Goal: Task Accomplishment & Management: Use online tool/utility

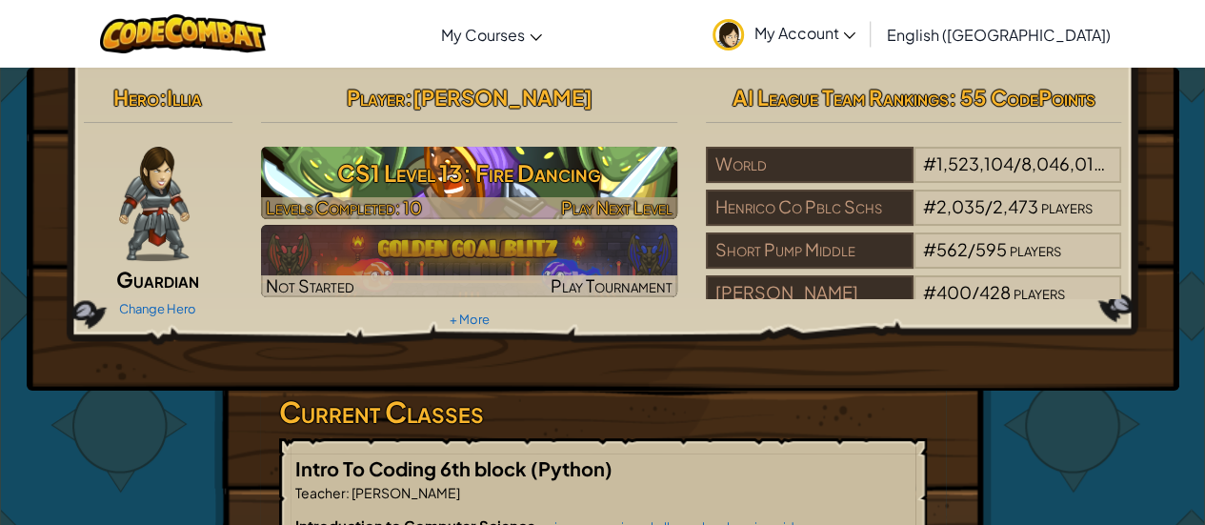
click at [471, 187] on h3 "CS1 Level 13: Fire Dancing" at bounding box center [469, 172] width 416 height 43
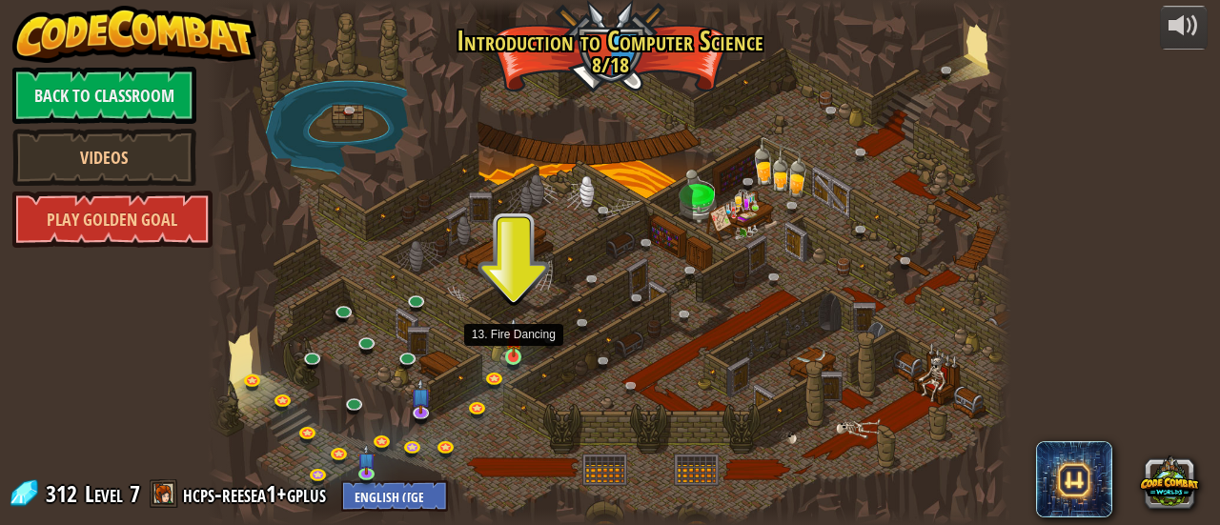
click at [511, 344] on img at bounding box center [513, 337] width 17 height 40
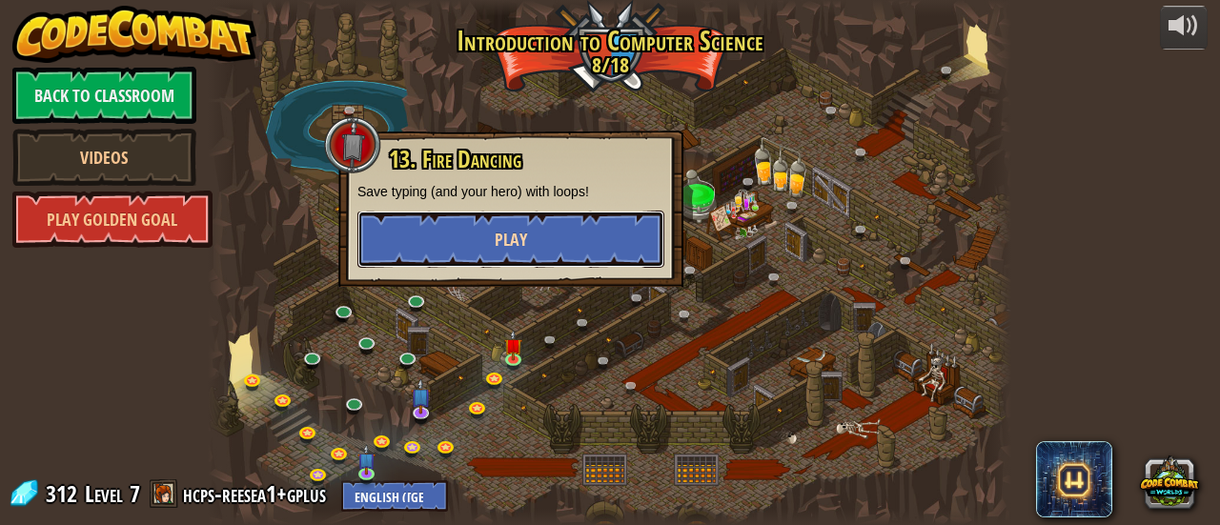
click at [452, 236] on button "Play" at bounding box center [510, 239] width 307 height 57
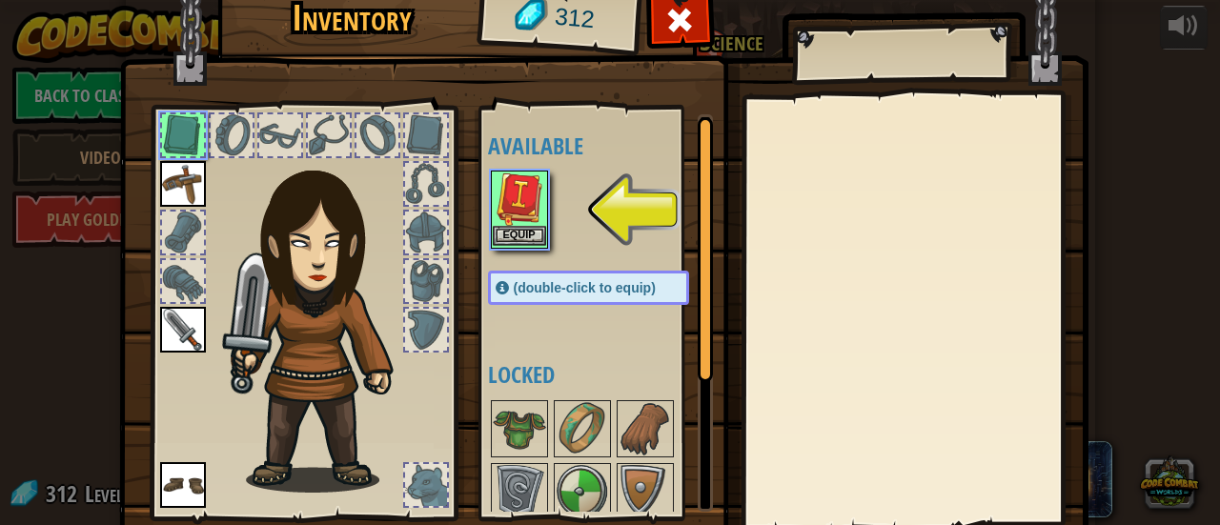
click at [520, 197] on img at bounding box center [519, 198] width 53 height 53
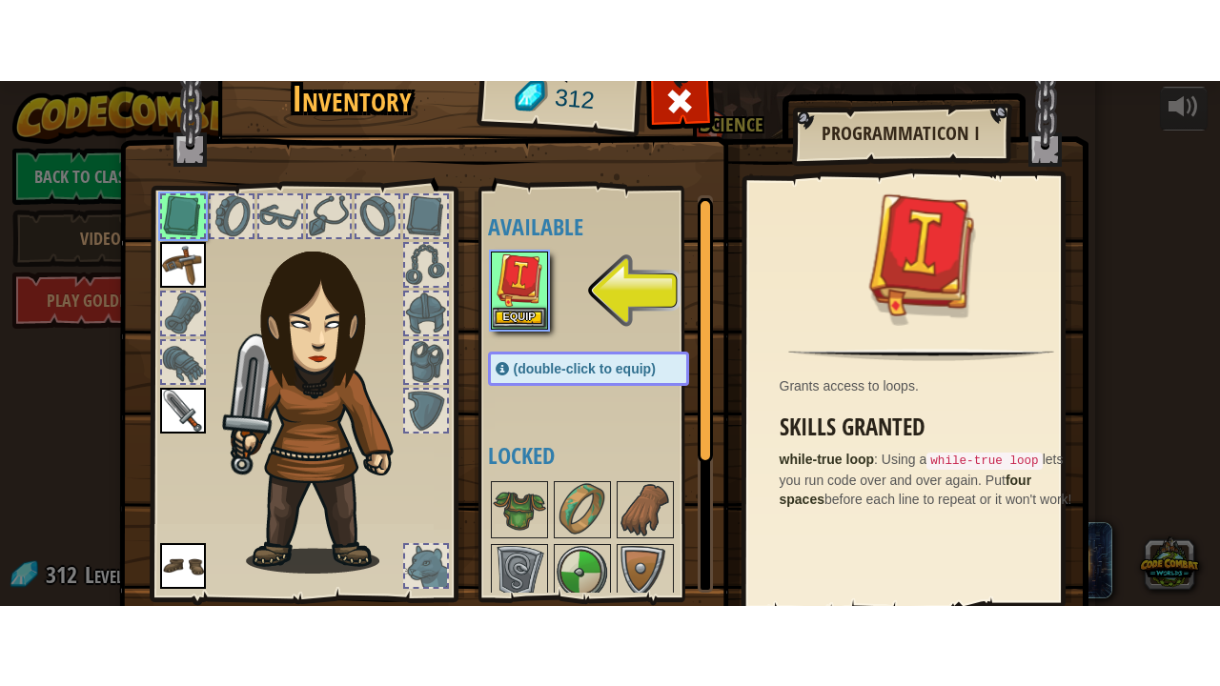
scroll to position [131, 0]
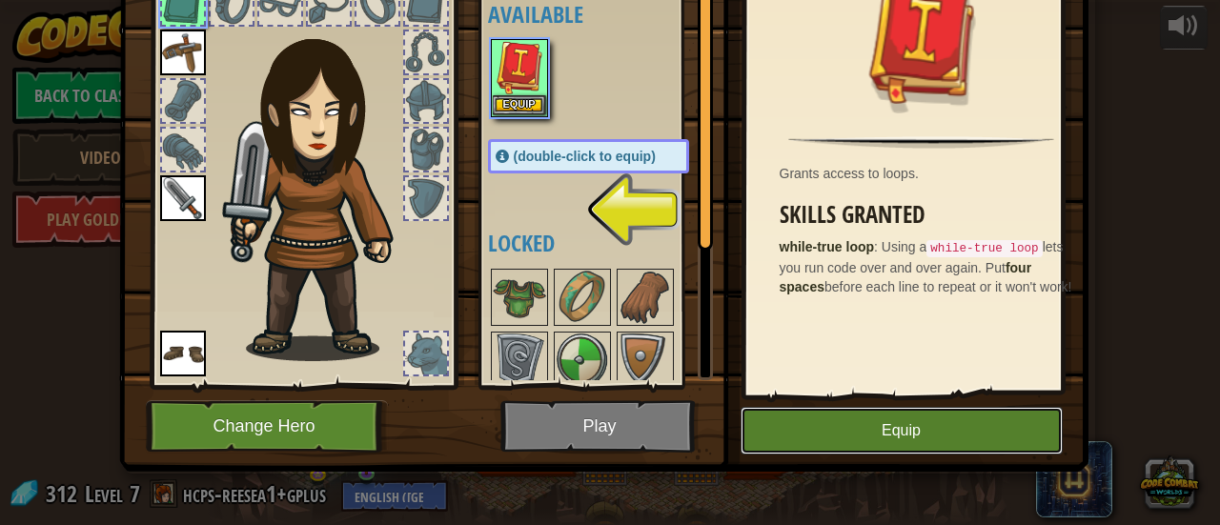
click at [802, 439] on button "Equip" at bounding box center [901, 431] width 322 height 48
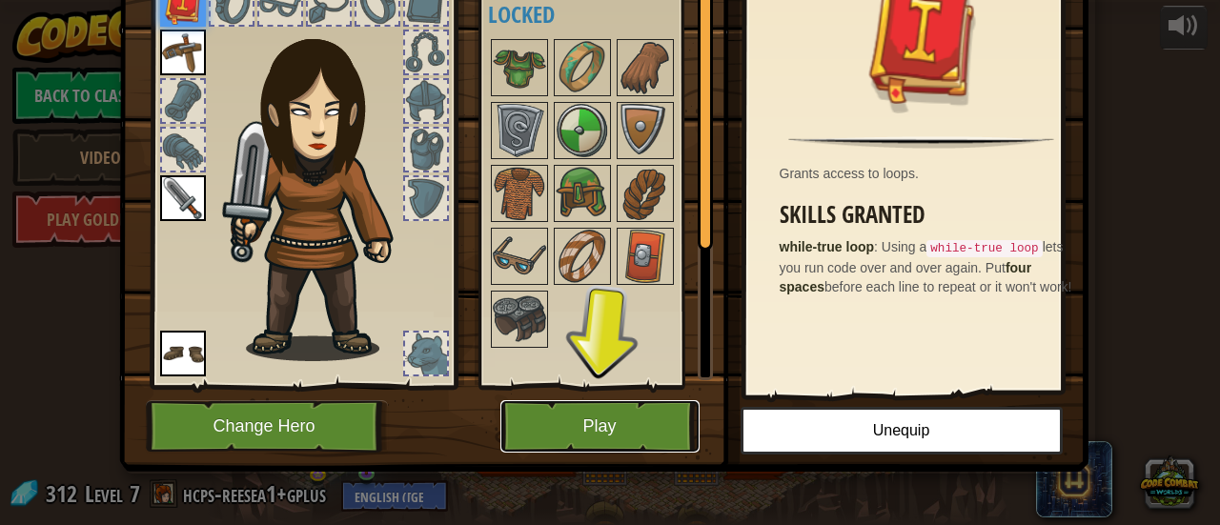
click at [583, 430] on button "Play" at bounding box center [599, 426] width 199 height 52
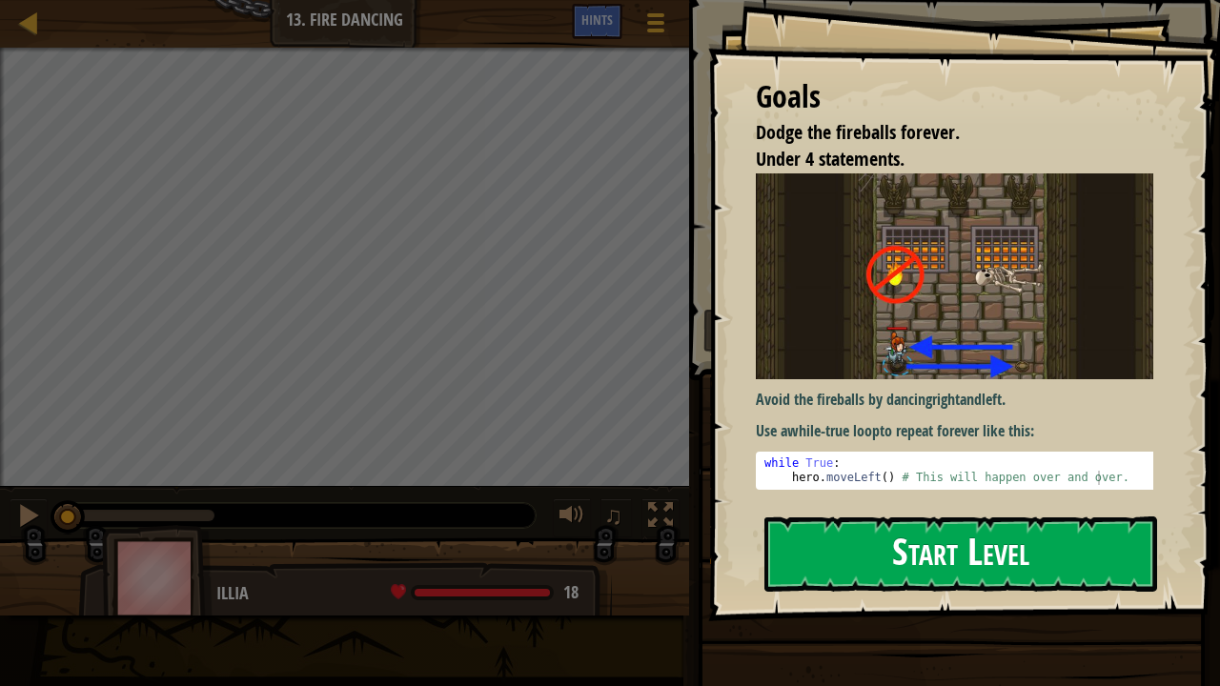
click at [1040, 524] on button "Start Level" at bounding box center [960, 553] width 393 height 75
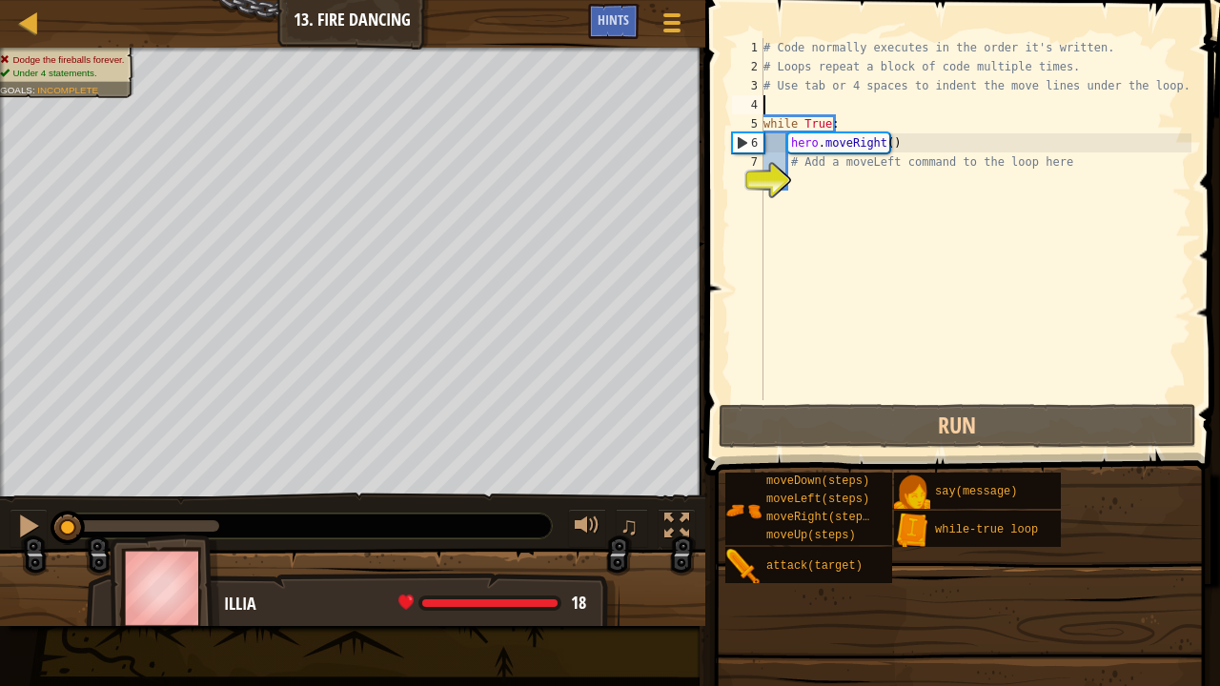
click at [856, 111] on div "# Code normally executes in the order it's written. # Loops repeat a block of c…" at bounding box center [975, 238] width 432 height 400
click at [842, 126] on div "# Code normally executes in the order it's written. # Loops repeat a block of c…" at bounding box center [975, 238] width 432 height 400
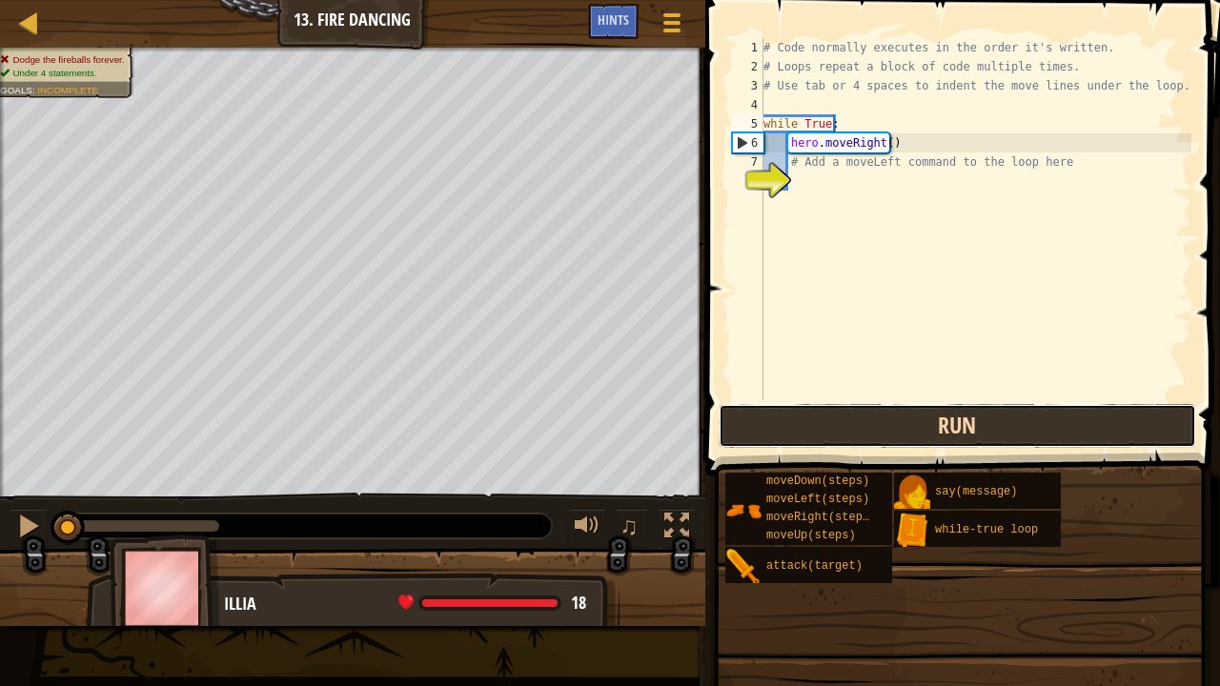
click at [977, 424] on button "Run" at bounding box center [956, 426] width 477 height 44
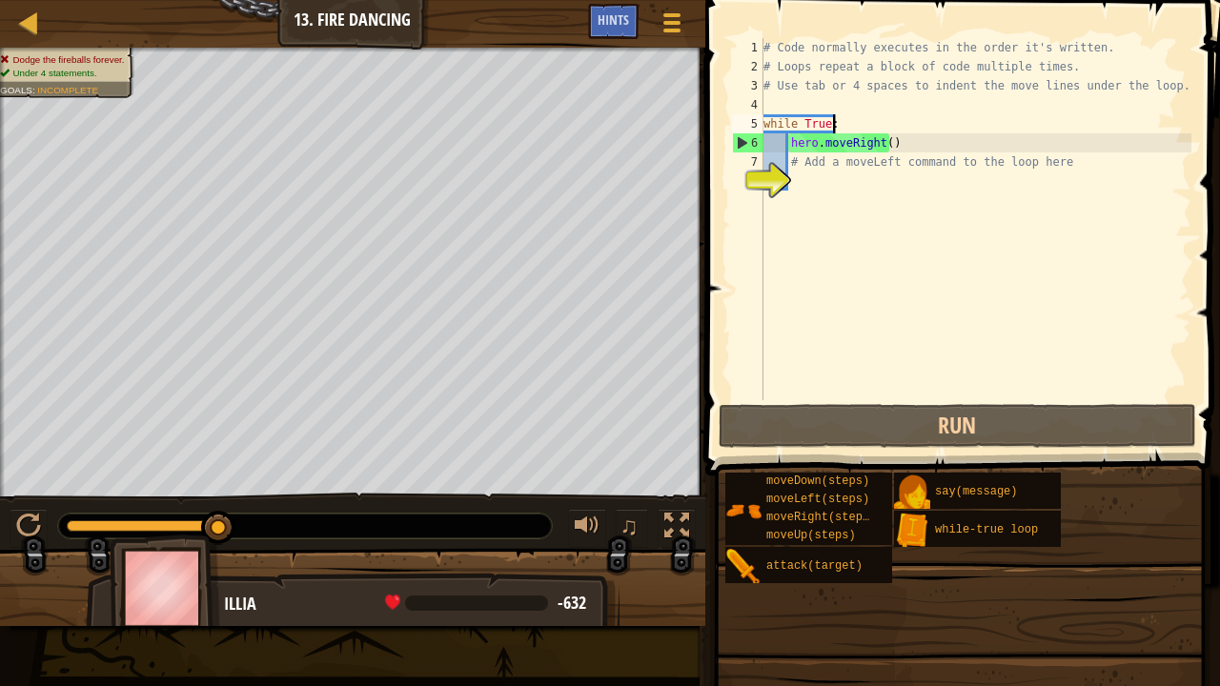
click at [837, 122] on div "# Code normally executes in the order it's written. # Loops repeat a block of c…" at bounding box center [975, 238] width 432 height 400
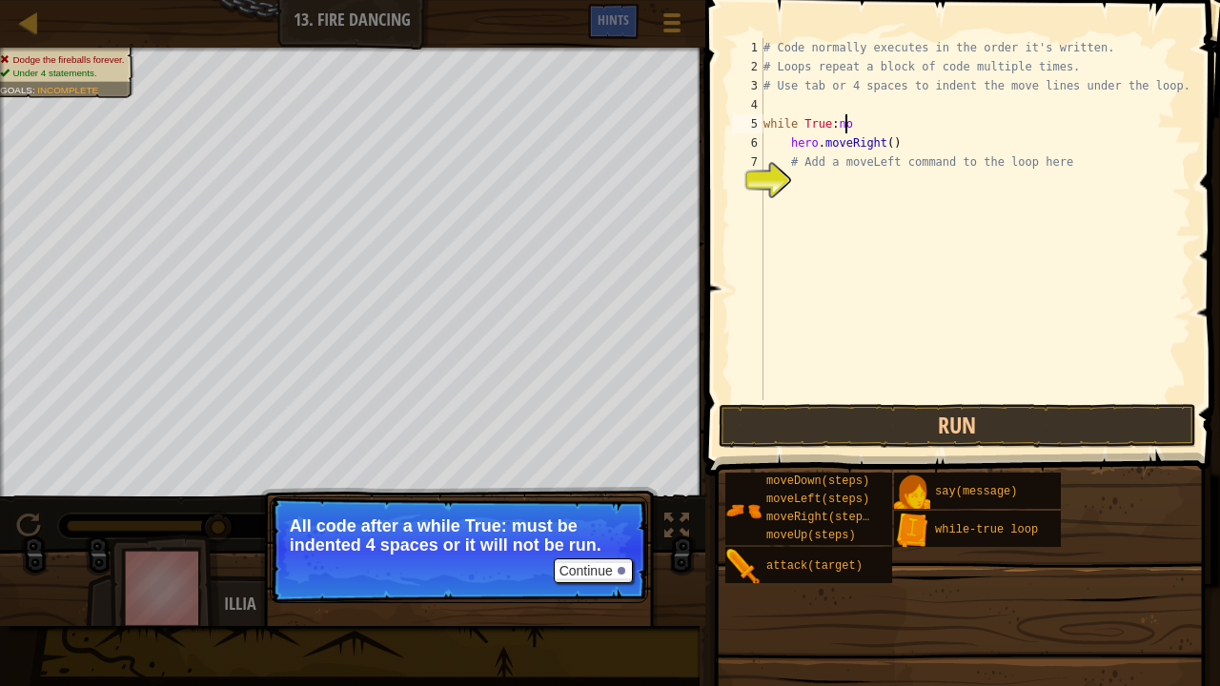
scroll to position [9, 5]
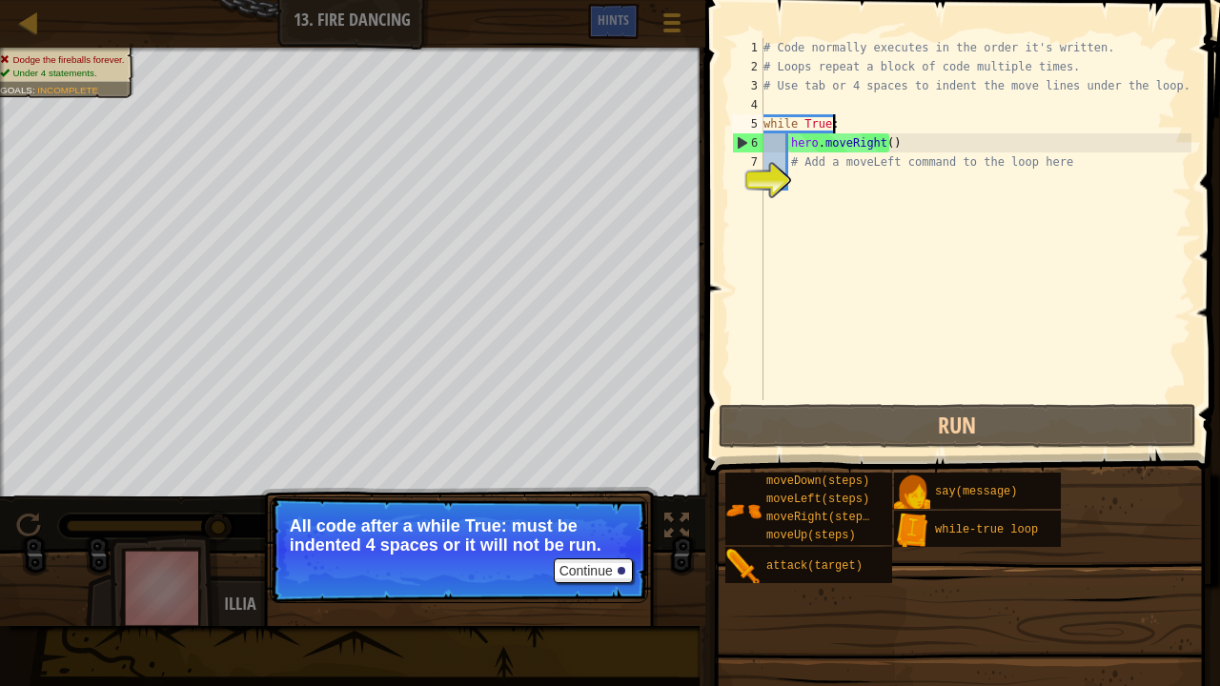
click at [796, 118] on div "# Code normally executes in the order it's written. # Loops repeat a block of c…" at bounding box center [975, 238] width 432 height 400
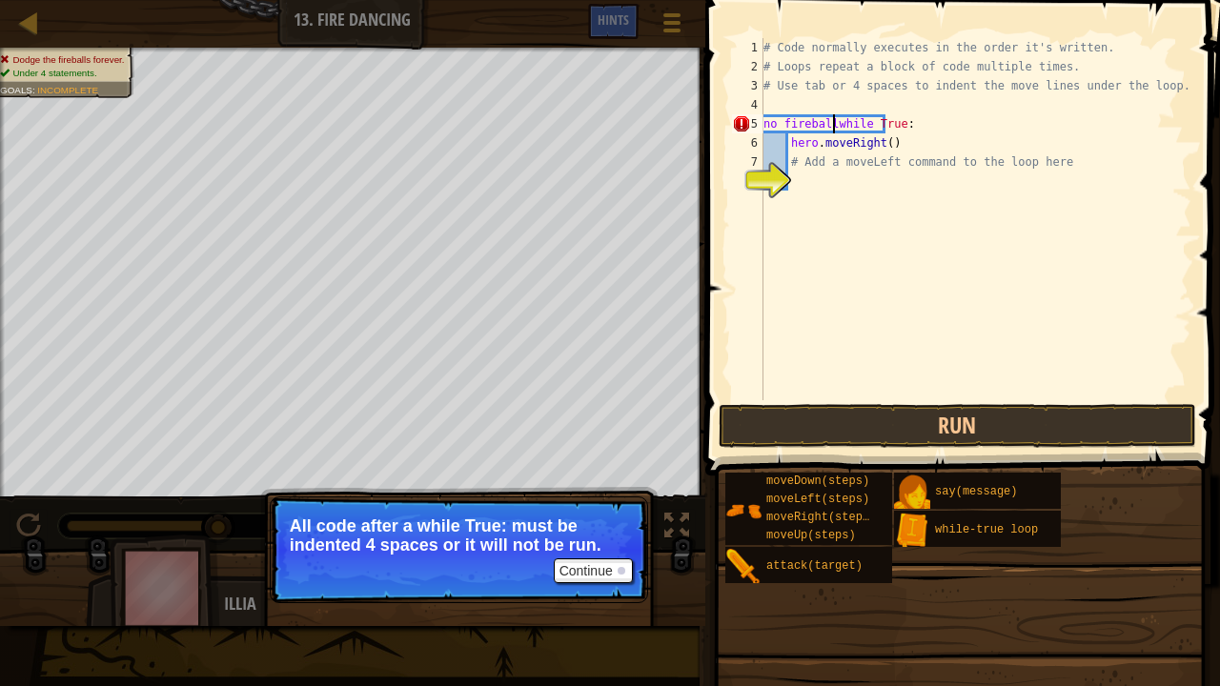
scroll to position [9, 6]
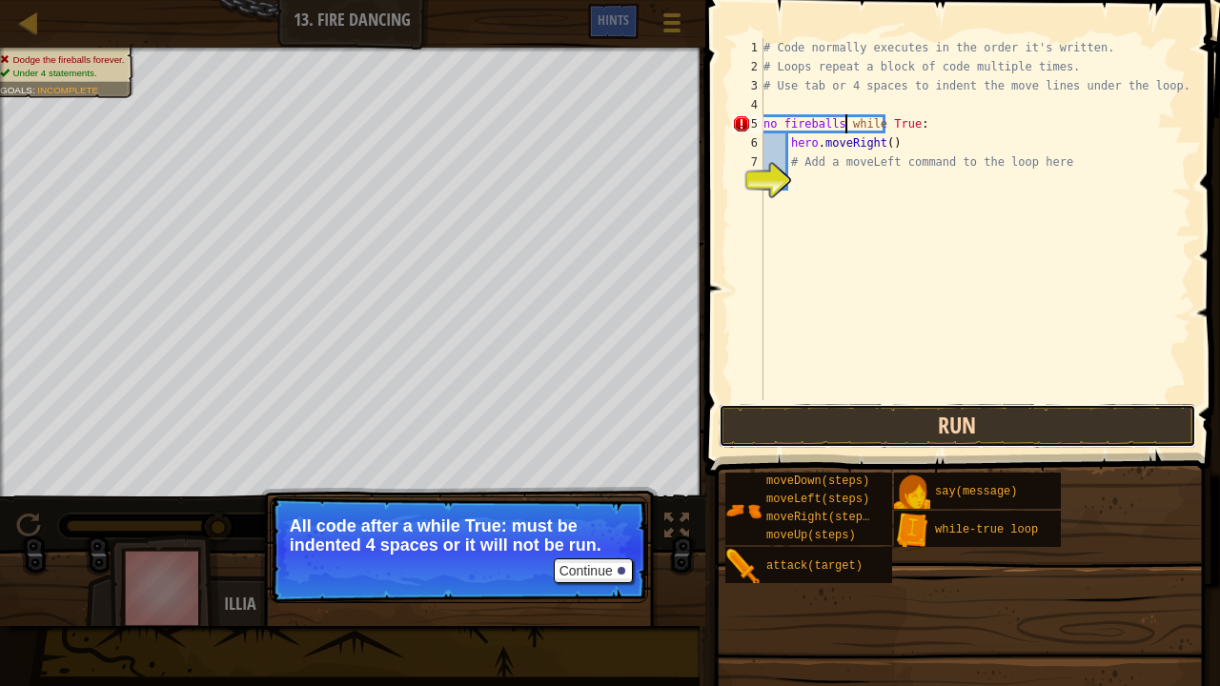
click at [945, 422] on button "Run" at bounding box center [956, 426] width 477 height 44
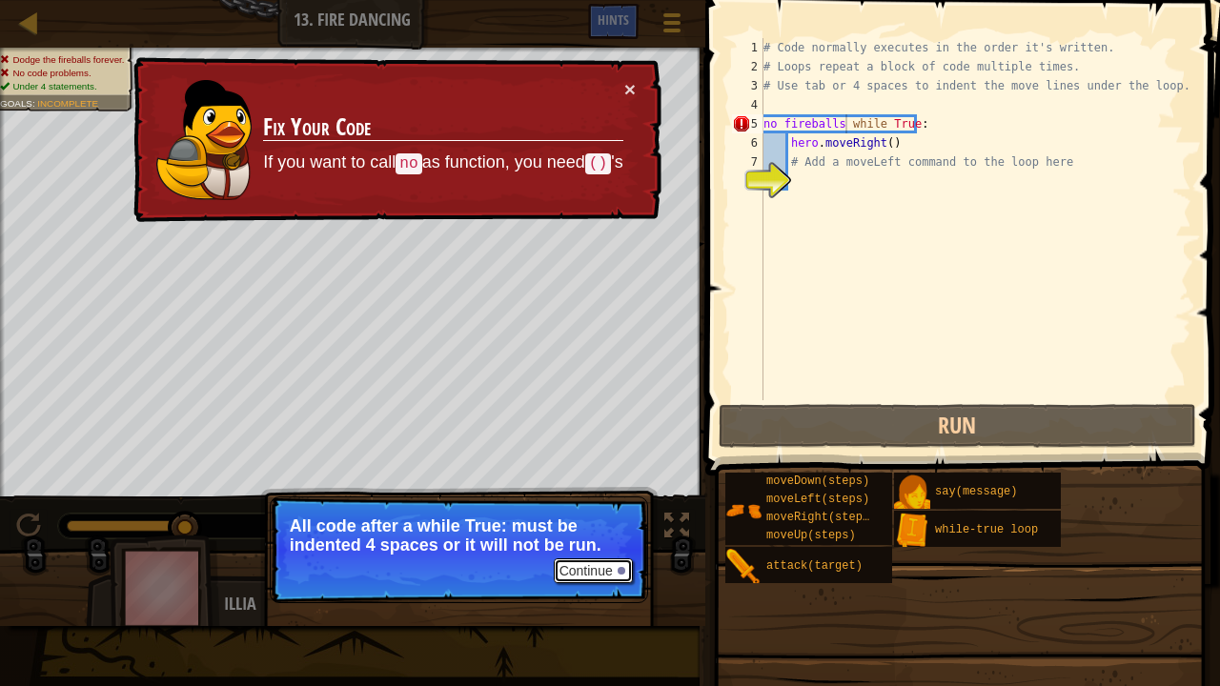
click at [591, 524] on button "Continue" at bounding box center [593, 570] width 79 height 25
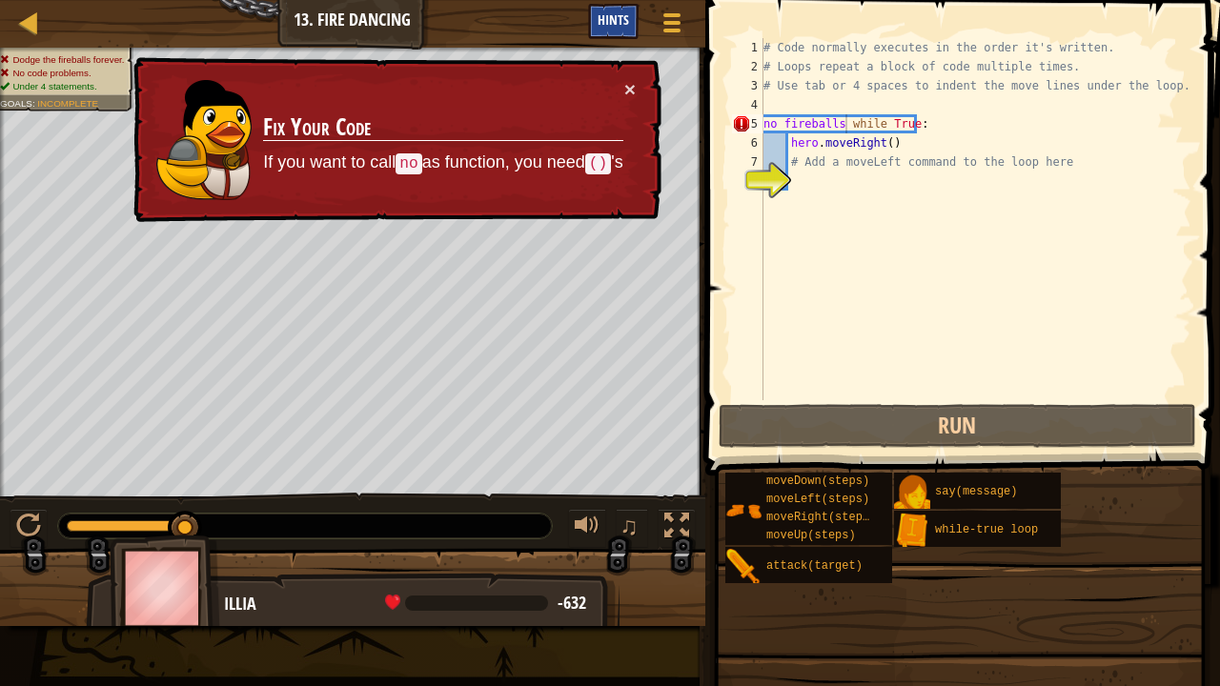
click at [623, 17] on span "Hints" at bounding box center [612, 19] width 31 height 18
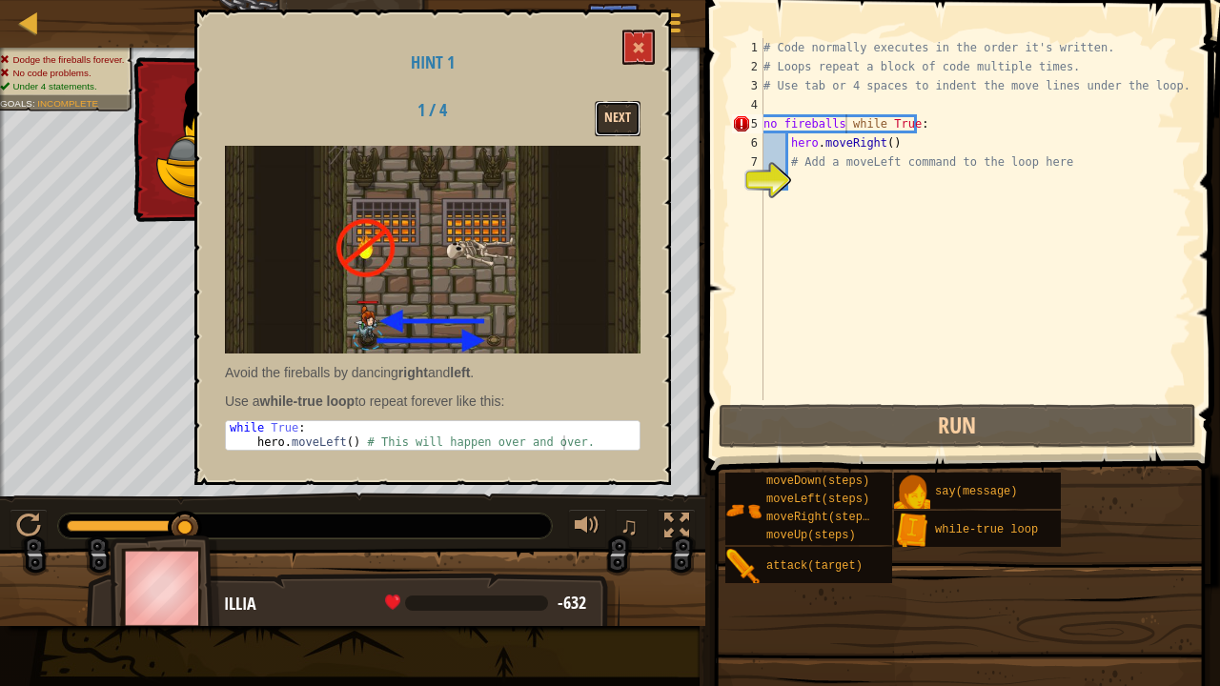
click at [625, 111] on button "Next" at bounding box center [618, 118] width 46 height 35
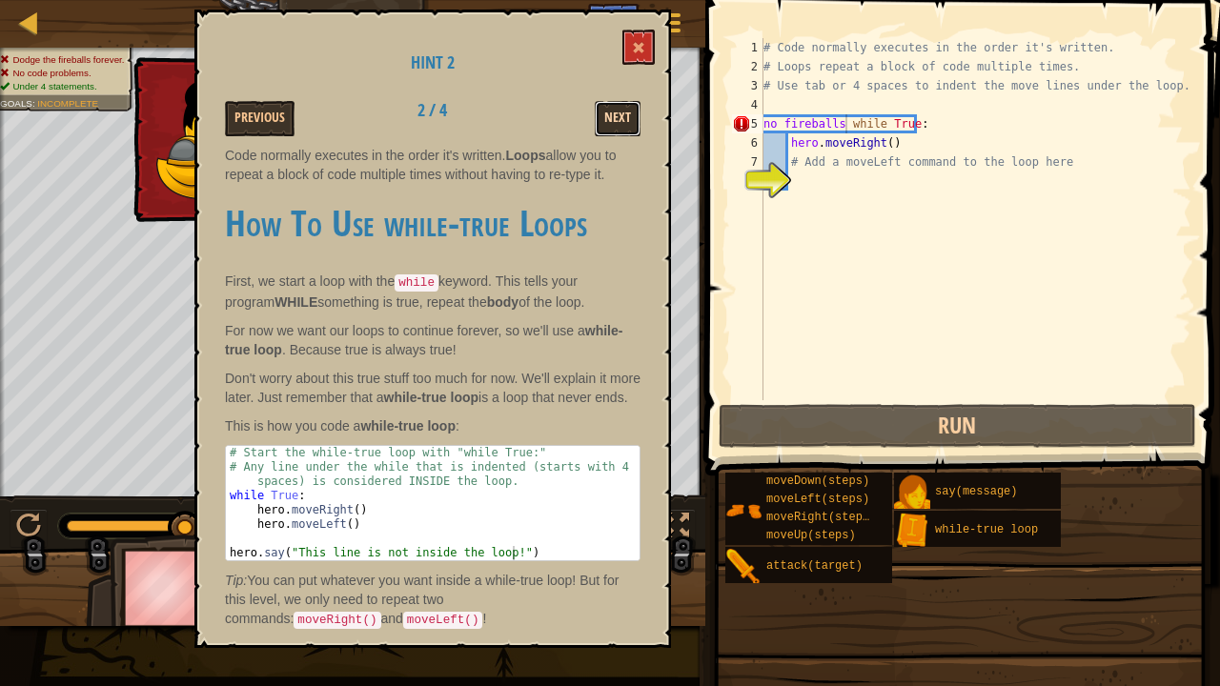
click at [614, 105] on button "Next" at bounding box center [618, 118] width 46 height 35
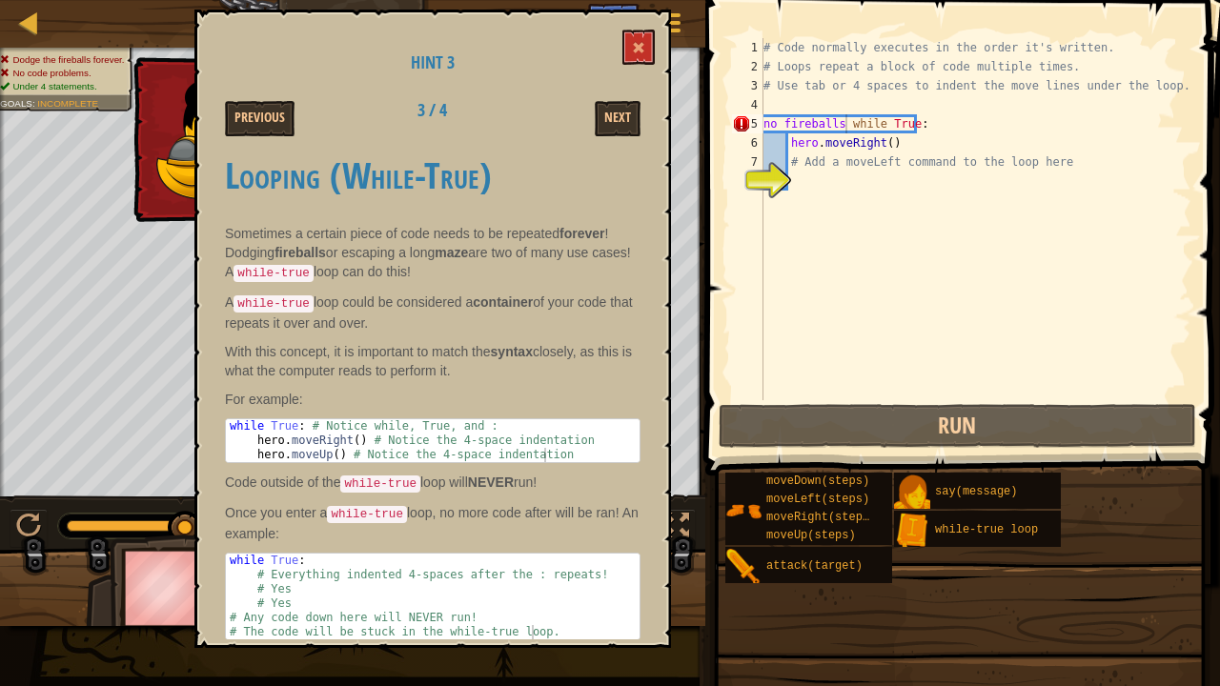
scroll to position [10, 0]
click at [629, 114] on button "Next" at bounding box center [618, 118] width 46 height 35
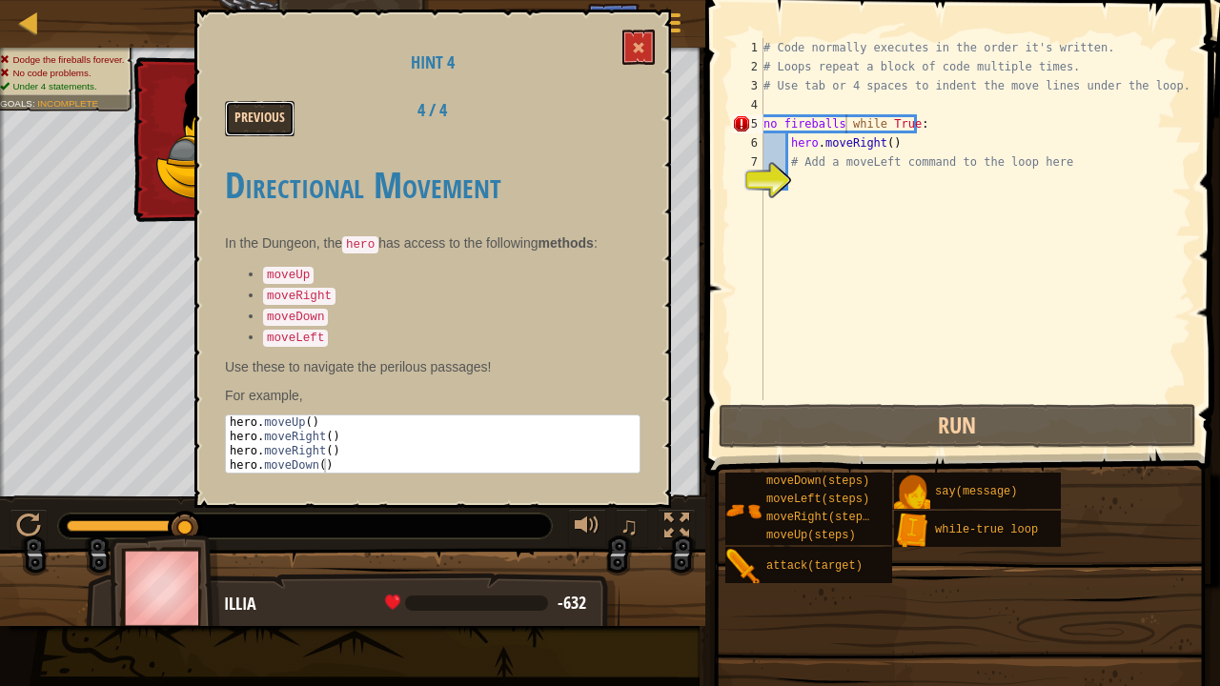
click at [272, 108] on button "Previous" at bounding box center [260, 118] width 70 height 35
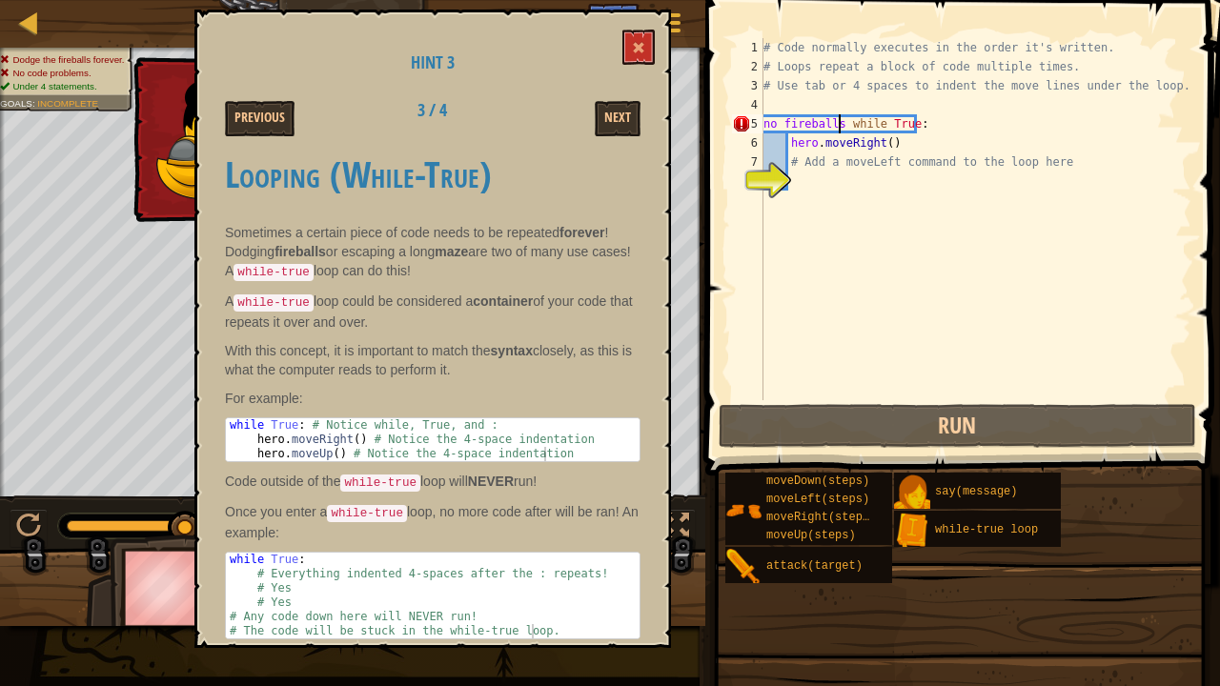
click at [837, 123] on div "# Code normally executes in the order it's written. # Loops repeat a block of c…" at bounding box center [975, 238] width 432 height 400
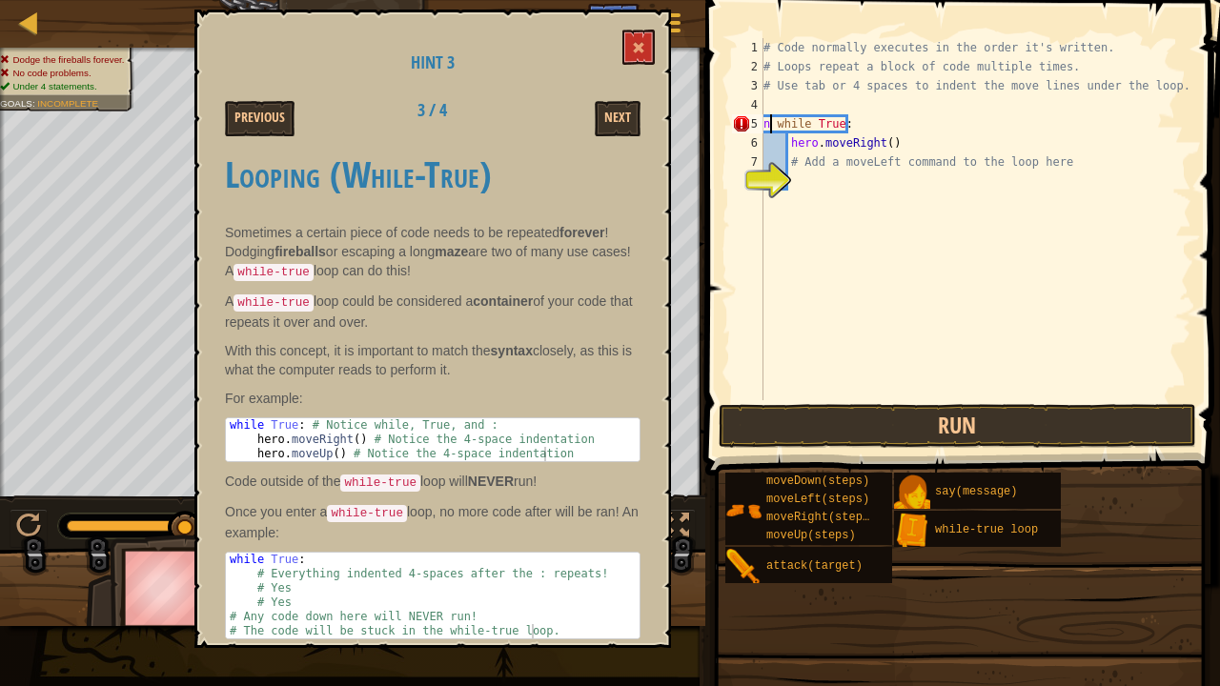
scroll to position [9, 5]
type textarea "while True:"
click at [612, 114] on button "Next" at bounding box center [618, 118] width 46 height 35
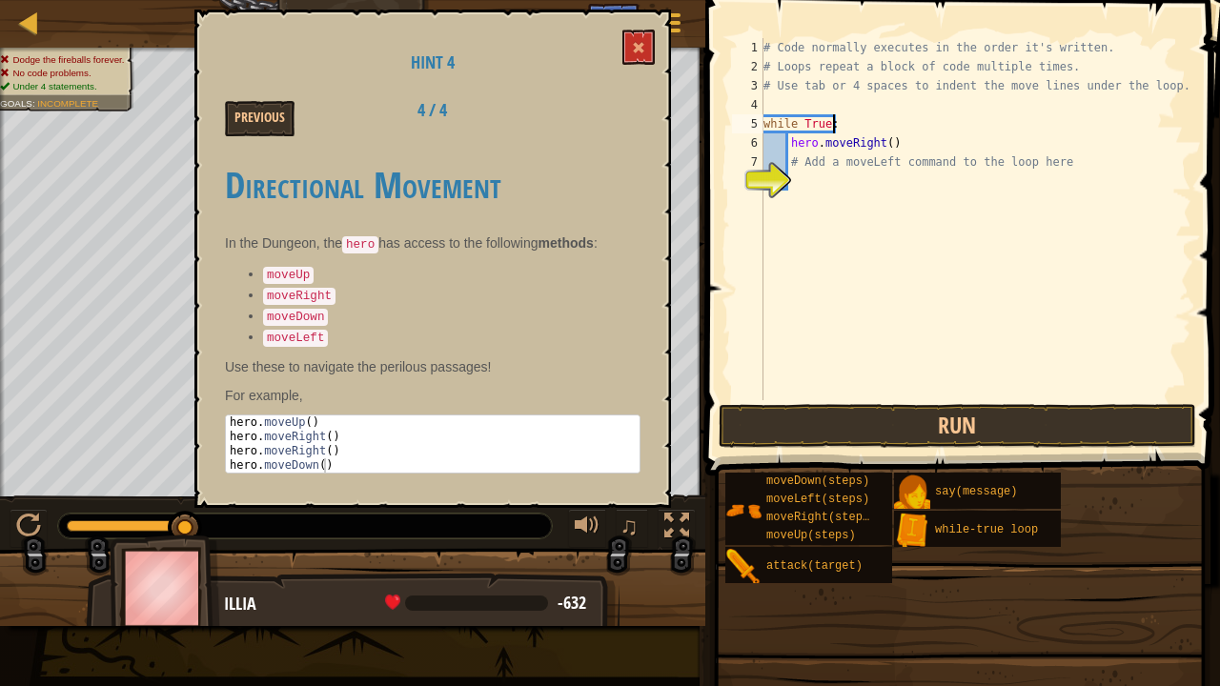
click at [838, 127] on div "# Code normally executes in the order it's written. # Loops repeat a block of c…" at bounding box center [975, 238] width 432 height 400
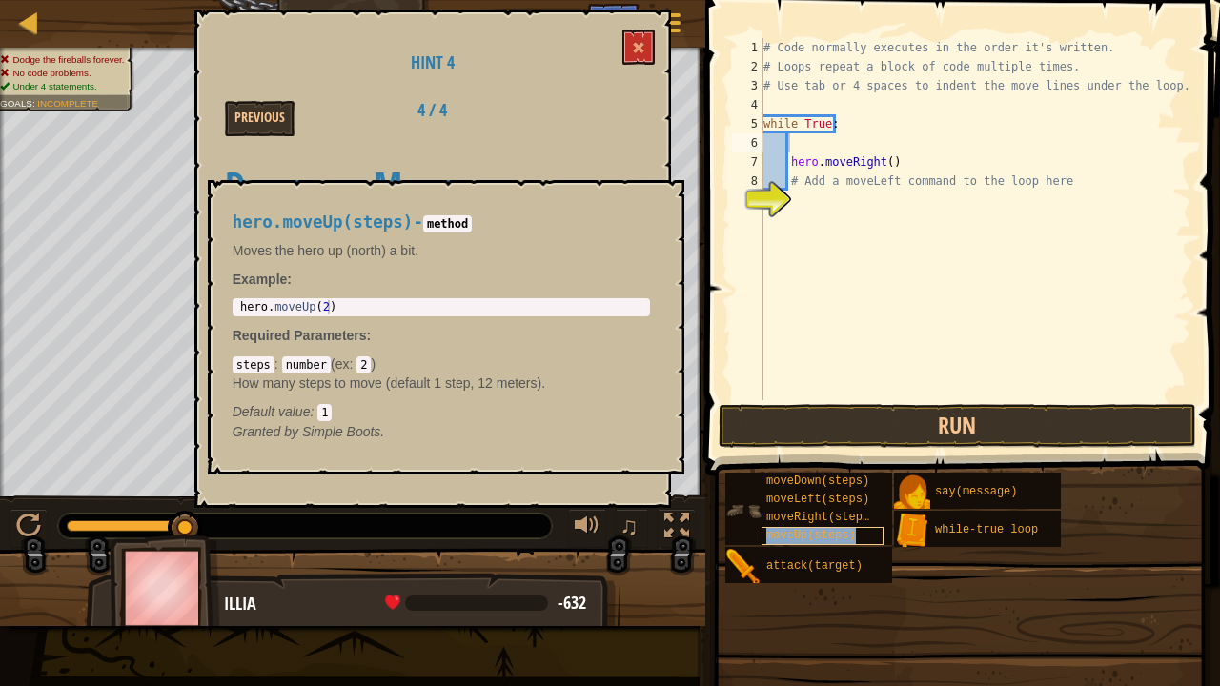
click at [823, 524] on span "moveUp(steps)" at bounding box center [811, 535] width 90 height 13
click at [797, 141] on div "# Code normally executes in the order it's written. # Loops repeat a block of c…" at bounding box center [975, 238] width 432 height 400
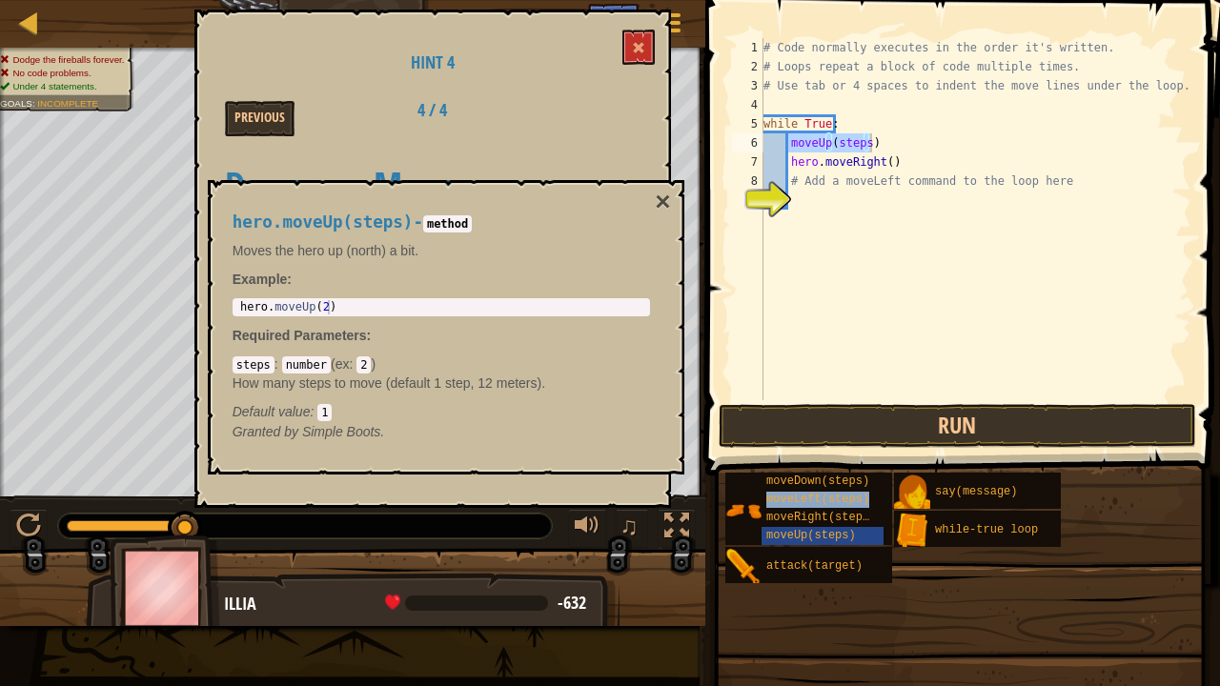
click at [909, 169] on div "# Code normally executes in the order it's written. # Loops repeat a block of c…" at bounding box center [975, 238] width 432 height 400
type textarea "hero.moveRight()"
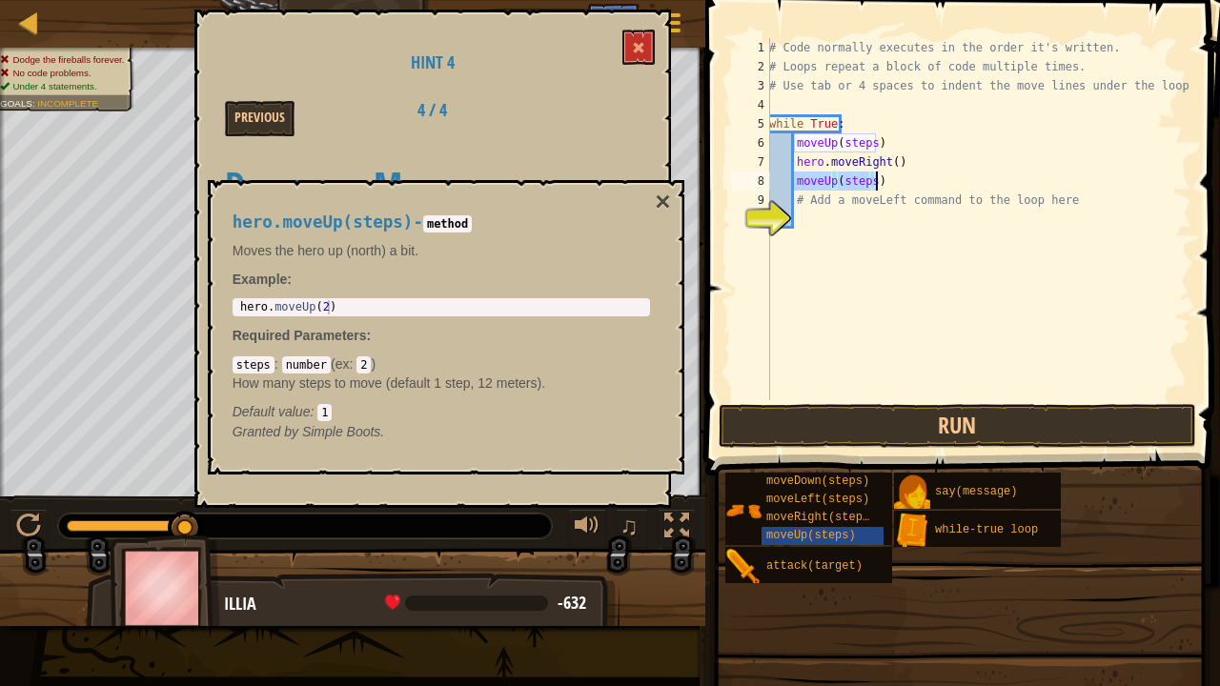
click at [866, 183] on div "# Code normally executes in the order it's written. # Loops repeat a block of c…" at bounding box center [978, 219] width 426 height 362
click at [828, 179] on div "# Code normally executes in the order it's written. # Loops repeat a block of c…" at bounding box center [978, 238] width 426 height 400
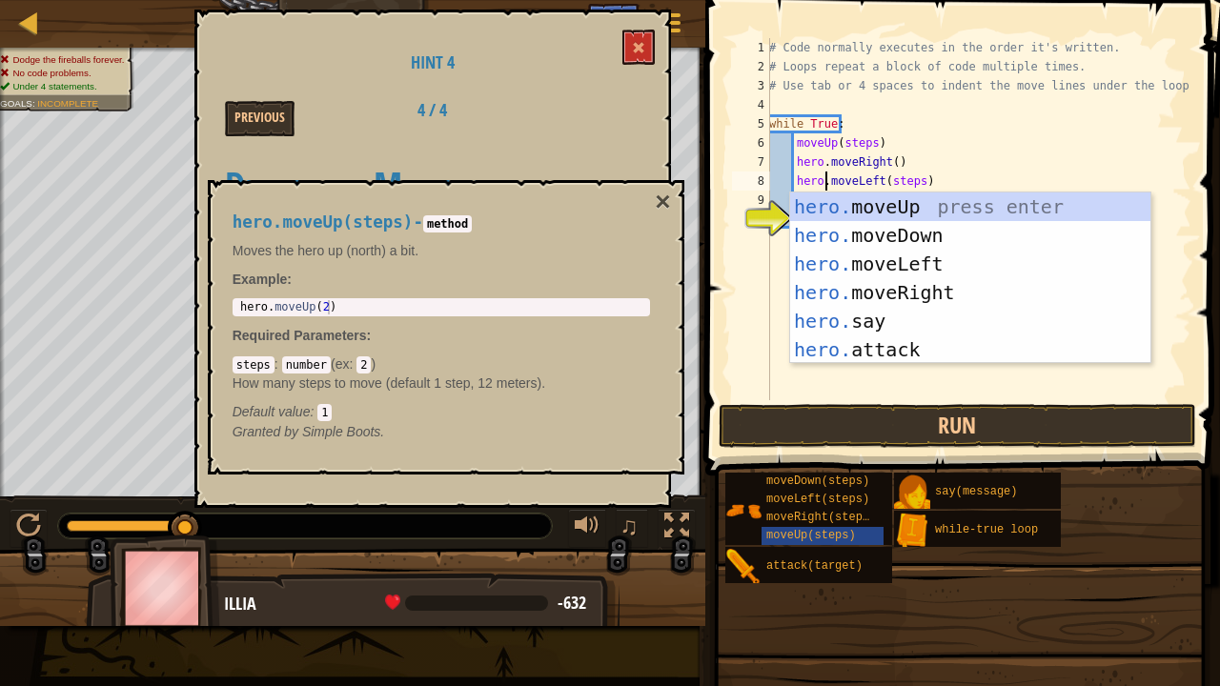
scroll to position [9, 5]
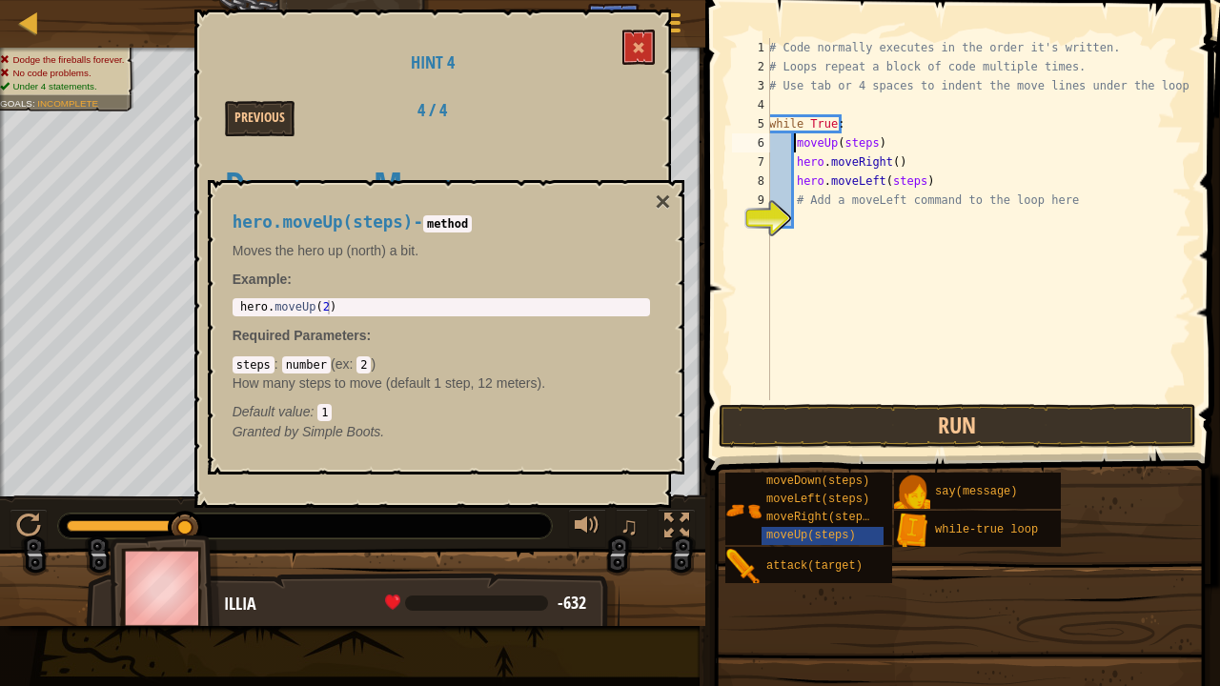
click at [794, 143] on div "# Code normally executes in the order it's written. # Loops repeat a block of c…" at bounding box center [978, 238] width 426 height 400
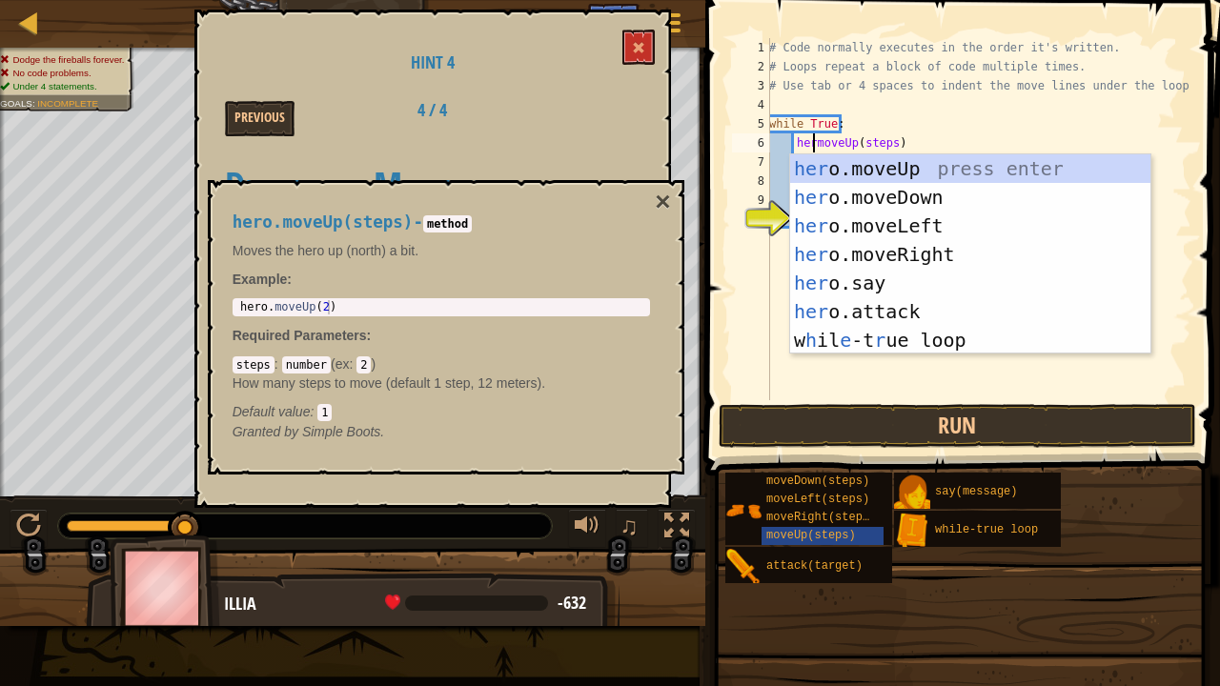
scroll to position [9, 4]
type textarea "hero.moveUp(steps)"
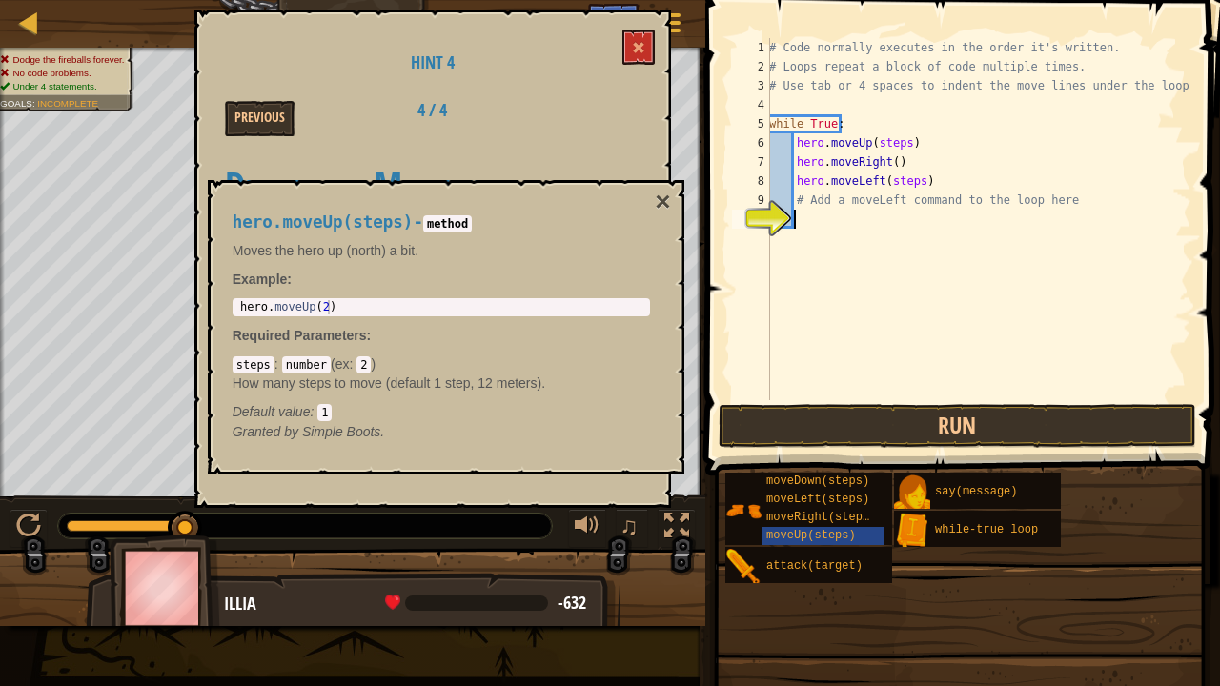
click at [777, 344] on div "# Code normally executes in the order it's written. # Loops repeat a block of c…" at bounding box center [978, 238] width 426 height 400
click at [929, 183] on div "# Code normally executes in the order it's written. # Loops repeat a block of c…" at bounding box center [978, 238] width 426 height 400
type textarea "hero.moveLeft(steps)"
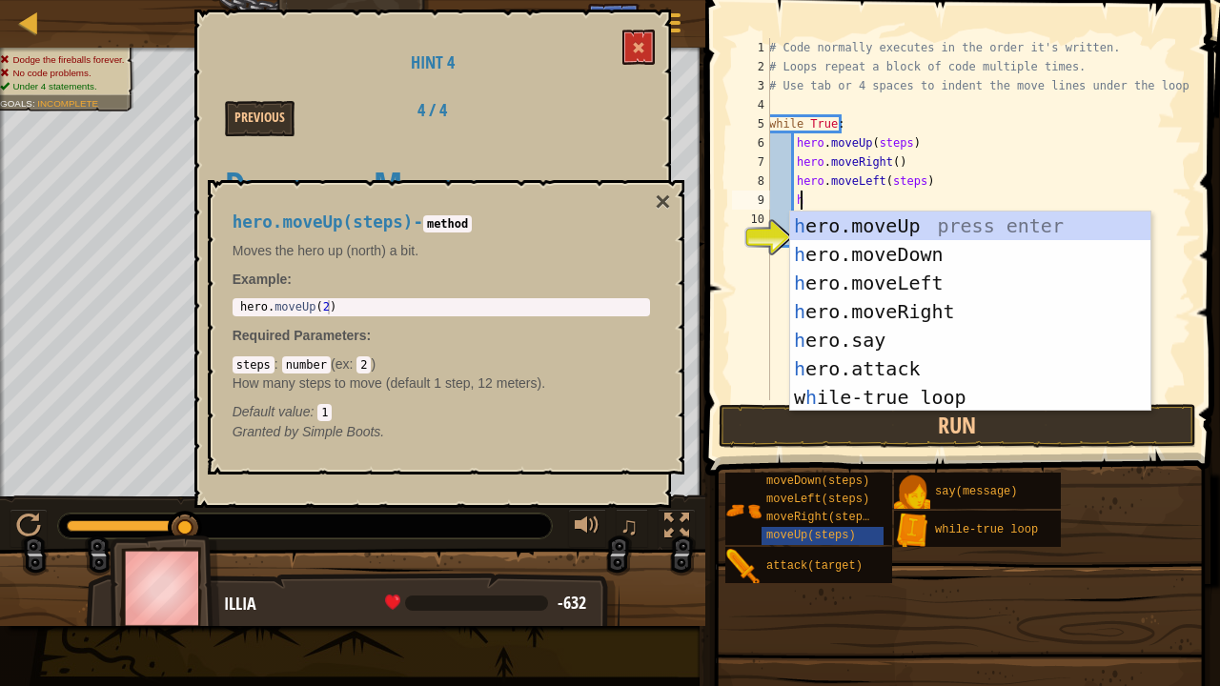
type textarea "her"
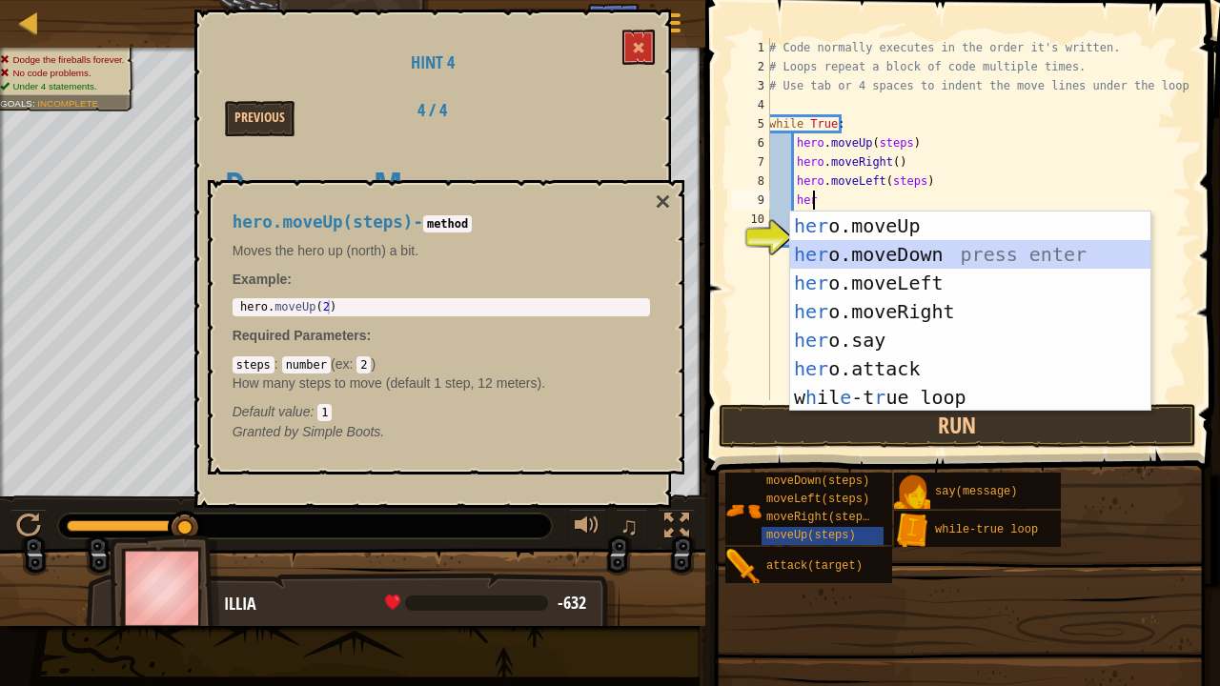
click at [883, 247] on div "her o.moveUp press enter her o.moveDown press enter her o.moveLeft press enter …" at bounding box center [970, 340] width 361 height 257
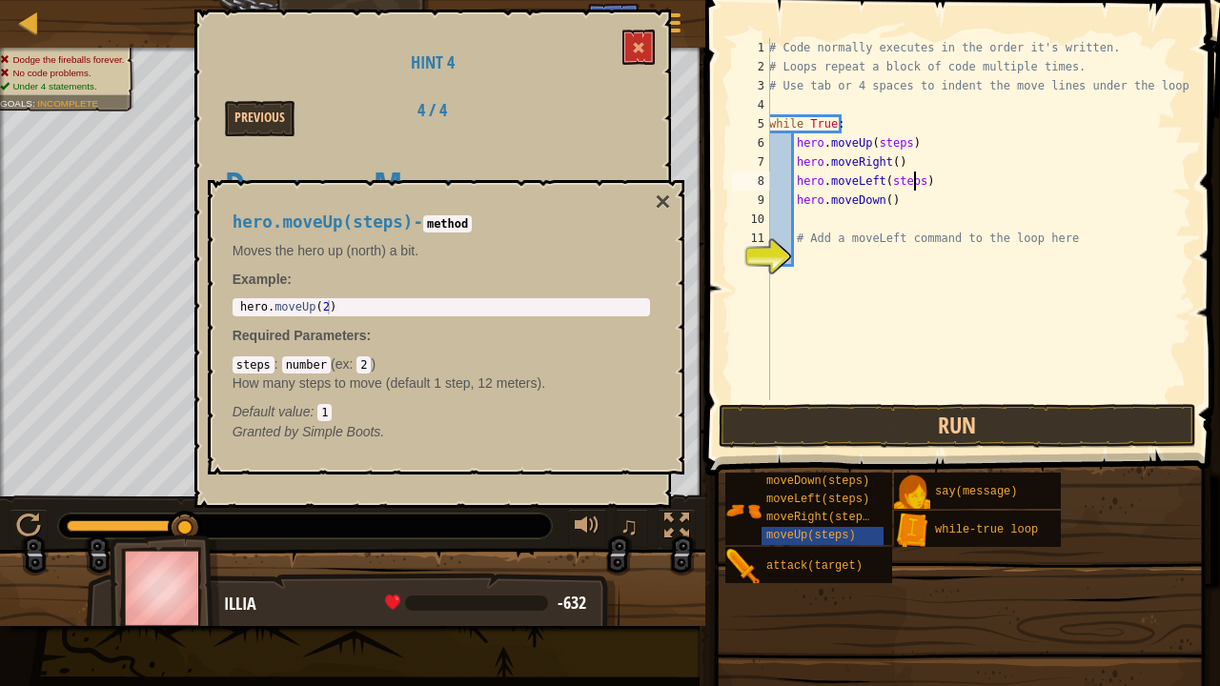
click at [911, 181] on div "# Code normally executes in the order it's written. # Loops repeat a block of c…" at bounding box center [978, 238] width 426 height 400
click at [898, 141] on div "# Code normally executes in the order it's written. # Loops repeat a block of c…" at bounding box center [978, 238] width 426 height 400
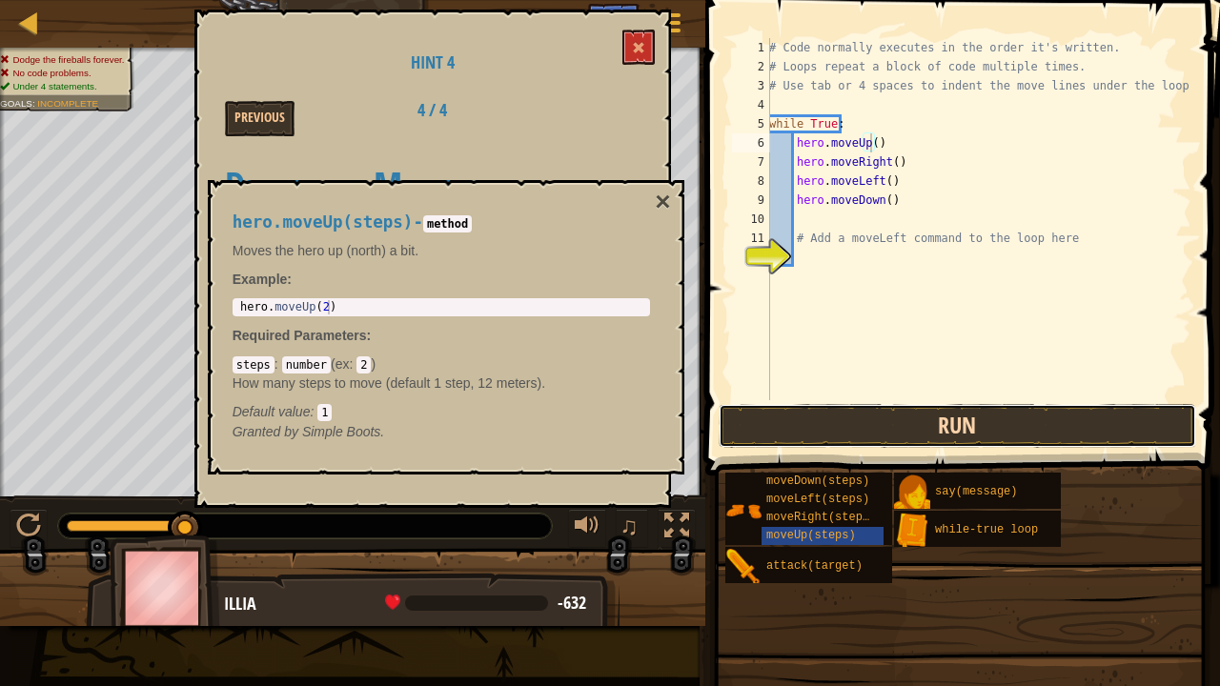
click at [978, 429] on button "Run" at bounding box center [956, 426] width 477 height 44
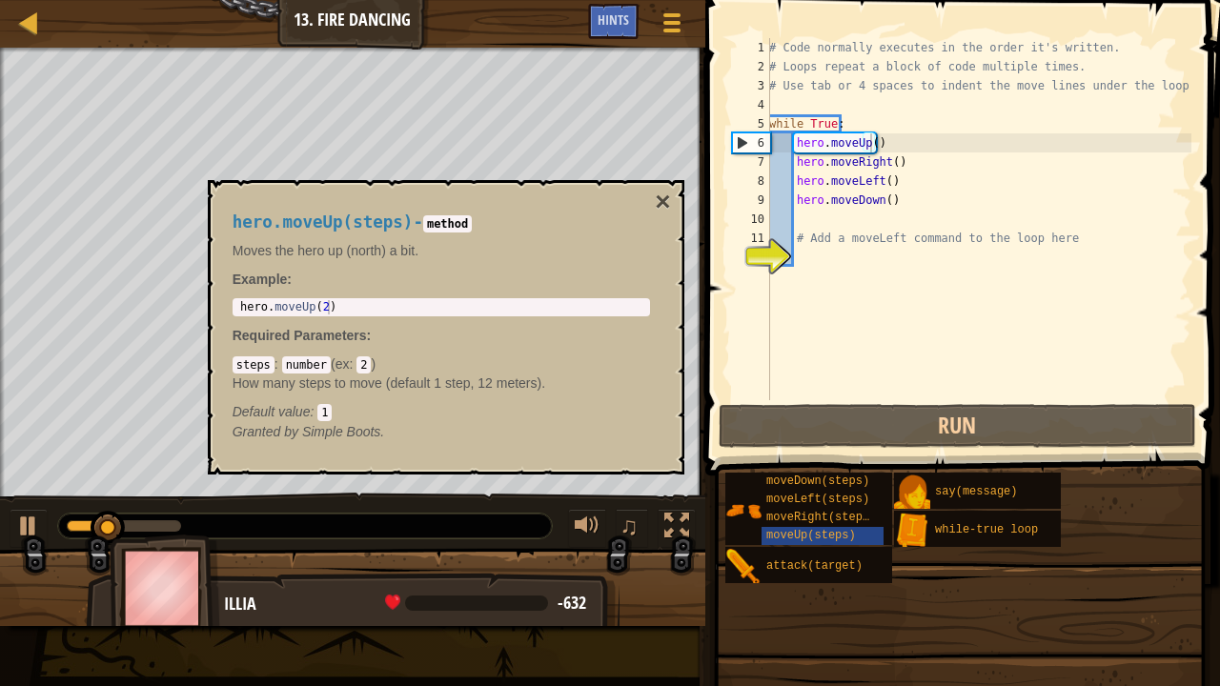
click at [654, 198] on div "hero.moveUp(steps) - method Moves the hero up (north) a bit. Example : 1 hero .…" at bounding box center [441, 327] width 444 height 264
click at [661, 201] on button "×" at bounding box center [662, 202] width 15 height 27
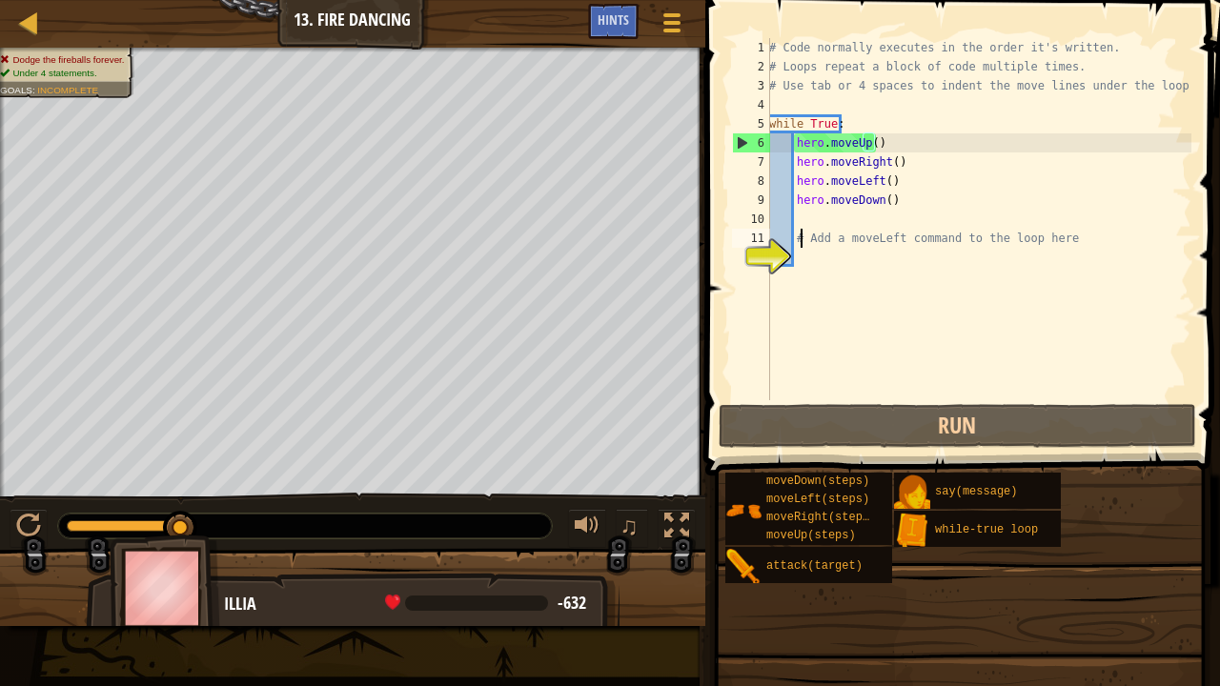
click at [798, 246] on div "# Code normally executes in the order it's written. # Loops repeat a block of c…" at bounding box center [978, 238] width 426 height 400
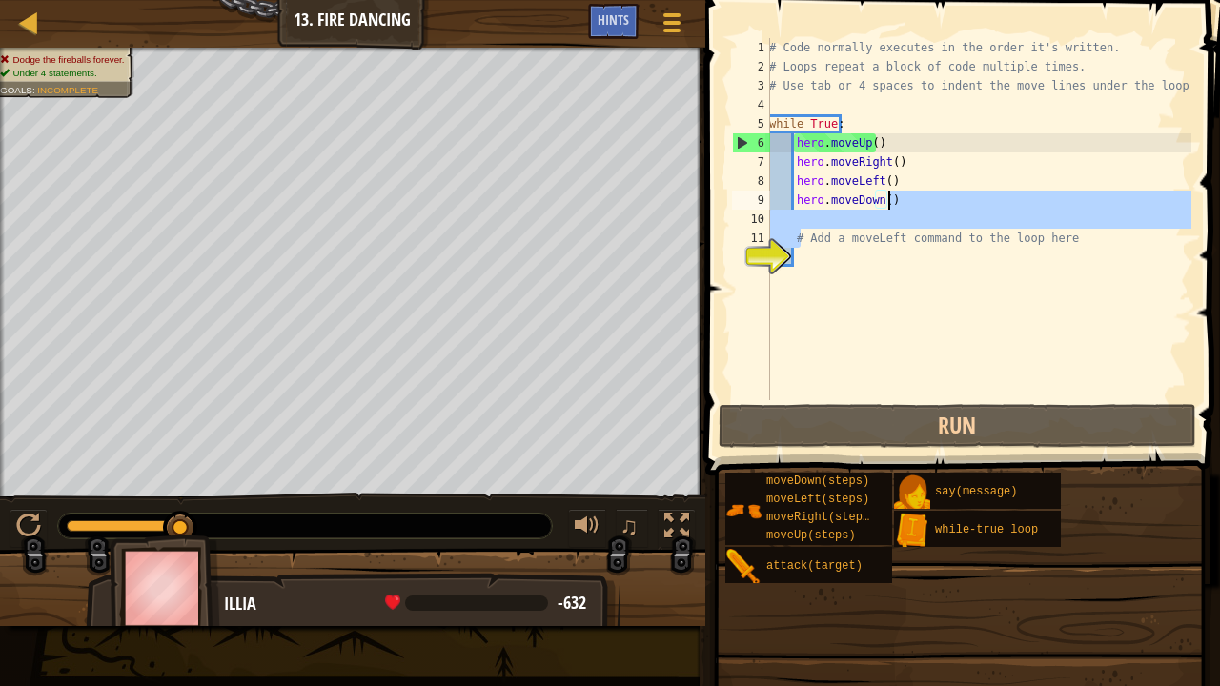
drag, startPoint x: 798, startPoint y: 229, endPoint x: 894, endPoint y: 202, distance: 98.9
click at [894, 202] on div "# Code normally executes in the order it's written. # Loops repeat a block of c…" at bounding box center [978, 238] width 426 height 400
click at [894, 202] on div "# Code normally executes in the order it's written. # Loops repeat a block of c…" at bounding box center [978, 219] width 426 height 362
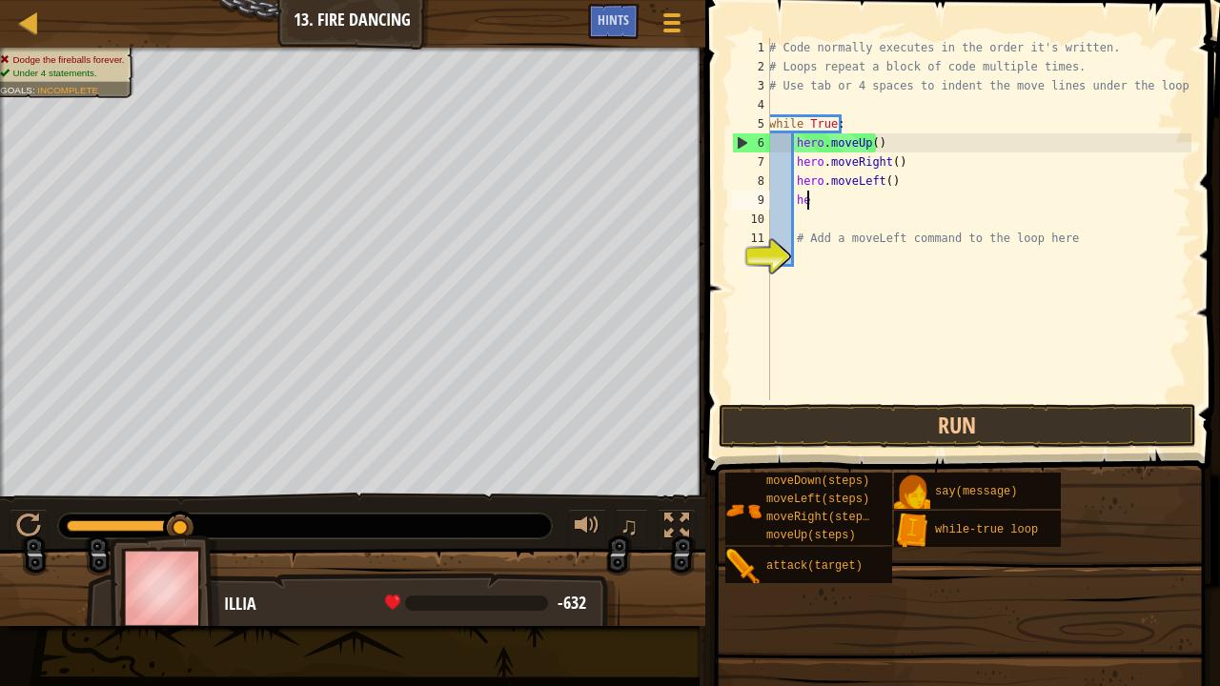
type textarea "h"
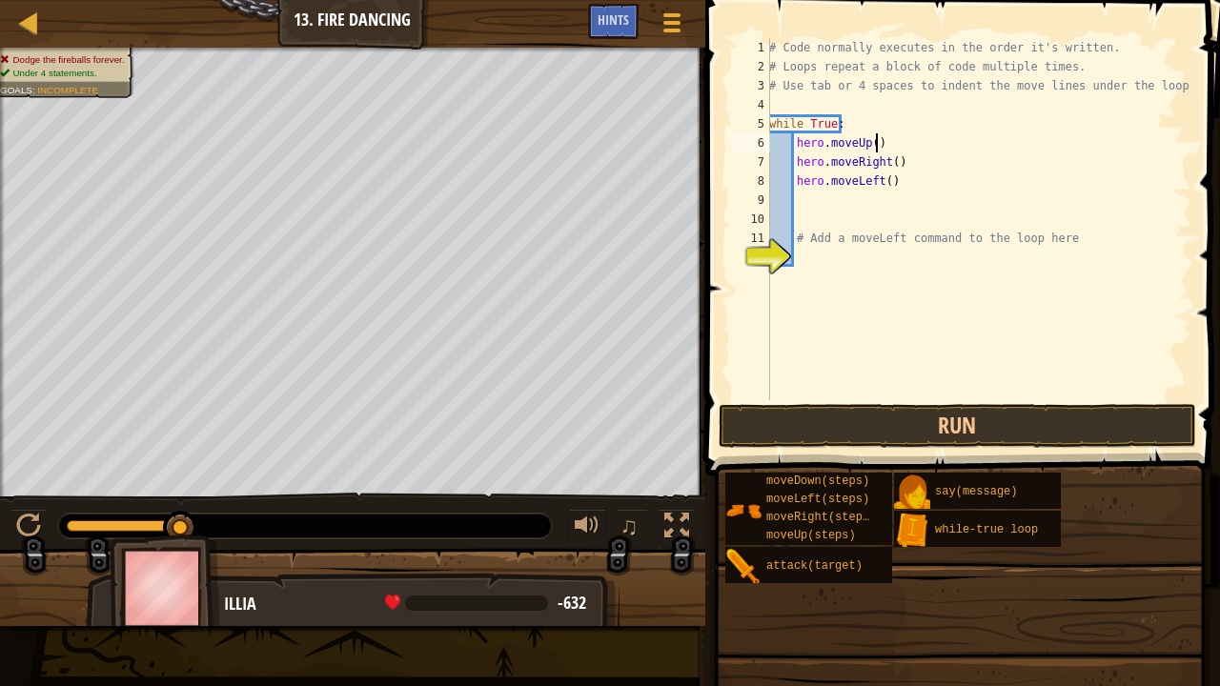
click at [875, 145] on div "# Code normally executes in the order it's written. # Loops repeat a block of c…" at bounding box center [978, 238] width 426 height 400
click at [602, 11] on div "Hints" at bounding box center [613, 21] width 50 height 35
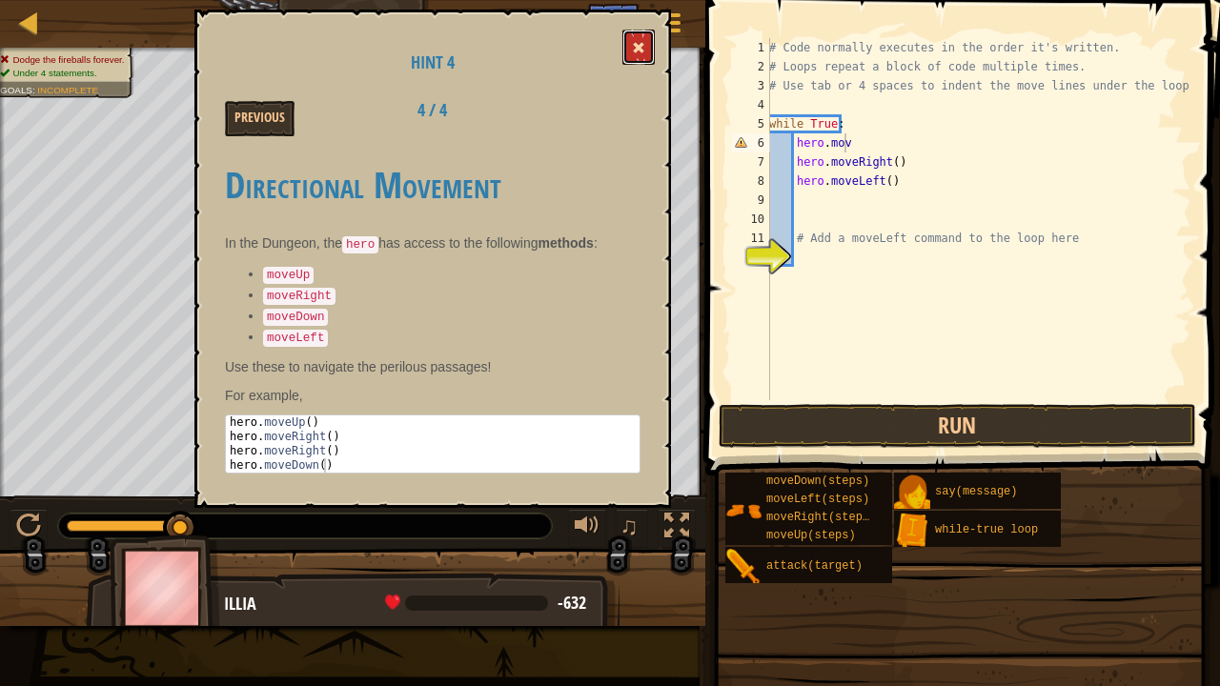
click at [651, 40] on button at bounding box center [638, 47] width 32 height 35
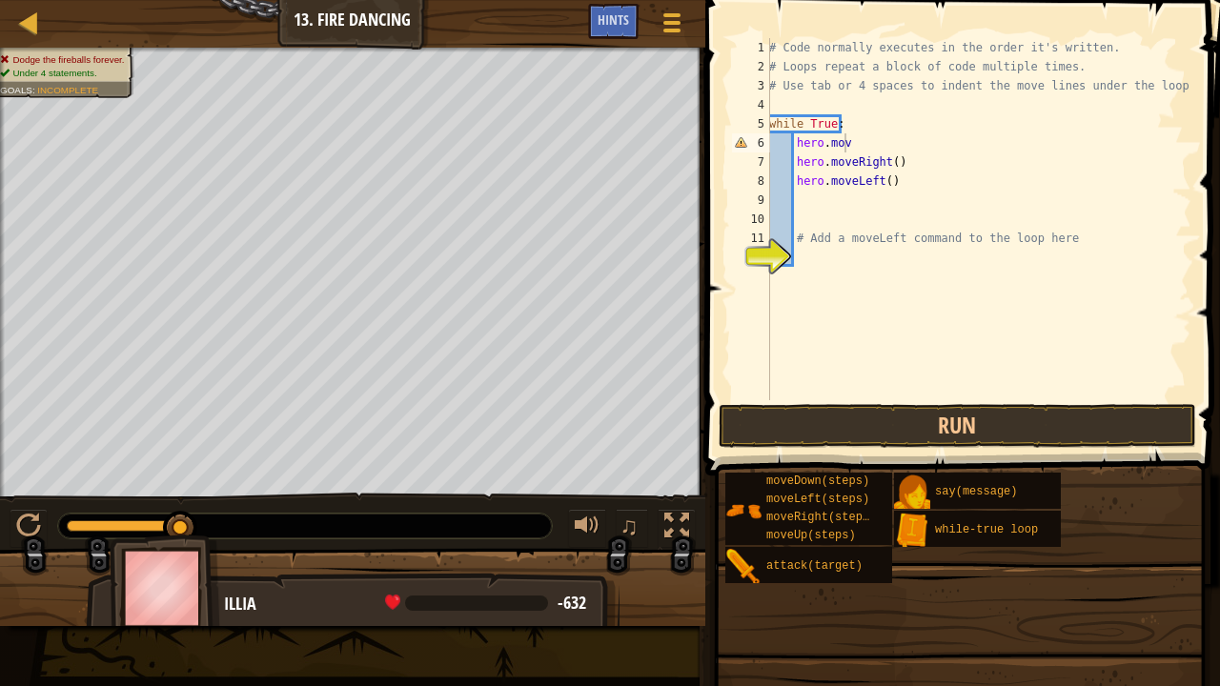
click at [852, 136] on div "# Code normally executes in the order it's written. # Loops repeat a block of c…" at bounding box center [978, 238] width 426 height 400
type textarea "h"
click at [872, 429] on button "Run" at bounding box center [956, 426] width 477 height 44
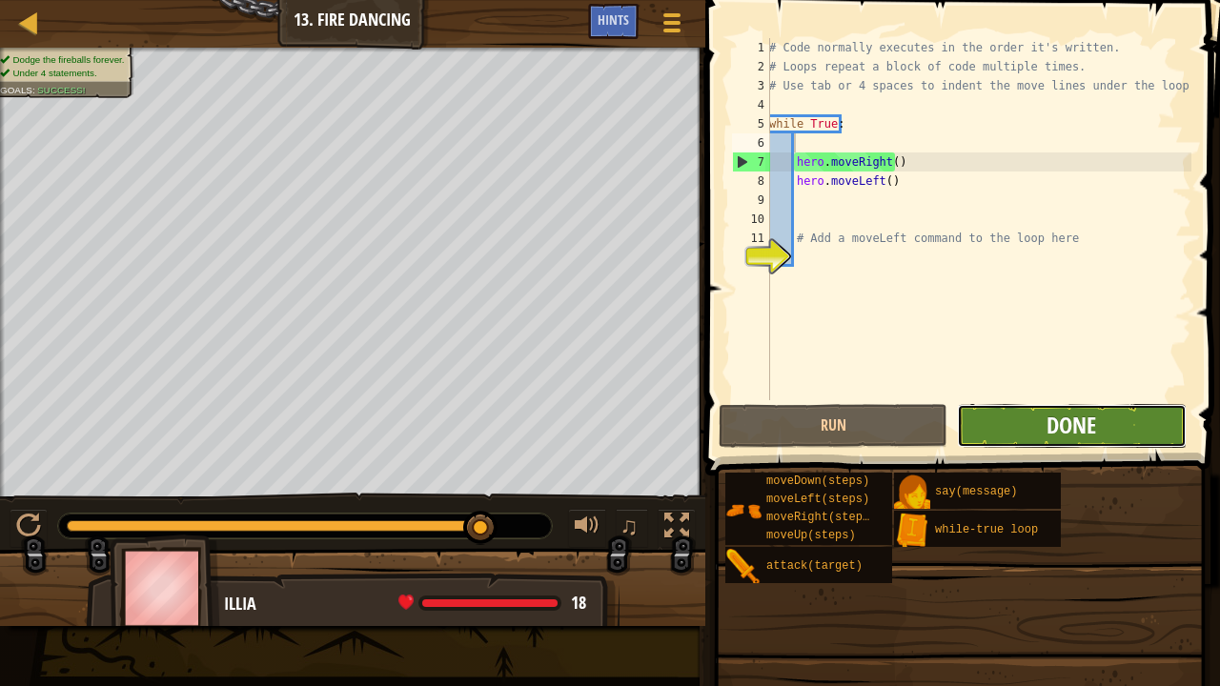
click at [1046, 425] on button "Done" at bounding box center [1071, 426] width 229 height 44
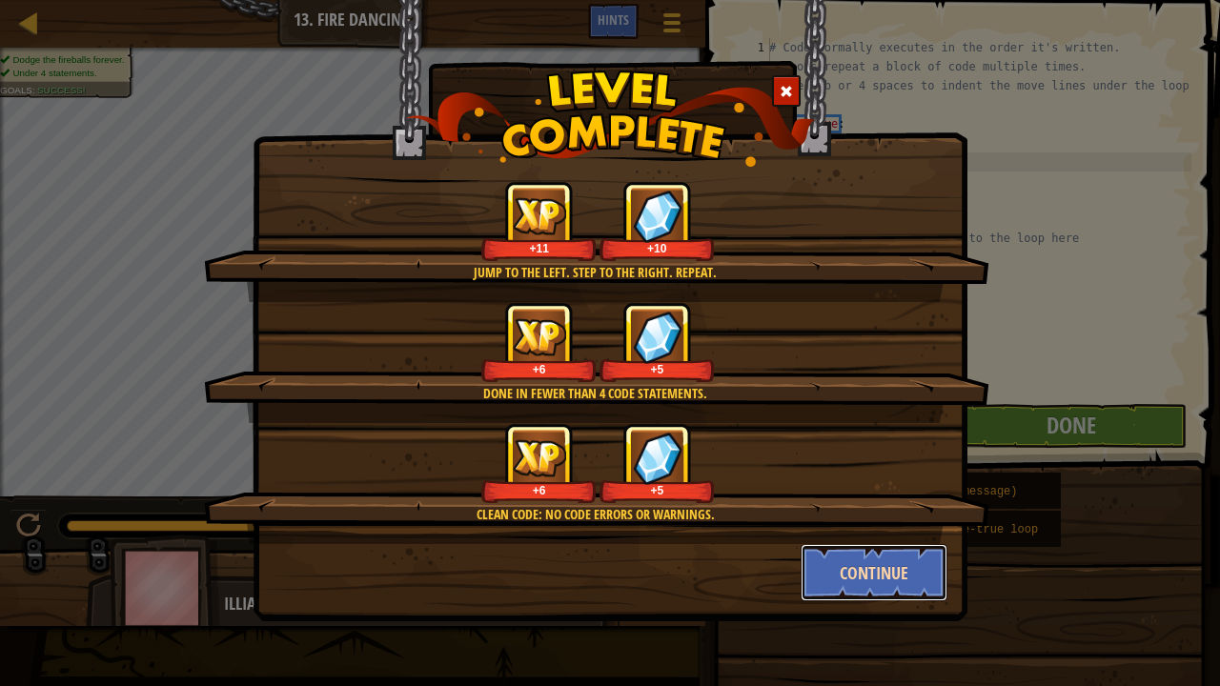
click at [847, 524] on button "Continue" at bounding box center [874, 572] width 148 height 57
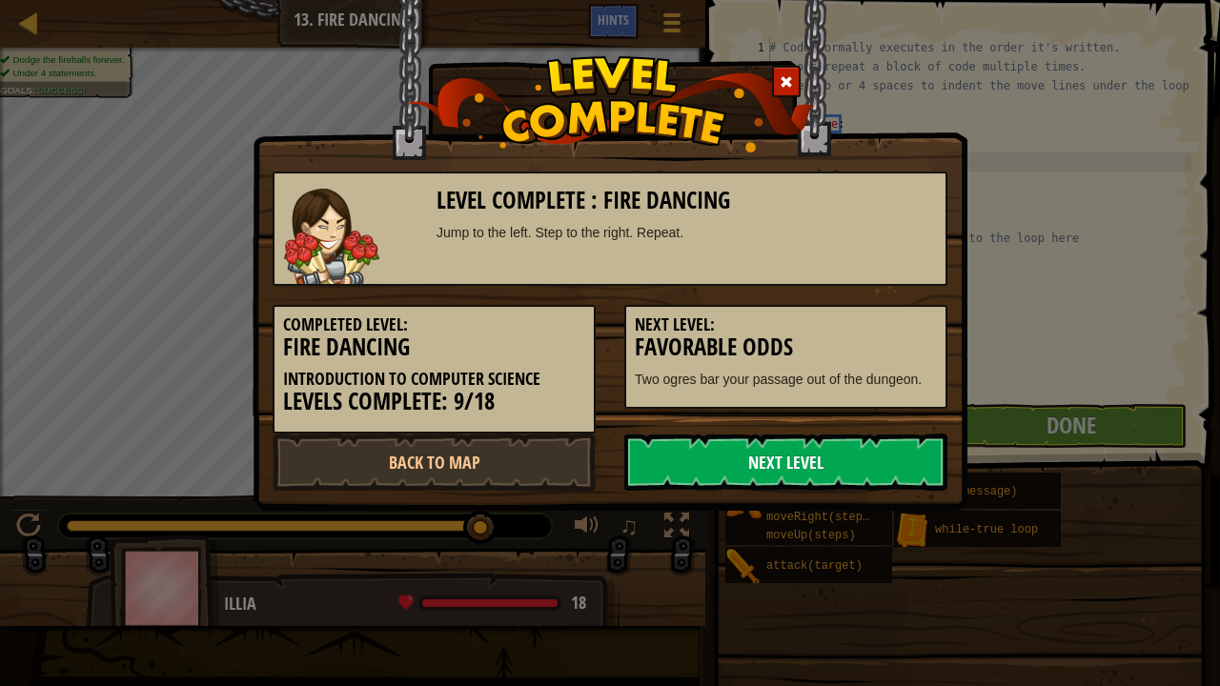
click at [764, 486] on link "Next Level" at bounding box center [785, 461] width 323 height 57
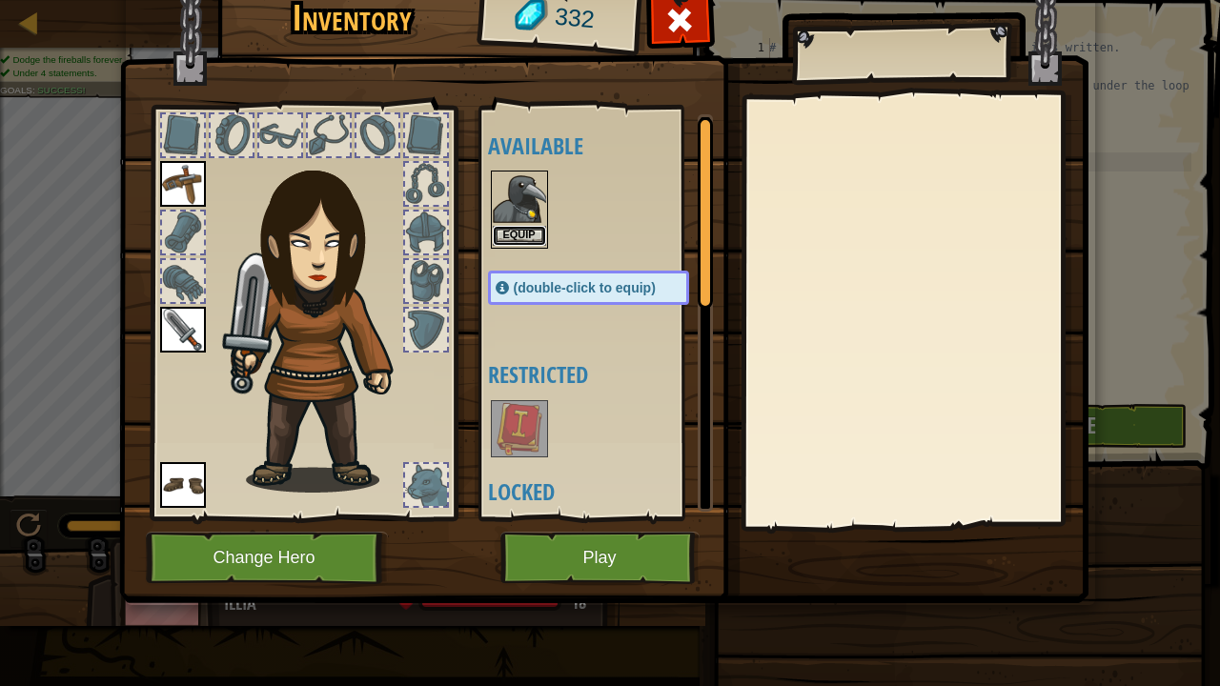
click at [520, 226] on button "Equip" at bounding box center [519, 236] width 53 height 20
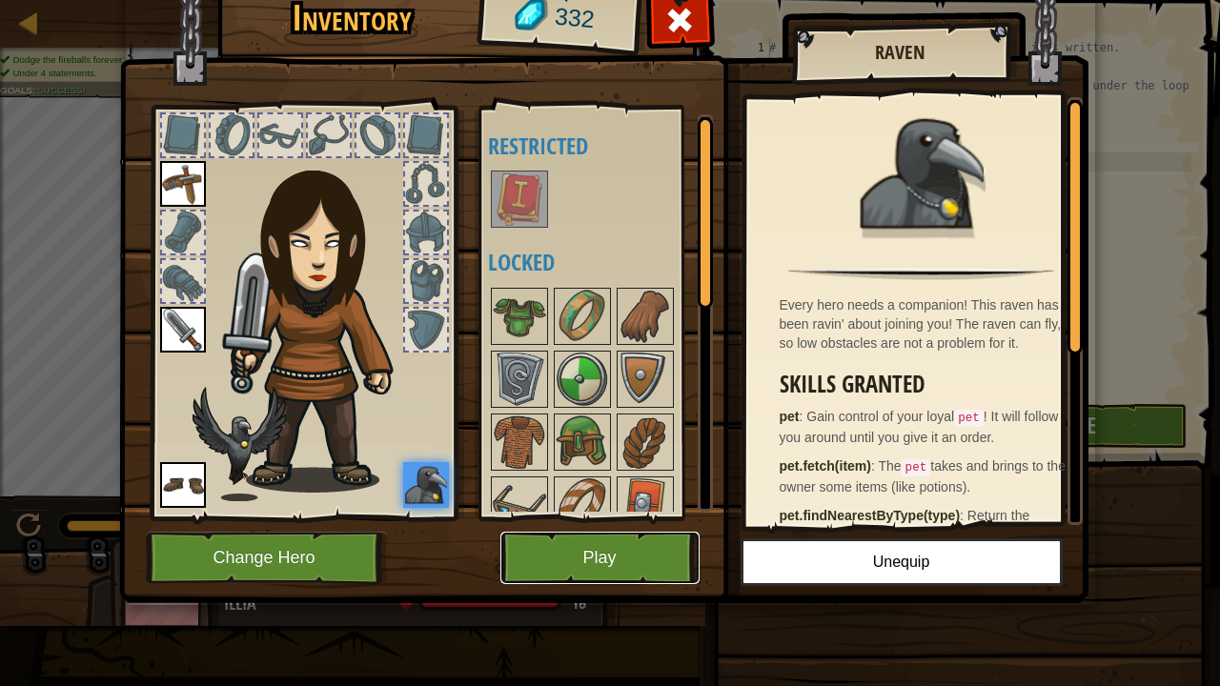
click at [649, 524] on button "Play" at bounding box center [599, 558] width 199 height 52
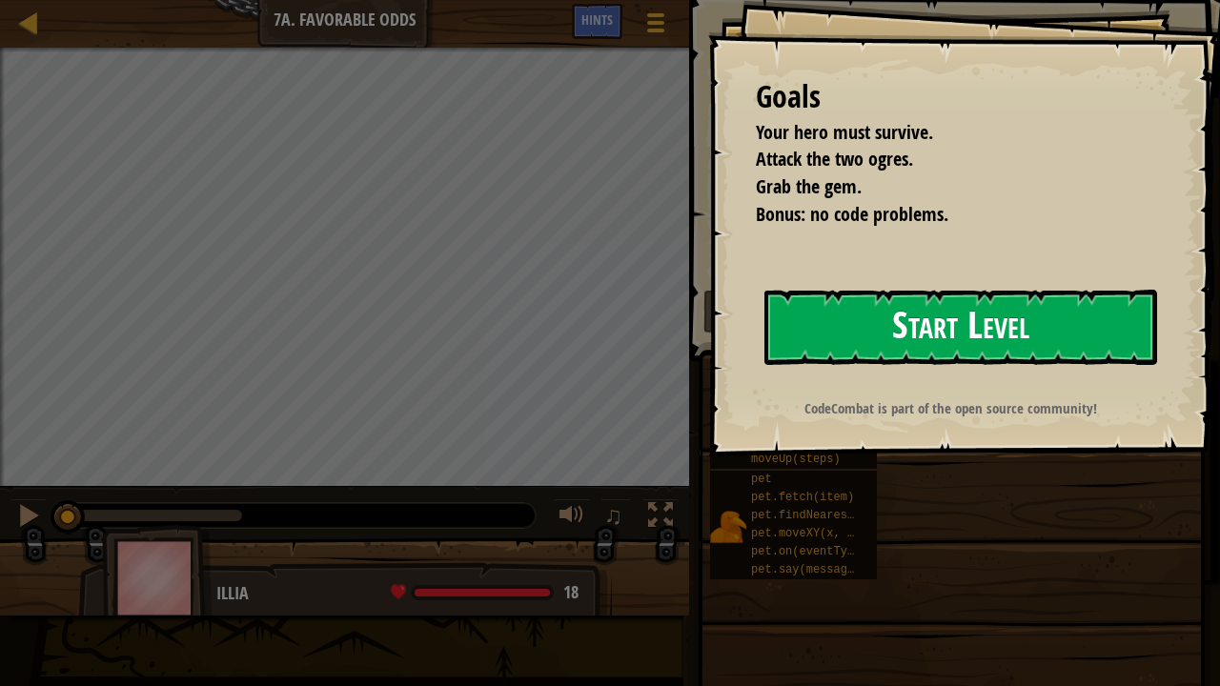
click at [804, 335] on button "Start Level" at bounding box center [960, 327] width 393 height 75
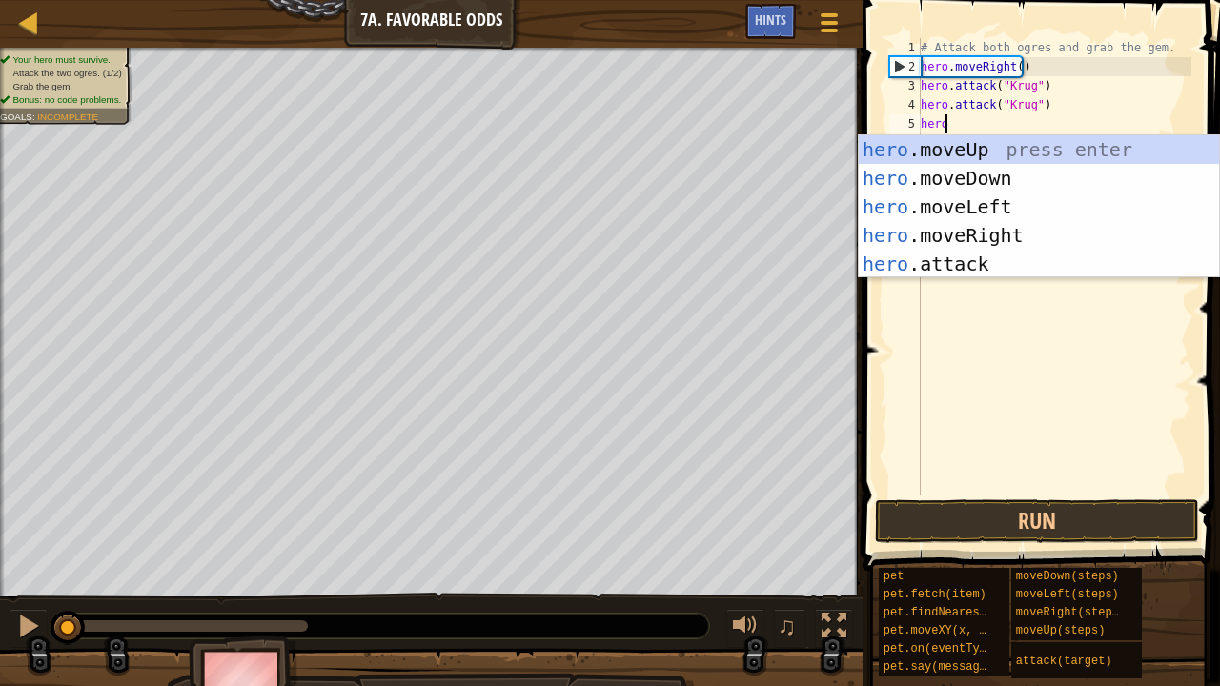
scroll to position [9, 1]
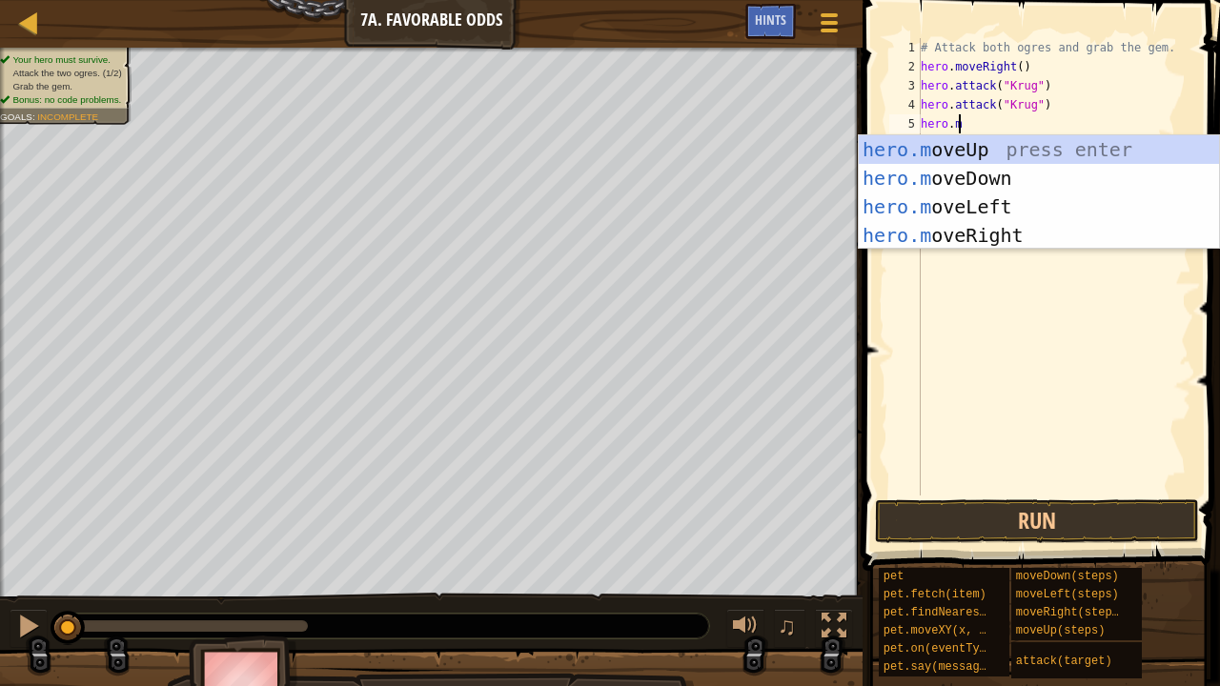
type textarea "[DOMAIN_NAME]"
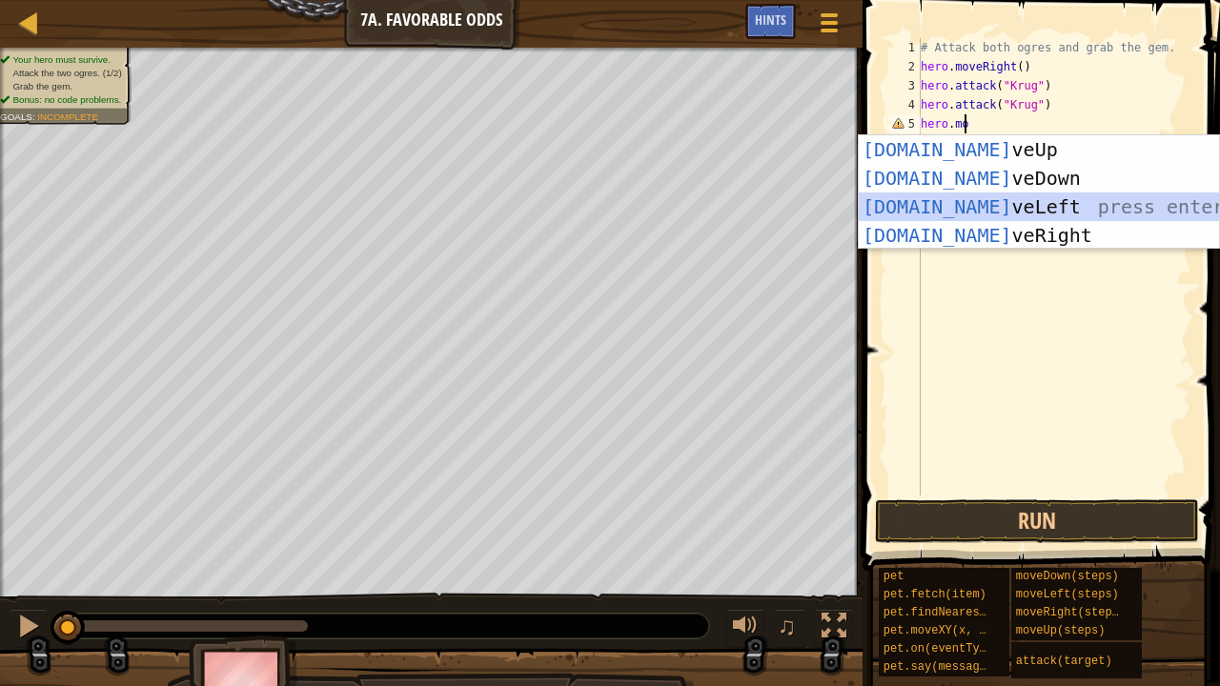
click at [941, 197] on div "[DOMAIN_NAME] veUp press enter [DOMAIN_NAME] veDown press enter [DOMAIN_NAME] v…" at bounding box center [1038, 220] width 361 height 171
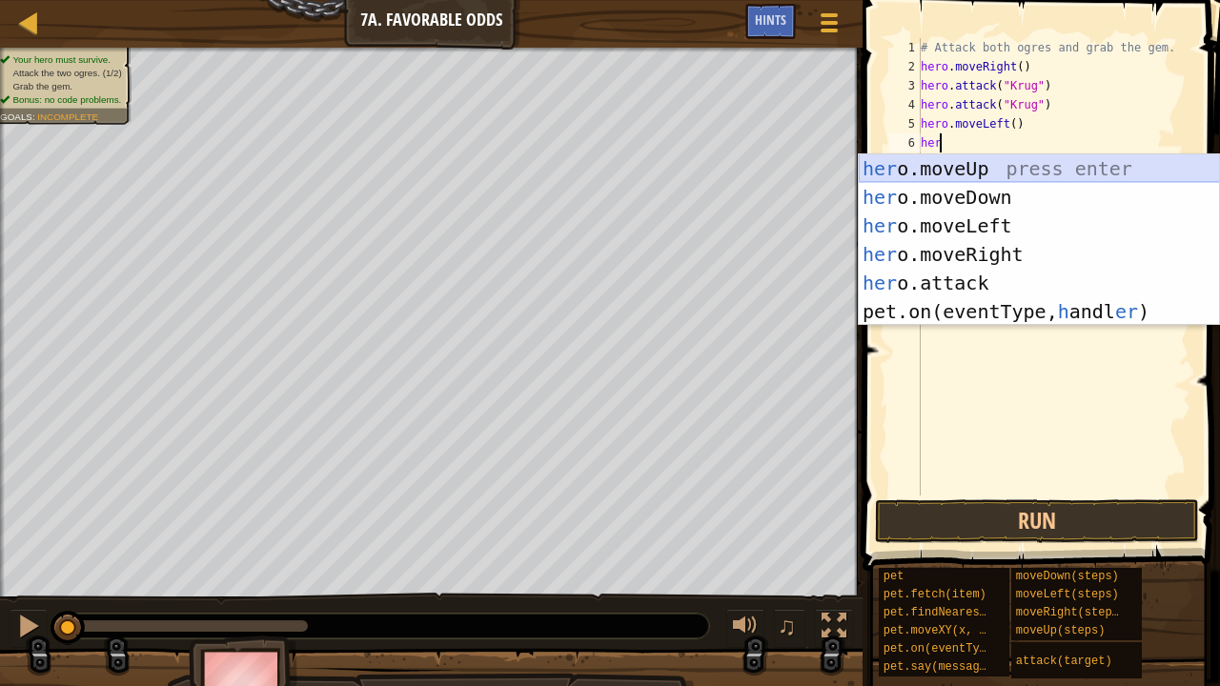
scroll to position [9, 1]
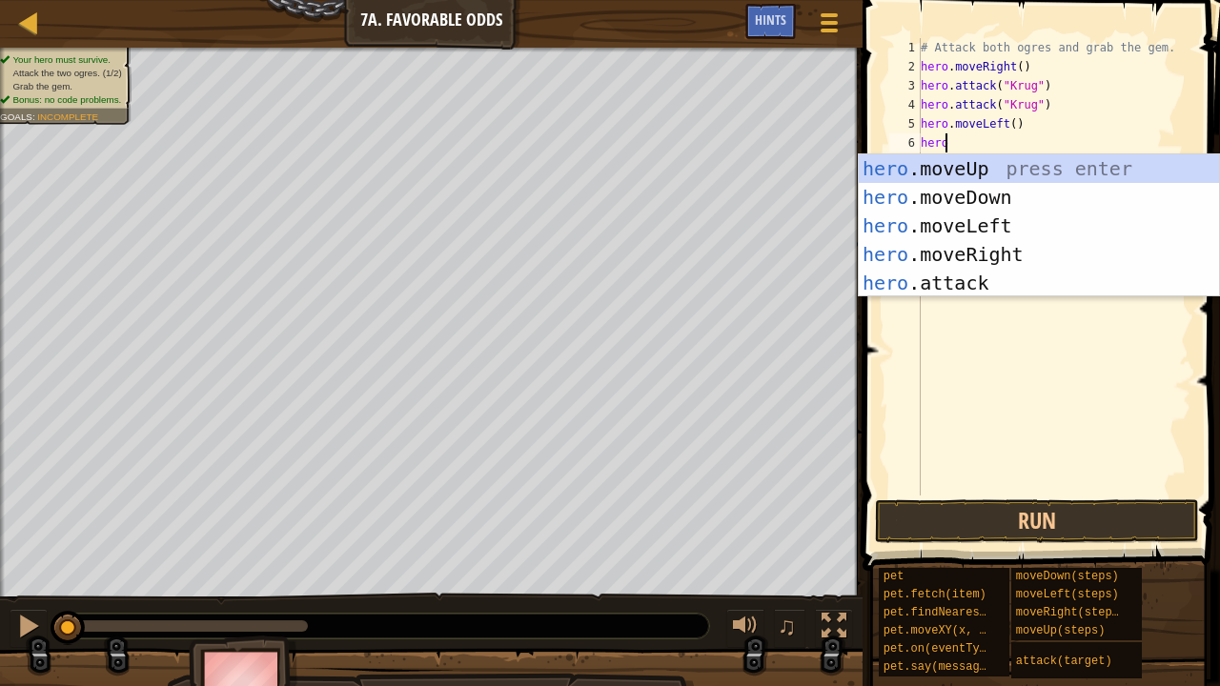
type textarea "hero."
click at [951, 168] on div "hero. moveUp press enter hero. moveDown press enter hero. moveLeft press enter …" at bounding box center [1038, 254] width 361 height 200
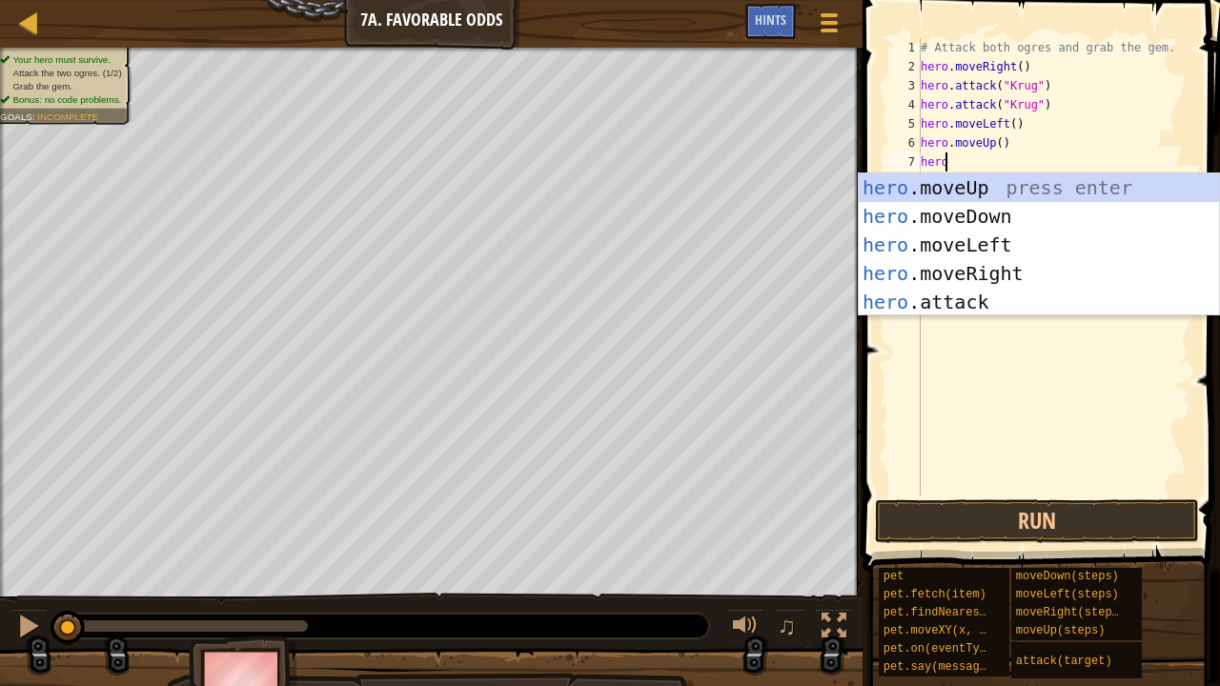
scroll to position [9, 1]
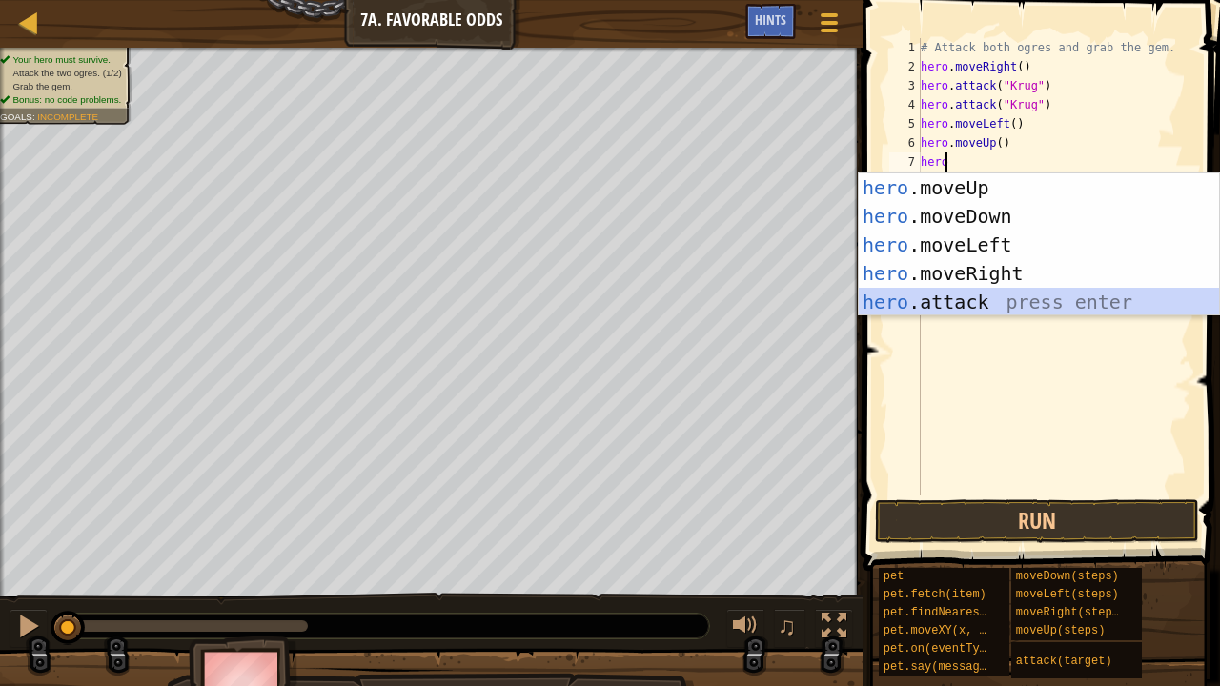
click at [939, 309] on div "hero .moveUp press enter hero .moveDown press enter hero .moveLeft press enter …" at bounding box center [1038, 273] width 361 height 200
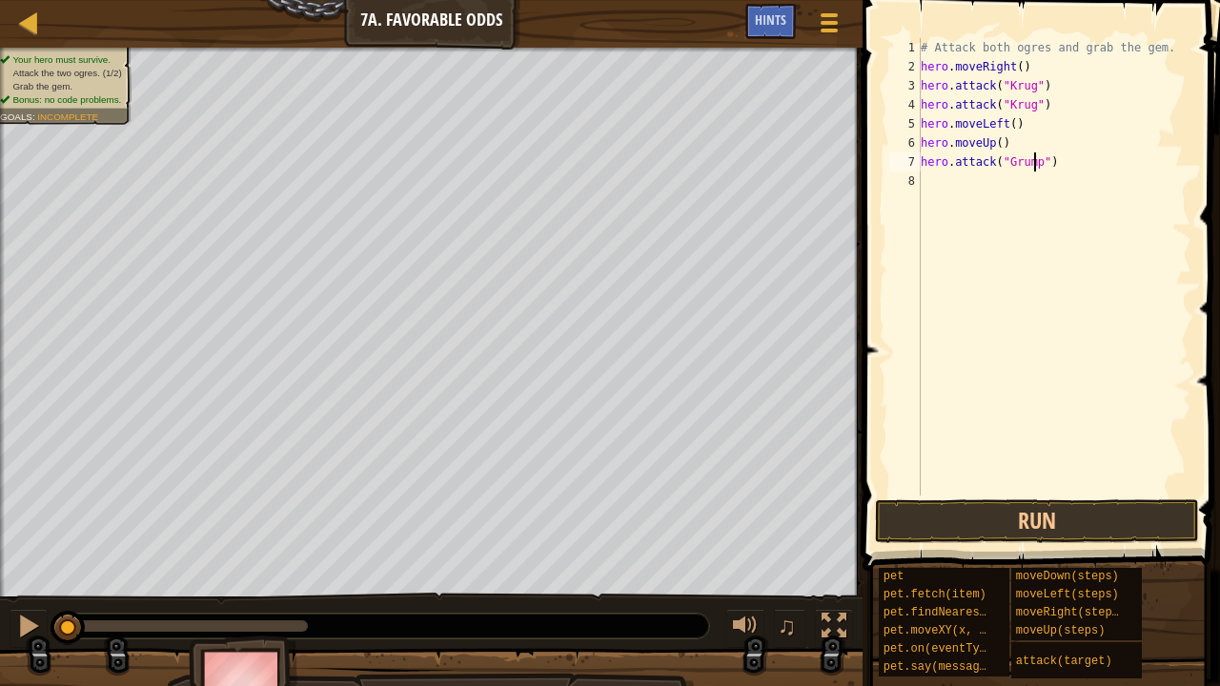
scroll to position [9, 10]
click at [1016, 513] on button "Run" at bounding box center [1037, 521] width 324 height 44
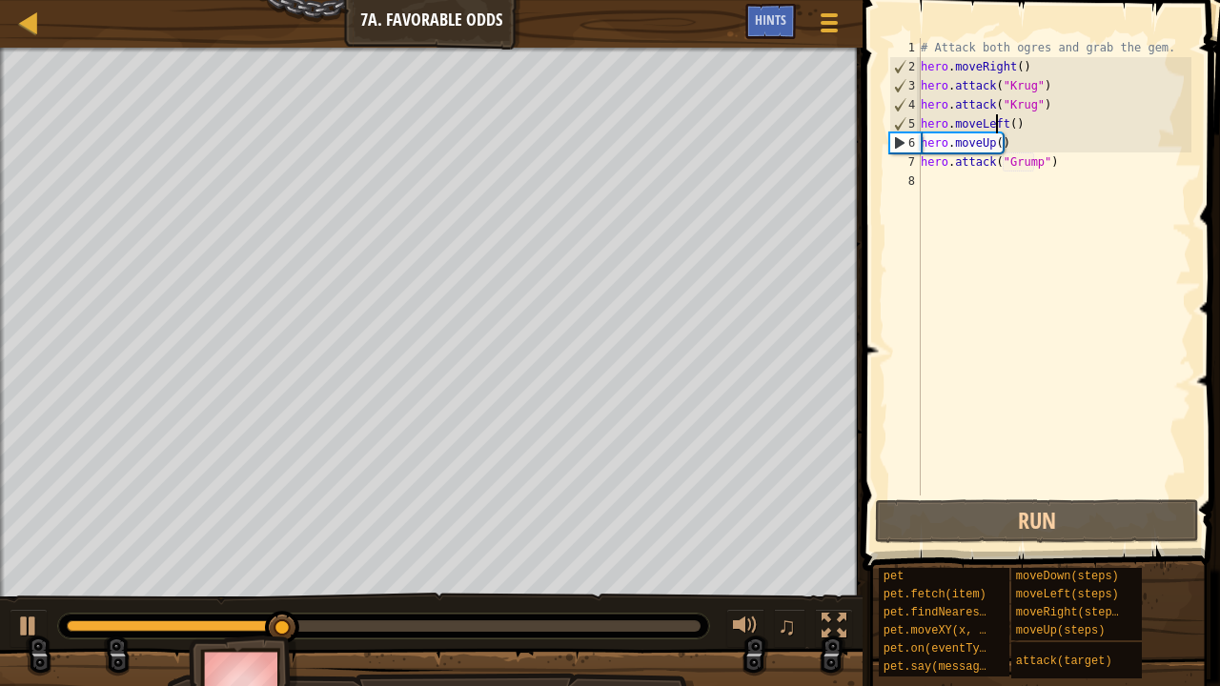
click at [995, 126] on div "# Attack both ogres and grab the gem. hero . moveRight ( ) hero . attack ( "[PE…" at bounding box center [1054, 285] width 274 height 495
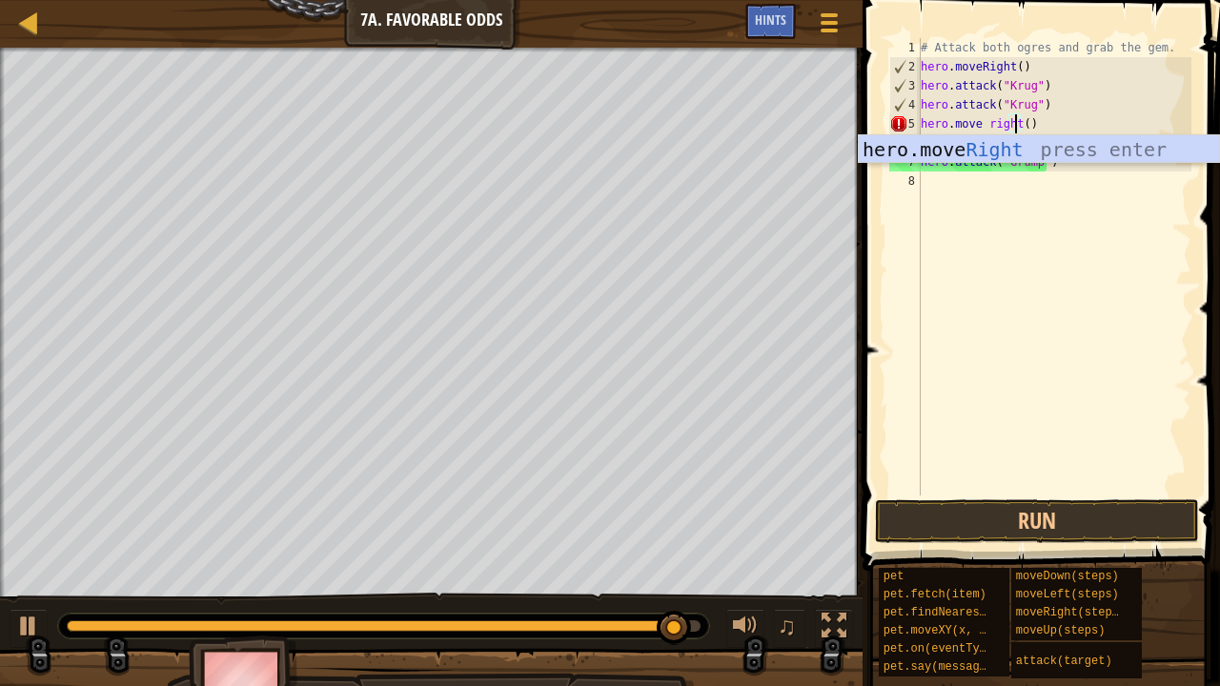
scroll to position [9, 8]
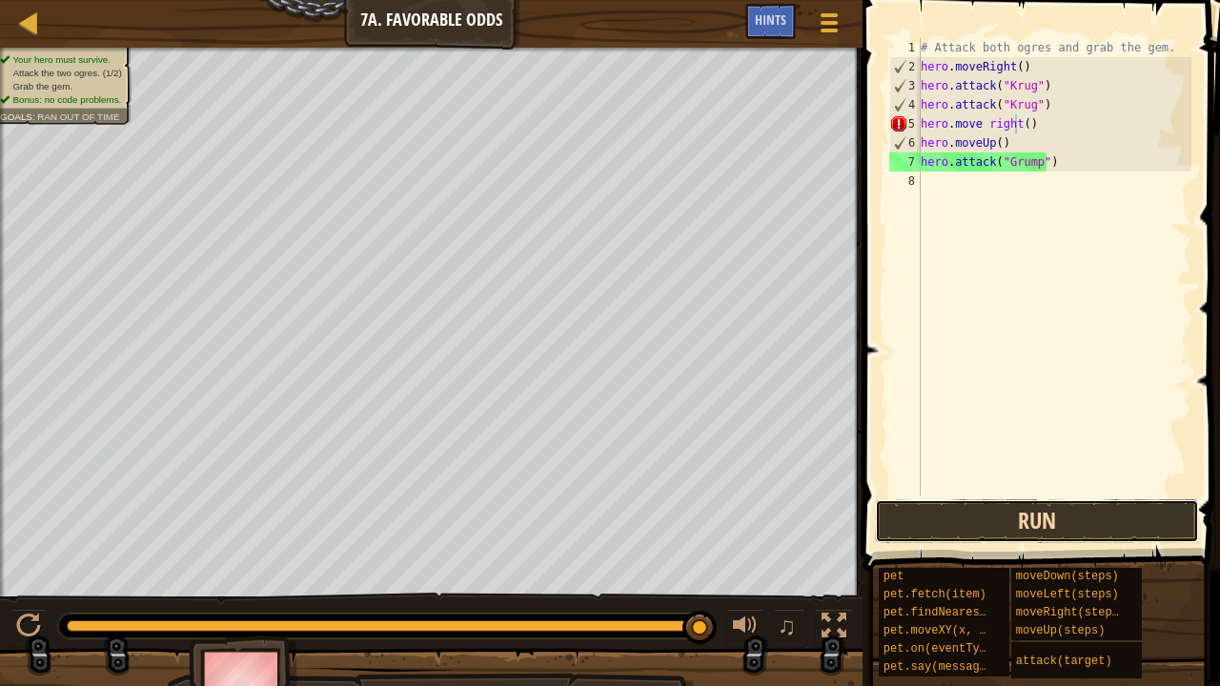
click at [1032, 501] on button "Run" at bounding box center [1037, 521] width 324 height 44
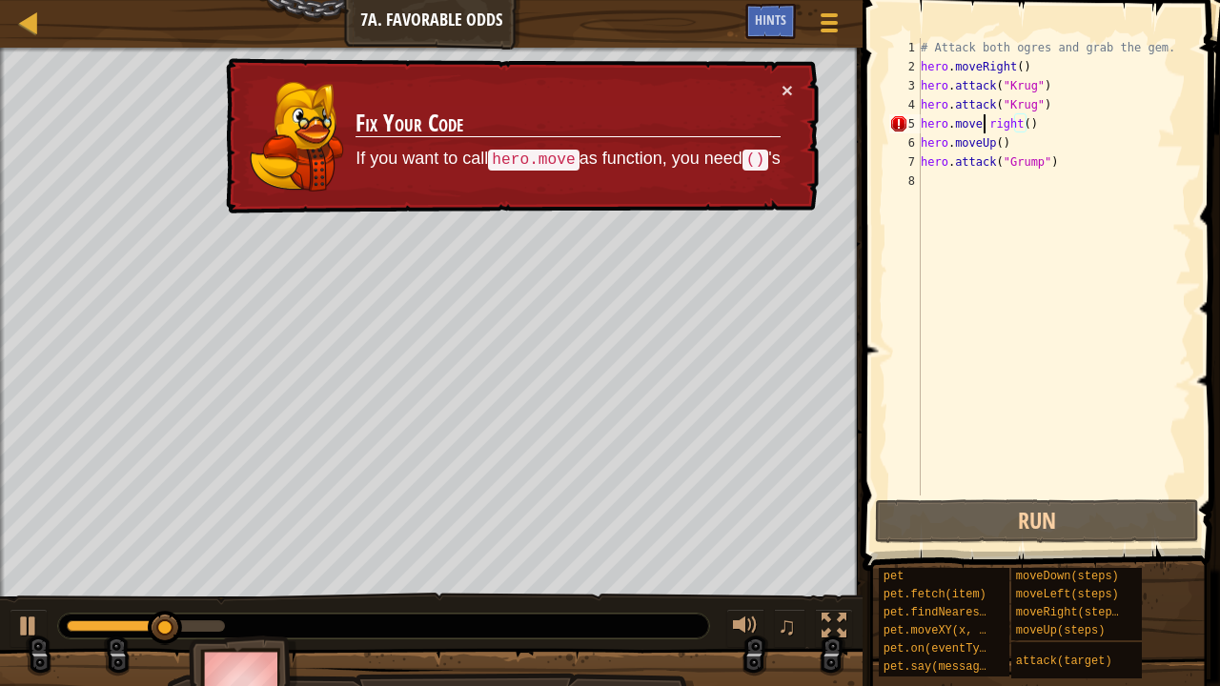
click at [985, 125] on div "# Attack both ogres and grab the gem. hero . moveRight ( ) hero . attack ( "[PE…" at bounding box center [1054, 285] width 274 height 495
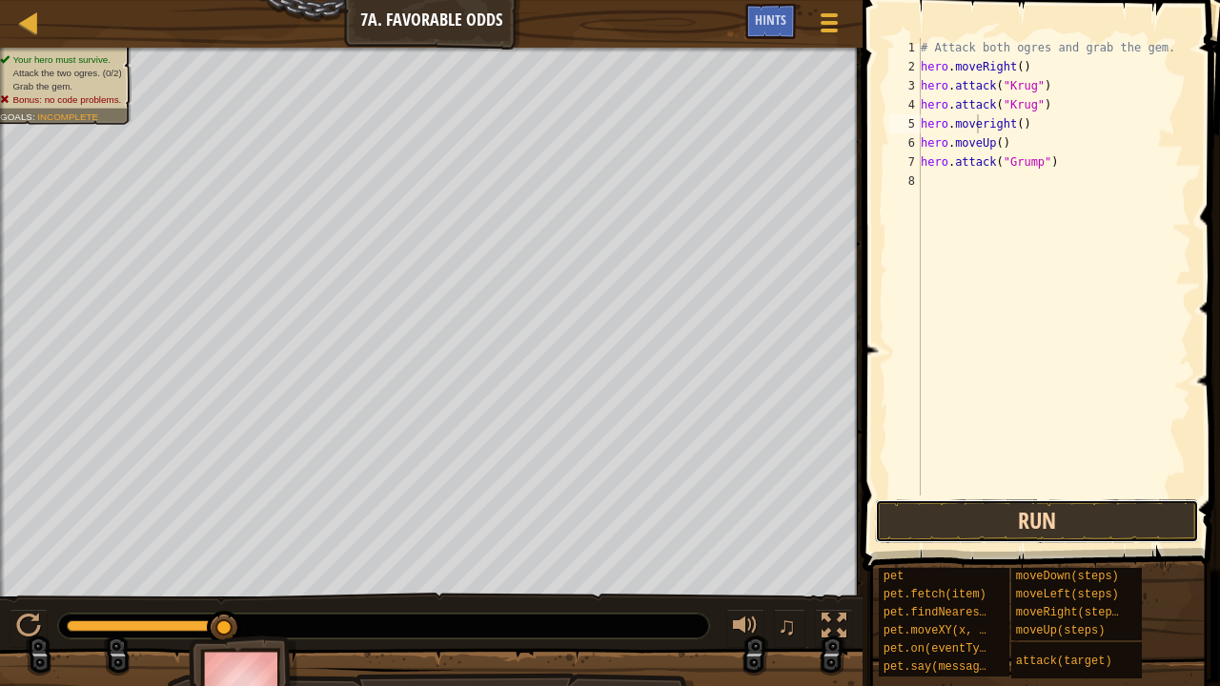
click at [1048, 522] on button "Run" at bounding box center [1037, 521] width 324 height 44
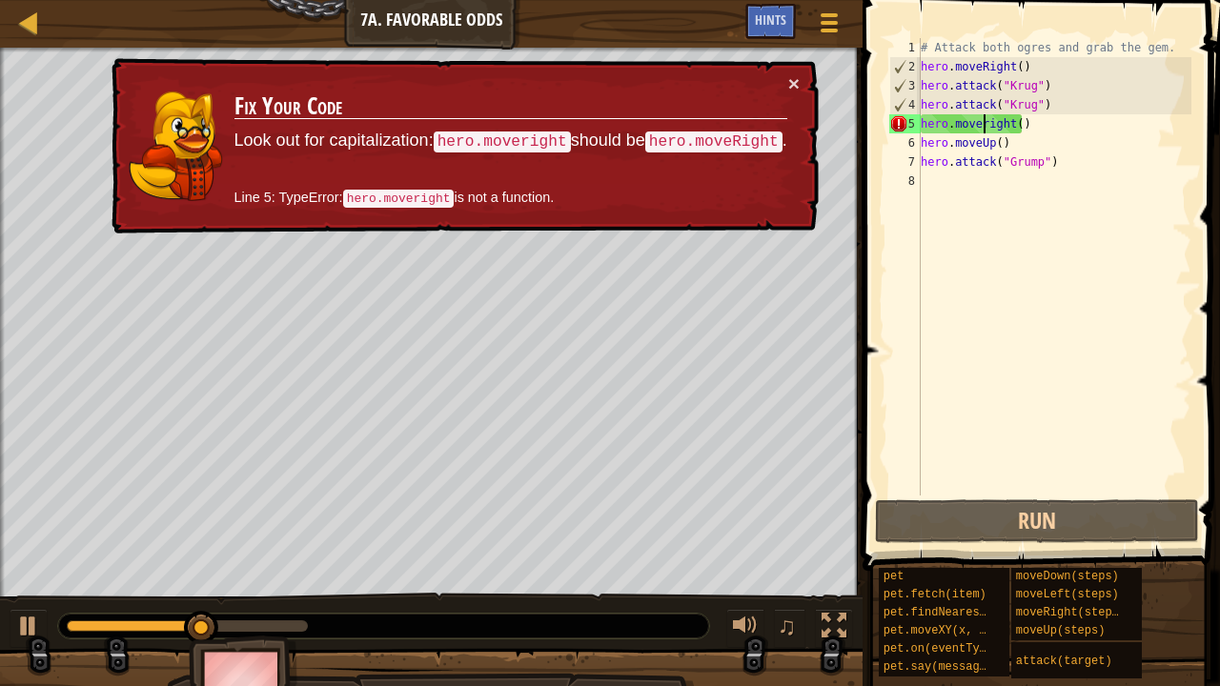
click at [983, 120] on div "# Attack both ogres and grab the gem. hero . moveRight ( ) hero . attack ( "[PE…" at bounding box center [1054, 285] width 274 height 495
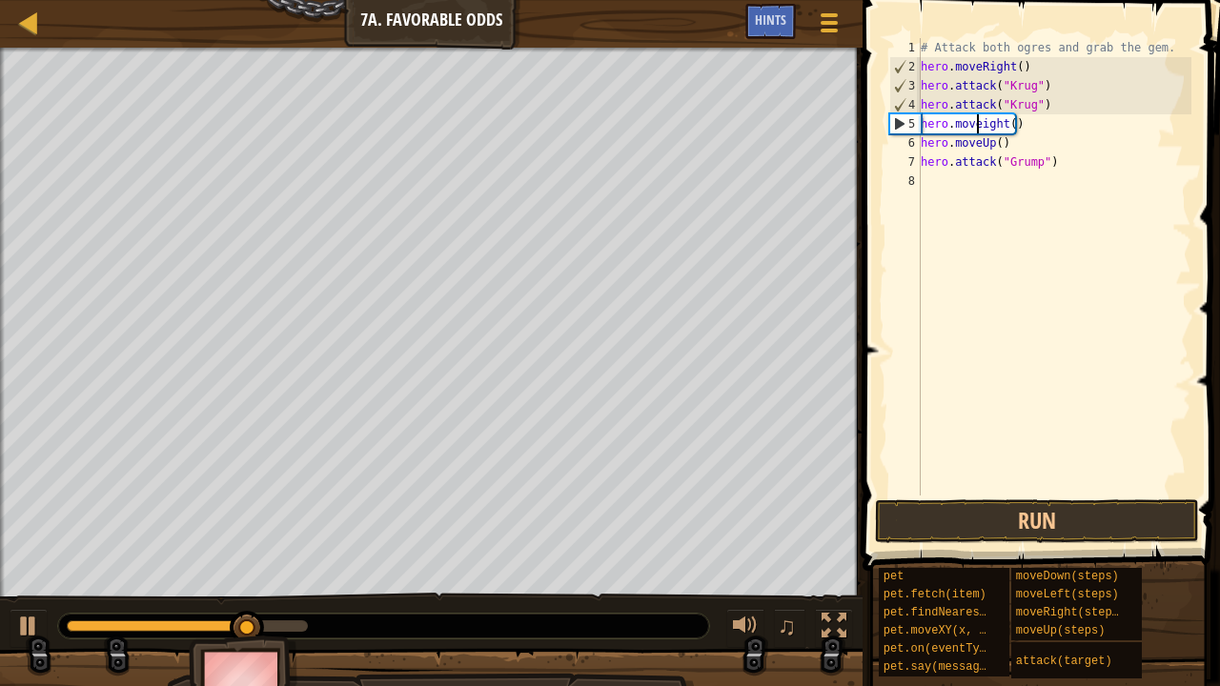
scroll to position [9, 6]
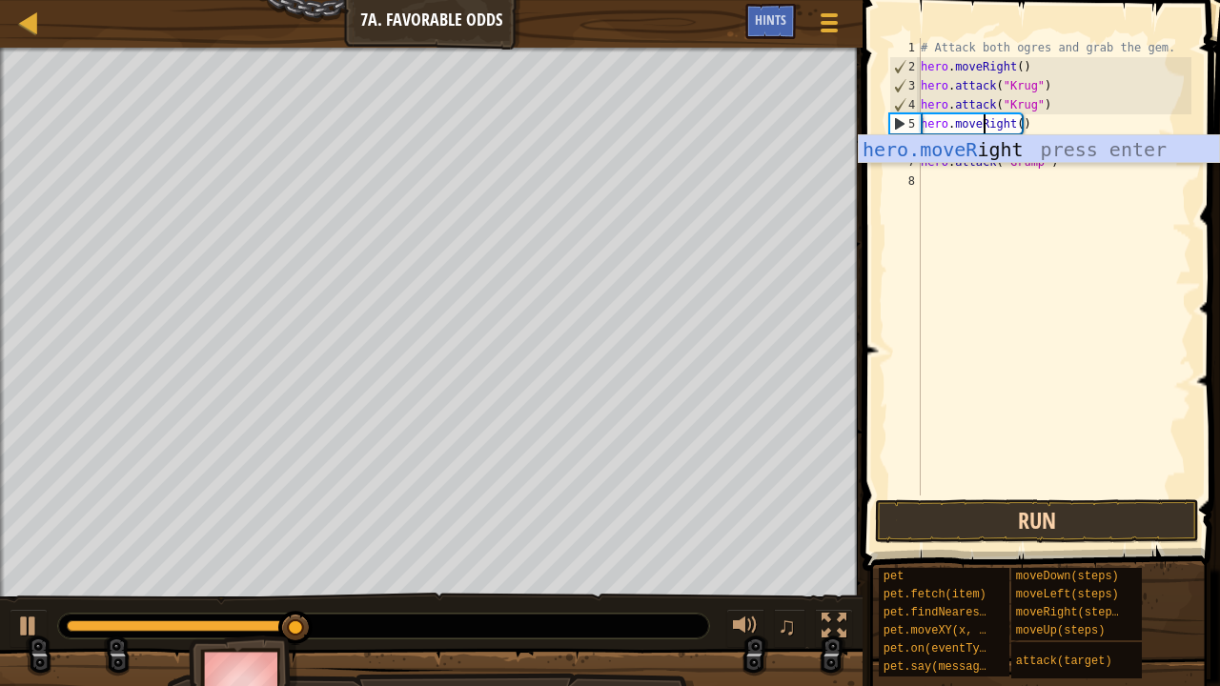
type textarea "hero.moveRight()"
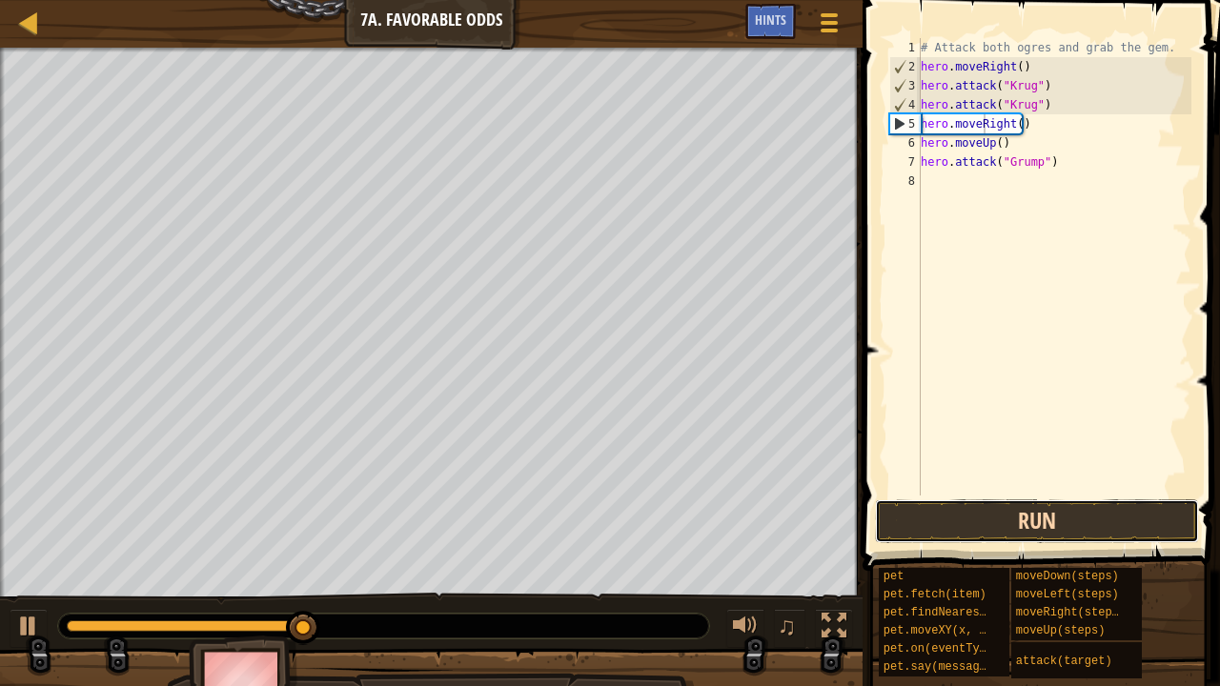
click at [1037, 521] on button "Run" at bounding box center [1037, 521] width 324 height 44
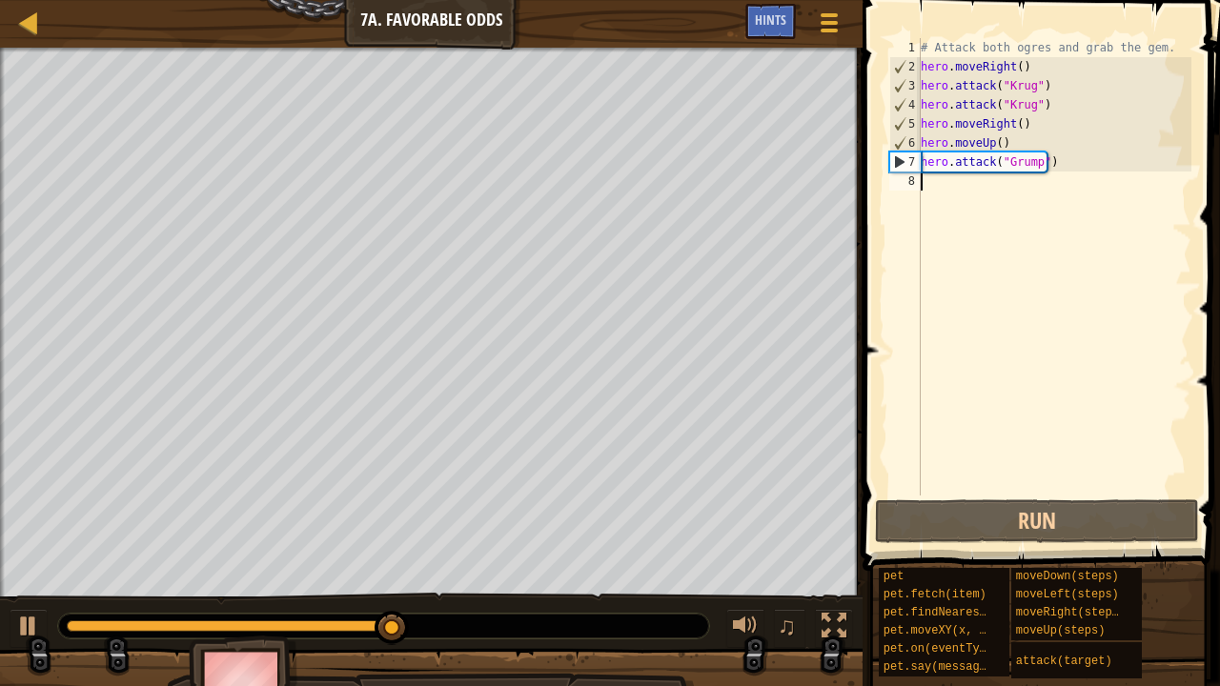
click at [945, 185] on div "# Attack both ogres and grab the gem. hero . moveRight ( ) hero . attack ( "[PE…" at bounding box center [1054, 285] width 274 height 495
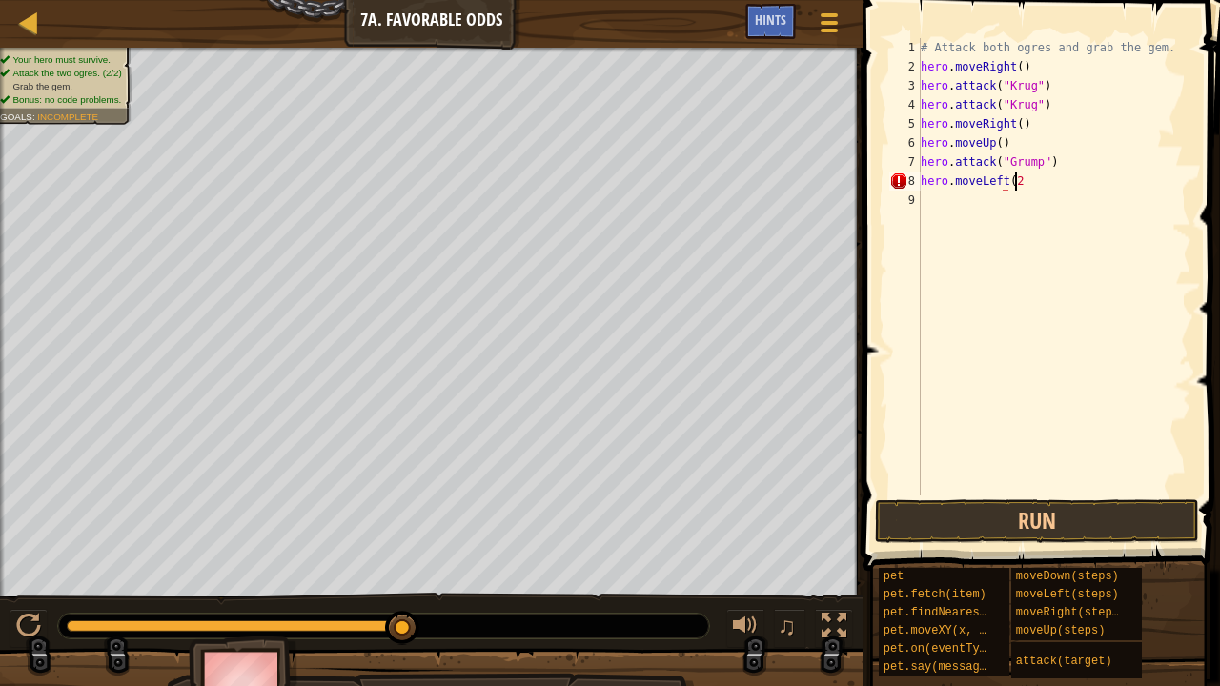
scroll to position [9, 7]
click at [1035, 524] on button "Run" at bounding box center [1037, 521] width 324 height 44
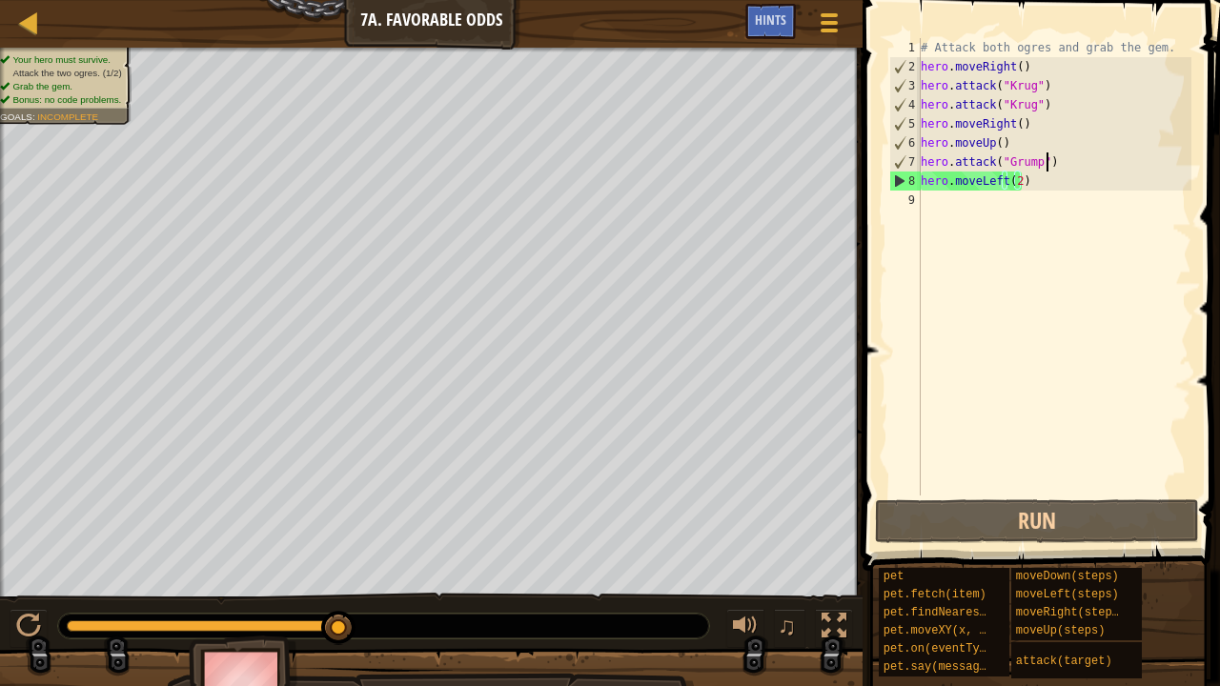
click at [1048, 166] on div "# Attack both ogres and grab the gem. hero . moveRight ( ) hero . attack ( "[PE…" at bounding box center [1054, 285] width 274 height 495
type textarea "hero.attack("Grump")"
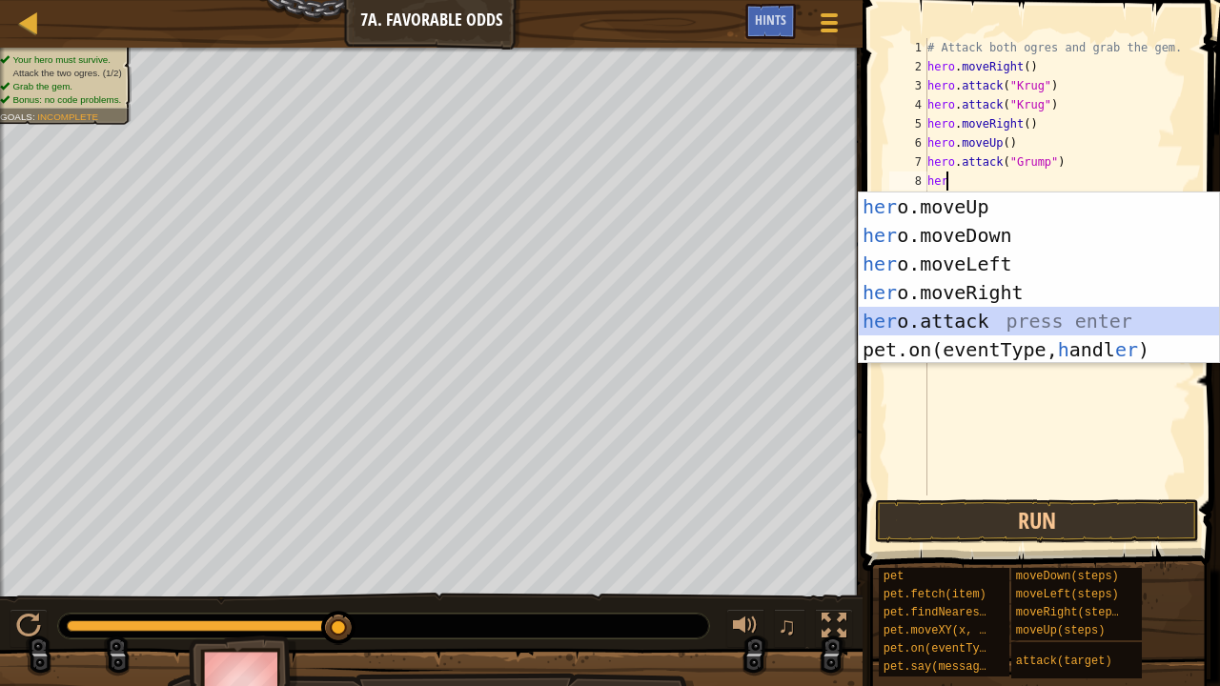
click at [981, 323] on div "her o.moveUp press enter her o.moveDown press enter her o.moveLeft press enter …" at bounding box center [1038, 306] width 361 height 229
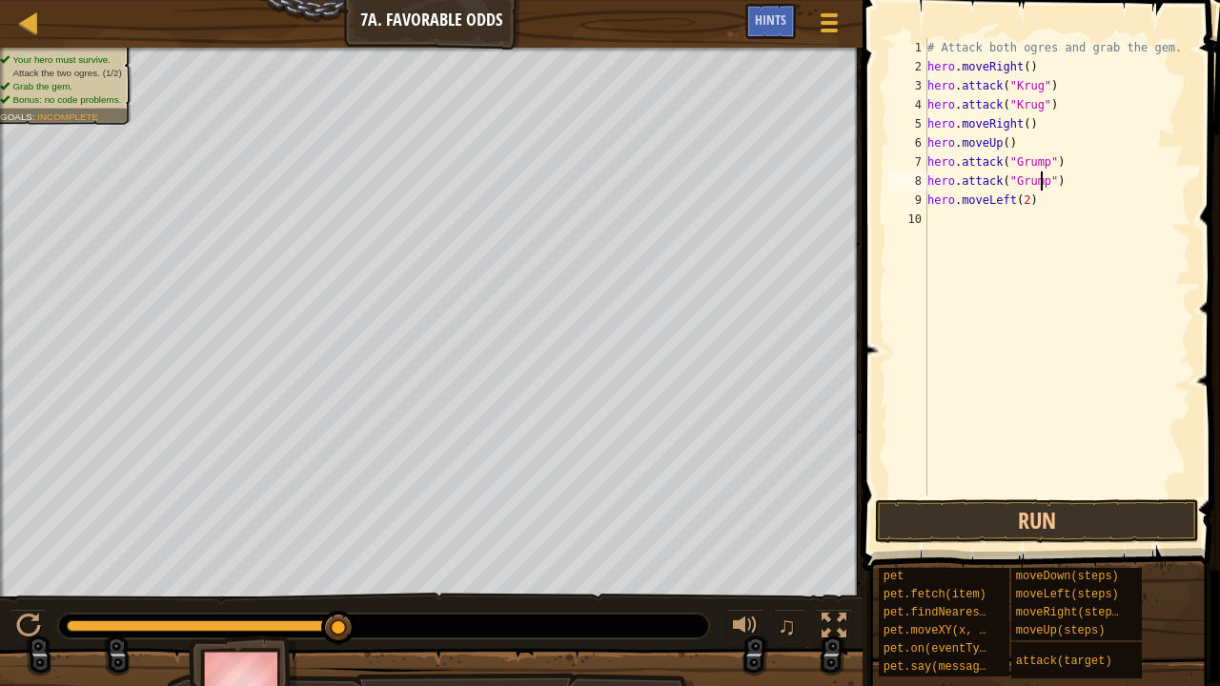
scroll to position [9, 10]
type textarea "hero.attack("Grump")"
click at [976, 520] on button "Run" at bounding box center [1037, 521] width 324 height 44
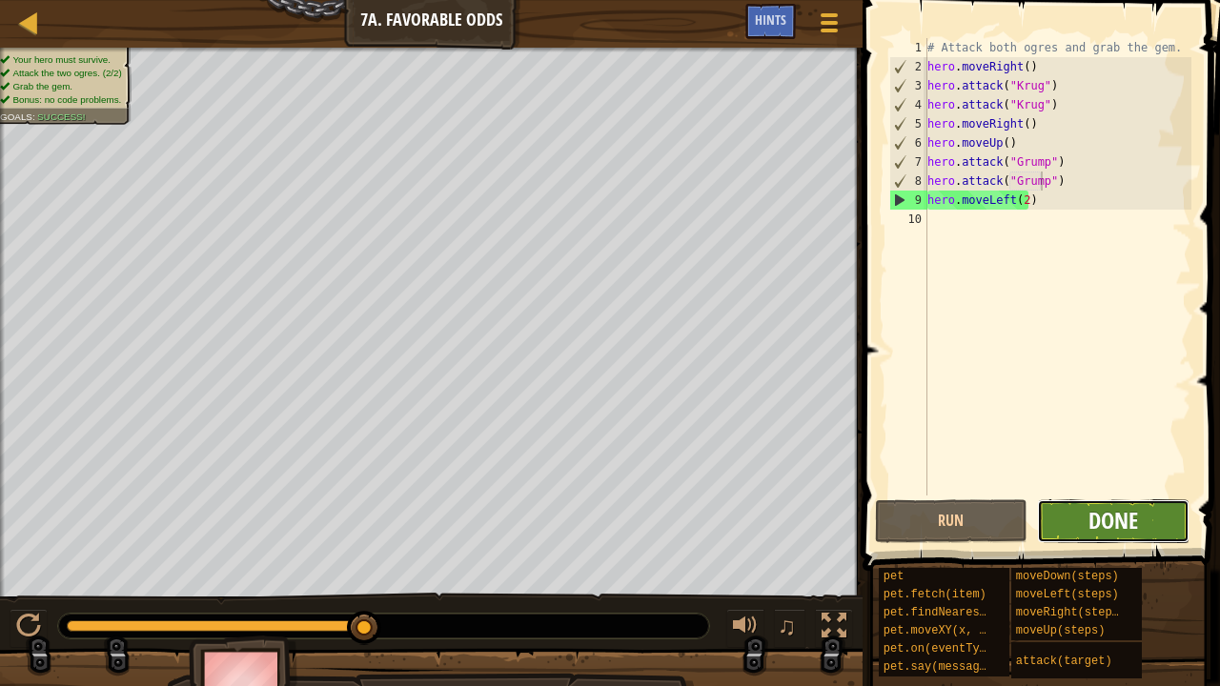
click at [1136, 524] on span "Done" at bounding box center [1113, 520] width 50 height 30
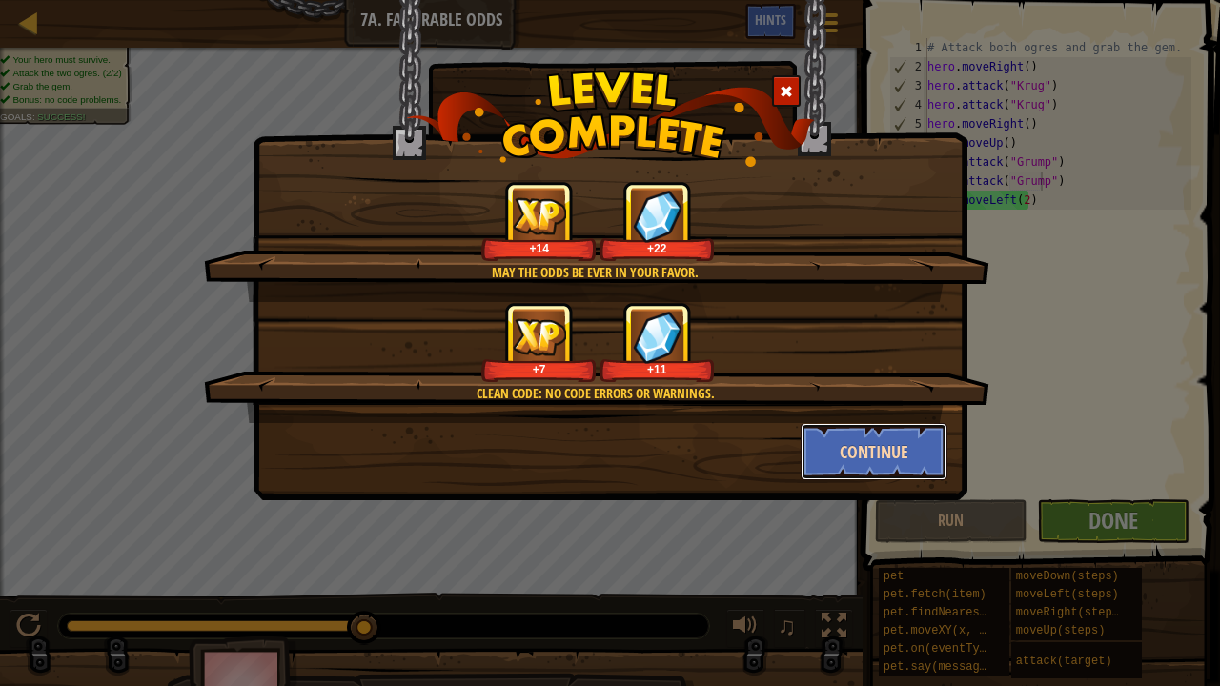
click at [865, 438] on button "Continue" at bounding box center [874, 451] width 148 height 57
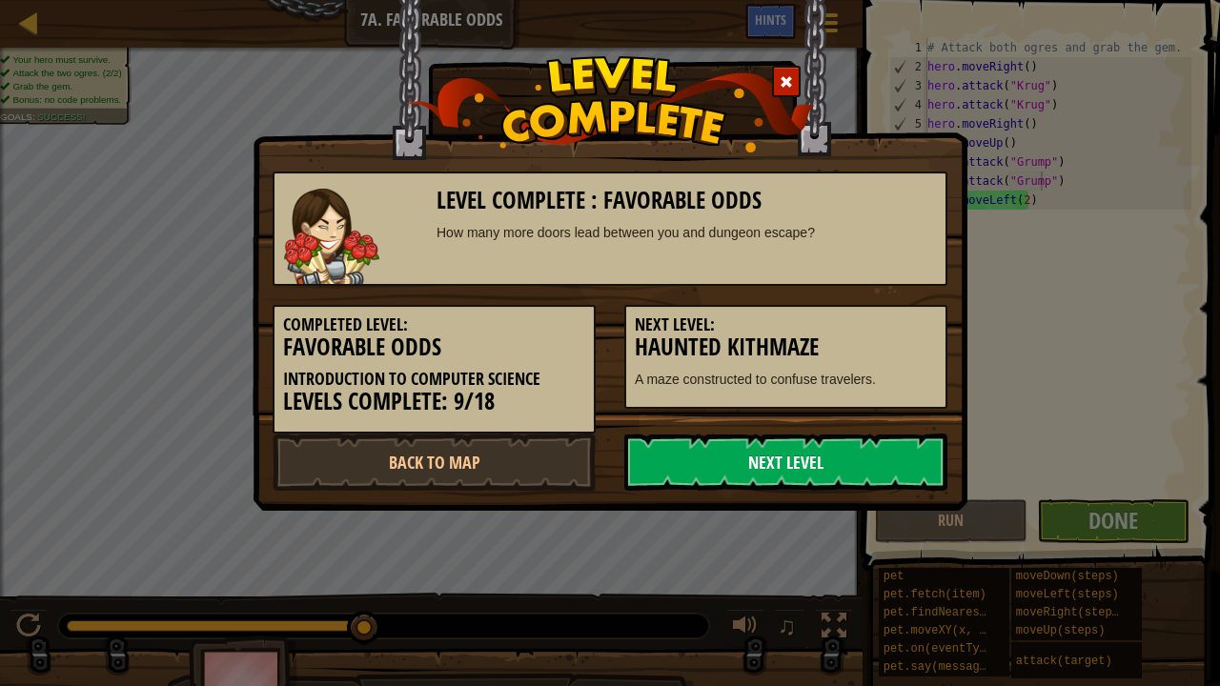
click at [831, 465] on link "Next Level" at bounding box center [785, 461] width 323 height 57
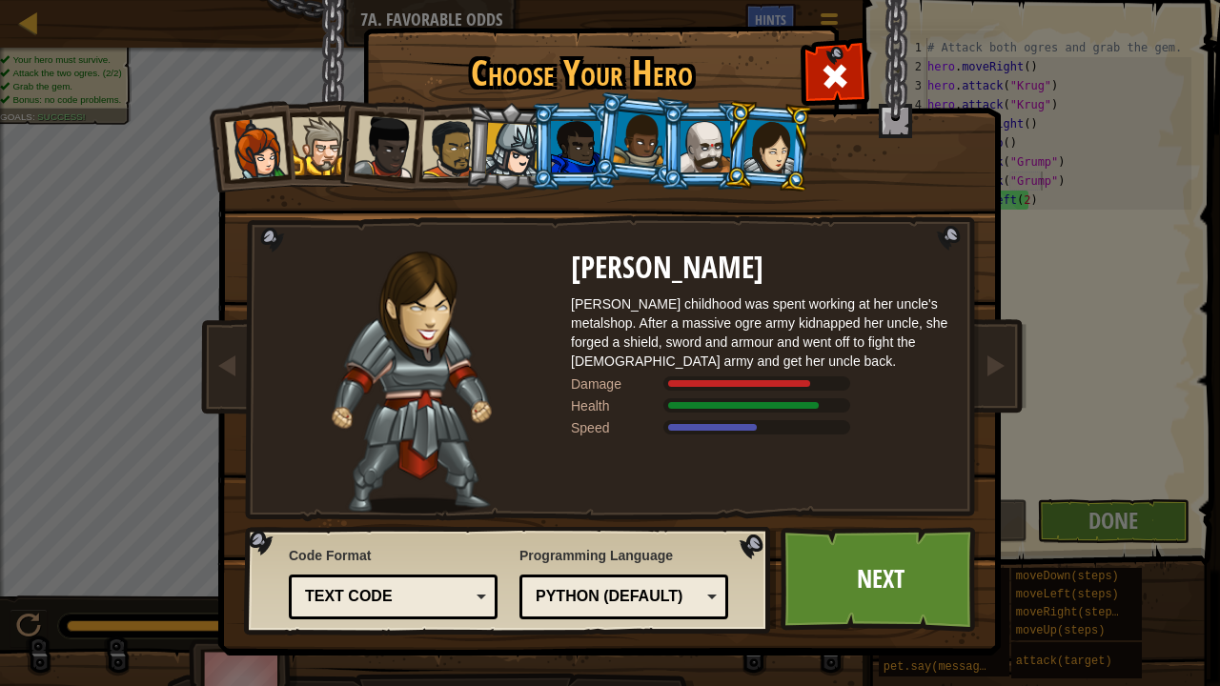
click at [532, 156] on li at bounding box center [574, 146] width 86 height 87
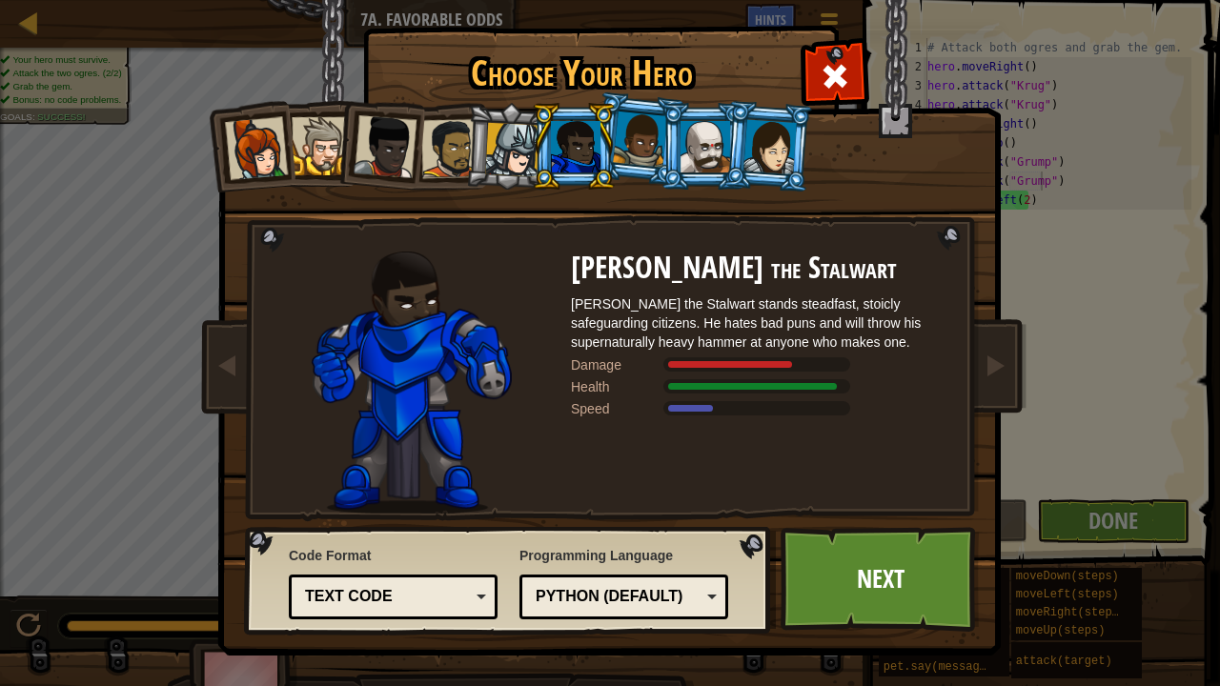
click at [513, 158] on div at bounding box center [512, 150] width 54 height 54
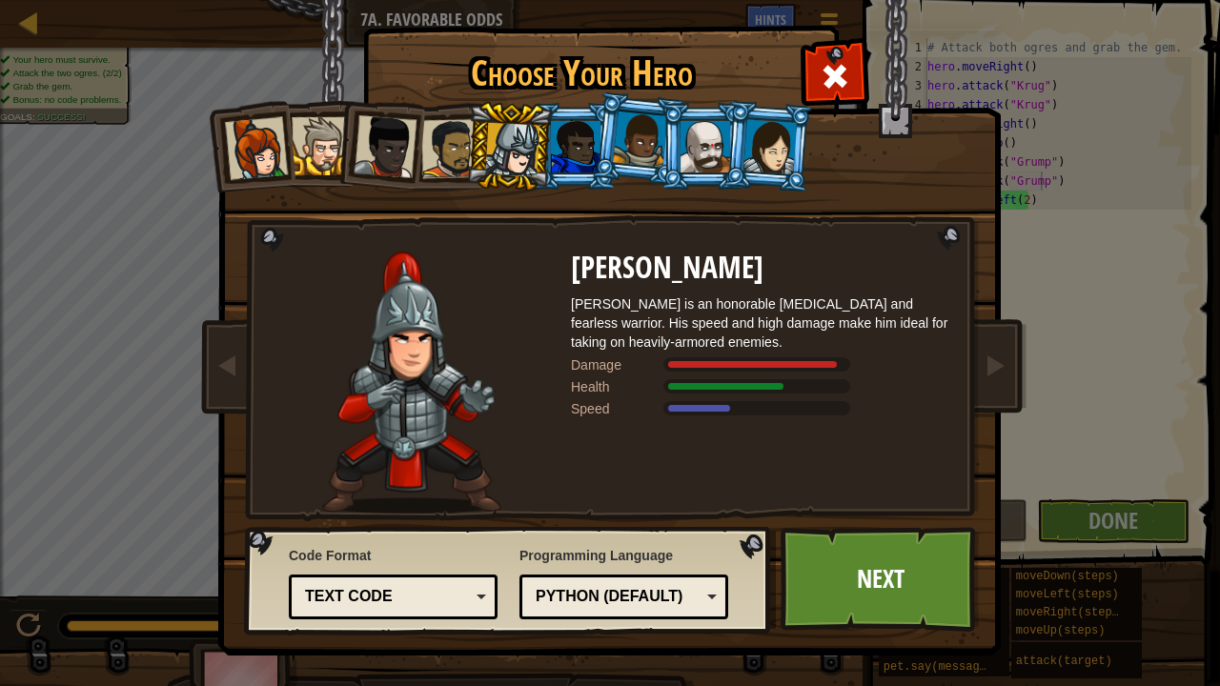
click at [255, 159] on div at bounding box center [256, 148] width 63 height 63
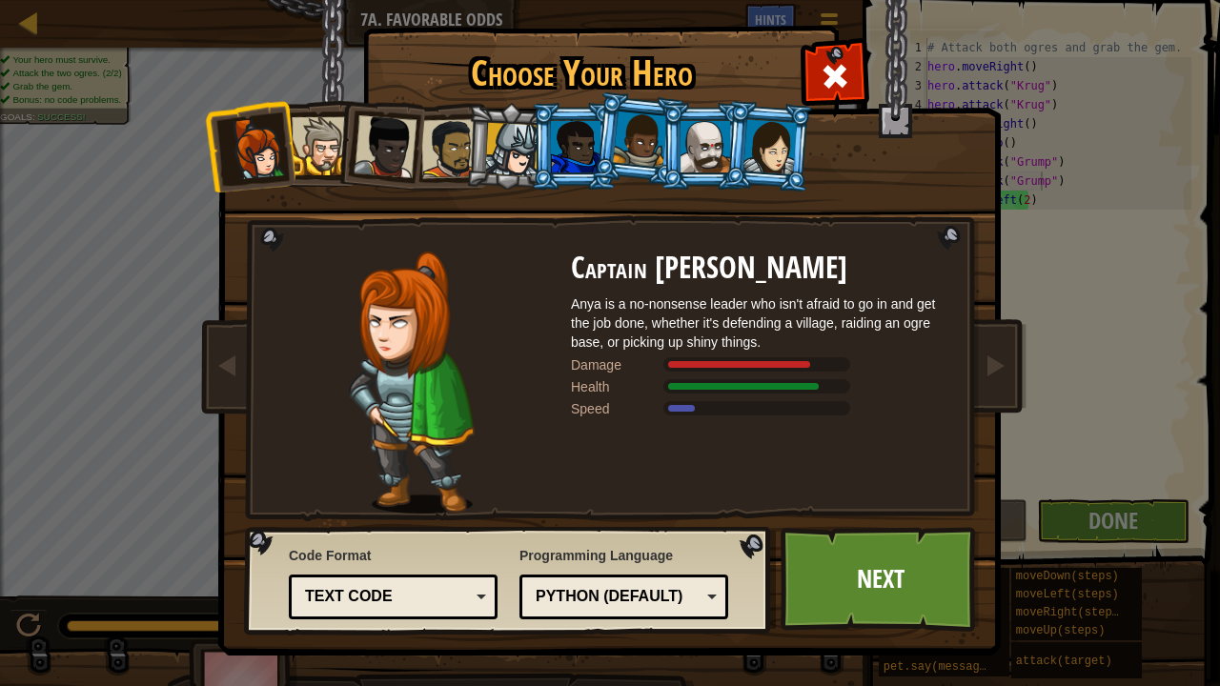
click at [514, 136] on div at bounding box center [512, 150] width 54 height 54
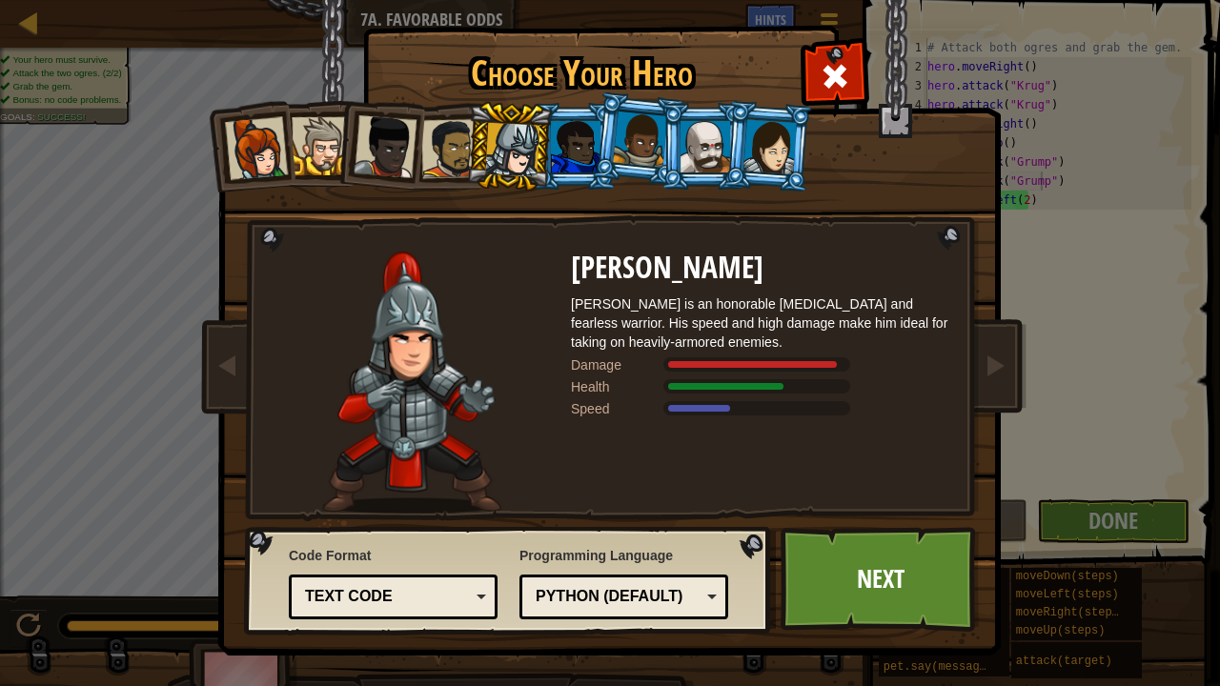
click at [250, 141] on div at bounding box center [256, 148] width 63 height 63
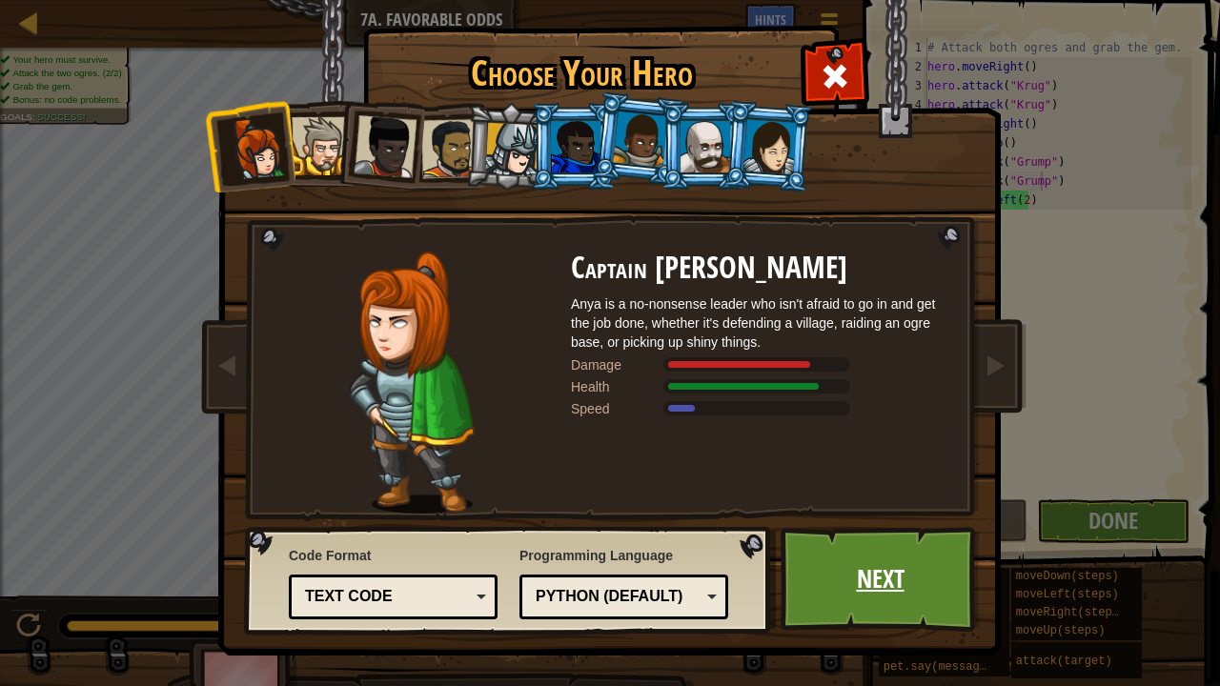
click at [877, 524] on link "Next" at bounding box center [879, 579] width 199 height 105
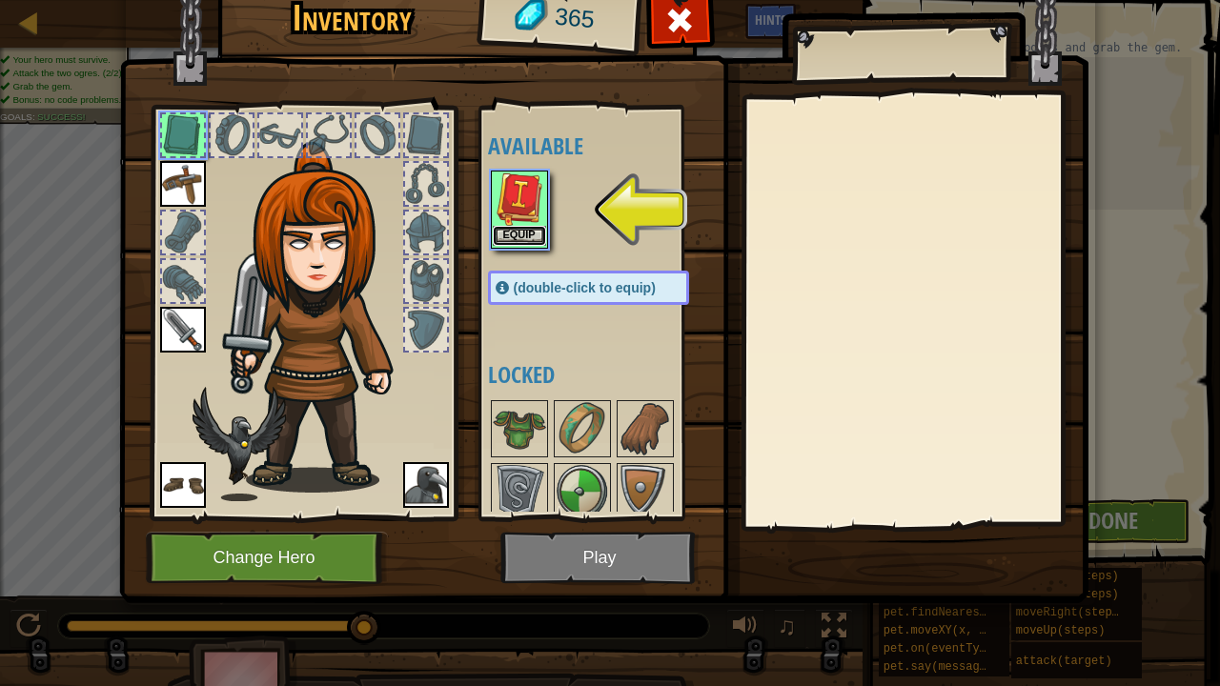
click at [514, 234] on button "Equip" at bounding box center [519, 236] width 53 height 20
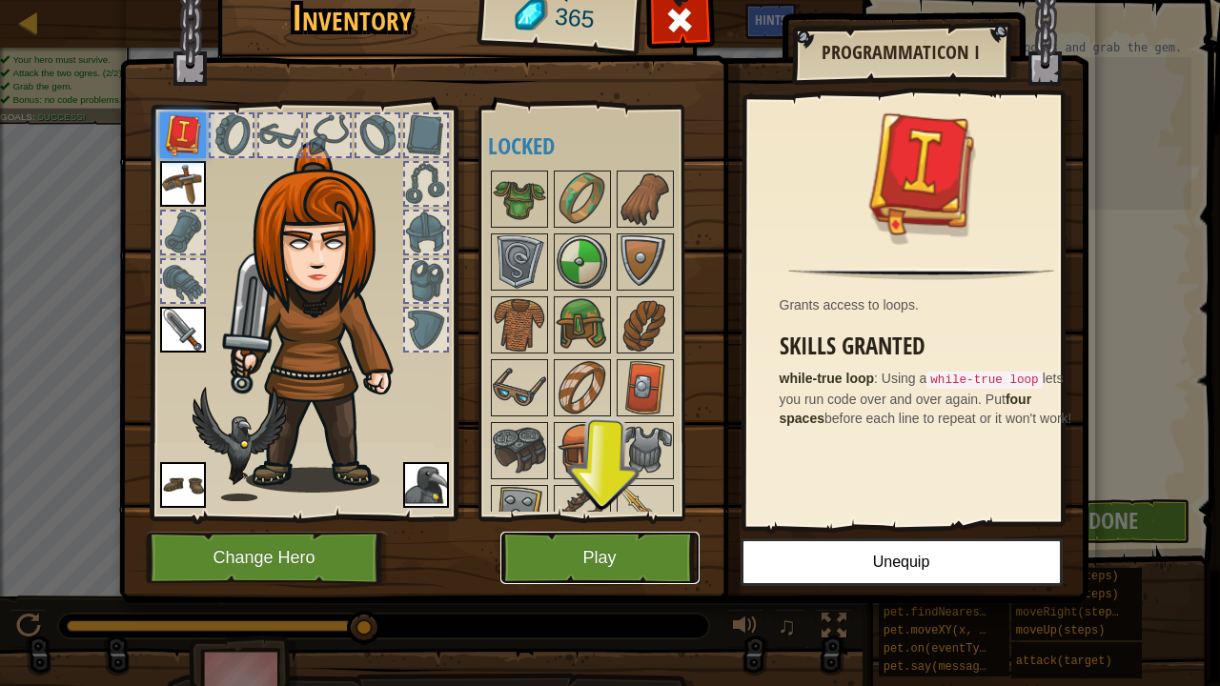
click at [589, 524] on button "Play" at bounding box center [599, 558] width 199 height 52
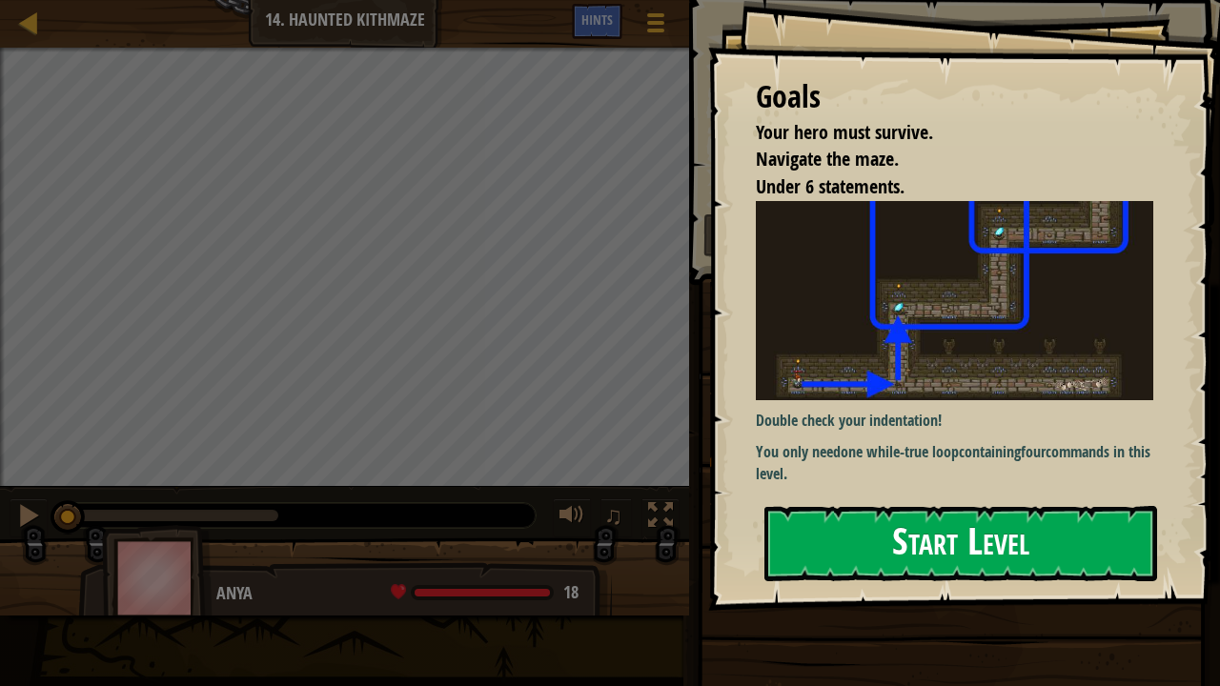
click at [867, 524] on button "Start Level" at bounding box center [960, 543] width 393 height 75
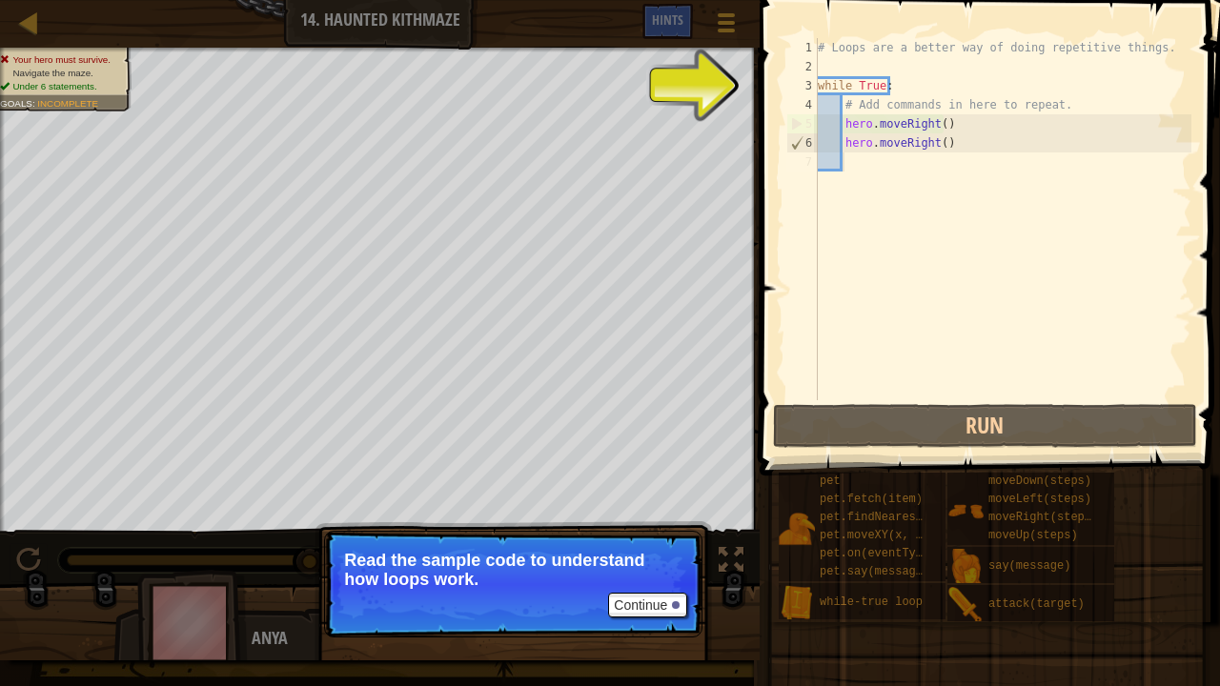
click at [954, 147] on div "# Loops are a better way of doing repetitive things. while True : # Add command…" at bounding box center [1002, 238] width 377 height 400
click at [951, 145] on div "# Loops are a better way of doing repetitive things. while True : # Add command…" at bounding box center [1002, 238] width 377 height 400
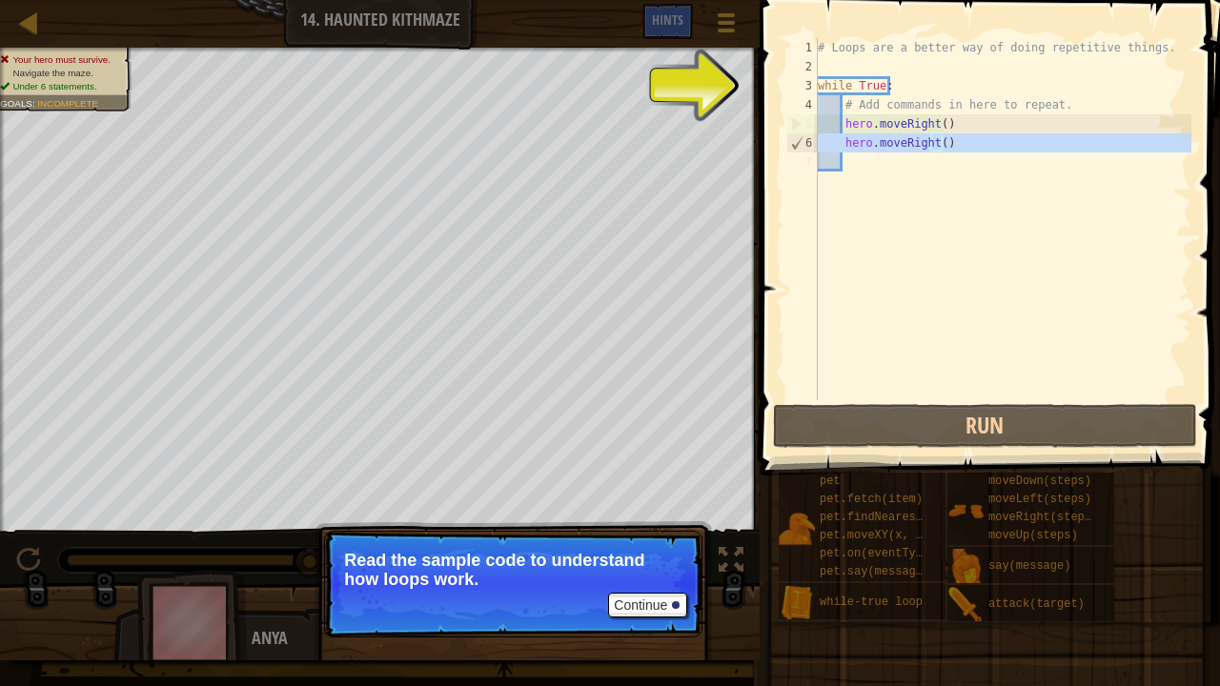
type textarea "hero.moveRight()"
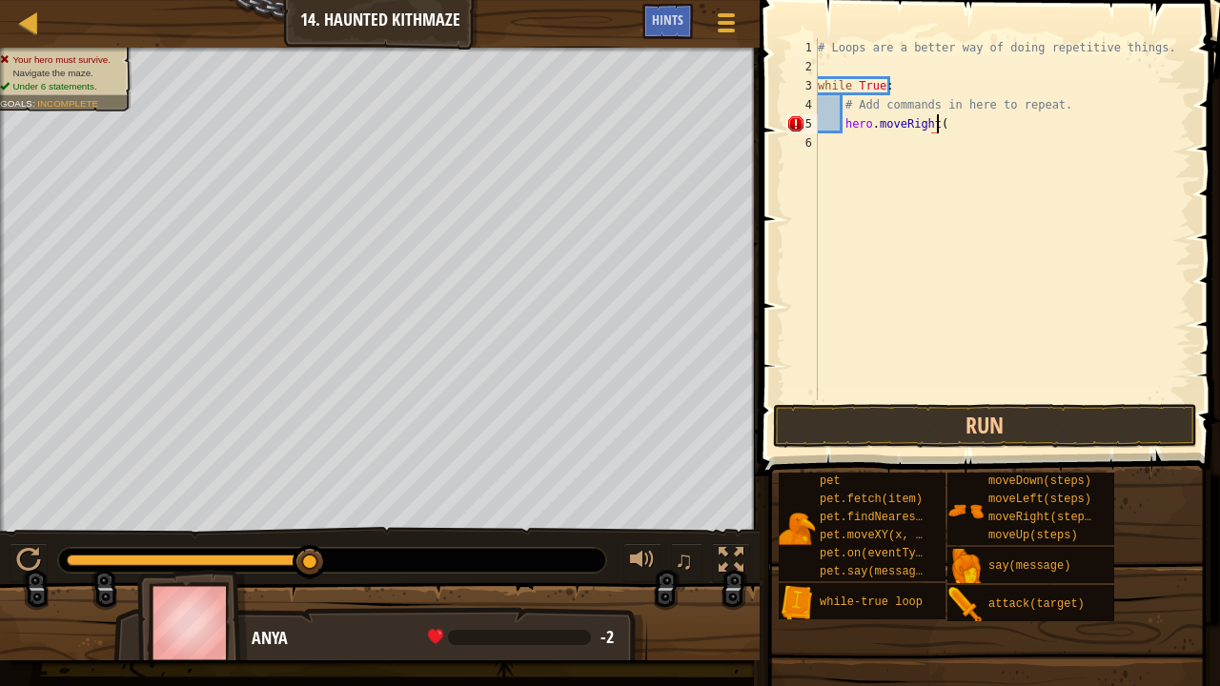
scroll to position [9, 10]
type textarea "hero.moveRight(2)"
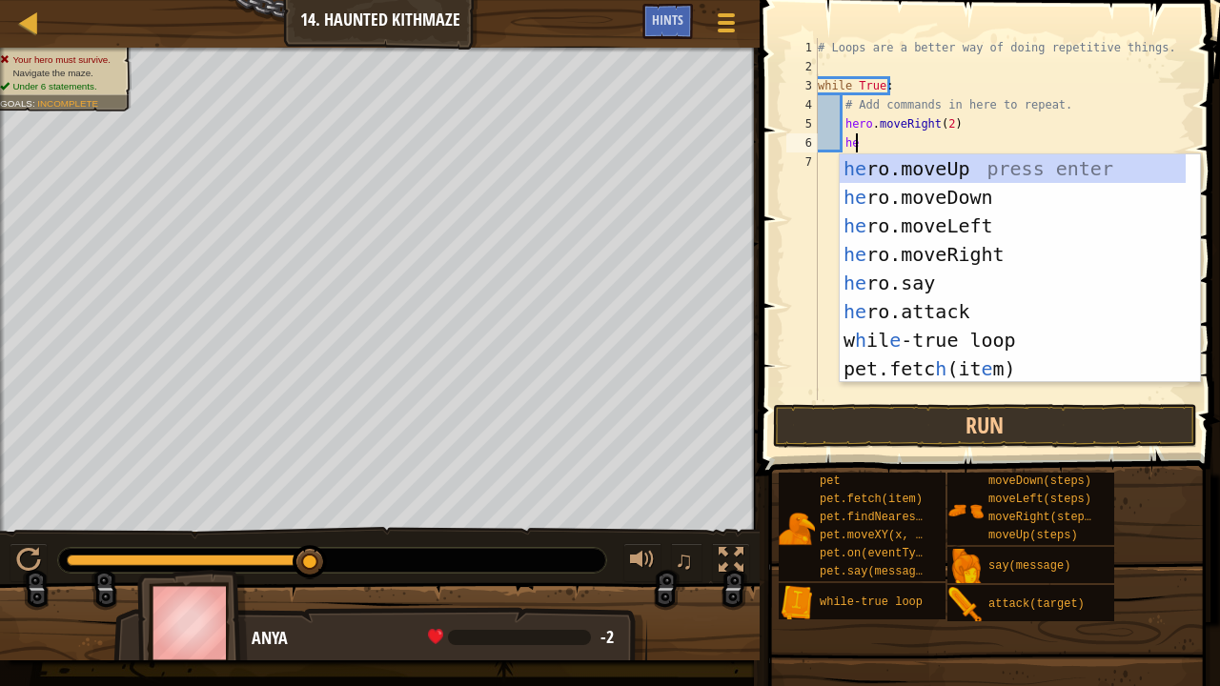
type textarea "her"
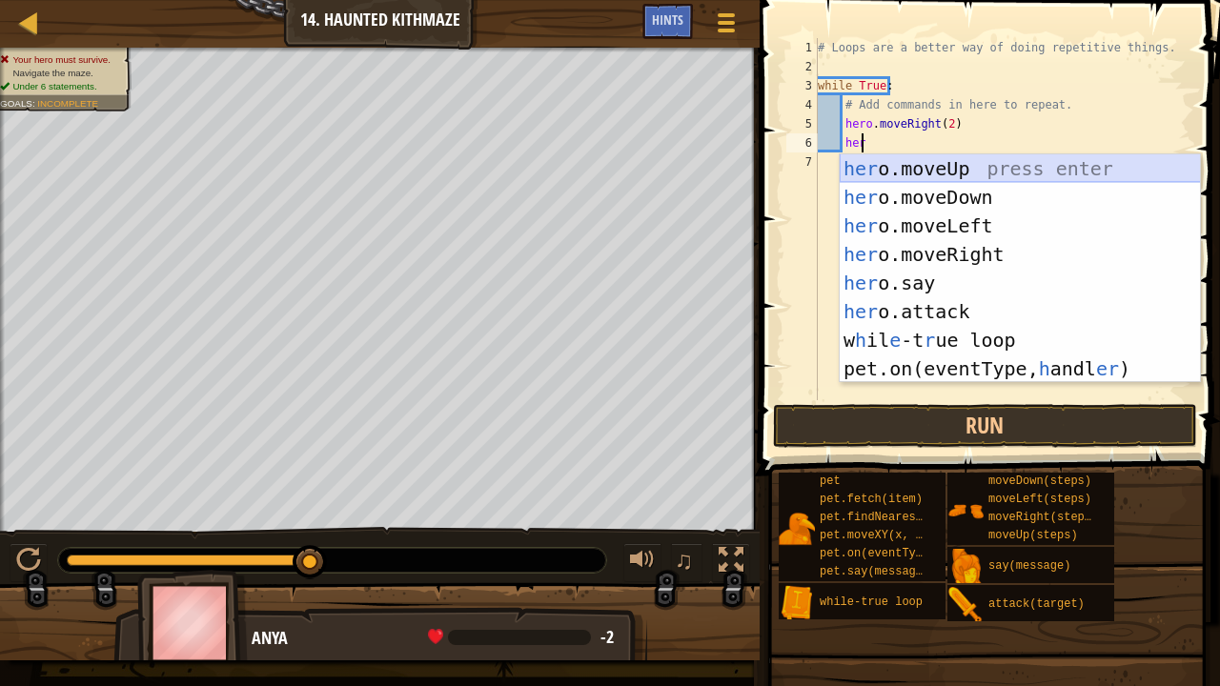
click at [933, 159] on div "her o.moveUp press enter her o.moveDown press enter her o.moveLeft press enter …" at bounding box center [1019, 297] width 361 height 286
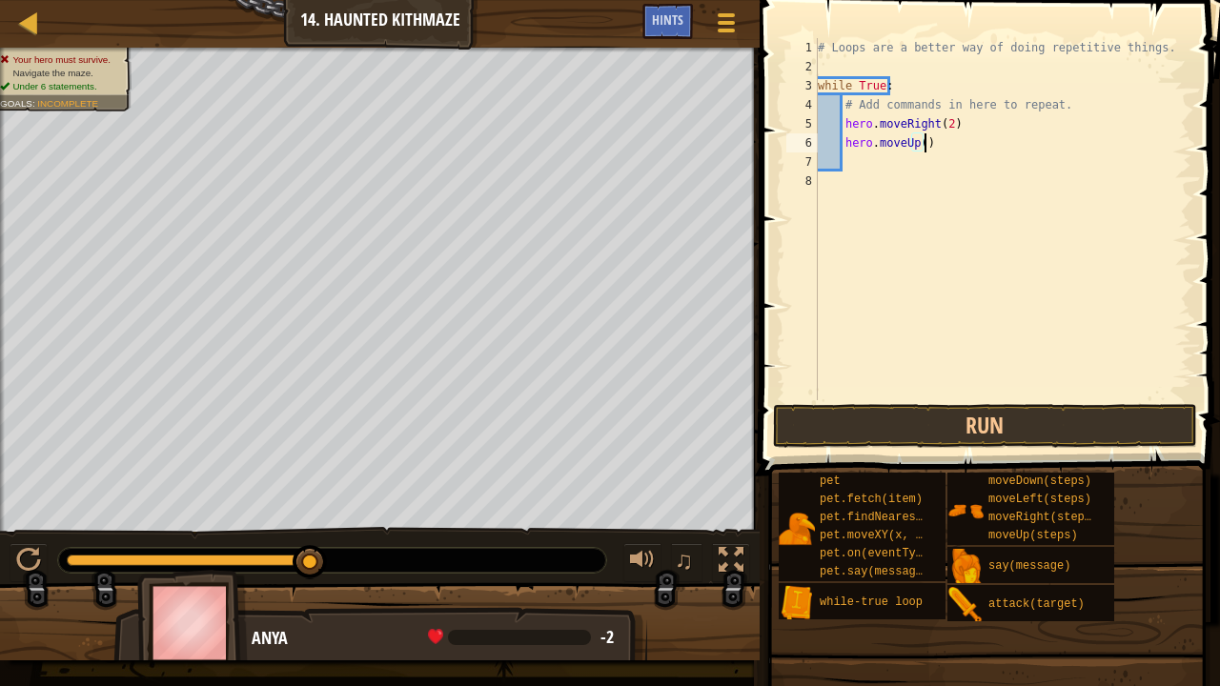
click at [922, 143] on div "# Loops are a better way of doing repetitive things. while True : # Add command…" at bounding box center [1002, 238] width 377 height 400
click at [917, 144] on div "# Loops are a better way of doing repetitive things. while True : # Add command…" at bounding box center [1002, 238] width 377 height 400
type textarea "hero.moveUp(2)"
click at [852, 159] on div "# Loops are a better way of doing repetitive things. while True : # Add command…" at bounding box center [1002, 238] width 377 height 400
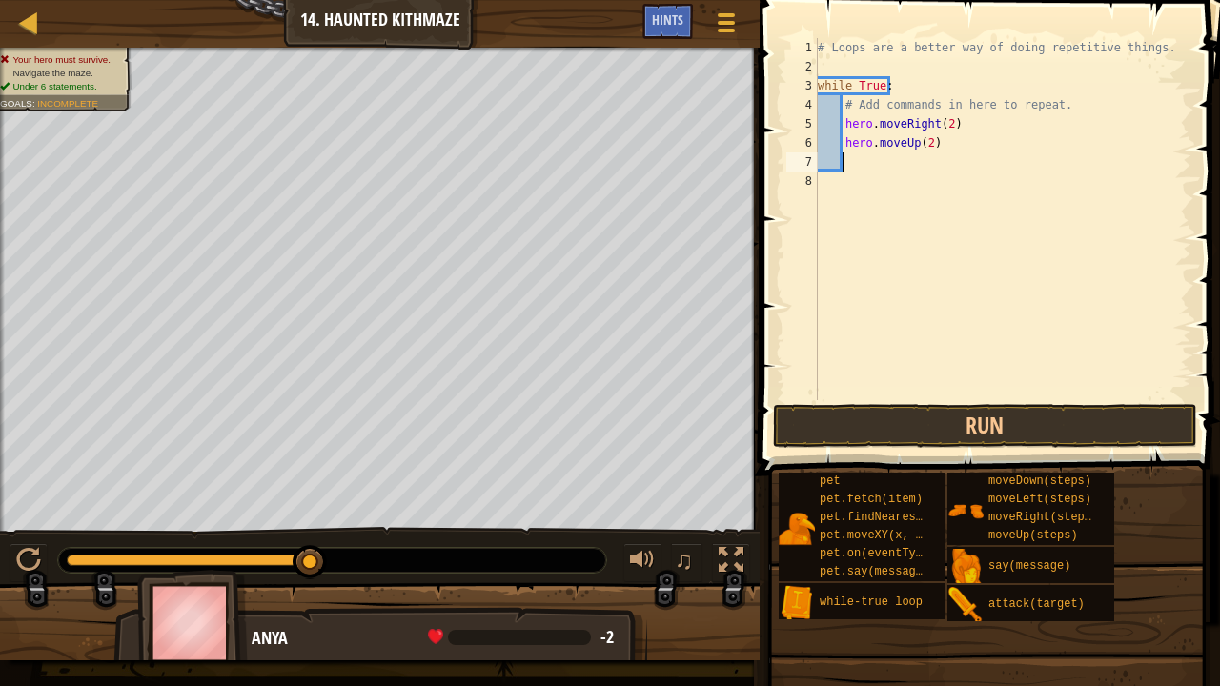
scroll to position [9, 0]
click at [985, 431] on button "Run" at bounding box center [985, 426] width 424 height 44
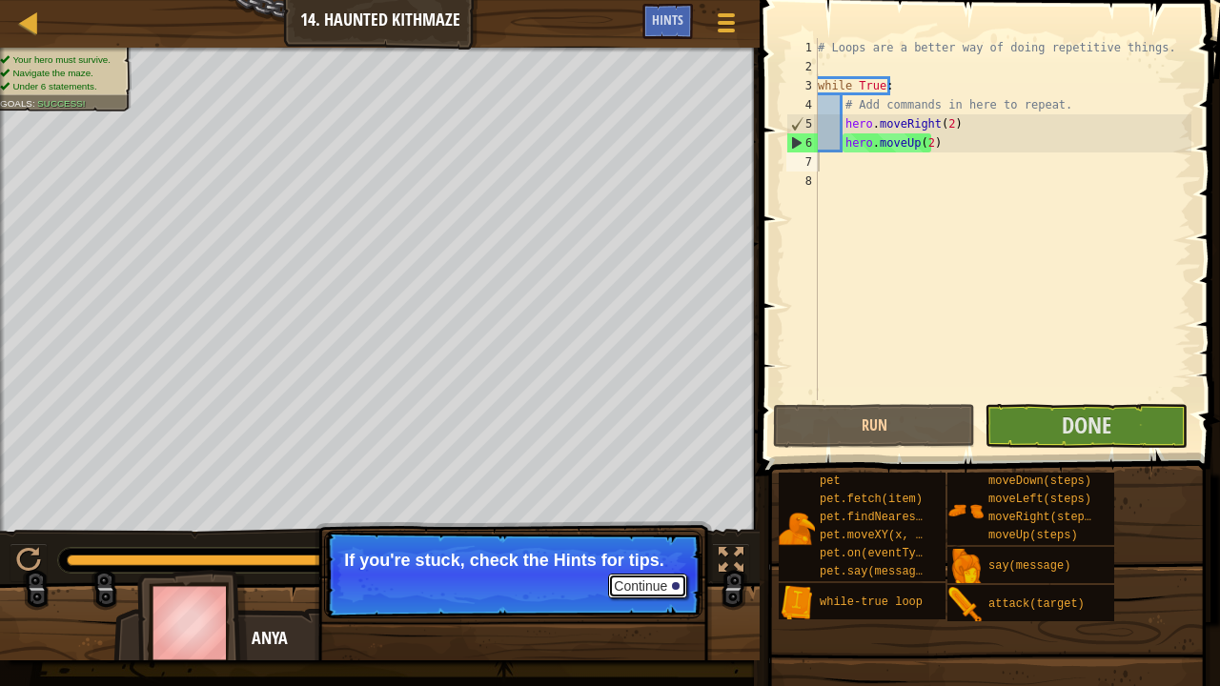
click at [635, 524] on button "Continue" at bounding box center [647, 586] width 79 height 25
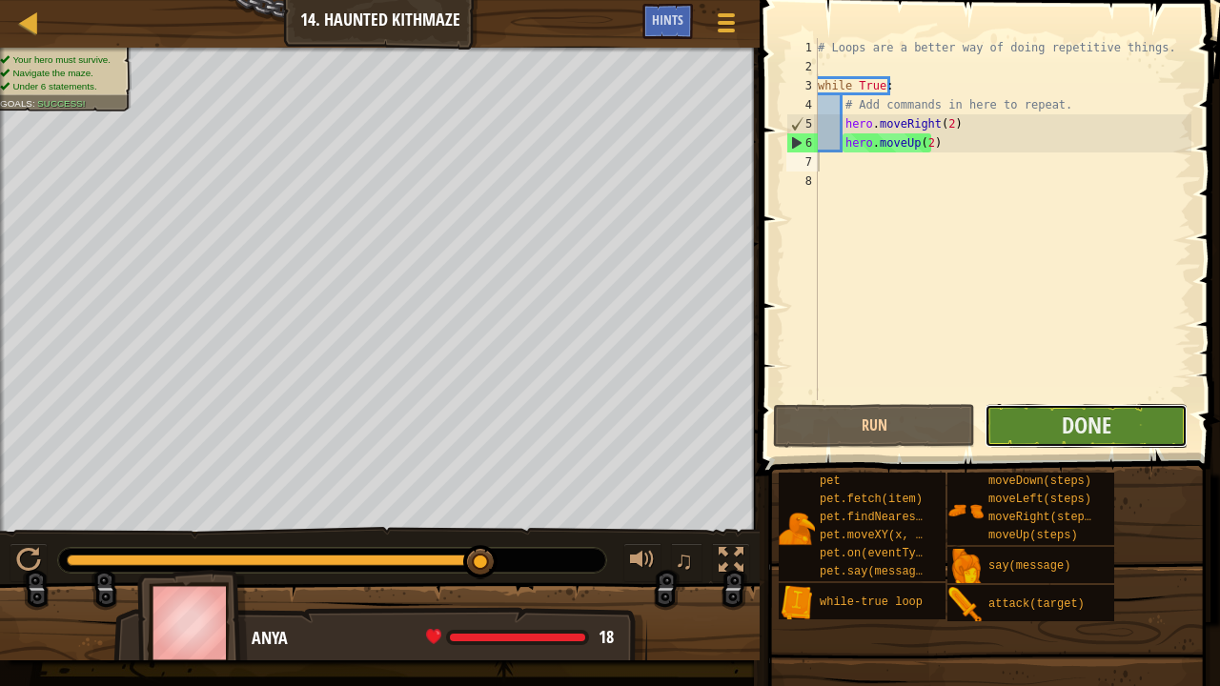
click at [1059, 419] on button "Done" at bounding box center [1085, 426] width 202 height 44
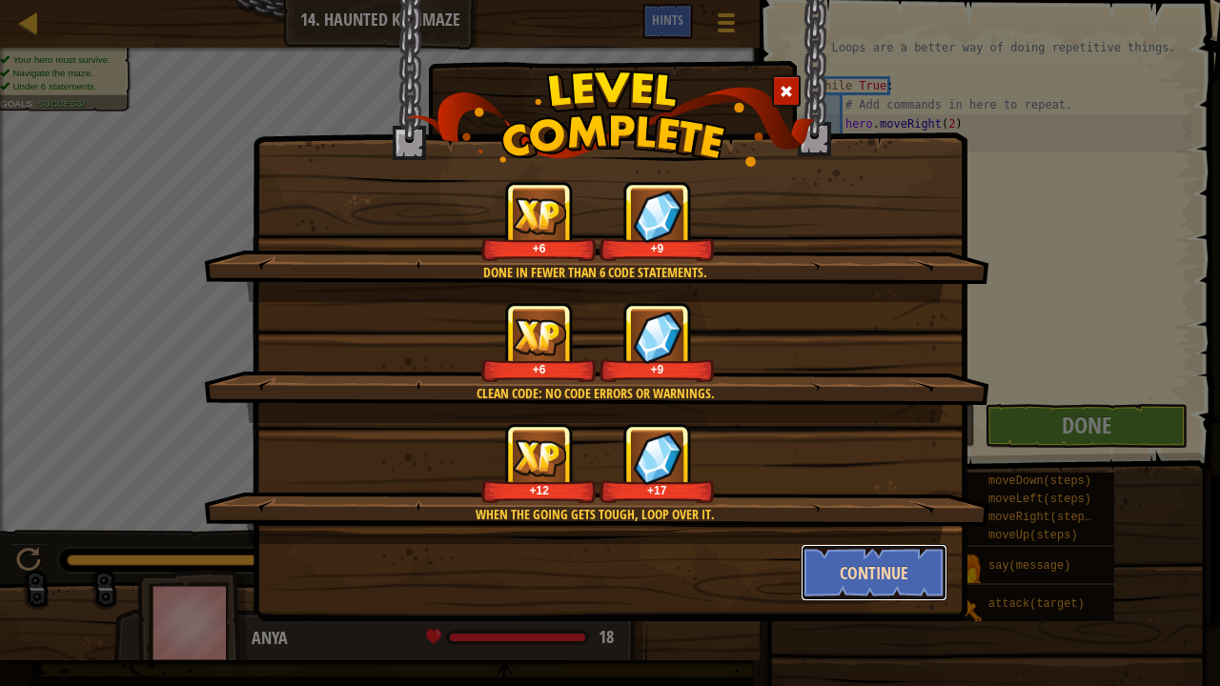
click at [847, 524] on button "Continue" at bounding box center [874, 572] width 148 height 57
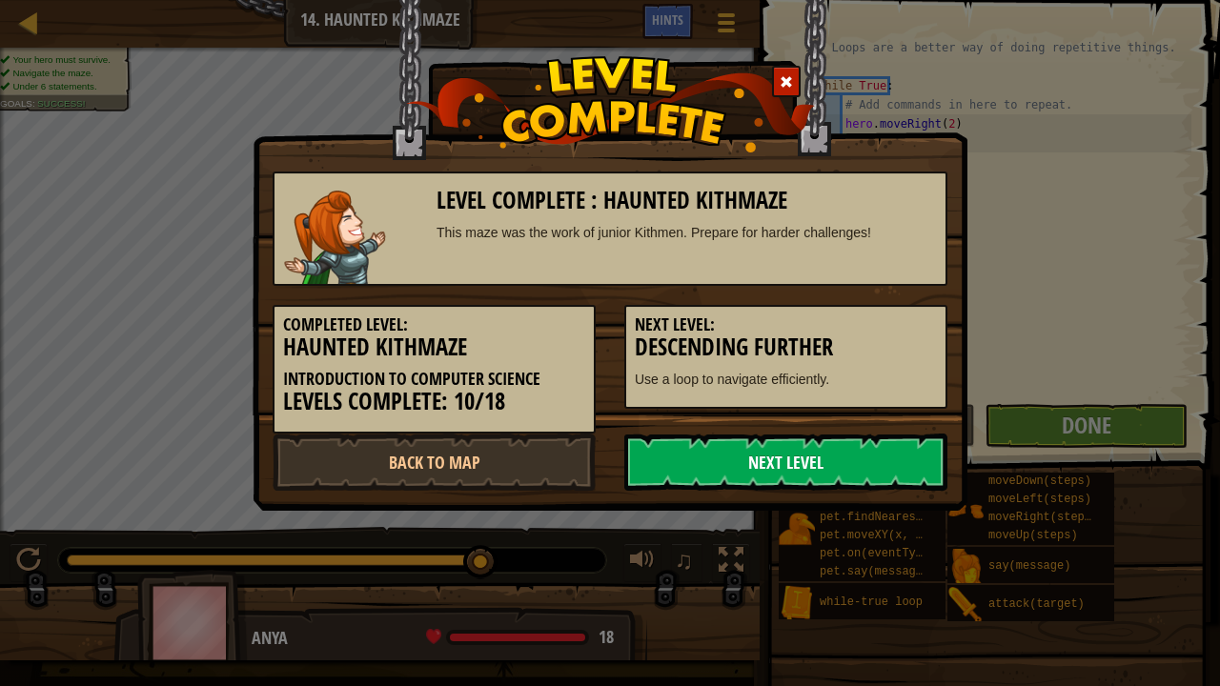
click at [748, 483] on link "Next Level" at bounding box center [785, 461] width 323 height 57
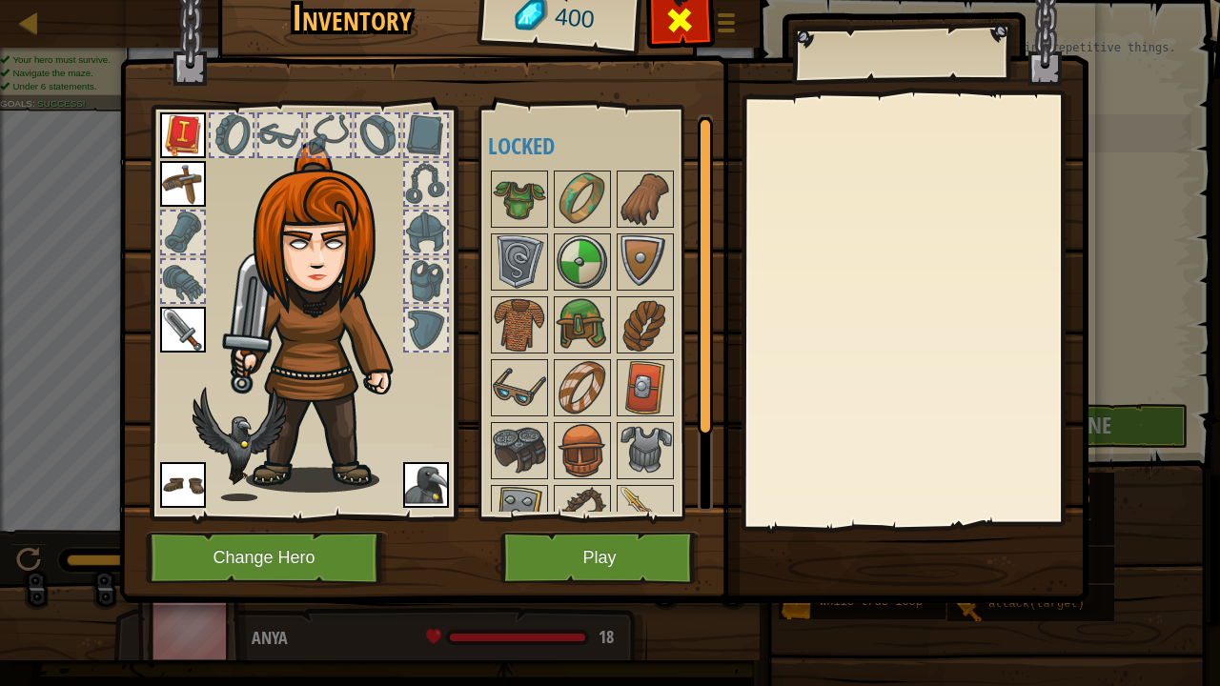
click at [669, 9] on span at bounding box center [679, 20] width 30 height 30
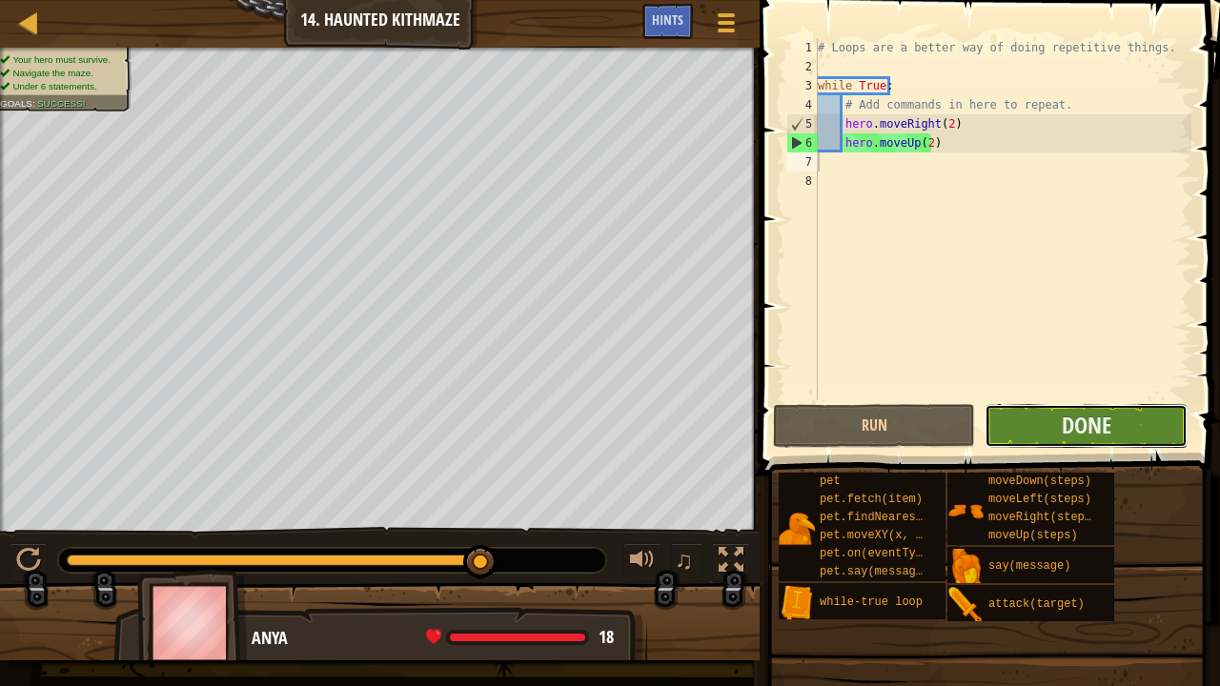
click at [1025, 418] on button "Done" at bounding box center [1085, 426] width 202 height 44
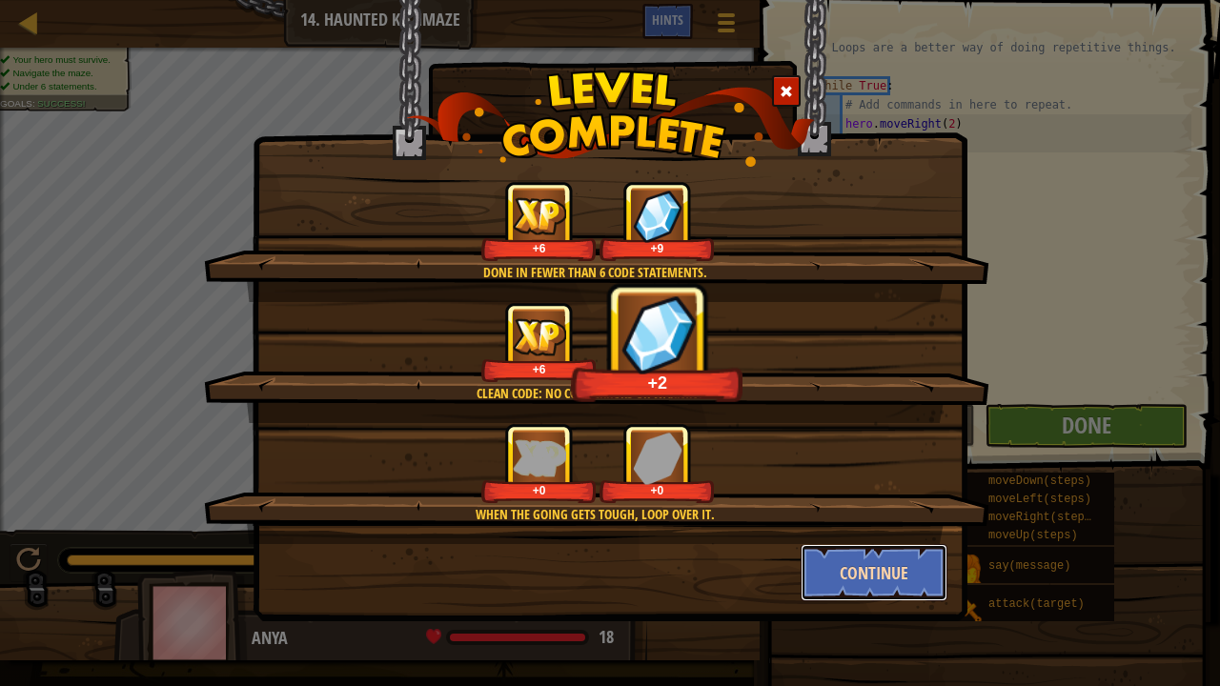
click at [870, 524] on button "Continue" at bounding box center [874, 572] width 148 height 57
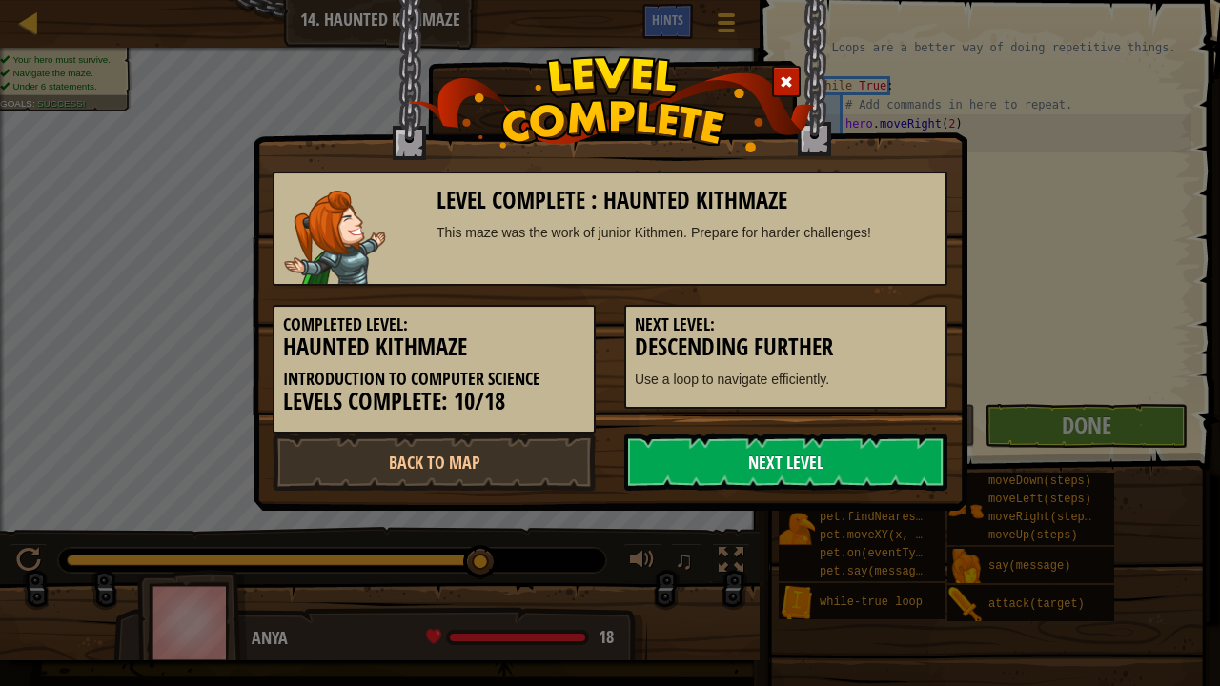
click at [799, 472] on link "Next Level" at bounding box center [785, 461] width 323 height 57
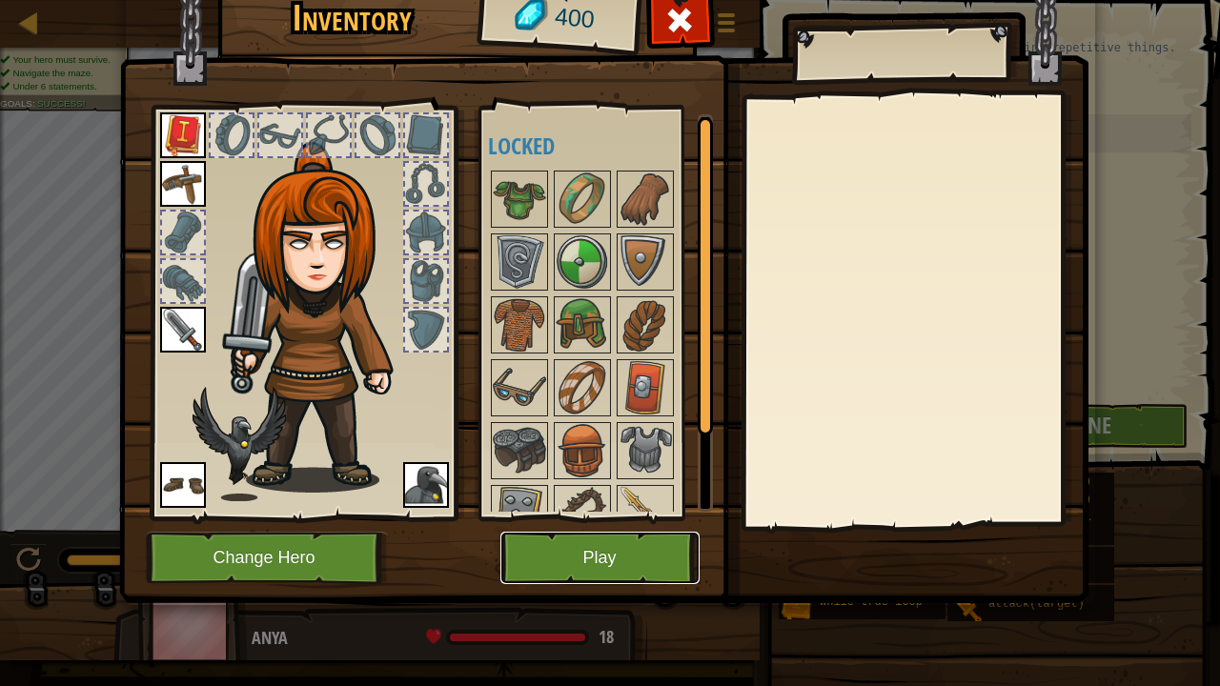
click at [599, 524] on button "Play" at bounding box center [599, 558] width 199 height 52
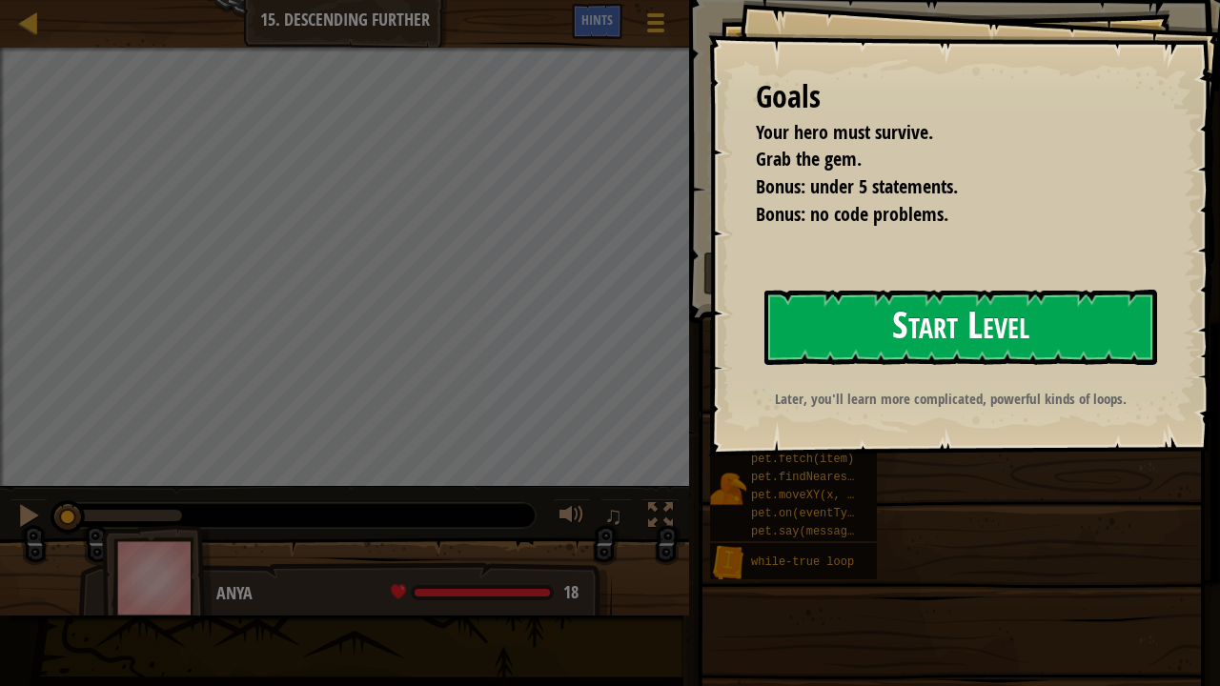
click at [837, 330] on button "Start Level" at bounding box center [960, 327] width 393 height 75
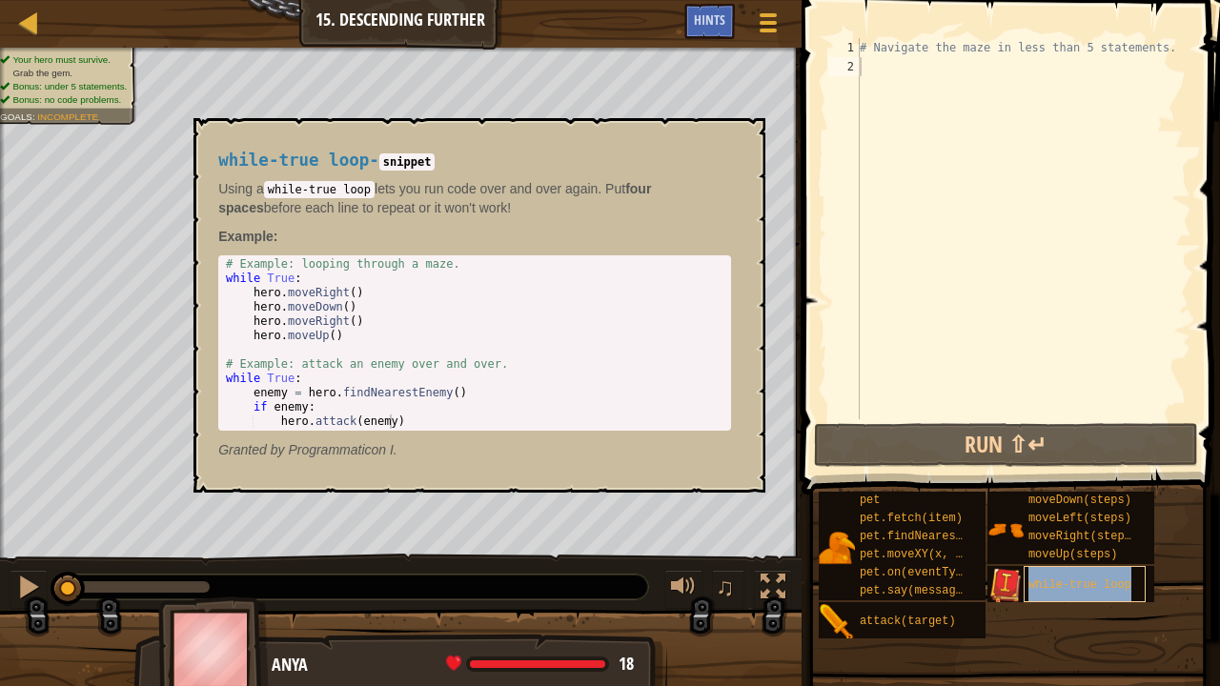
click at [1033, 524] on div "while-true loop" at bounding box center [1084, 584] width 122 height 36
click at [871, 80] on div "# Navigate the maze in less than 5 statements." at bounding box center [1023, 247] width 335 height 419
click at [875, 55] on div "# Navigate the maze in less than 5 statements." at bounding box center [1023, 247] width 335 height 419
type textarea "# Navigate the maze in less than 5 statements."
click at [865, 75] on div "# Navigate the maze in less than 5 statements." at bounding box center [1023, 247] width 335 height 419
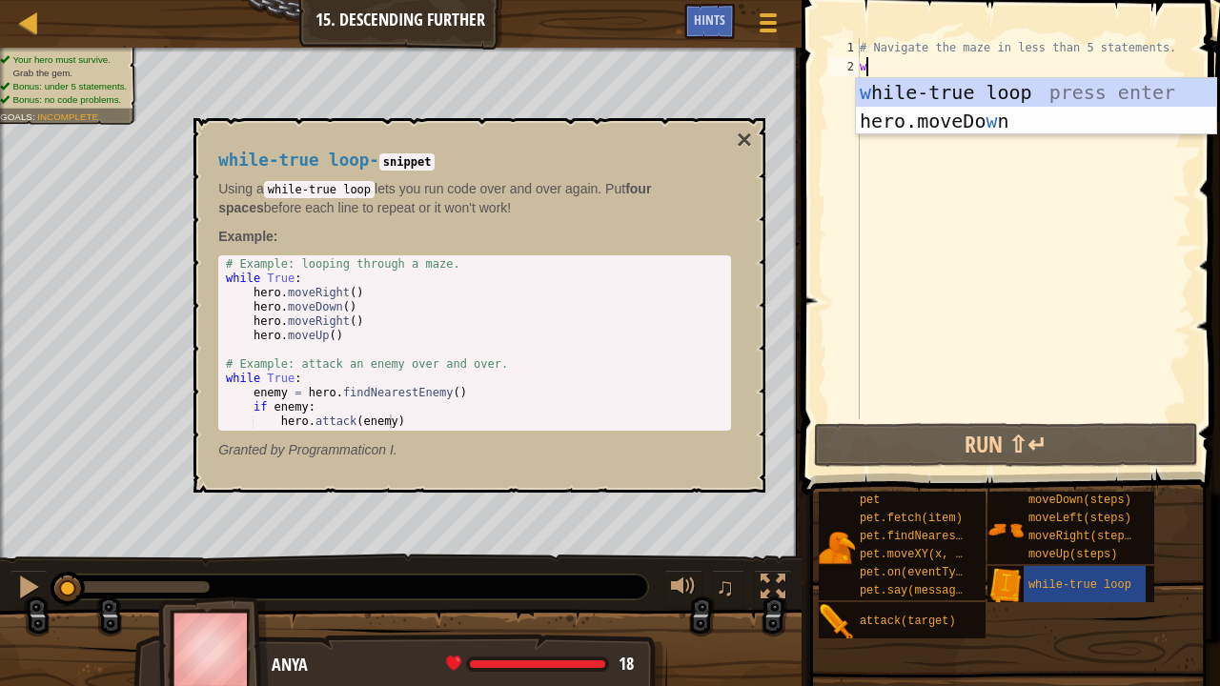
scroll to position [9, 0]
type textarea "wh"
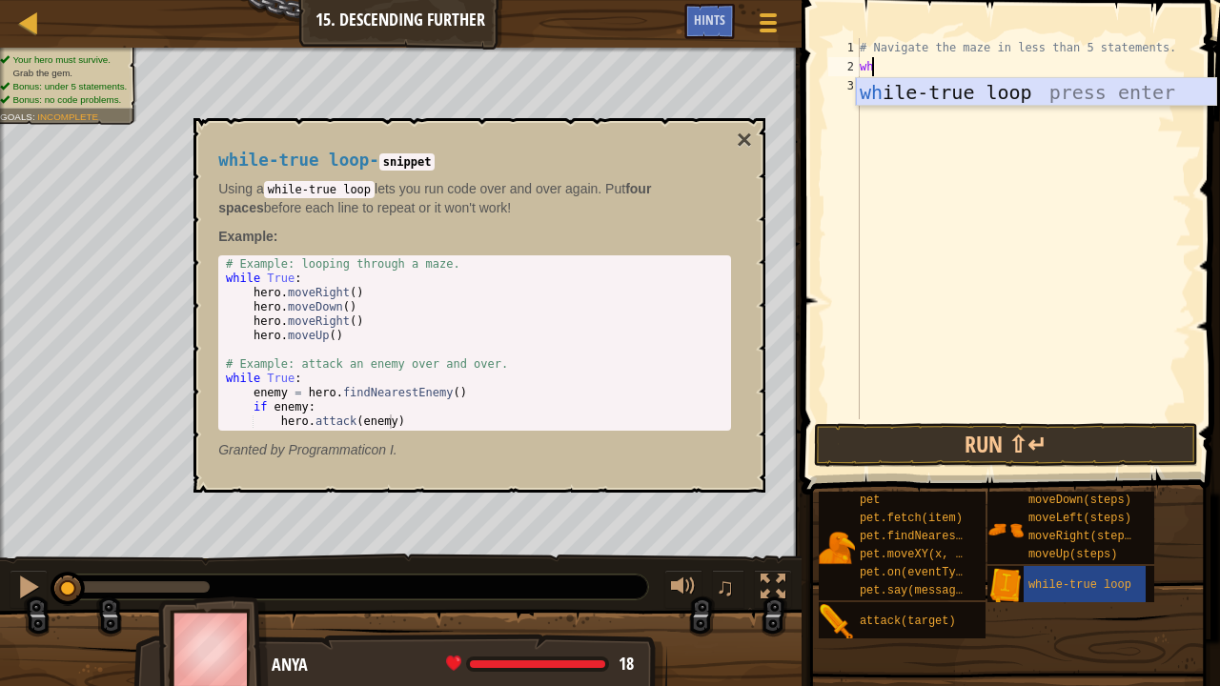
click at [918, 100] on div "wh ile-true loop press enter" at bounding box center [1036, 121] width 361 height 86
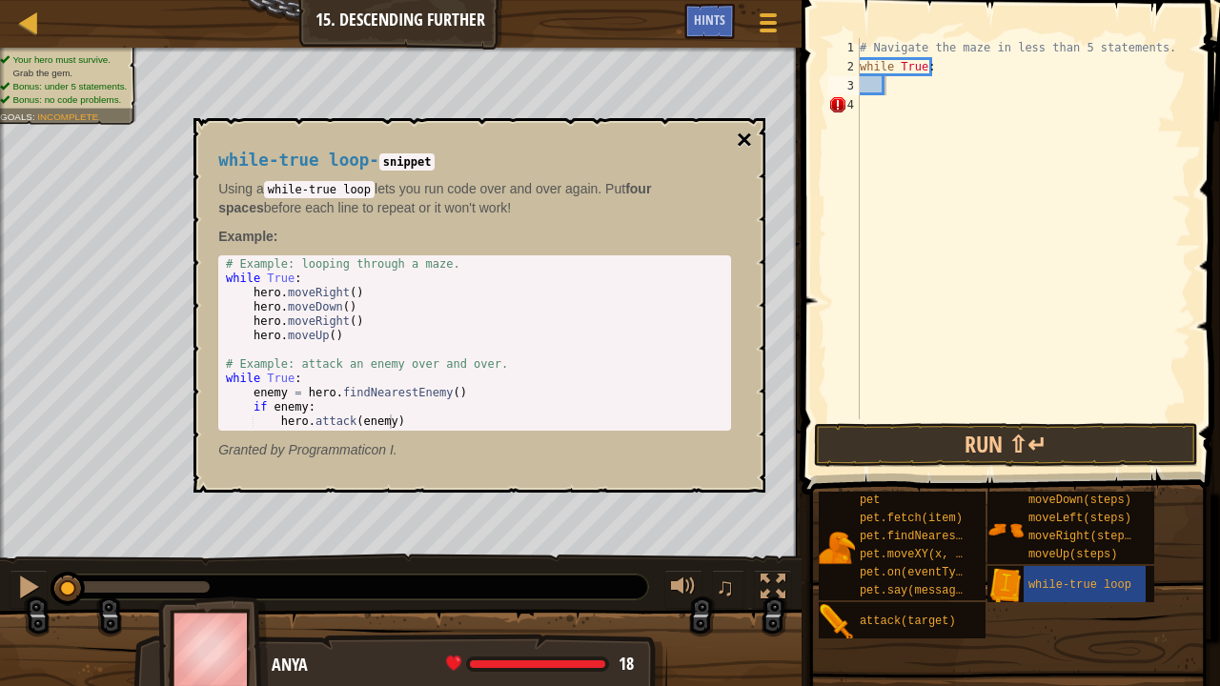
click at [747, 139] on button "×" at bounding box center [743, 140] width 15 height 27
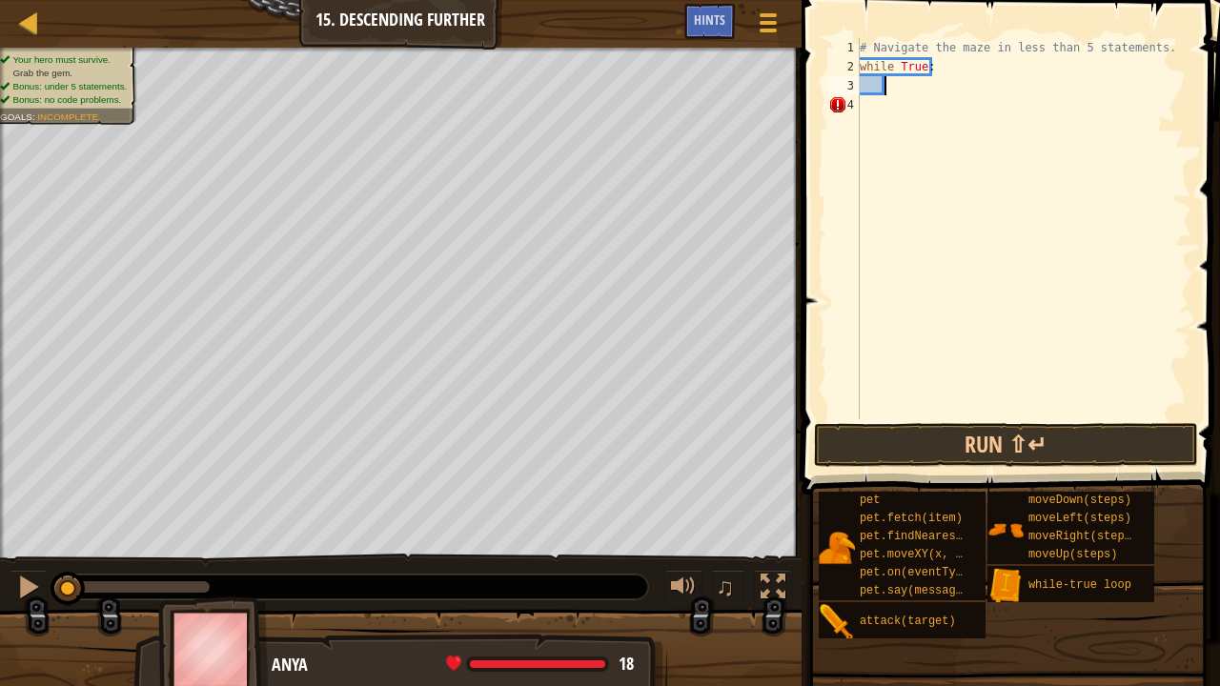
click at [892, 82] on div "# Navigate the maze in less than 5 statements. while True :" at bounding box center [1023, 247] width 335 height 419
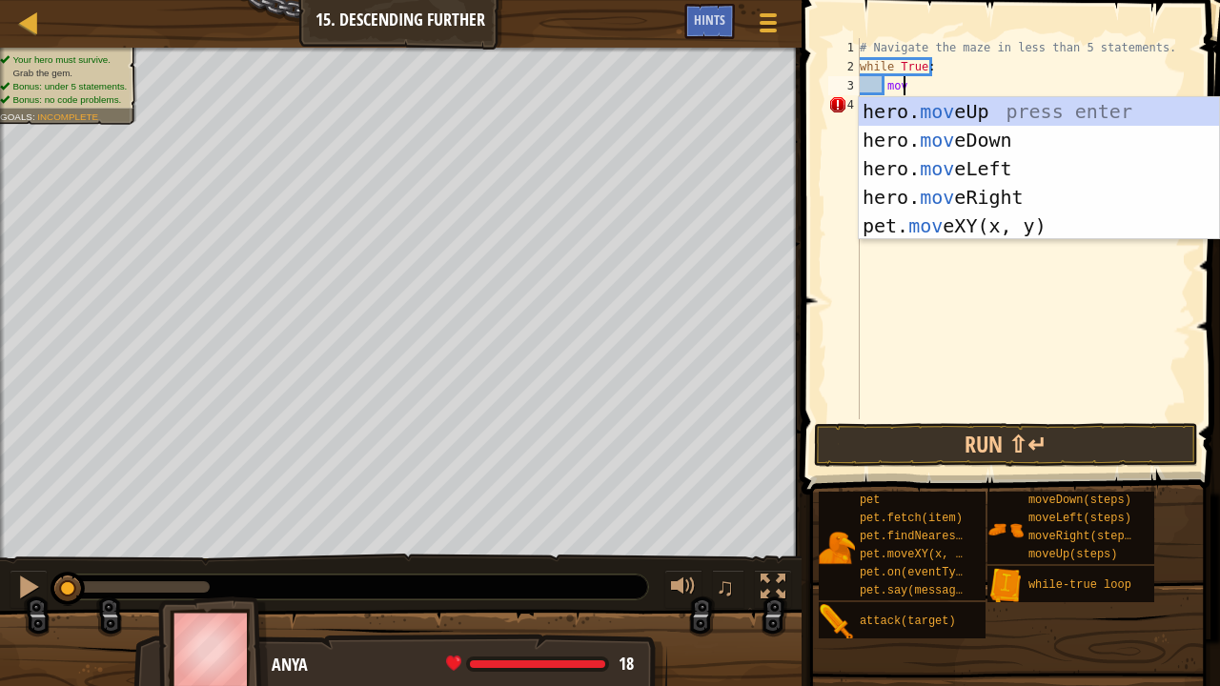
type textarea "move"
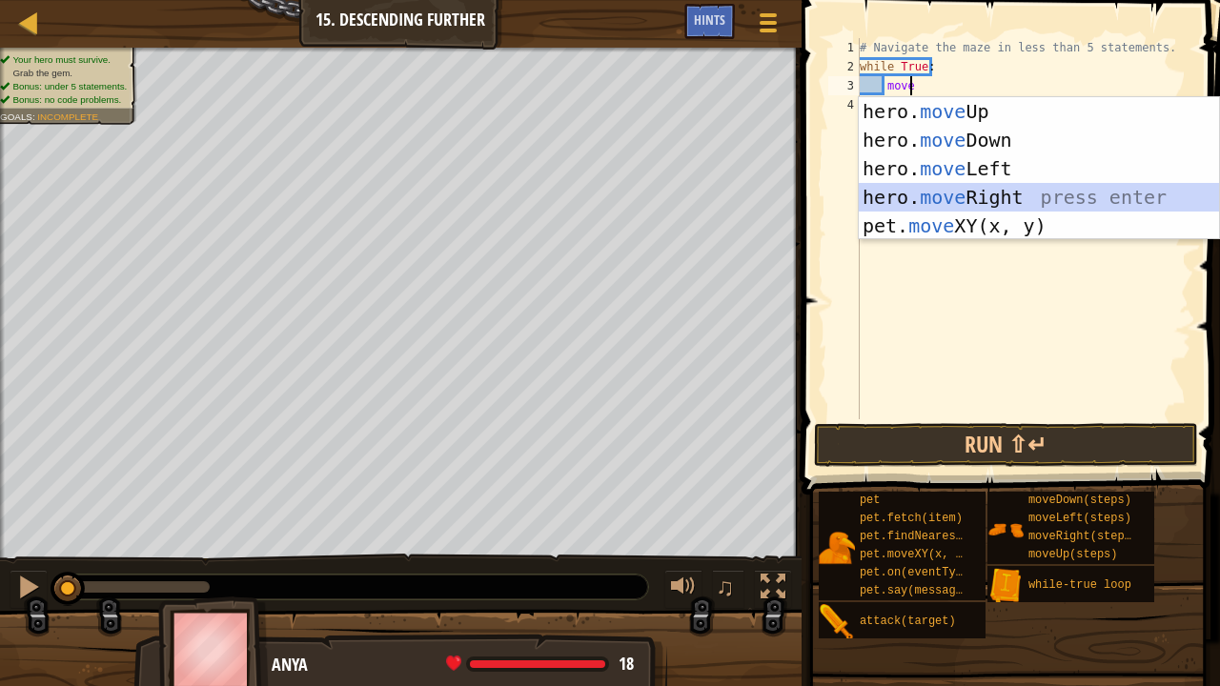
click at [955, 188] on div "hero. move Up press enter hero. move Down press enter hero. move Left press ent…" at bounding box center [1038, 197] width 361 height 200
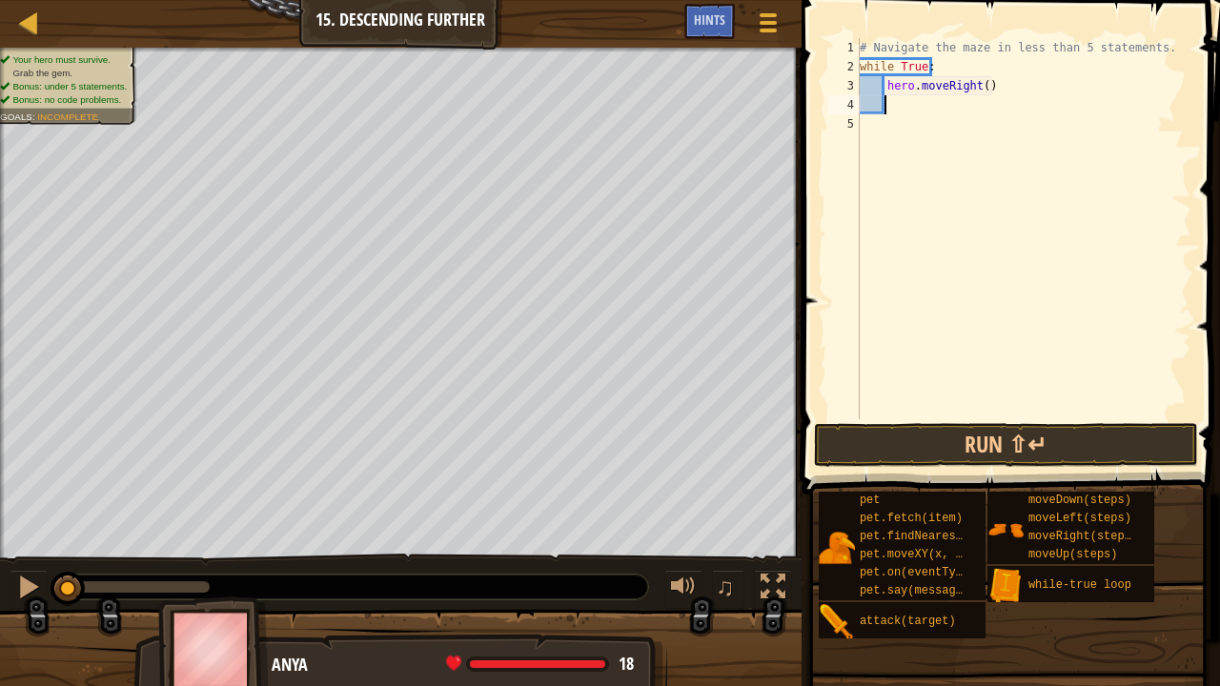
scroll to position [9, 1]
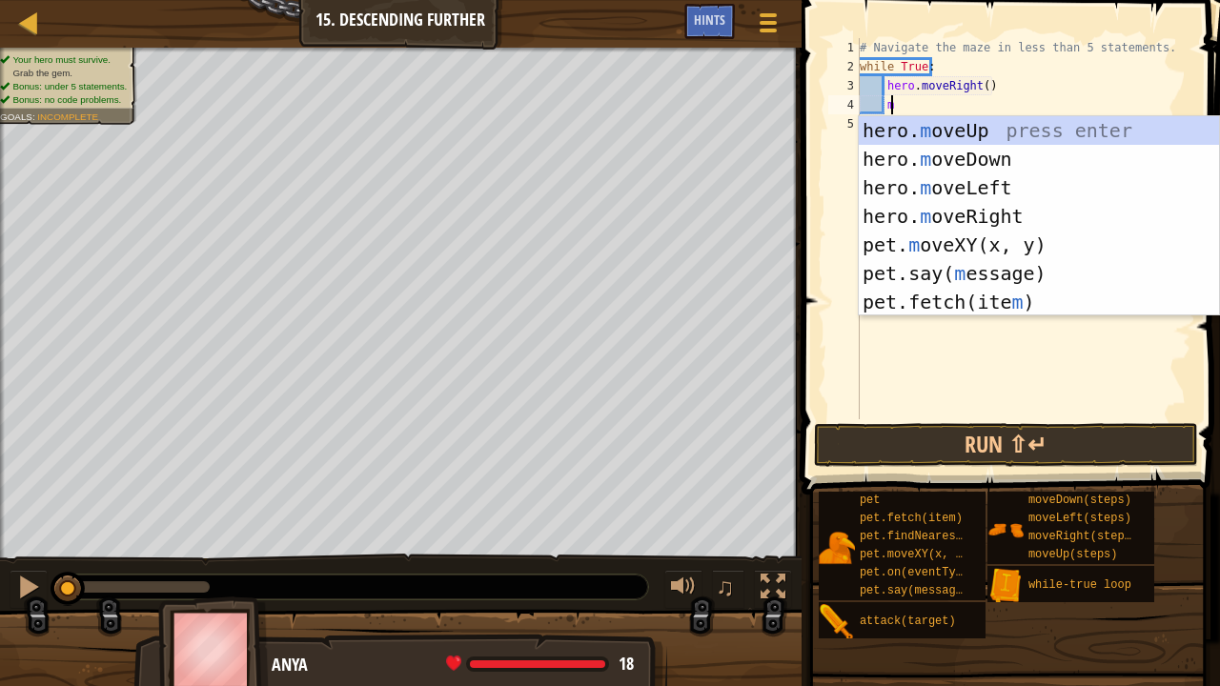
type textarea "mo"
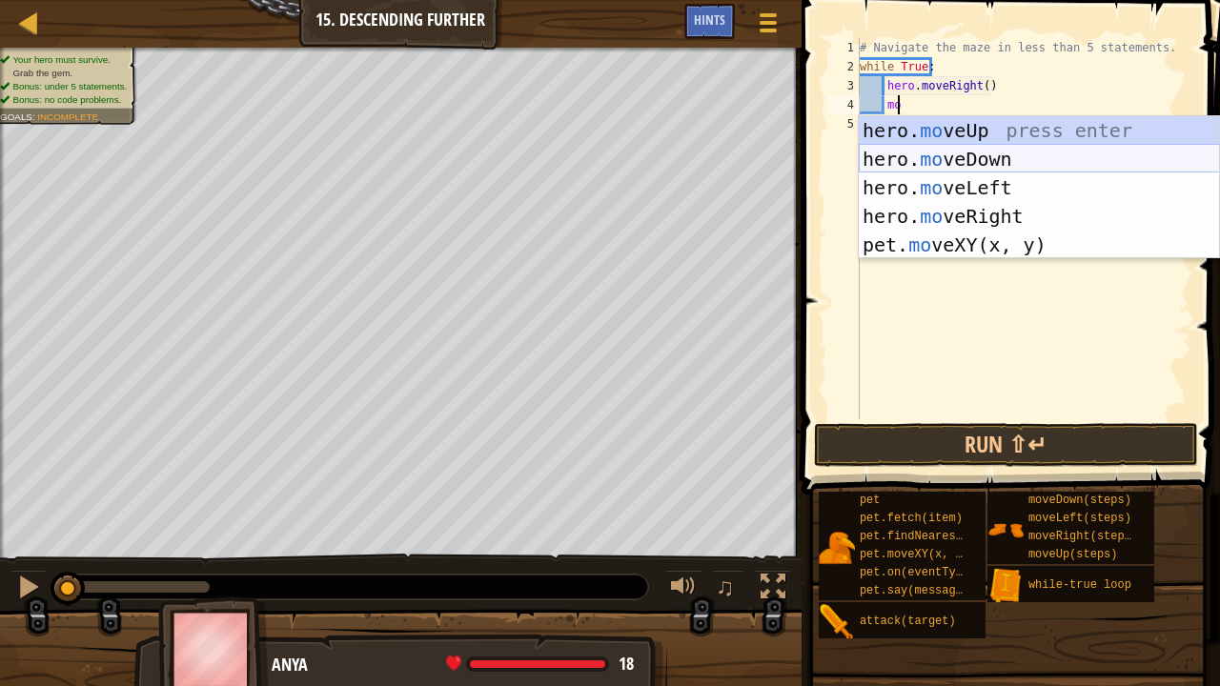
click at [949, 171] on div "hero. mo veUp press enter hero. mo veDown press enter hero. mo veLeft press ent…" at bounding box center [1038, 216] width 361 height 200
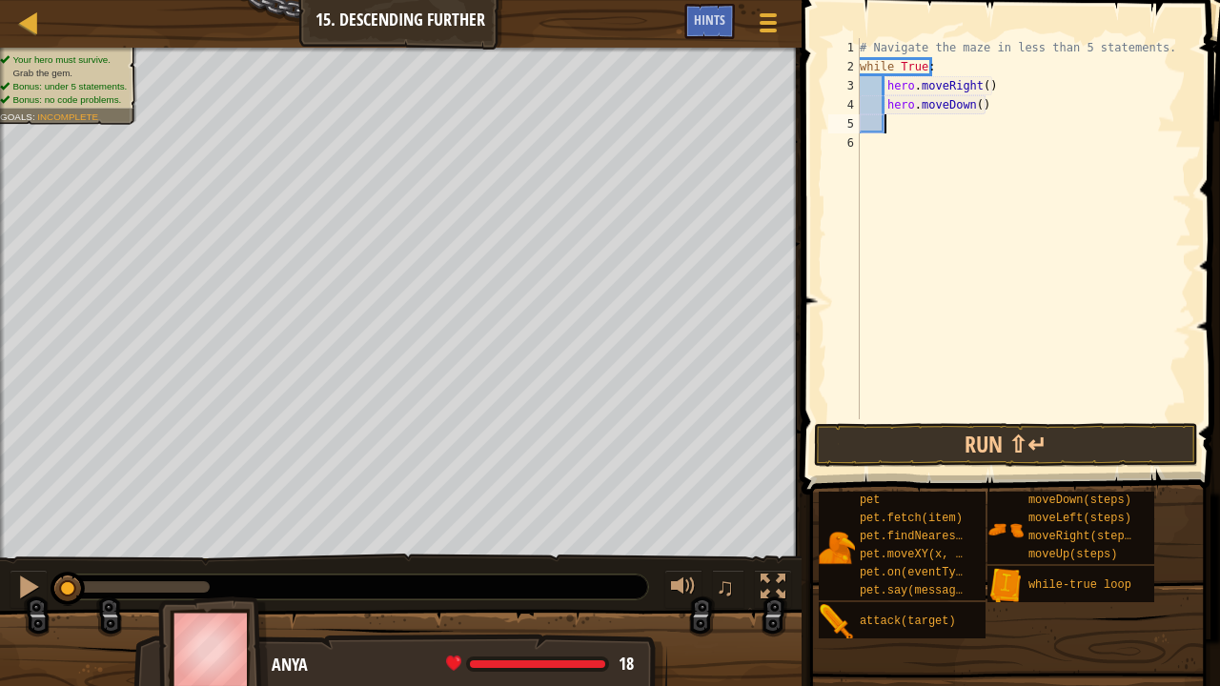
scroll to position [9, 1]
click at [974, 112] on div "# Navigate the maze in less than 5 statements. while True : hero . moveRight ( …" at bounding box center [1023, 247] width 335 height 419
click at [978, 85] on div "# Navigate the maze in less than 5 statements. while True : hero . moveRight ( …" at bounding box center [1023, 247] width 335 height 419
type textarea "hero.moveRight(2)"
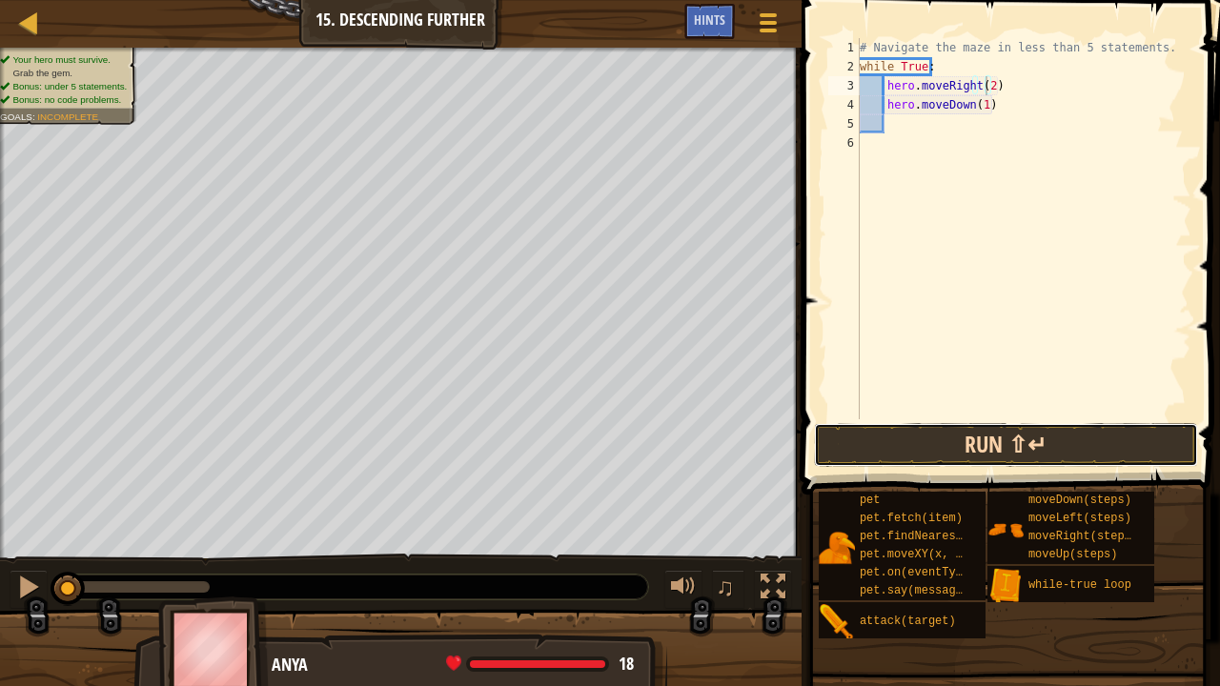
click at [1014, 434] on button "Run ⇧↵" at bounding box center [1006, 445] width 384 height 44
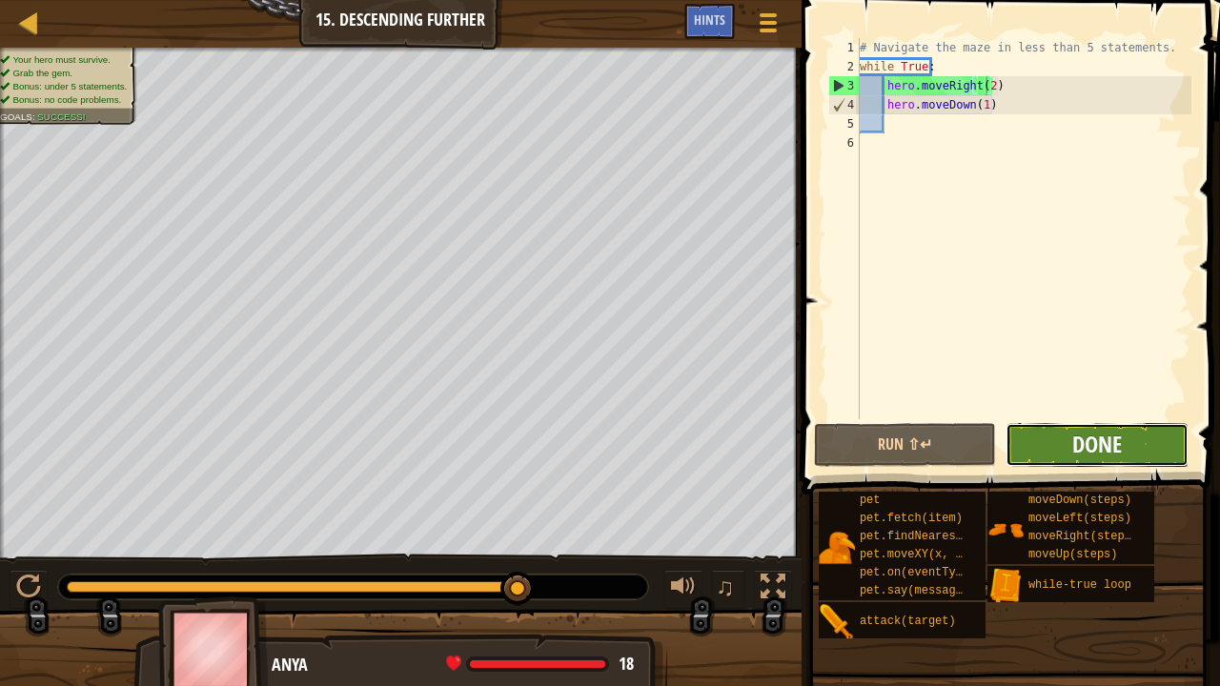
click at [1099, 442] on span "Done" at bounding box center [1097, 444] width 50 height 30
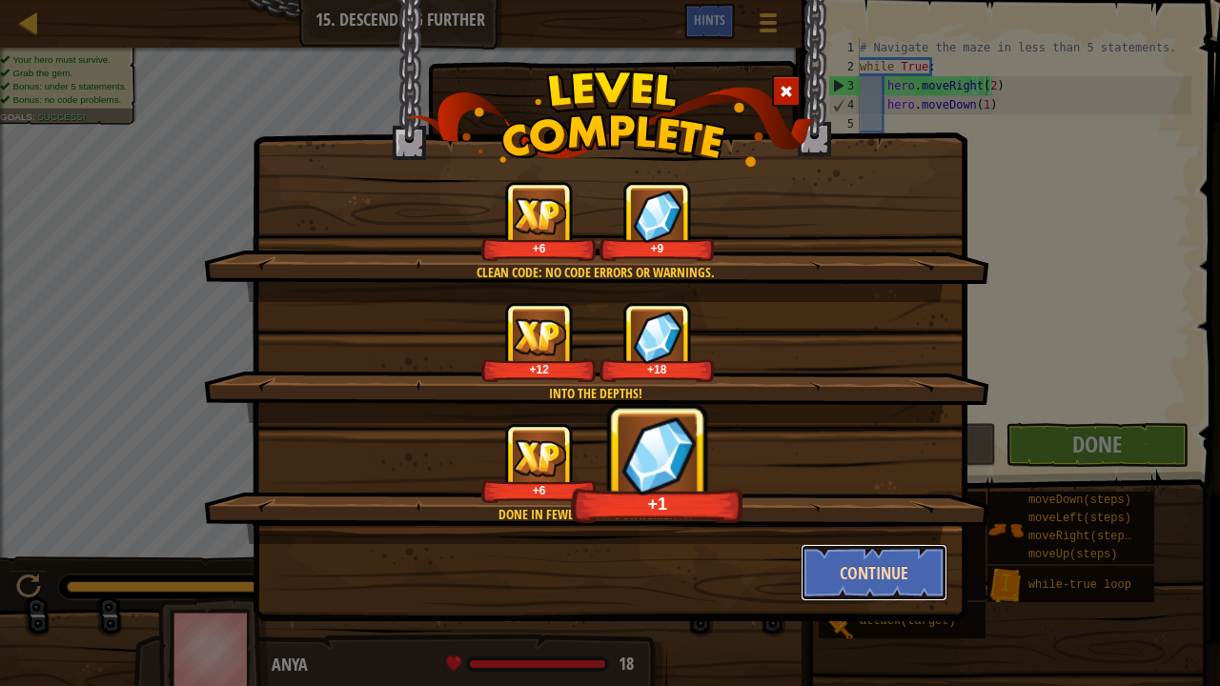
click at [876, 524] on button "Continue" at bounding box center [874, 572] width 148 height 57
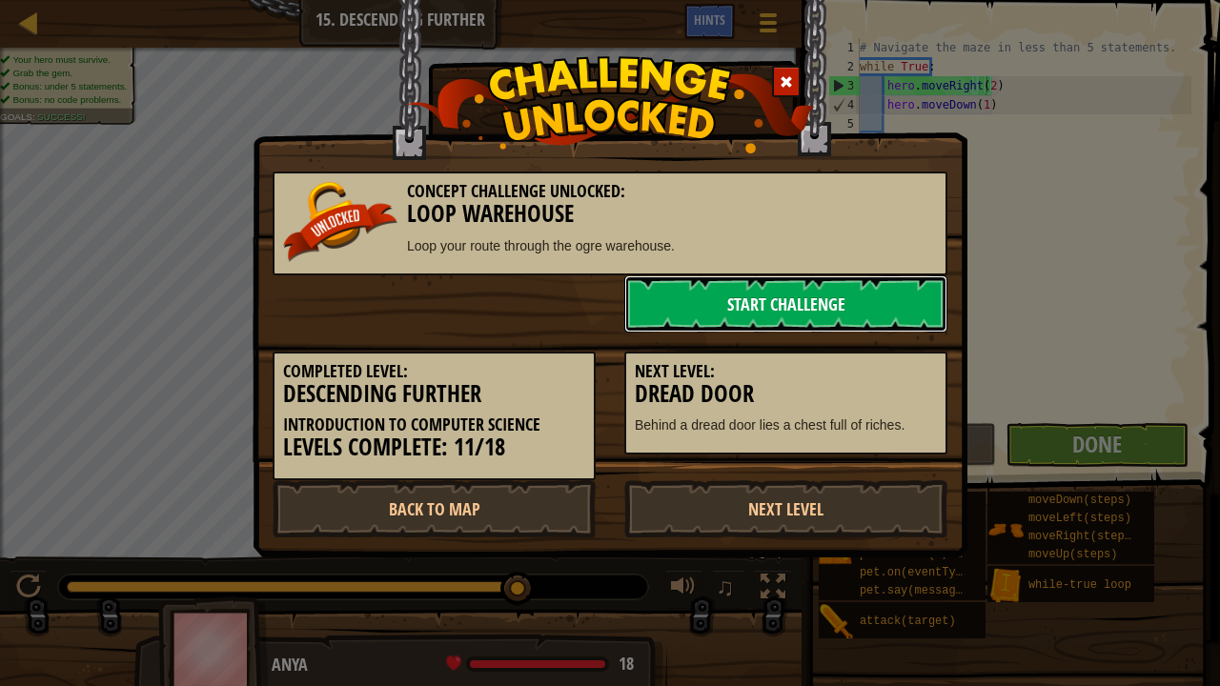
click at [762, 292] on link "Start Challenge" at bounding box center [785, 303] width 323 height 57
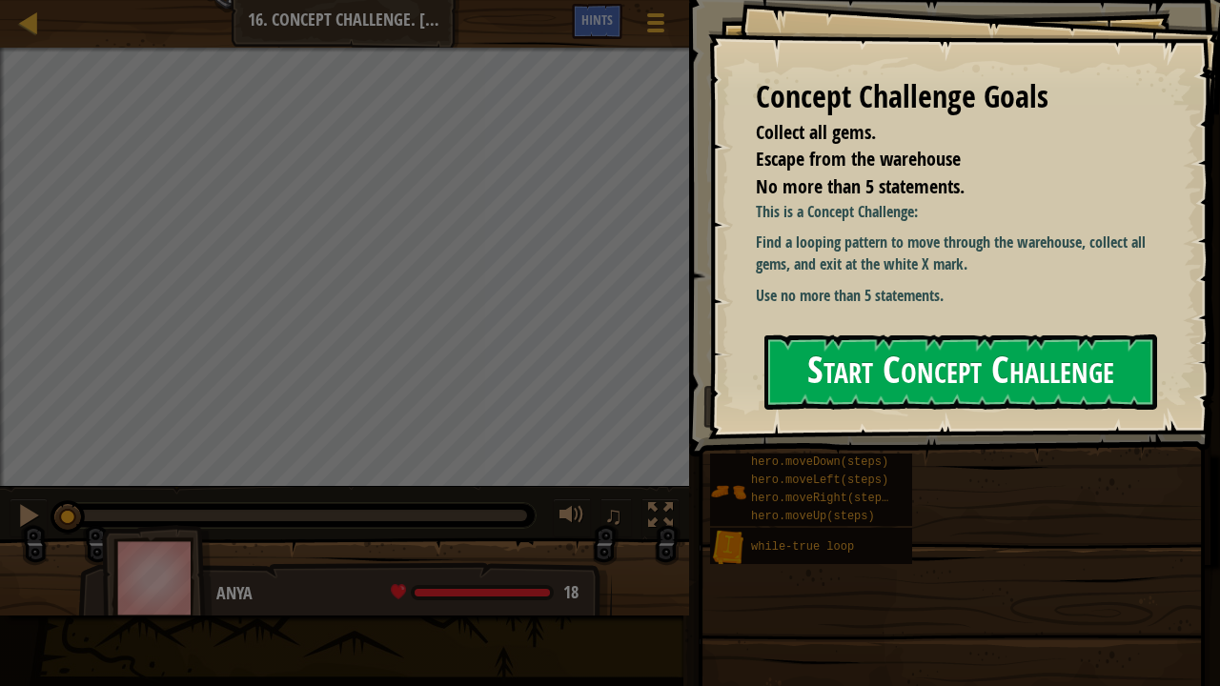
click at [861, 366] on button "Start Concept Challenge" at bounding box center [960, 371] width 393 height 75
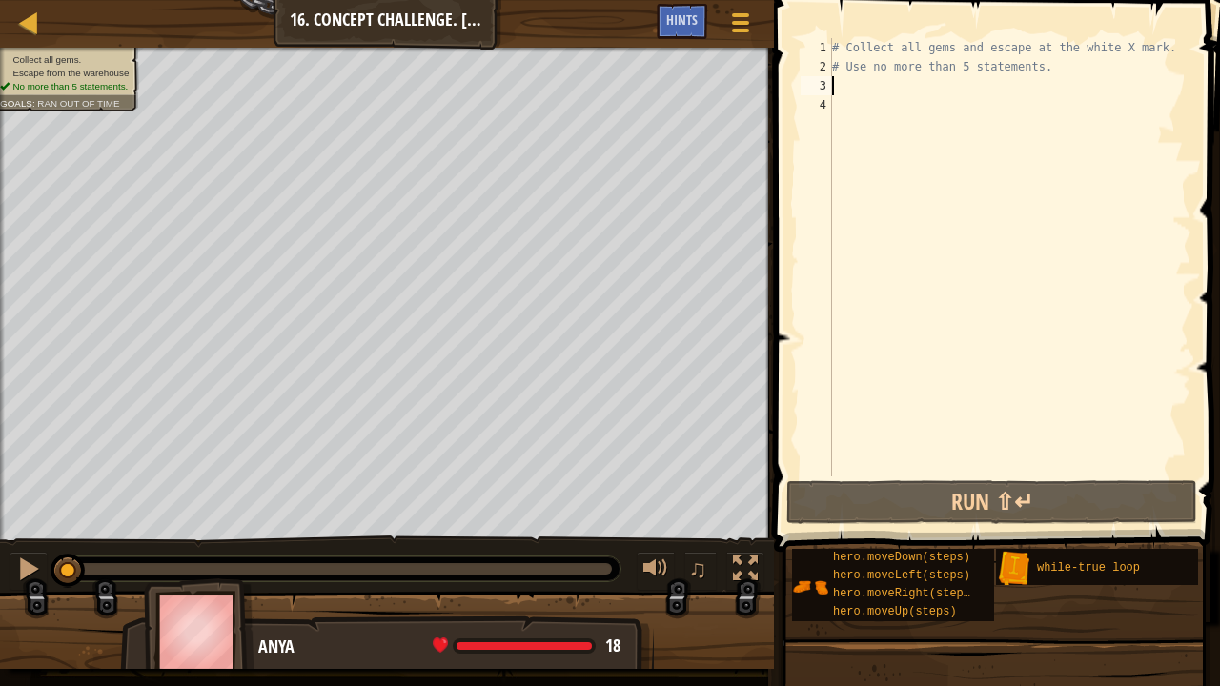
click at [850, 89] on div "# Collect all gems and escape at the white X mark. # Use no more than 5 stateme…" at bounding box center [1009, 276] width 363 height 476
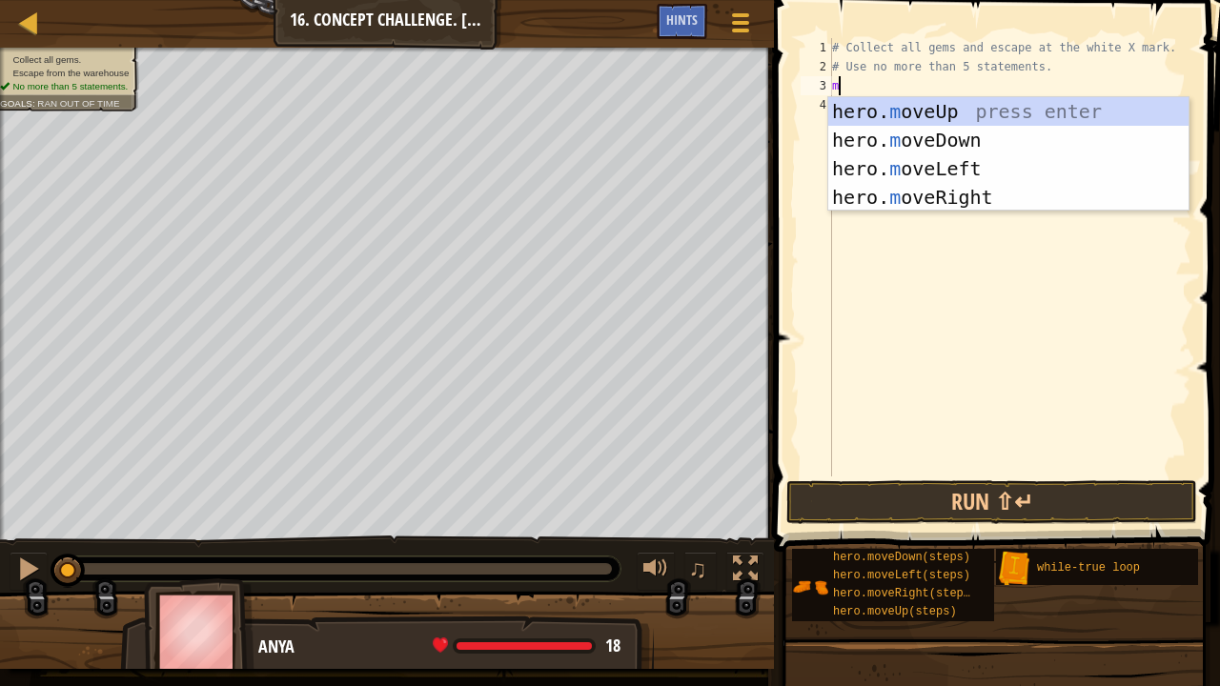
scroll to position [9, 0]
type textarea "mo"
click at [925, 105] on div "hero. mo veUp press enter hero. mo veDown press enter hero. mo veLeft press ent…" at bounding box center [1008, 182] width 361 height 171
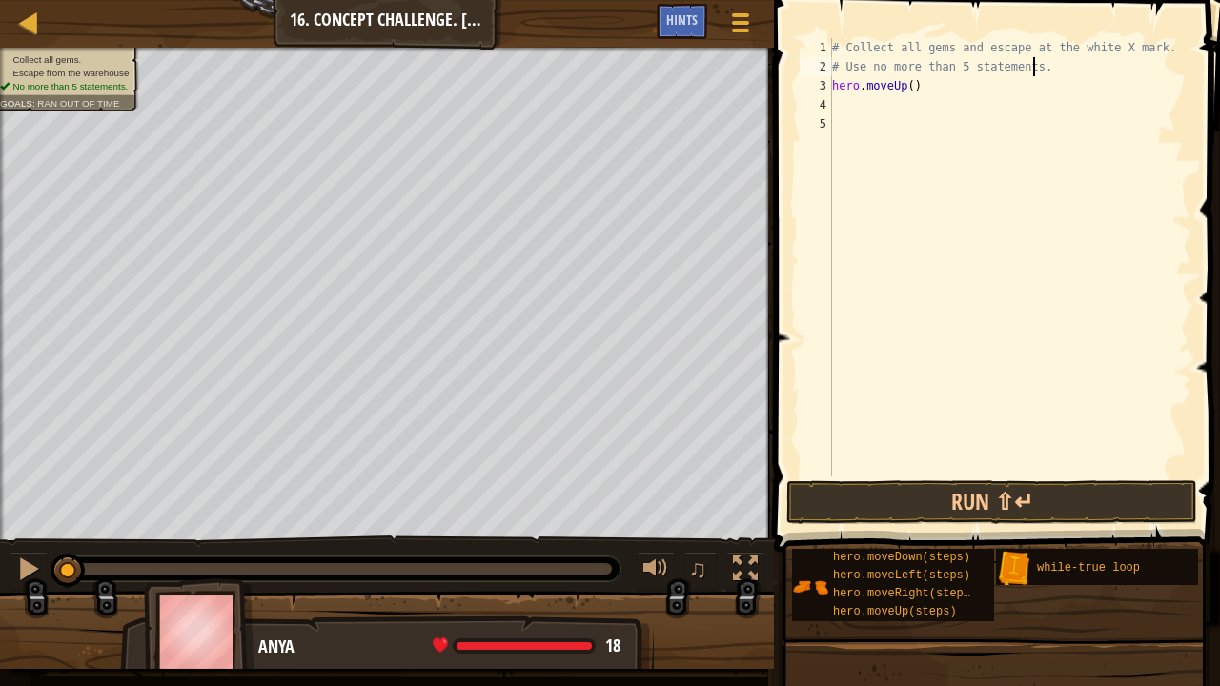
click at [1037, 62] on div "# Collect all gems and escape at the white X mark. # Use no more than 5 stateme…" at bounding box center [1009, 276] width 363 height 476
type textarea "# Use no more than 5 statements."
type textarea "w"
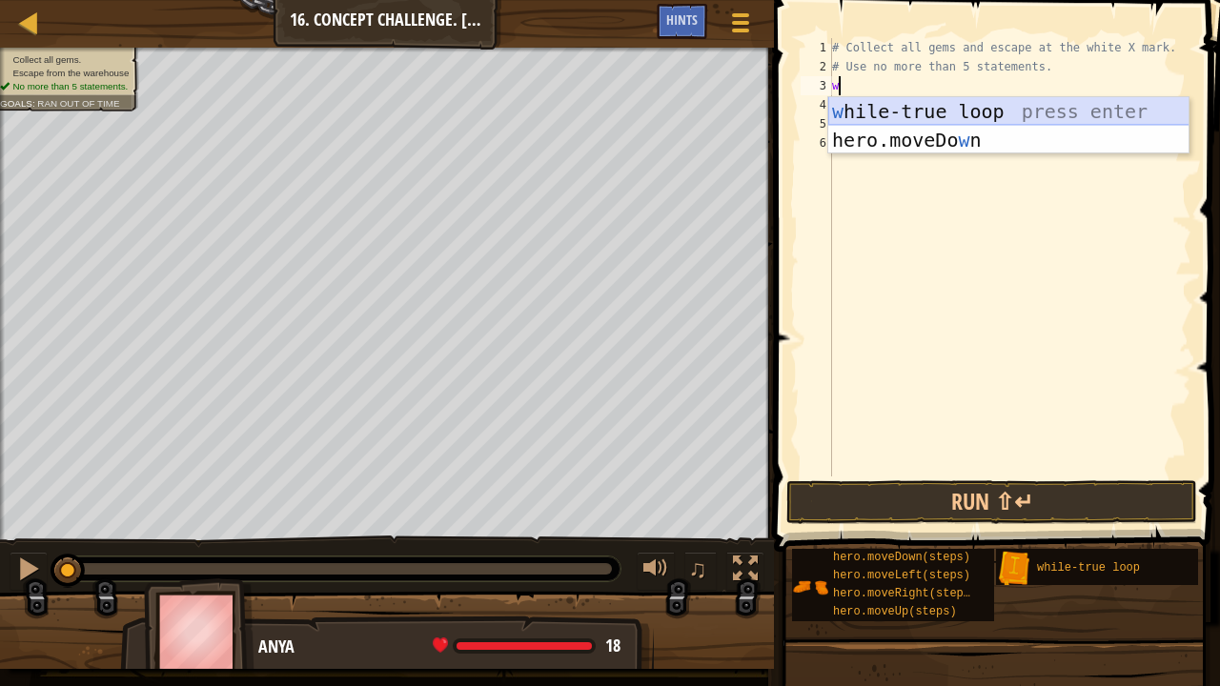
click at [967, 111] on div "w [PERSON_NAME]-true loop press enter hero.moveDo w n press enter" at bounding box center [1008, 154] width 361 height 114
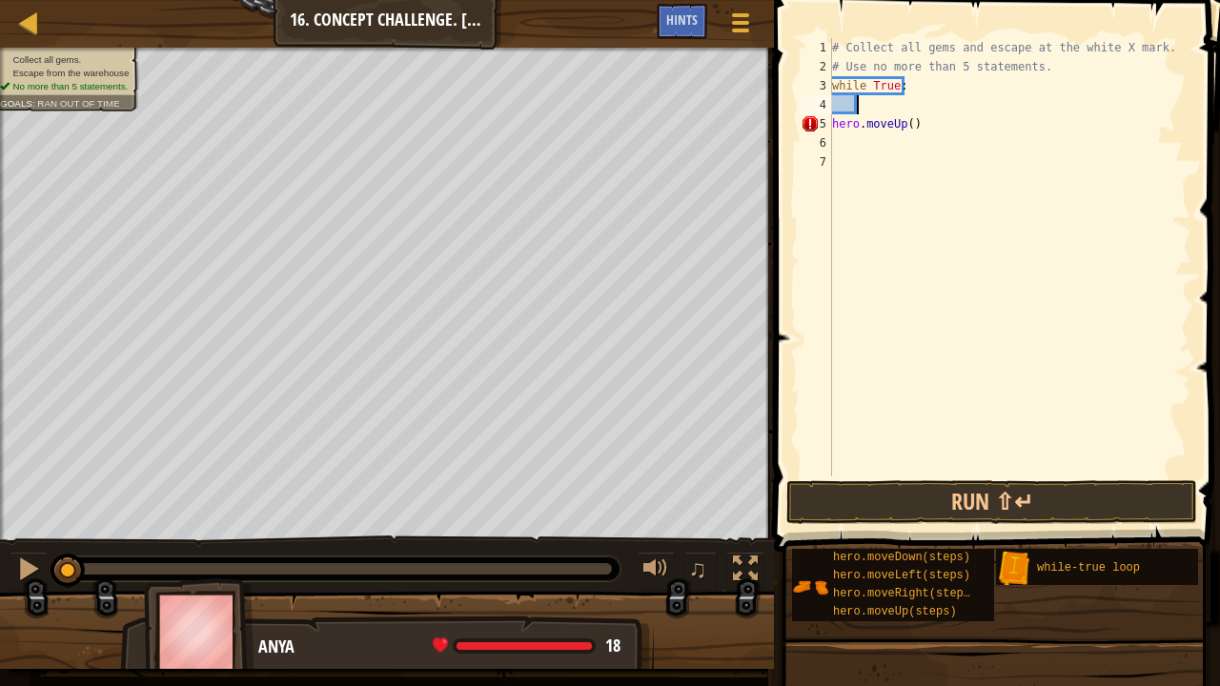
click at [838, 125] on div "# Collect all gems and escape at the white X mark. # Use no more than 5 stateme…" at bounding box center [1009, 276] width 363 height 476
click at [835, 123] on div "# Collect all gems and escape at the white X mark. # Use no more than 5 stateme…" at bounding box center [1009, 276] width 363 height 476
type textarea "hero.moveUp()"
click at [858, 103] on div "# Collect all gems and escape at the white X mark. # Use no more than 5 stateme…" at bounding box center [1009, 276] width 363 height 476
type textarea "while True:"
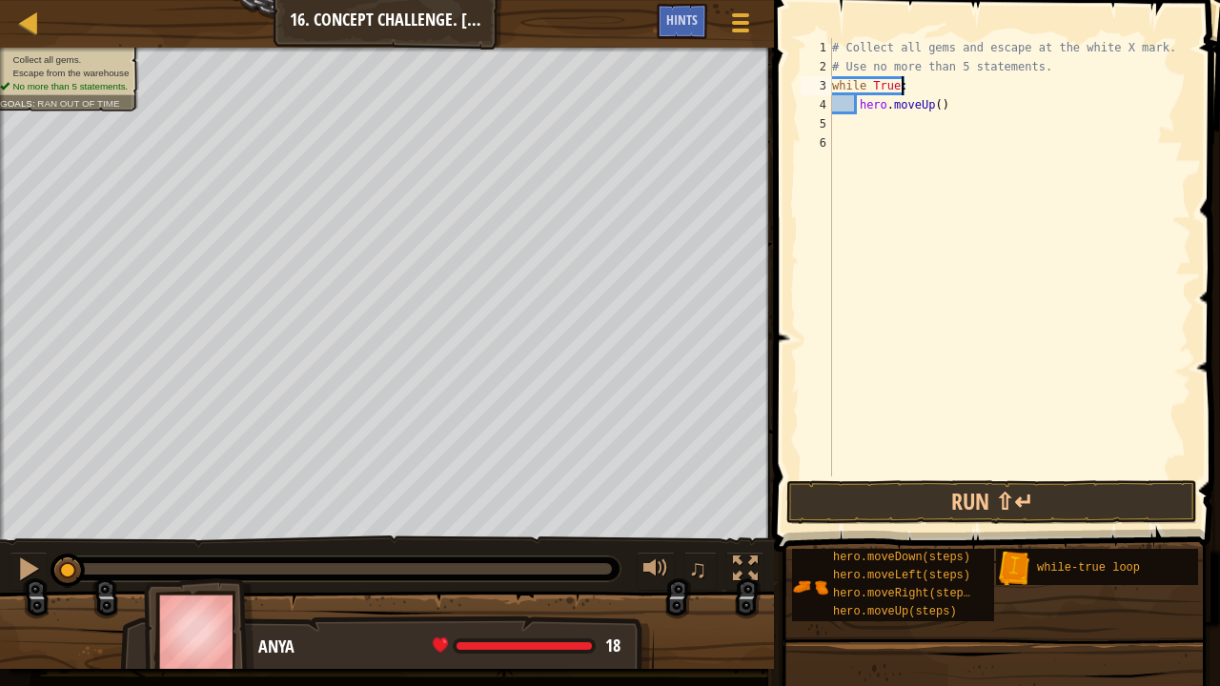
click at [847, 122] on div "# Collect all gems and escape at the white X mark. # Use no more than 5 stateme…" at bounding box center [1009, 276] width 363 height 476
click at [863, 118] on div "# Collect all gems and escape at the white X mark. # Use no more than 5 stateme…" at bounding box center [1009, 276] width 363 height 476
click at [935, 97] on div "# Collect all gems and escape at the white X mark. # Use no more than 5 stateme…" at bounding box center [1009, 276] width 363 height 476
type textarea "hero.moveUp()"
type textarea "j"
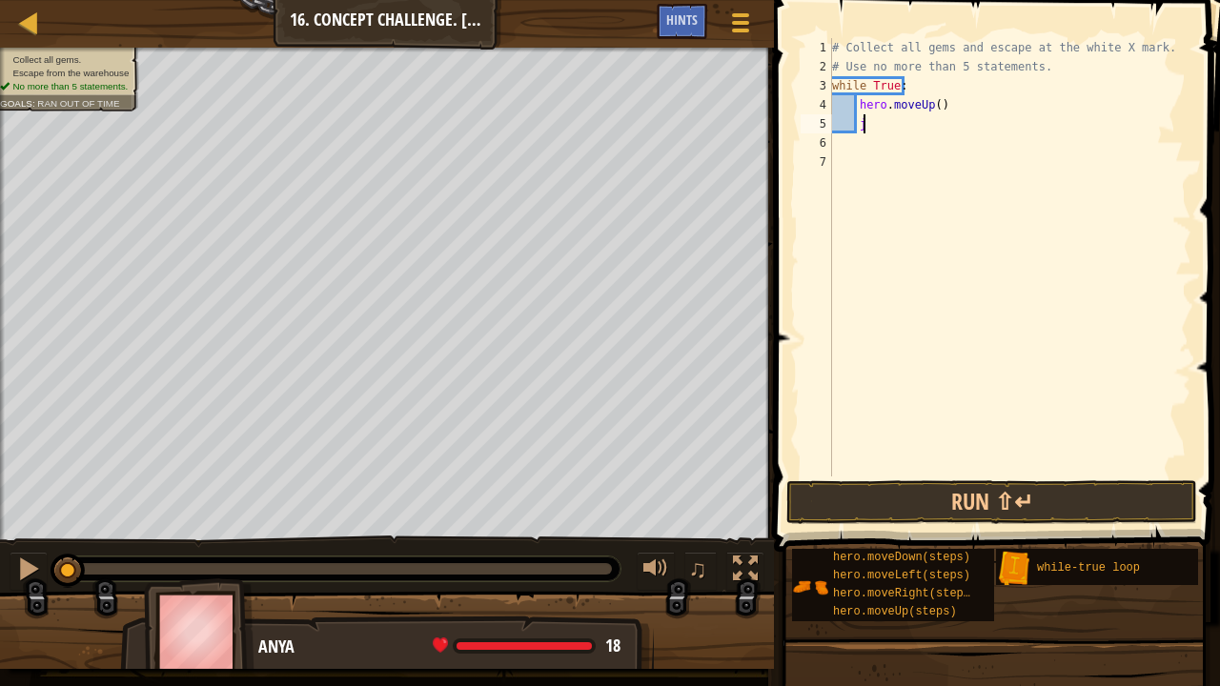
scroll to position [9, 1]
type textarea "h"
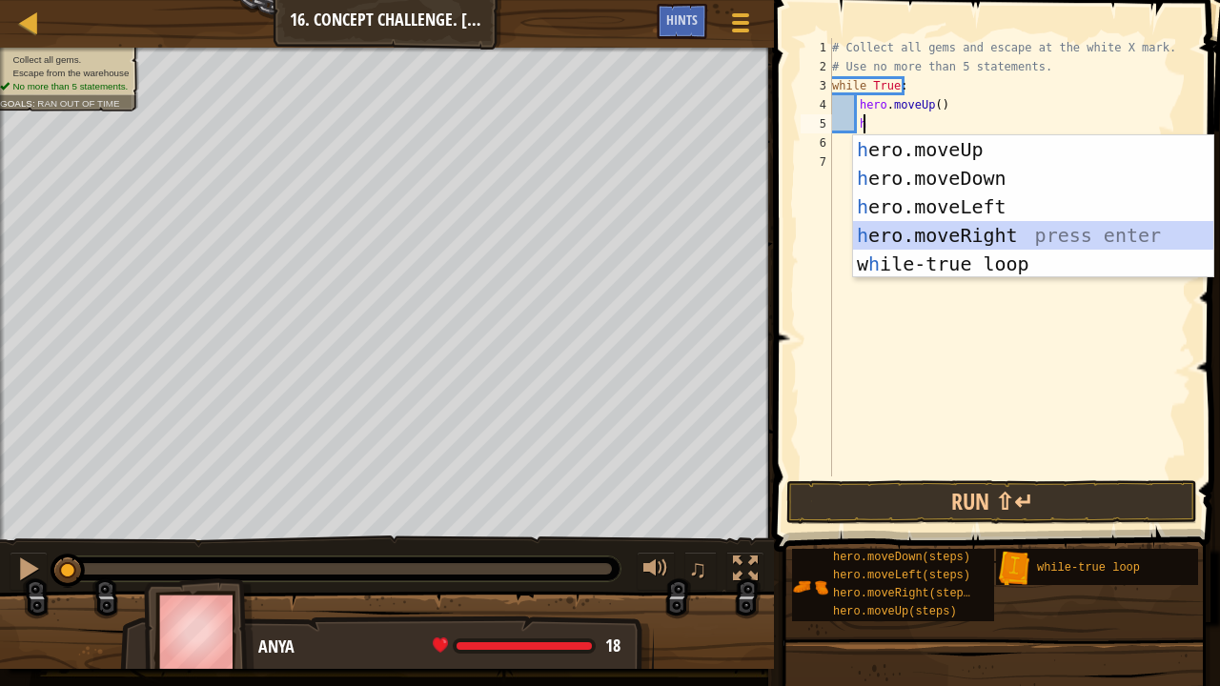
click at [953, 240] on div "h ero.moveUp press enter h ero.moveDown press enter h ero.moveLeft press enter …" at bounding box center [1033, 235] width 361 height 200
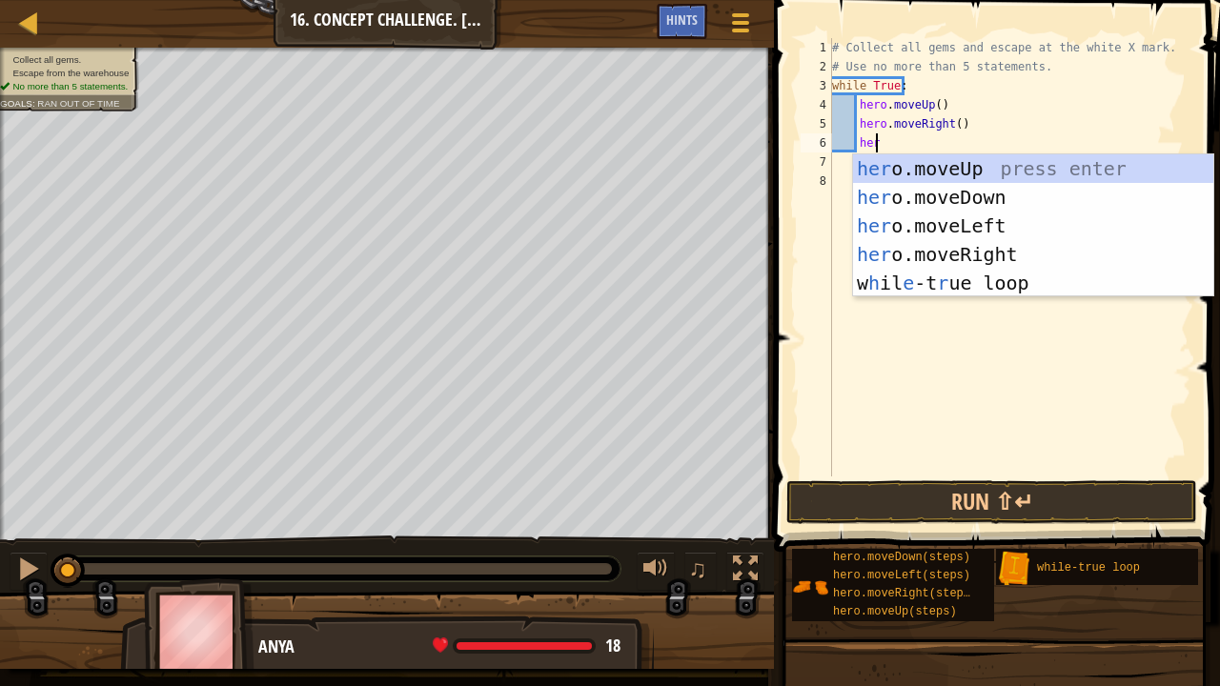
type textarea "hero"
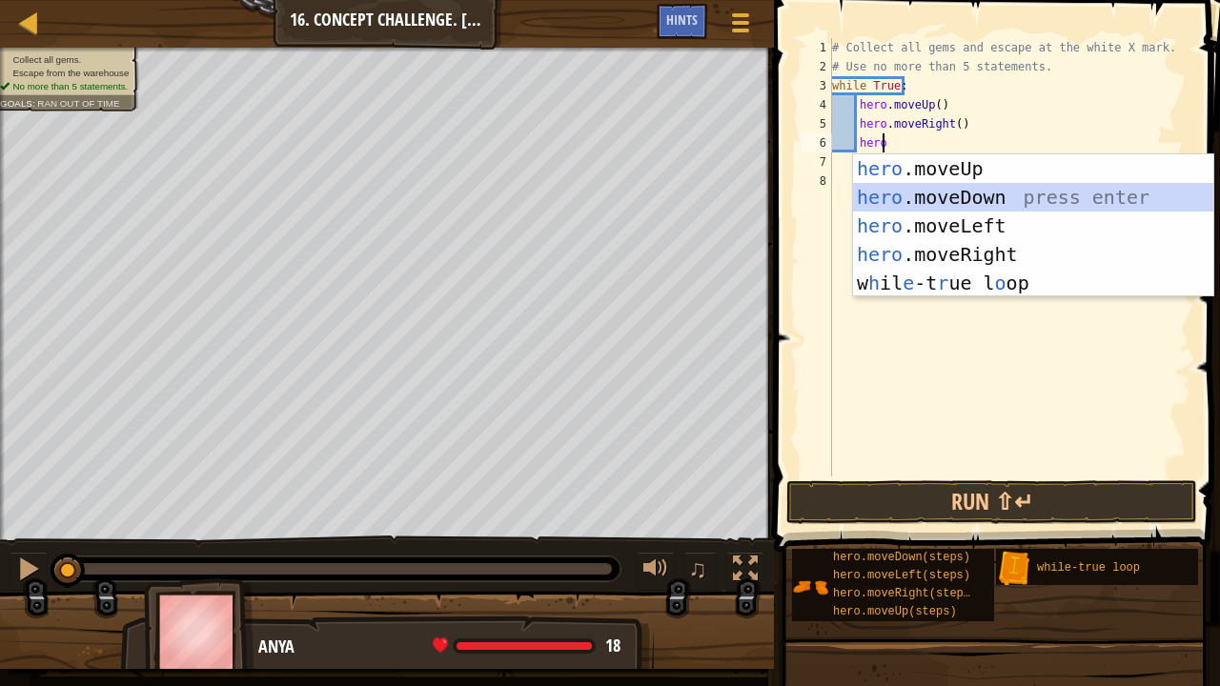
click at [892, 192] on div "hero .moveUp press enter hero .moveDown press enter hero .moveLeft press enter …" at bounding box center [1033, 254] width 361 height 200
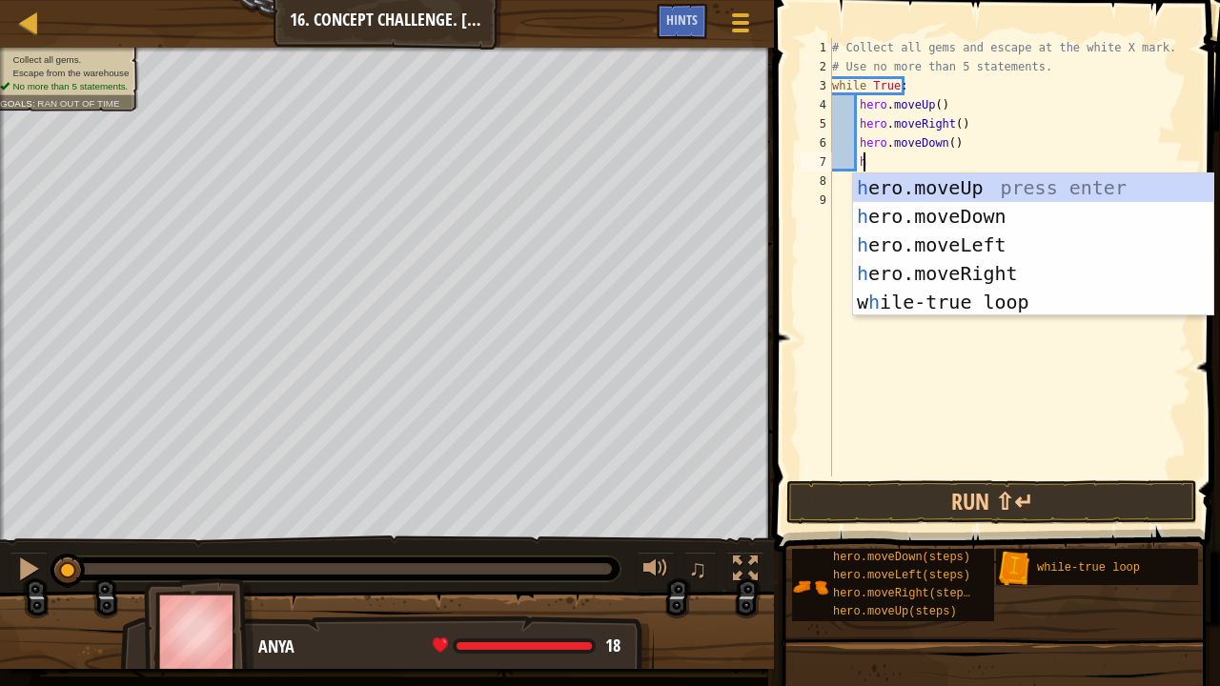
type textarea "her"
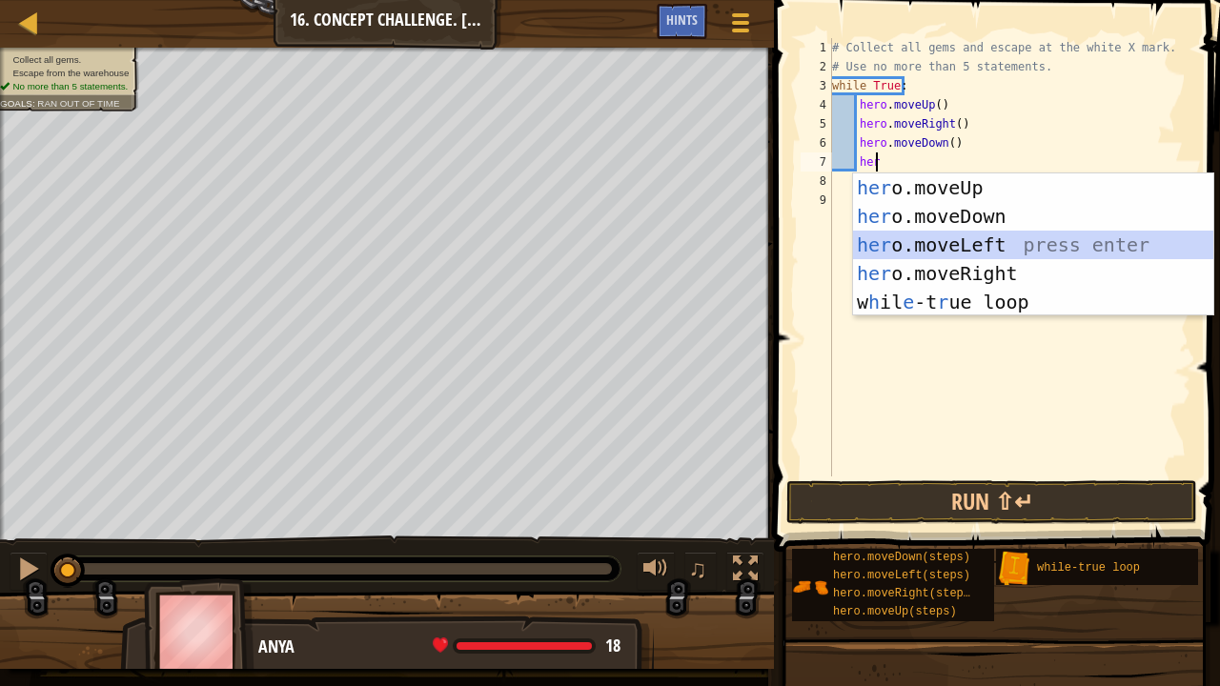
click at [902, 245] on div "her o.moveUp press enter her o.moveDown press enter her o.moveLeft press enter …" at bounding box center [1033, 273] width 361 height 200
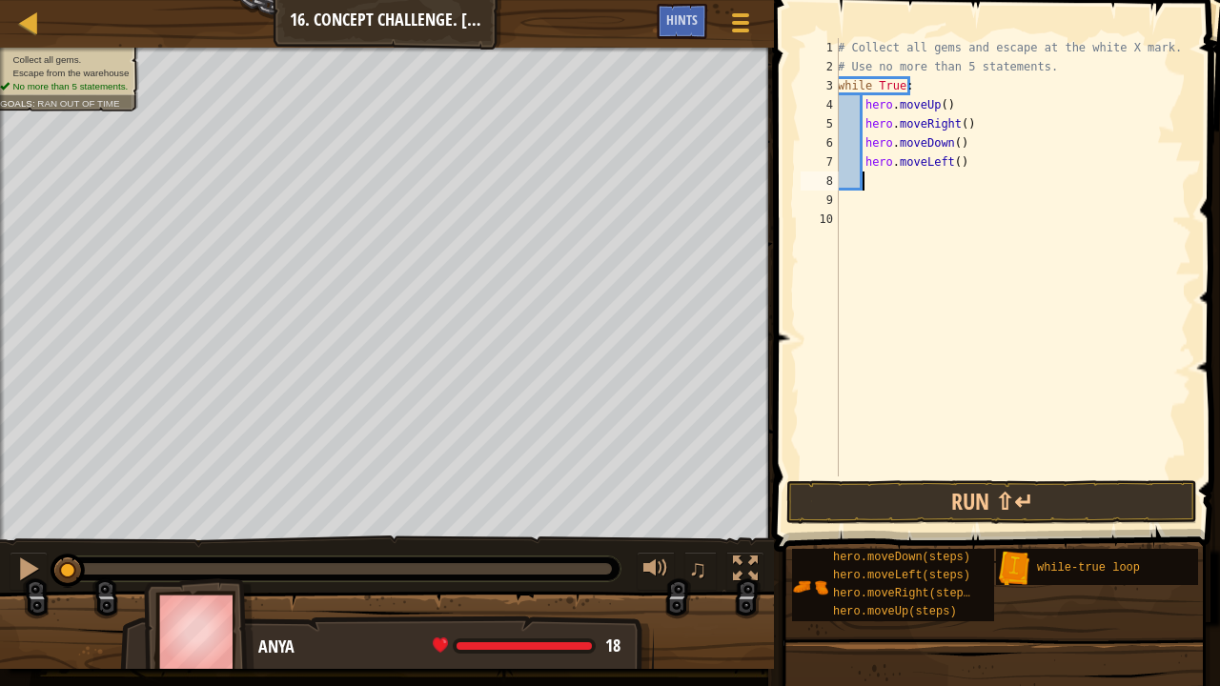
scroll to position [9, 1]
click at [934, 486] on button "Run ⇧↵" at bounding box center [991, 502] width 411 height 44
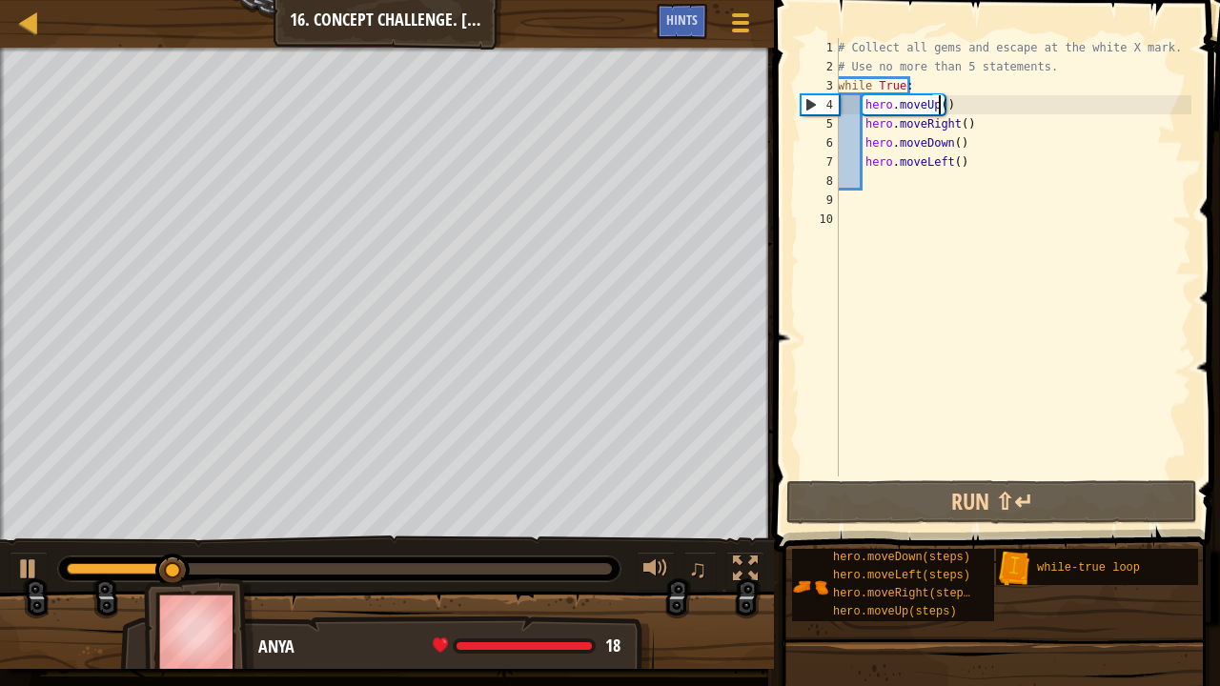
click at [938, 105] on div "# Collect all gems and escape at the white X mark. # Use no more than 5 stateme…" at bounding box center [1012, 276] width 357 height 476
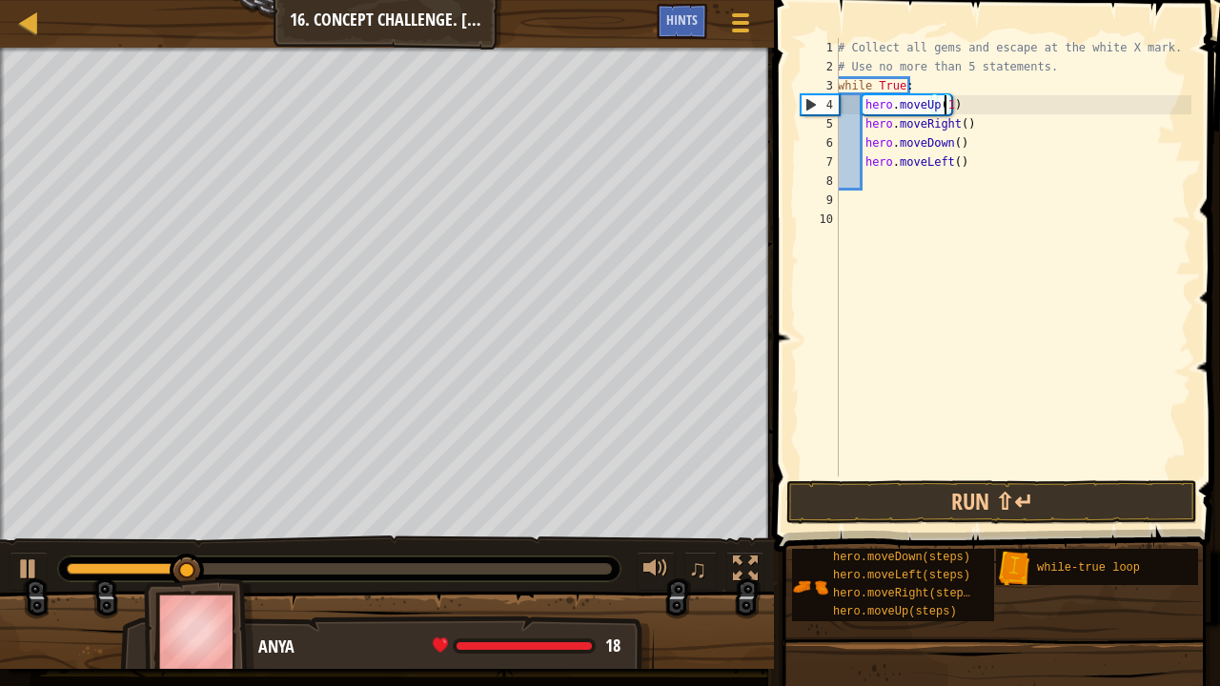
scroll to position [9, 8]
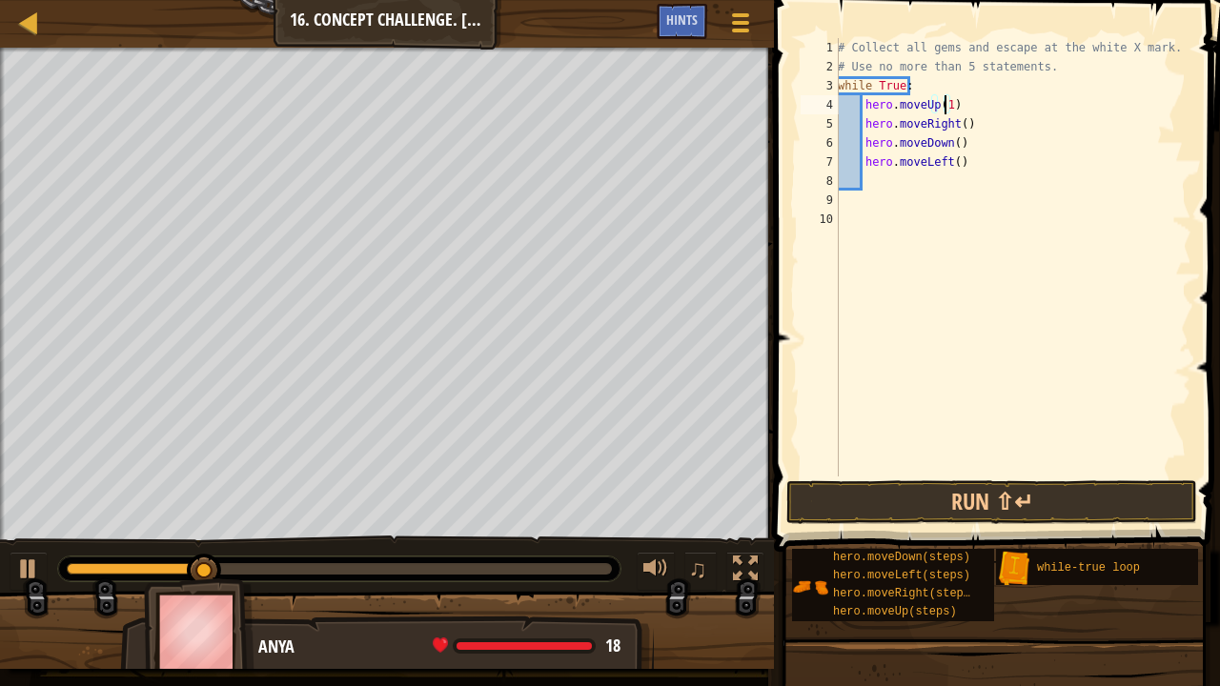
click at [956, 124] on div "# Collect all gems and escape at the white X mark. # Use no more than 5 stateme…" at bounding box center [1012, 276] width 357 height 476
click at [951, 144] on div "# Collect all gems and escape at the white X mark. # Use no more than 5 stateme…" at bounding box center [1012, 276] width 357 height 476
click at [947, 162] on div "# Collect all gems and escape at the white X mark. # Use no more than 5 stateme…" at bounding box center [1012, 276] width 357 height 476
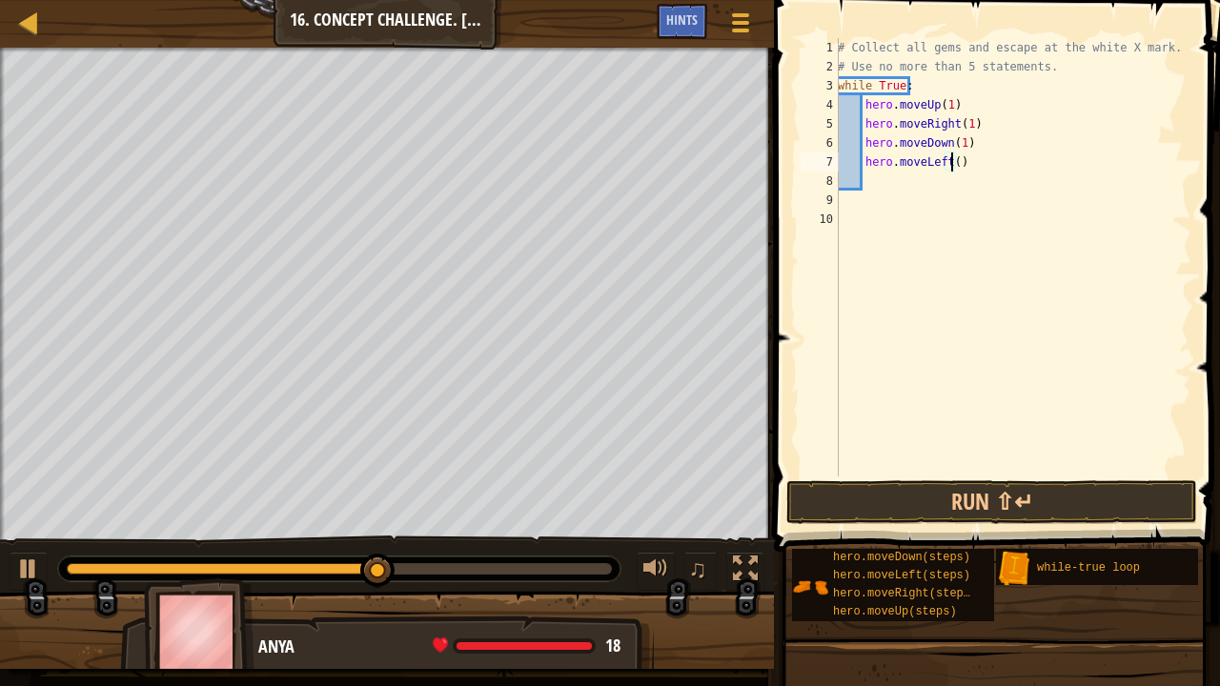
click at [951, 162] on div "# Collect all gems and escape at the white X mark. # Use no more than 5 stateme…" at bounding box center [1012, 276] width 357 height 476
click at [910, 497] on button "Run ⇧↵" at bounding box center [991, 502] width 411 height 44
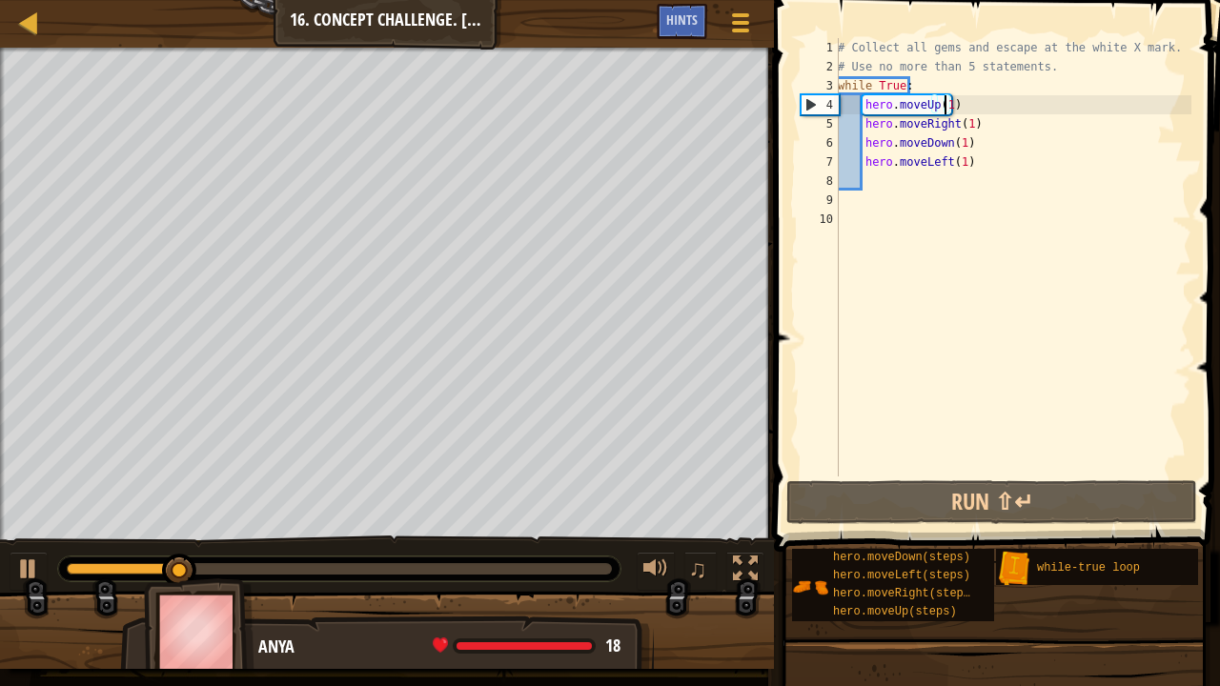
click at [943, 105] on div "# Collect all gems and escape at the white X mark. # Use no more than 5 stateme…" at bounding box center [1012, 276] width 357 height 476
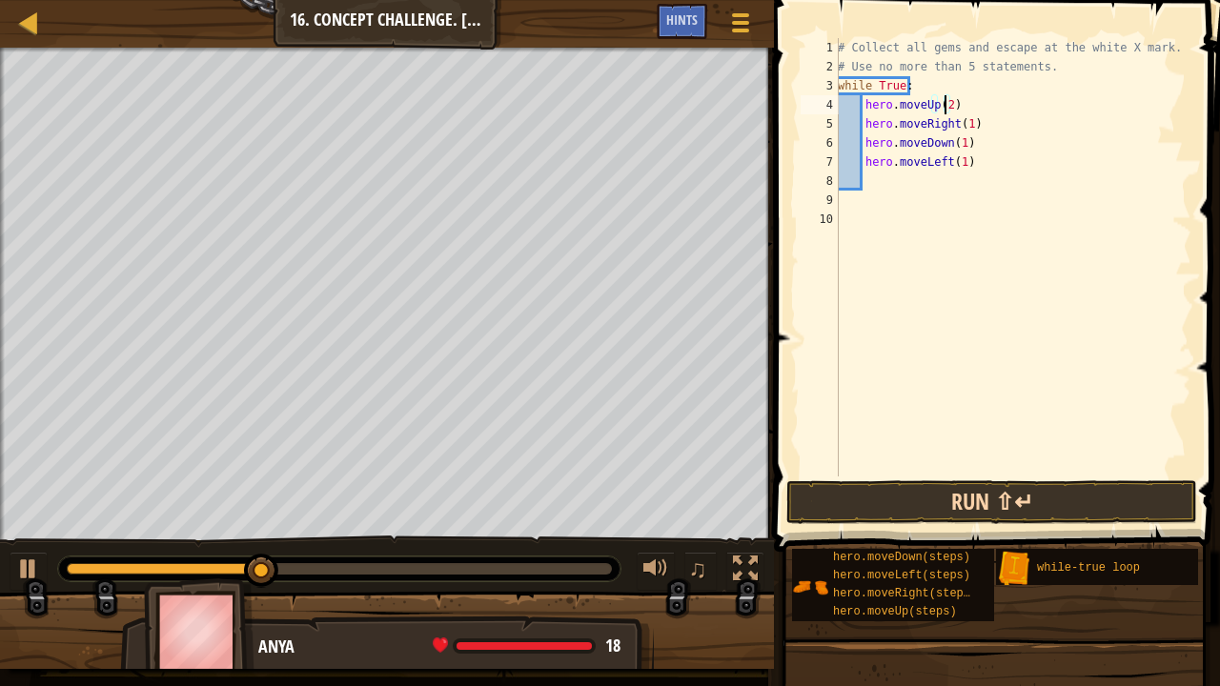
type textarea "hero.moveUp(2)"
click at [965, 494] on button "Run ⇧↵" at bounding box center [991, 502] width 411 height 44
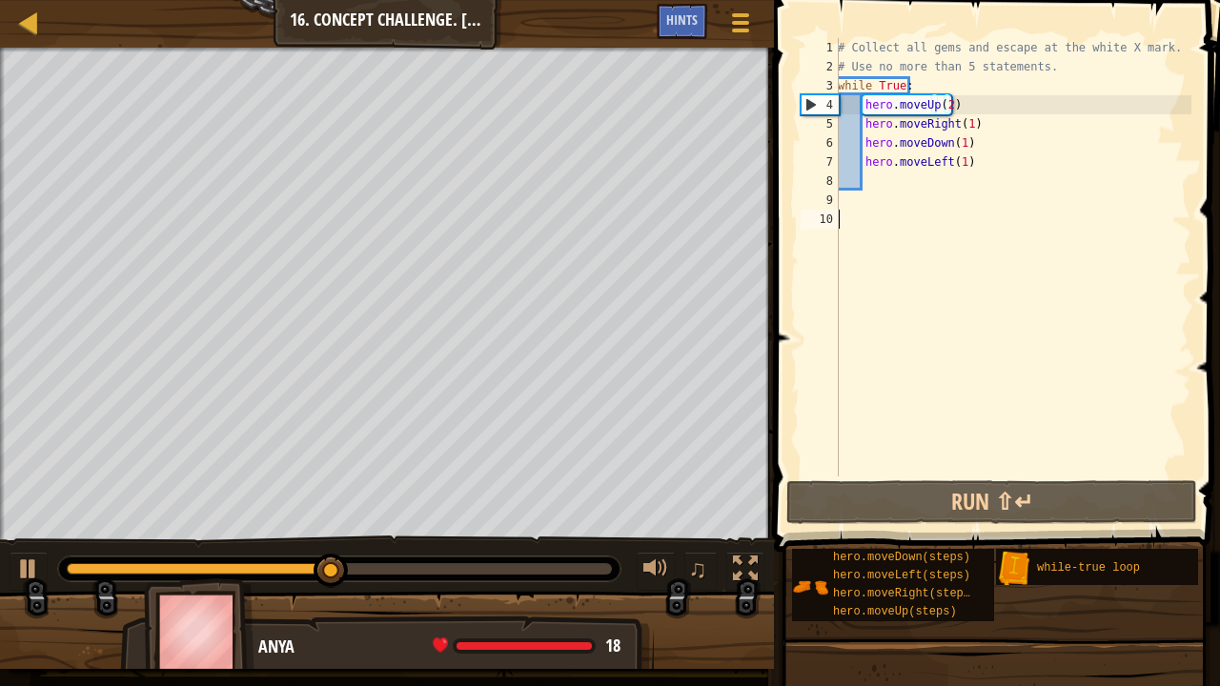
click at [892, 309] on div "# Collect all gems and escape at the white X mark. # Use no more than 5 stateme…" at bounding box center [1012, 276] width 357 height 476
click at [964, 126] on div "# Collect all gems and escape at the white X mark. # Use no more than 5 stateme…" at bounding box center [1012, 276] width 357 height 476
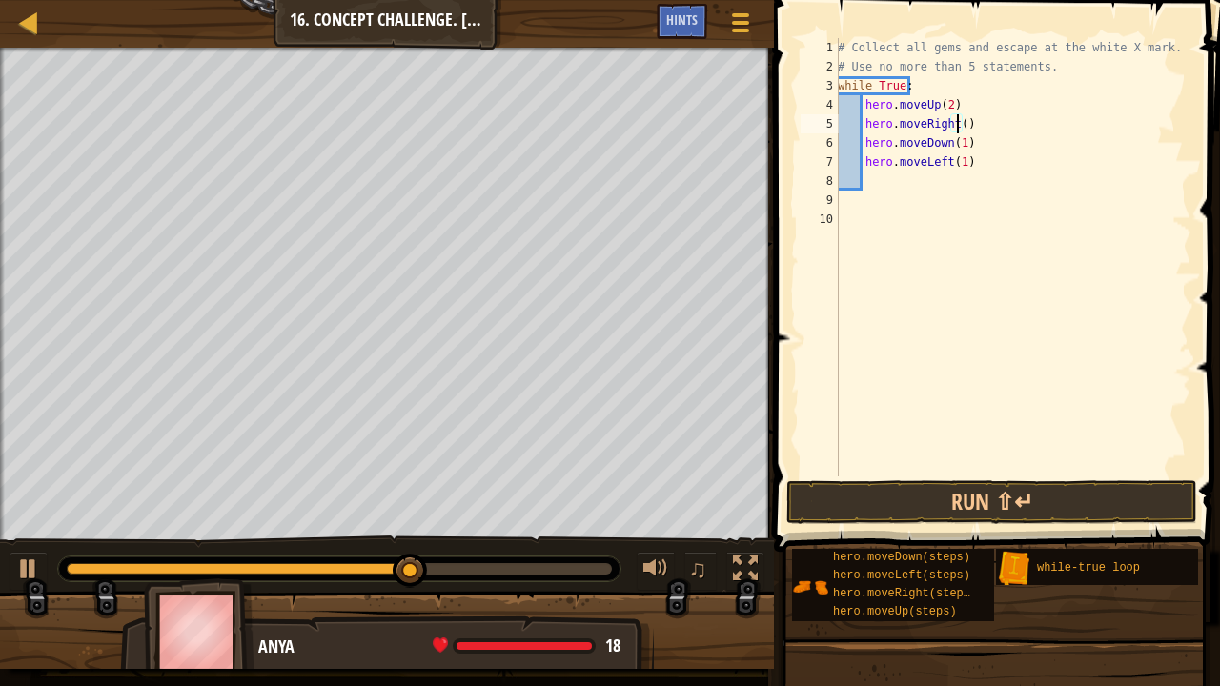
type textarea "hero.moveRight(2)"
click at [919, 292] on div "# Collect all gems and escape at the white X mark. # Use no more than 5 stateme…" at bounding box center [1012, 276] width 357 height 476
click at [917, 511] on button "Run ⇧↵" at bounding box center [991, 502] width 411 height 44
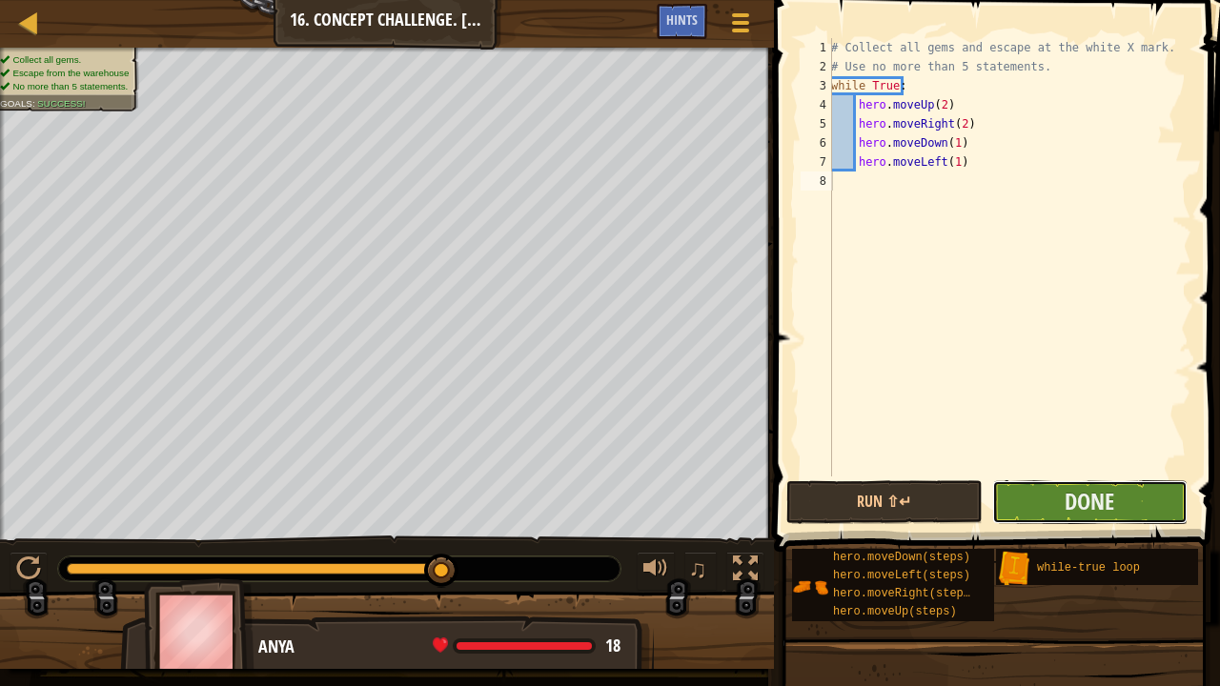
click at [1049, 482] on button "Done" at bounding box center [1089, 502] width 195 height 44
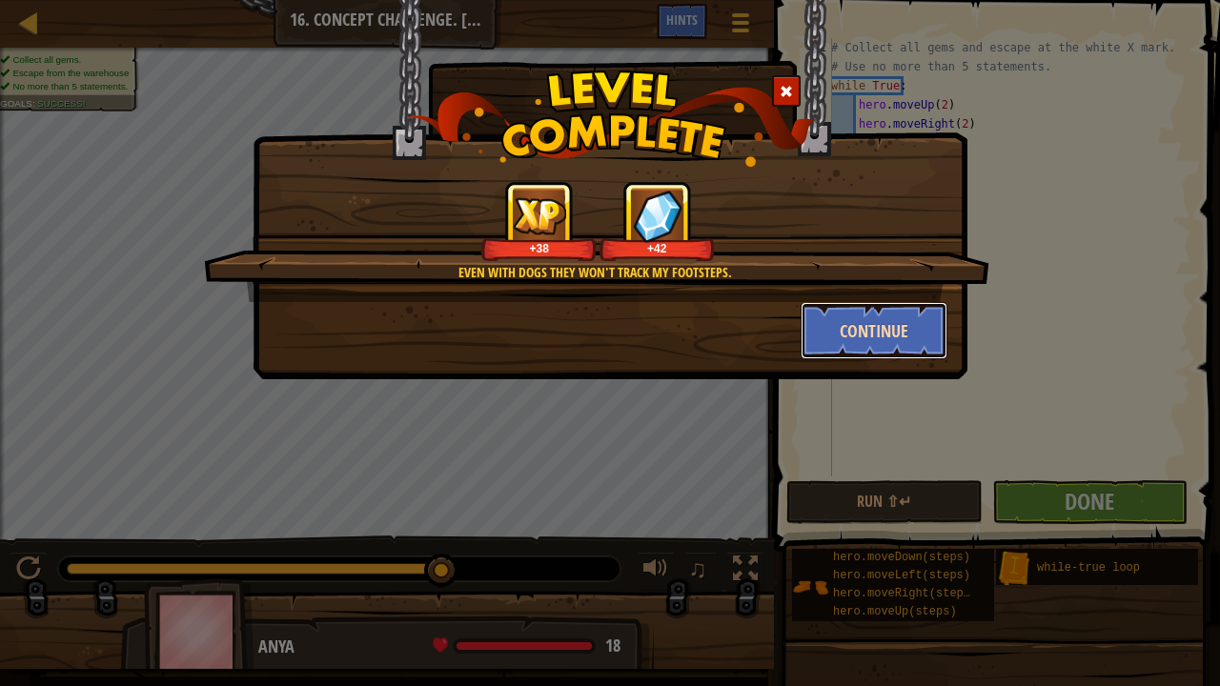
click at [844, 340] on button "Continue" at bounding box center [874, 330] width 148 height 57
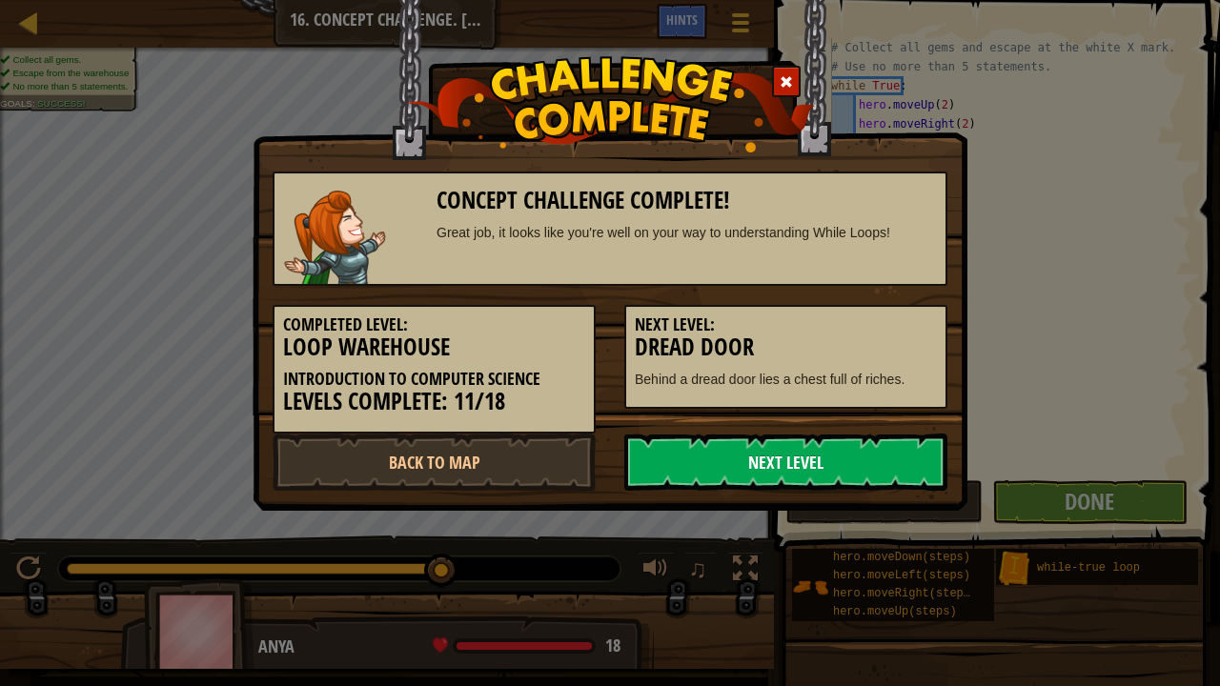
click at [770, 461] on link "Next Level" at bounding box center [785, 461] width 323 height 57
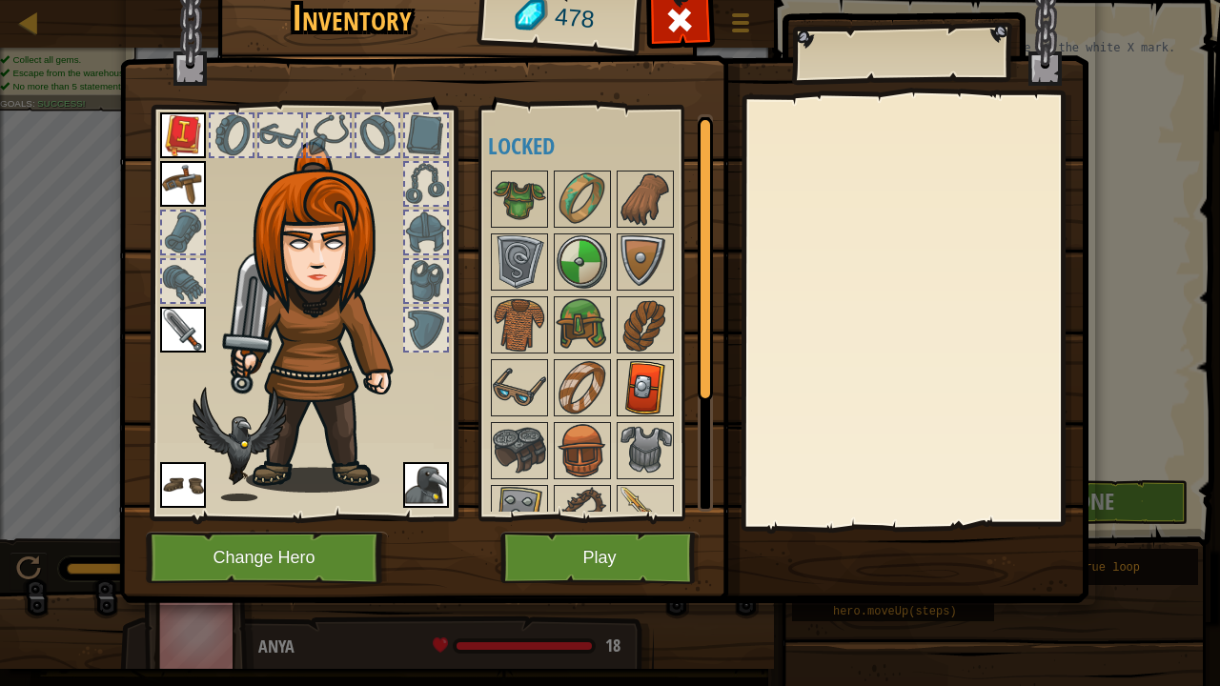
scroll to position [154, 0]
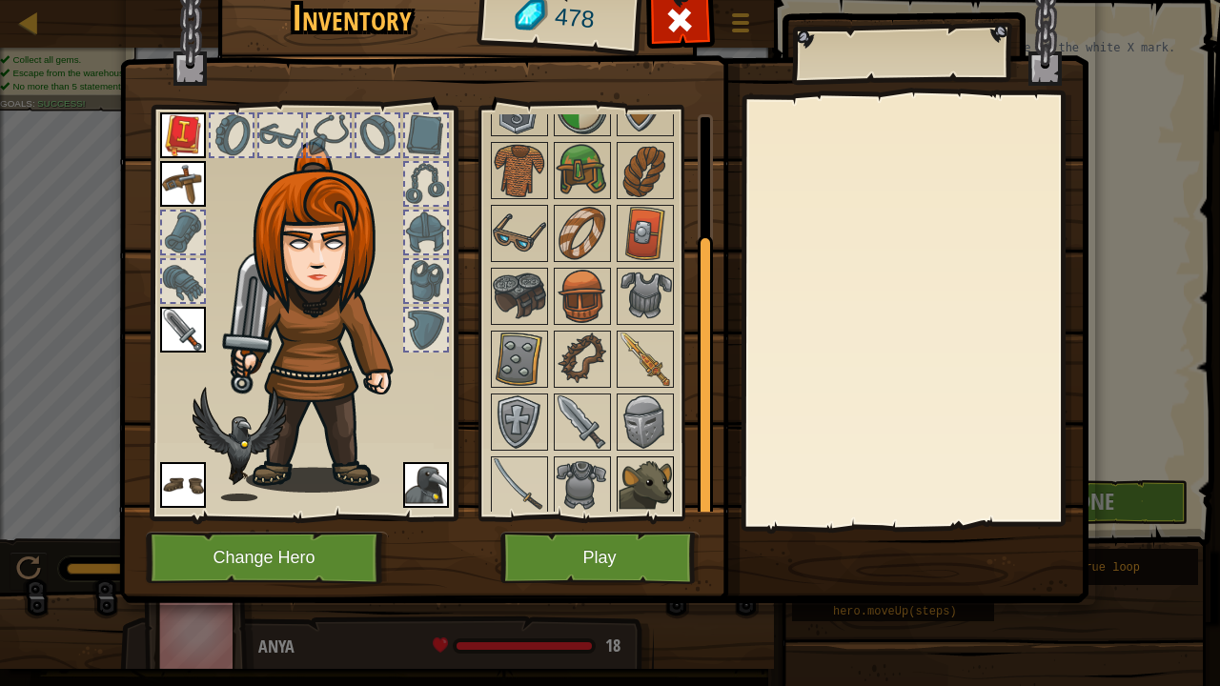
click at [630, 483] on img at bounding box center [644, 484] width 53 height 53
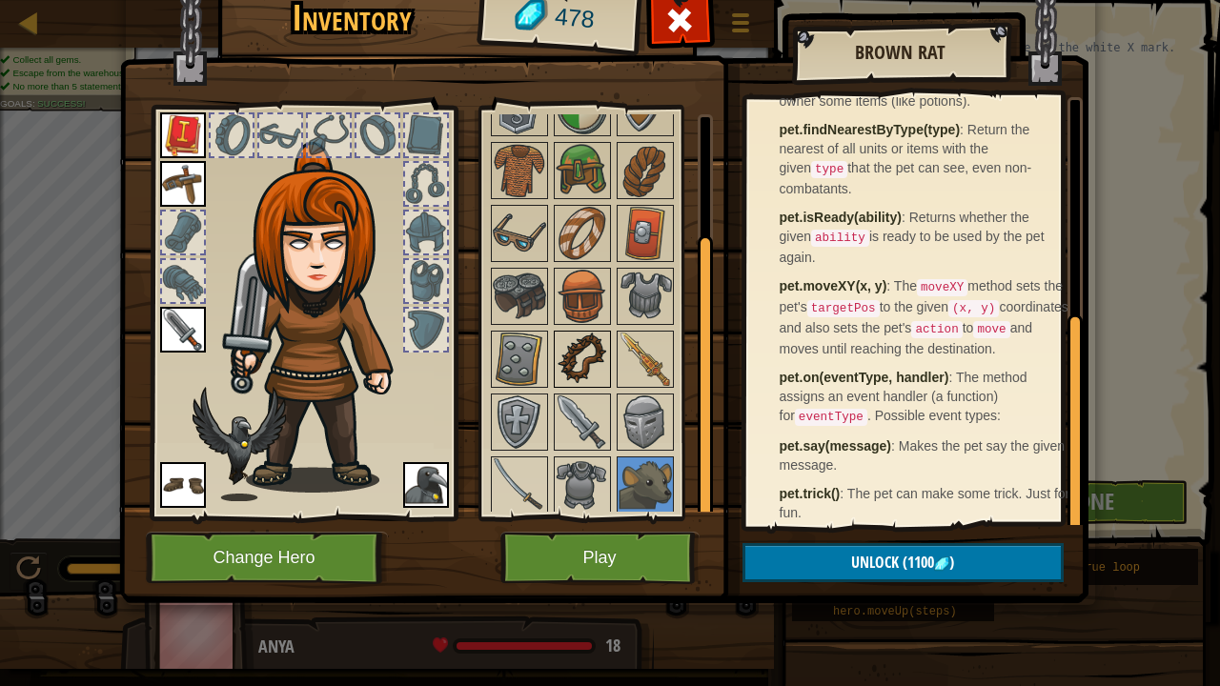
scroll to position [0, 0]
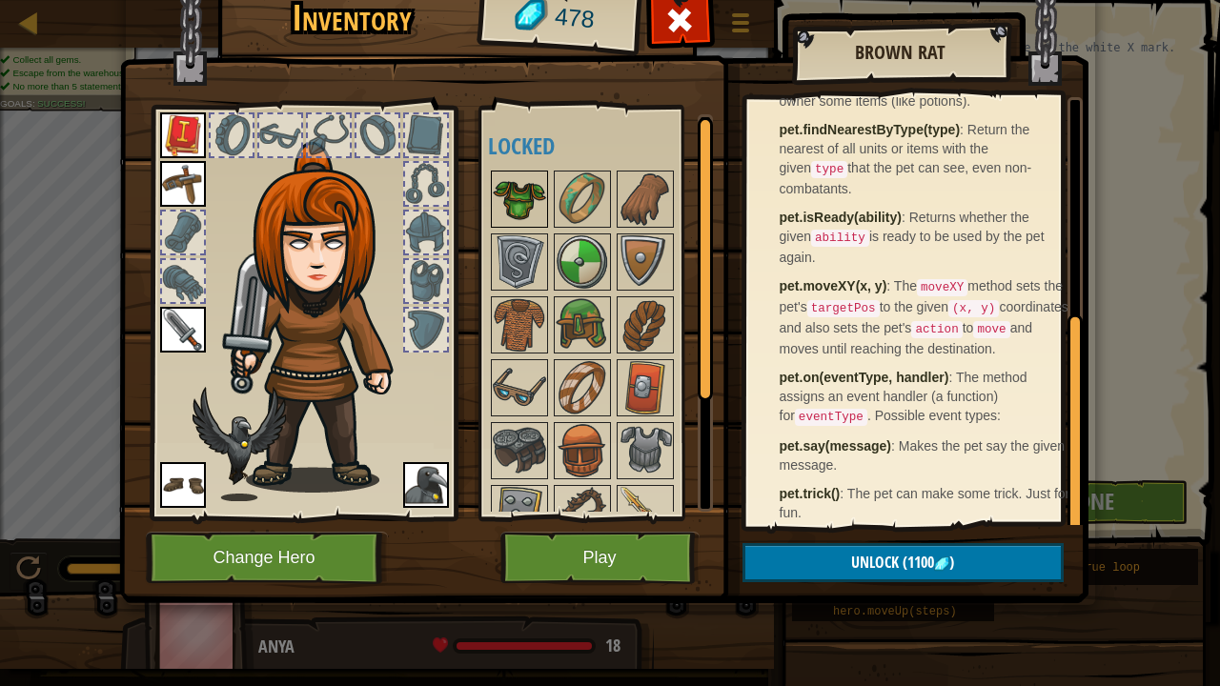
click at [516, 207] on img at bounding box center [519, 198] width 53 height 53
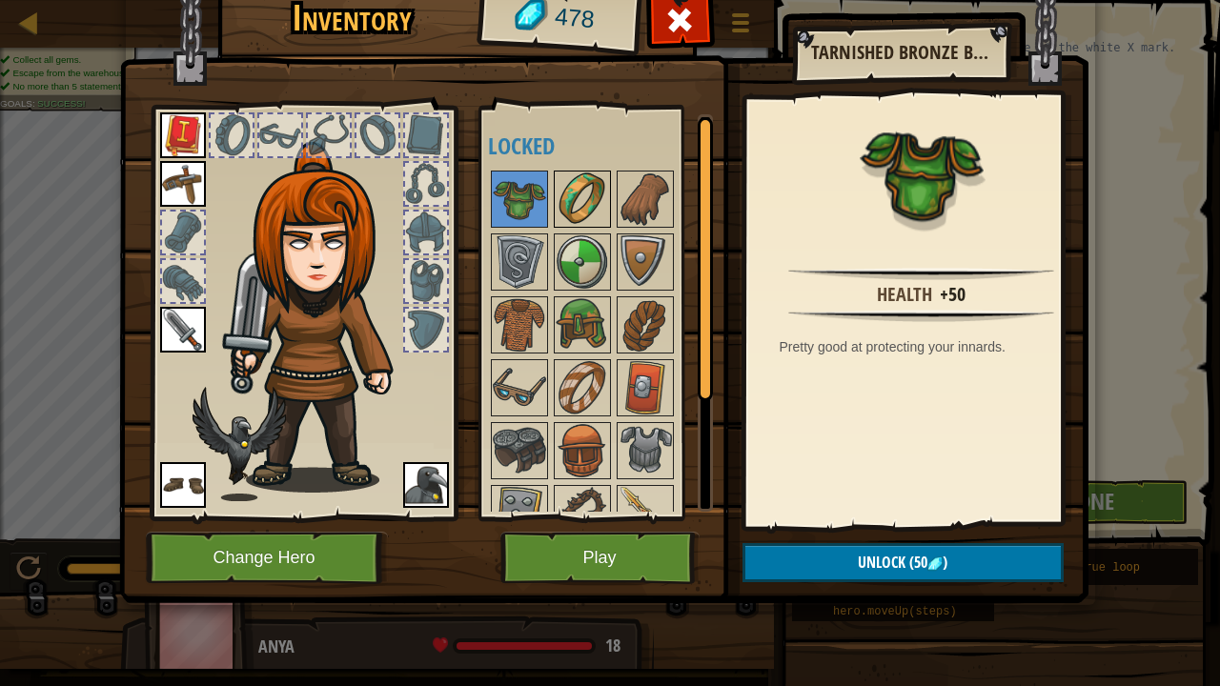
click at [580, 203] on img at bounding box center [581, 198] width 53 height 53
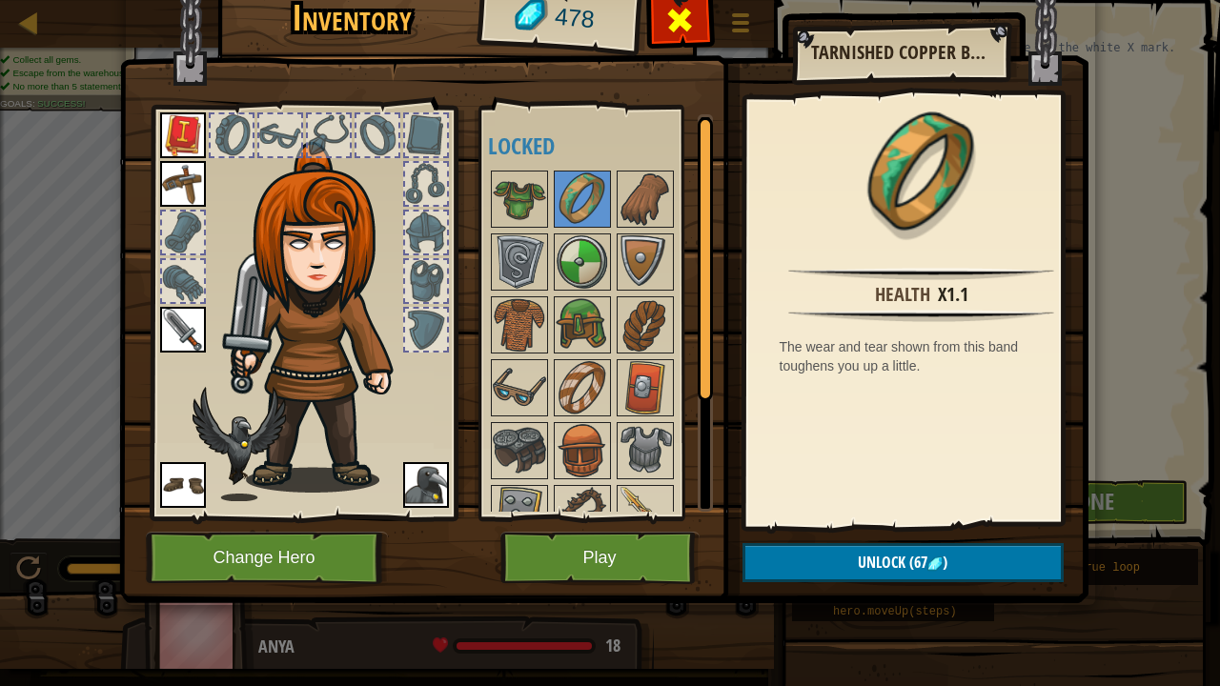
click at [659, 13] on div at bounding box center [680, 25] width 60 height 60
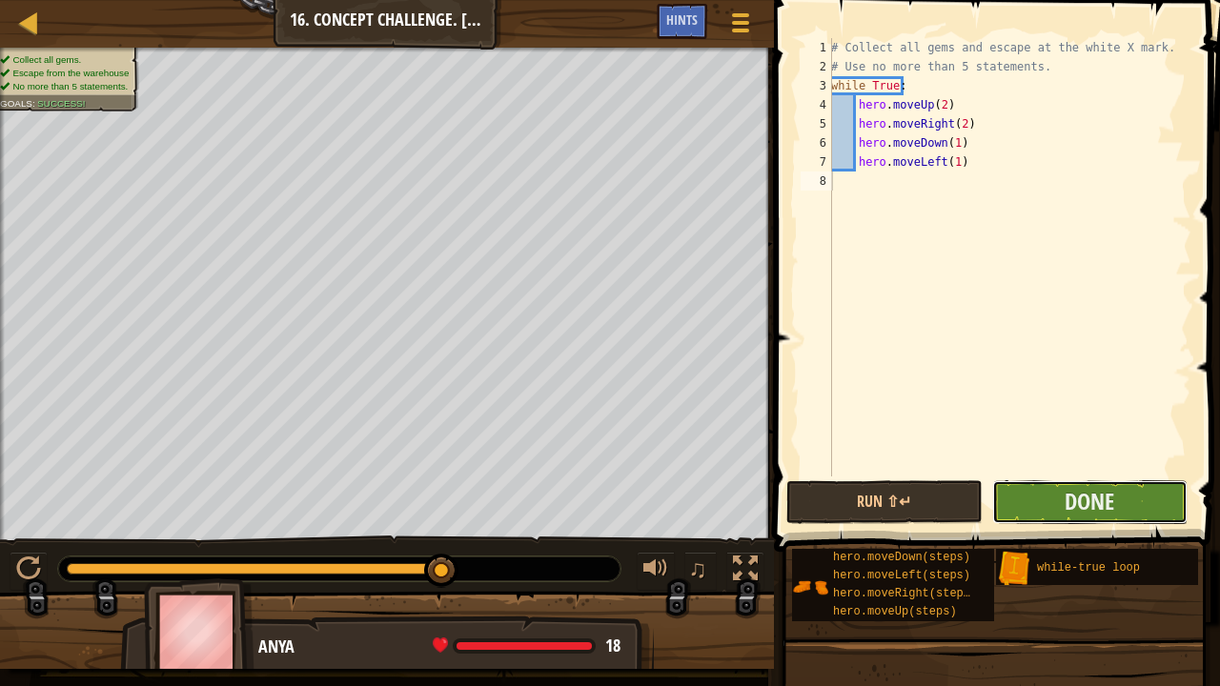
click at [1054, 504] on button "Done" at bounding box center [1089, 502] width 195 height 44
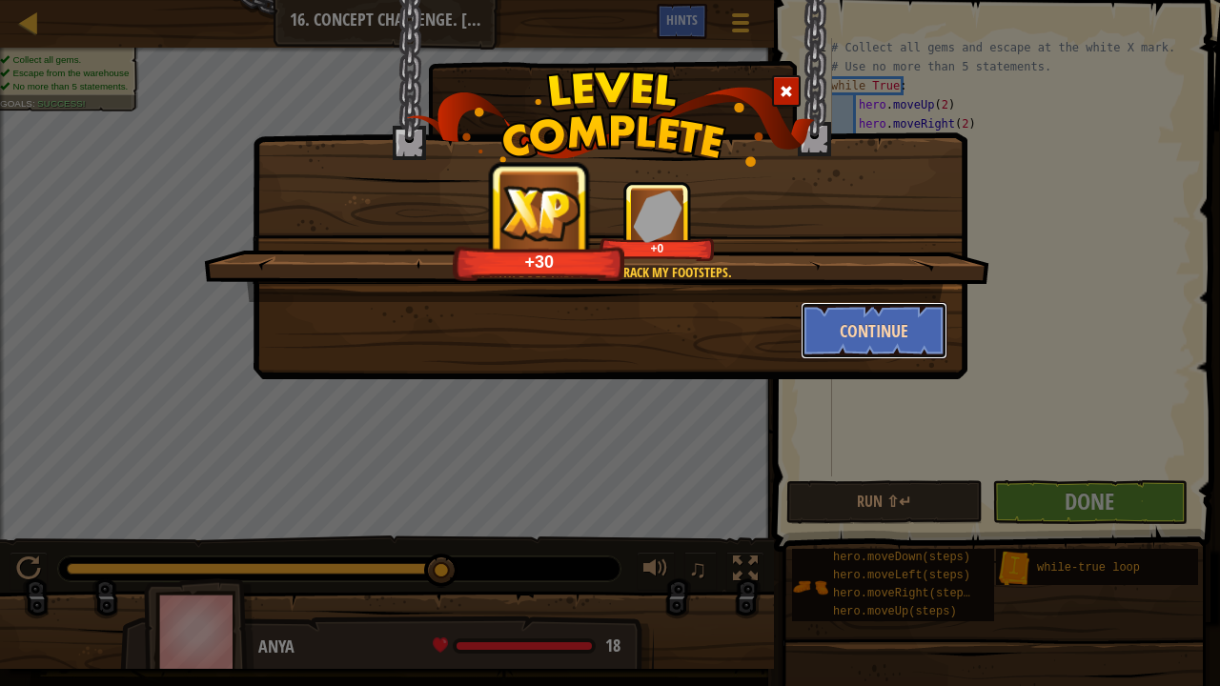
click at [896, 336] on button "Continue" at bounding box center [874, 330] width 148 height 57
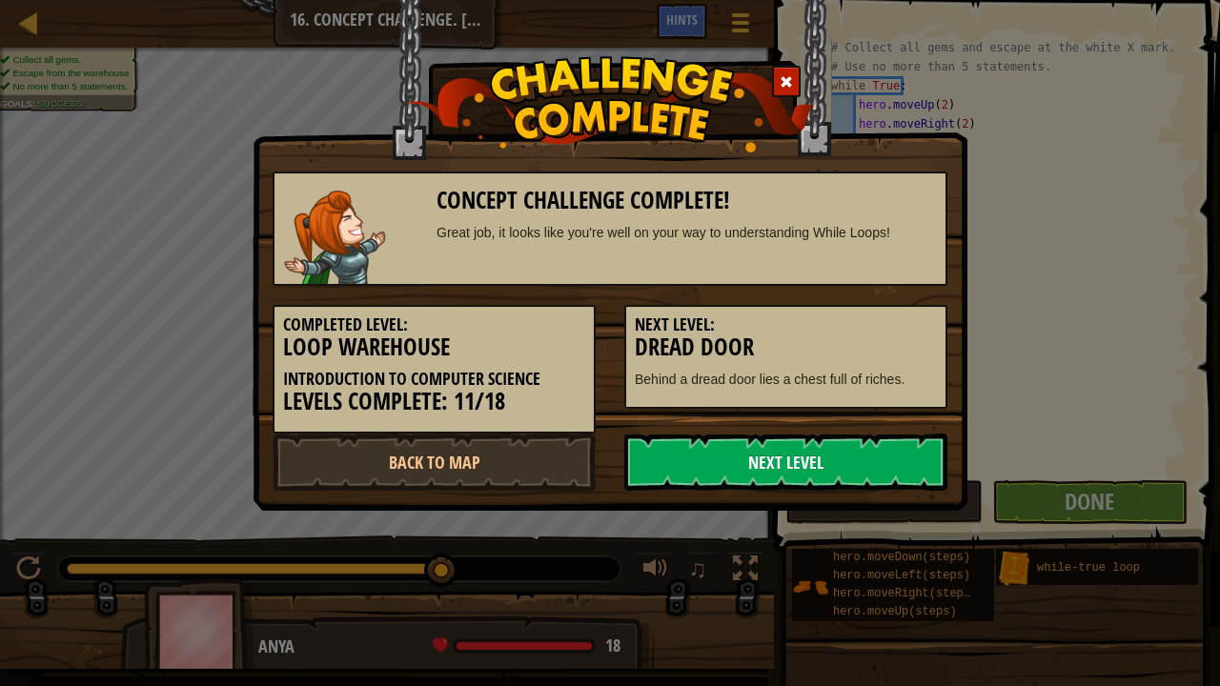
click at [823, 452] on link "Next Level" at bounding box center [785, 461] width 323 height 57
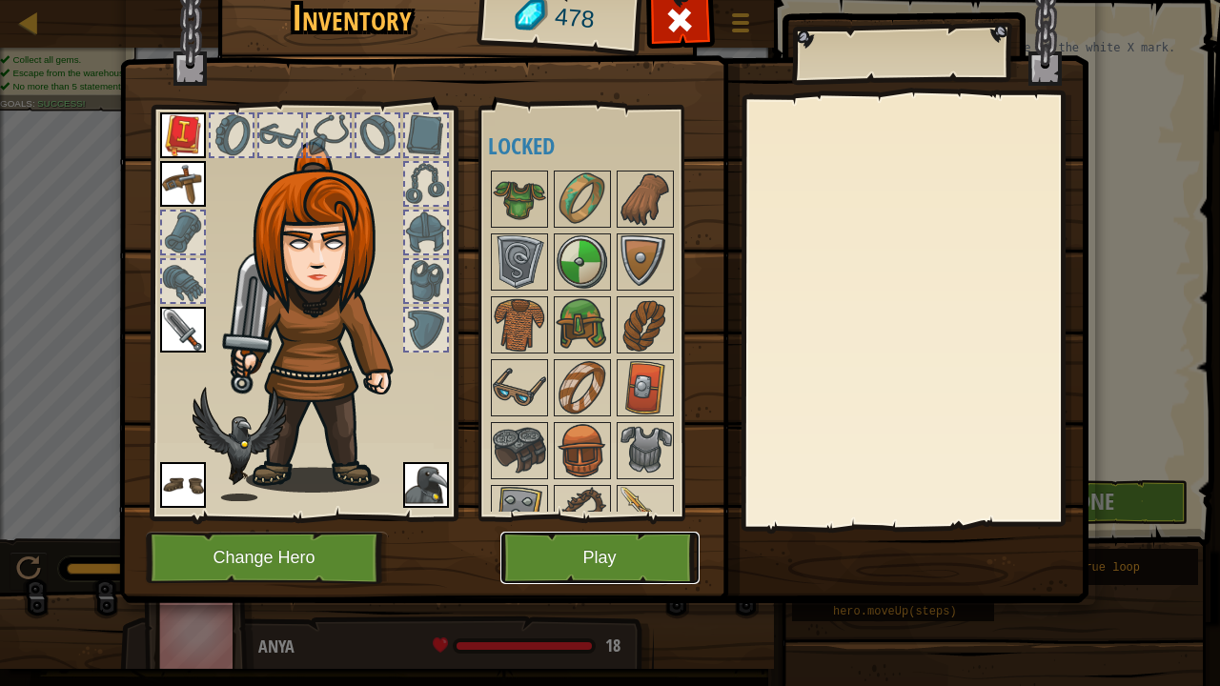
click at [607, 524] on button "Play" at bounding box center [599, 558] width 199 height 52
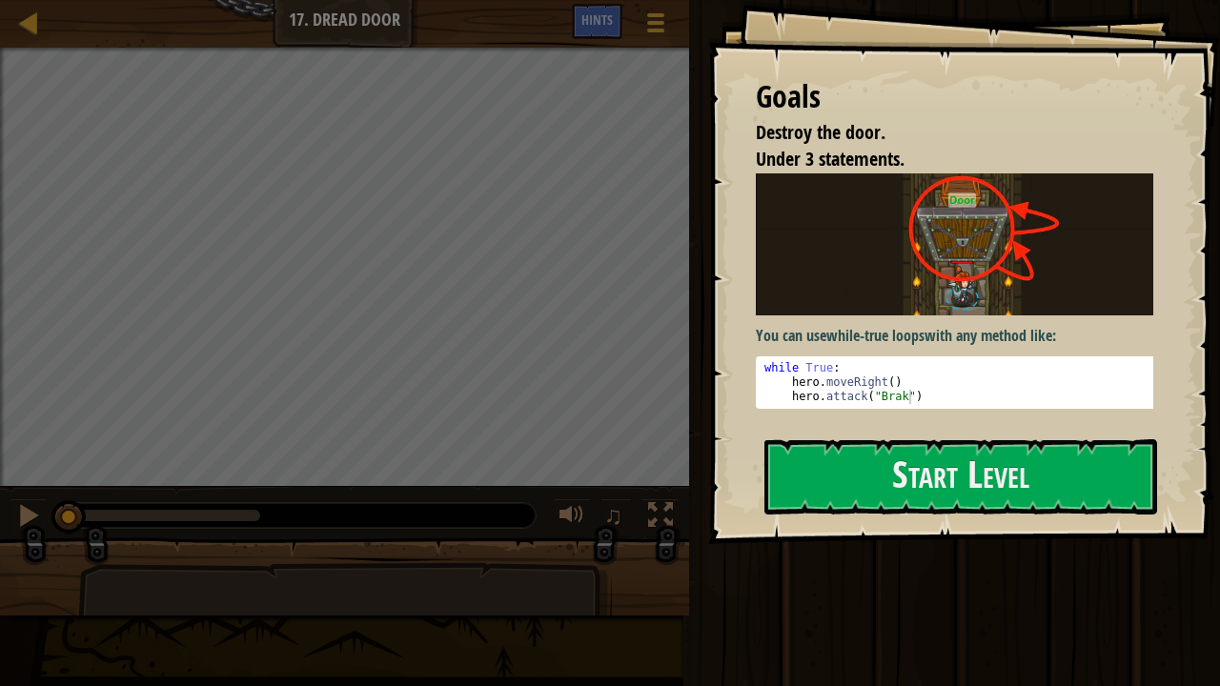
click at [702, 368] on div "Run ⇧↵ Submit Done" at bounding box center [951, 338] width 536 height 676
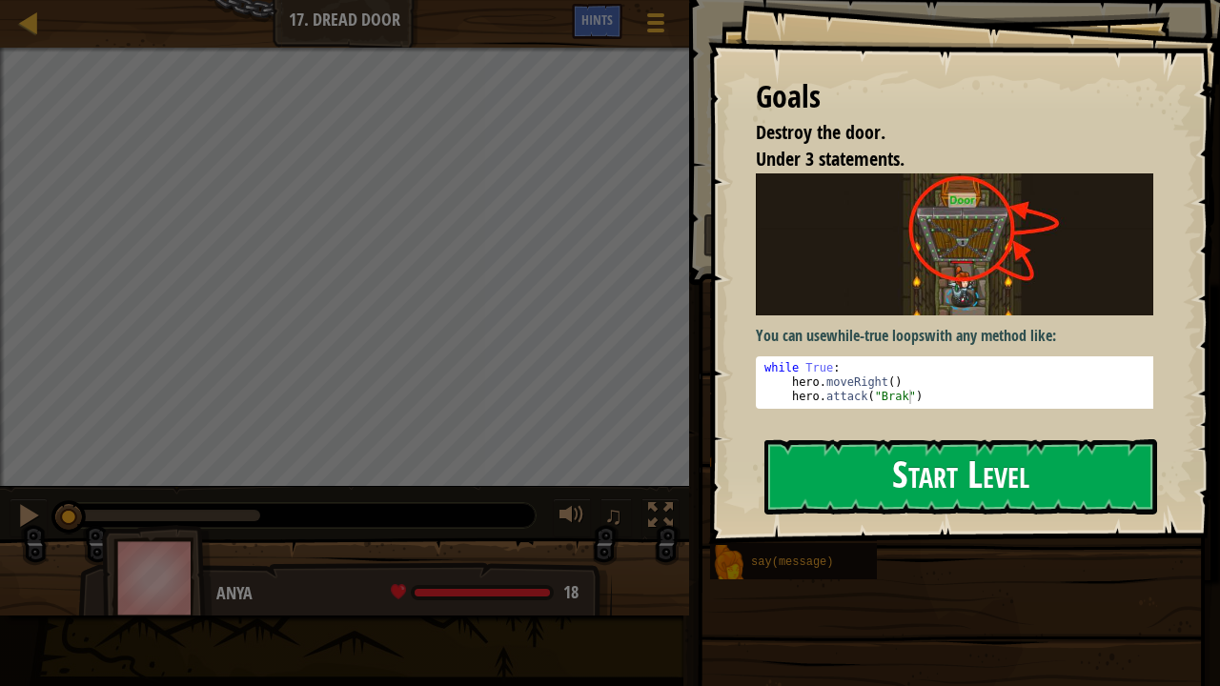
click at [800, 491] on button "Start Level" at bounding box center [960, 476] width 393 height 75
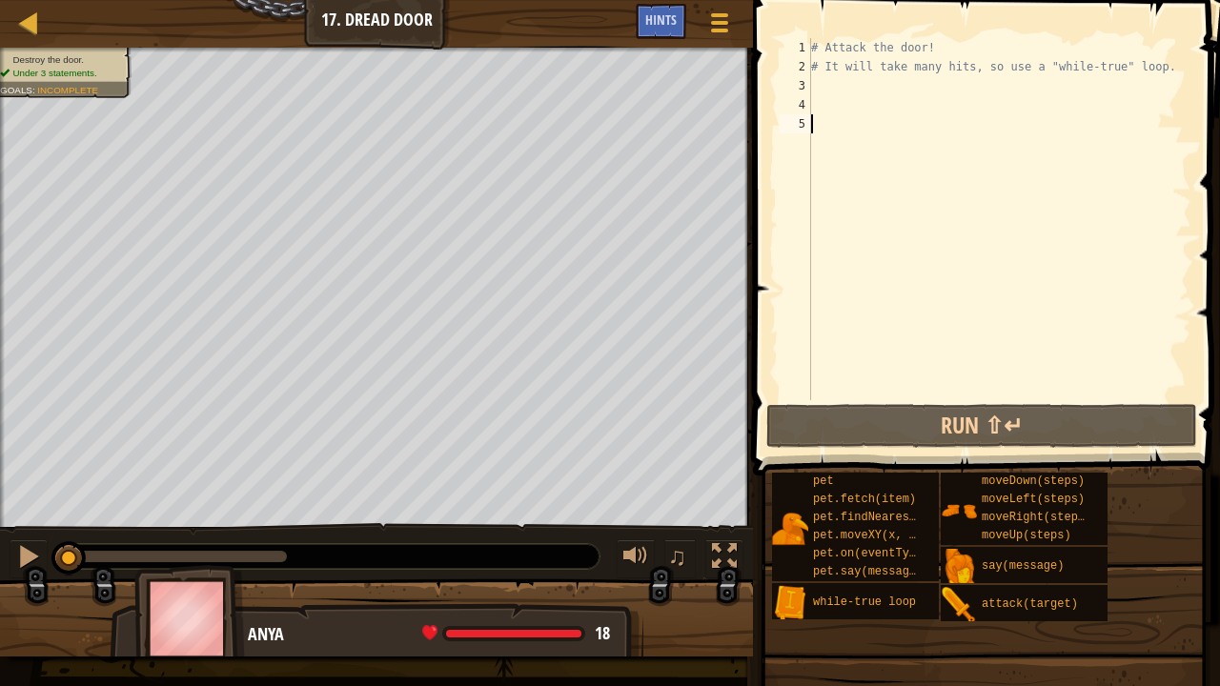
click at [822, 87] on div "# Attack the door! # It will take many hits, so use a "while-true" loop." at bounding box center [999, 238] width 384 height 400
type textarea "w"
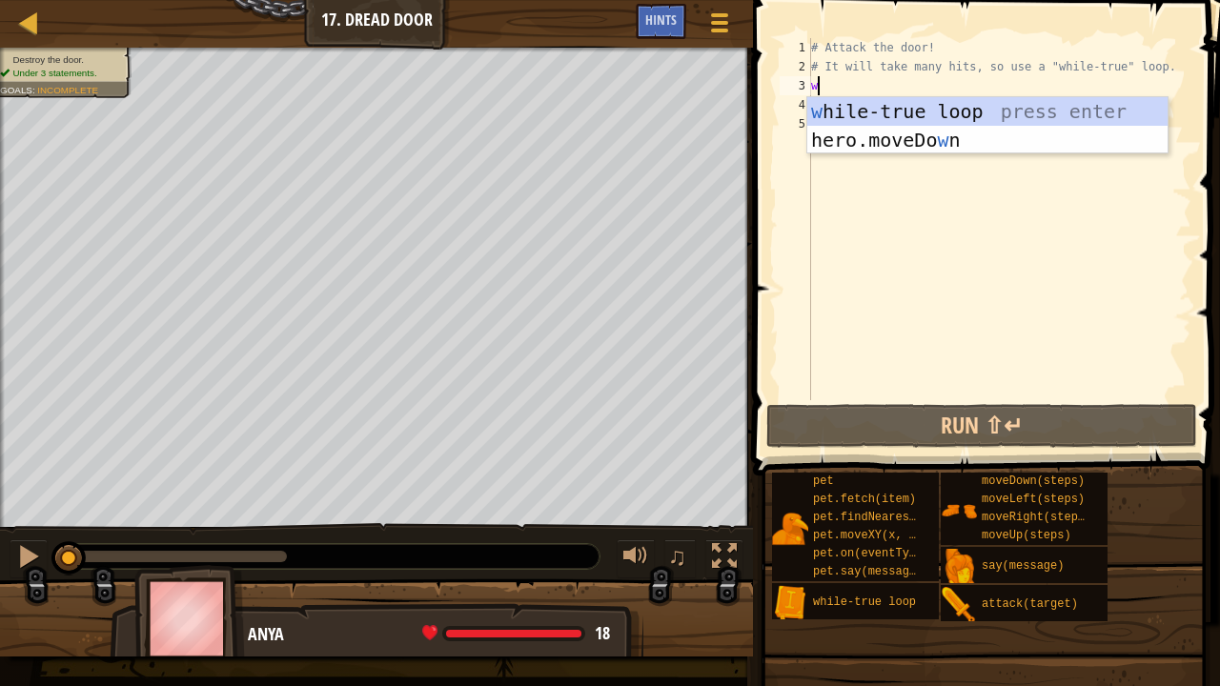
scroll to position [9, 0]
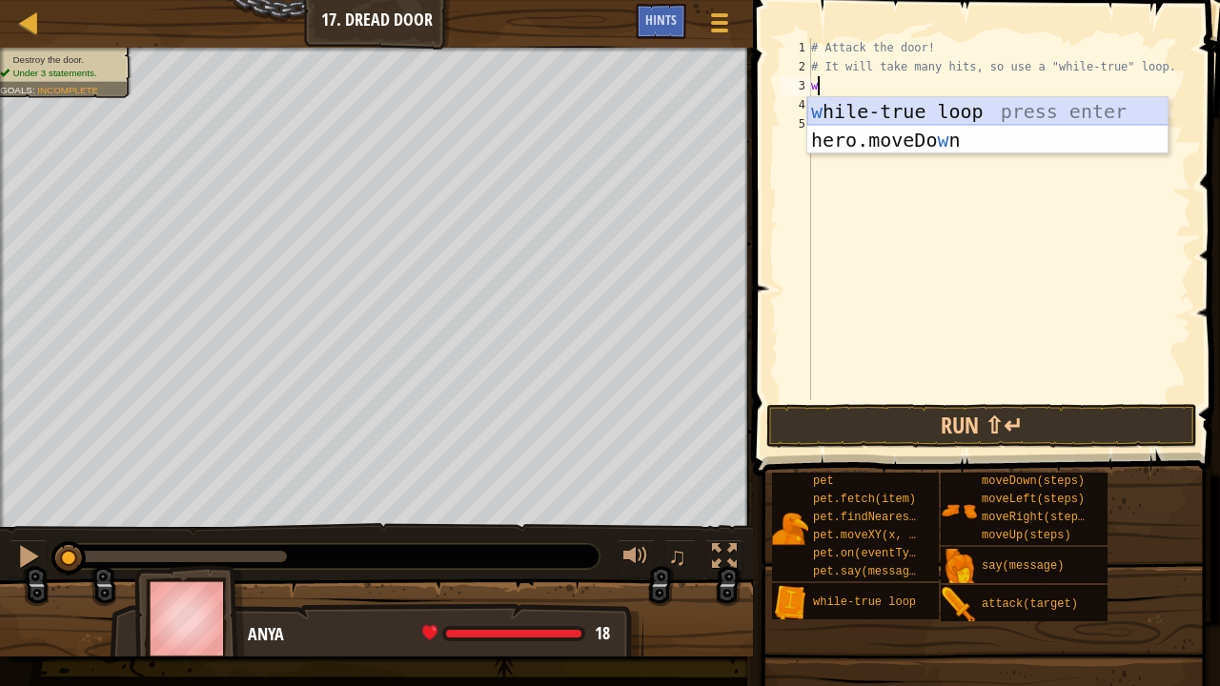
click at [829, 120] on div "w [PERSON_NAME]-true loop press enter hero.moveDo w n press enter" at bounding box center [987, 154] width 361 height 114
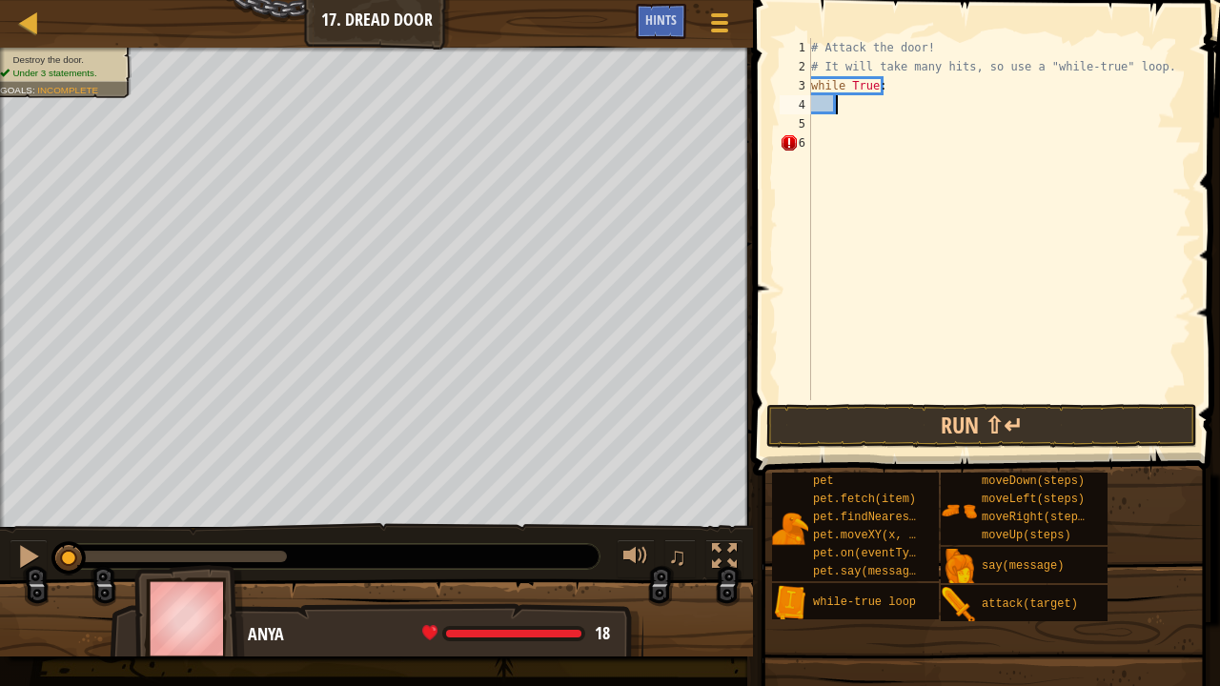
type textarea "g"
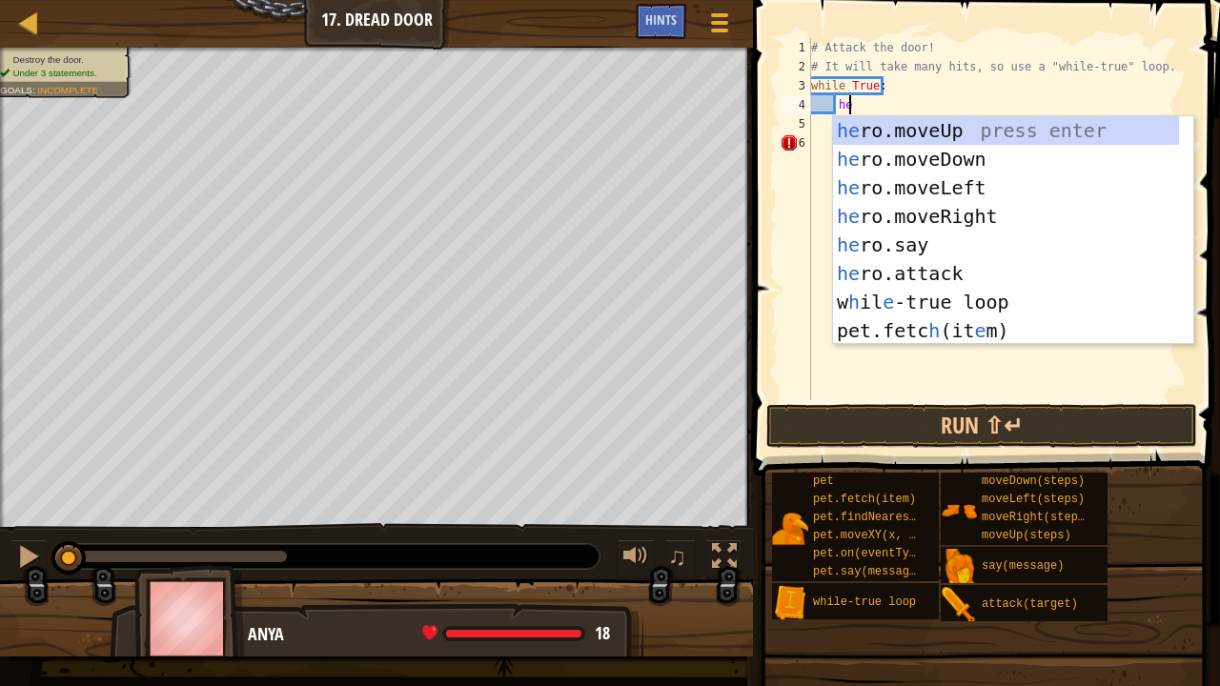
scroll to position [9, 2]
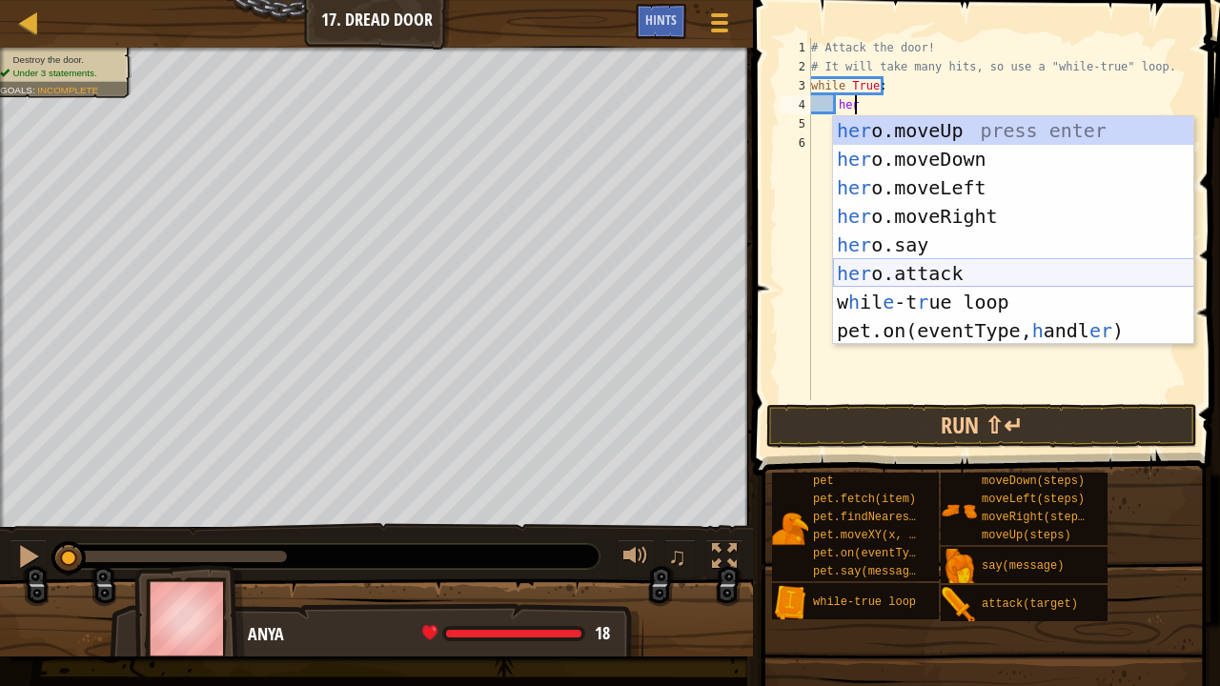
click at [927, 263] on div "her o.moveUp press enter her o.moveDown press enter her o.moveLeft press enter …" at bounding box center [1013, 259] width 361 height 286
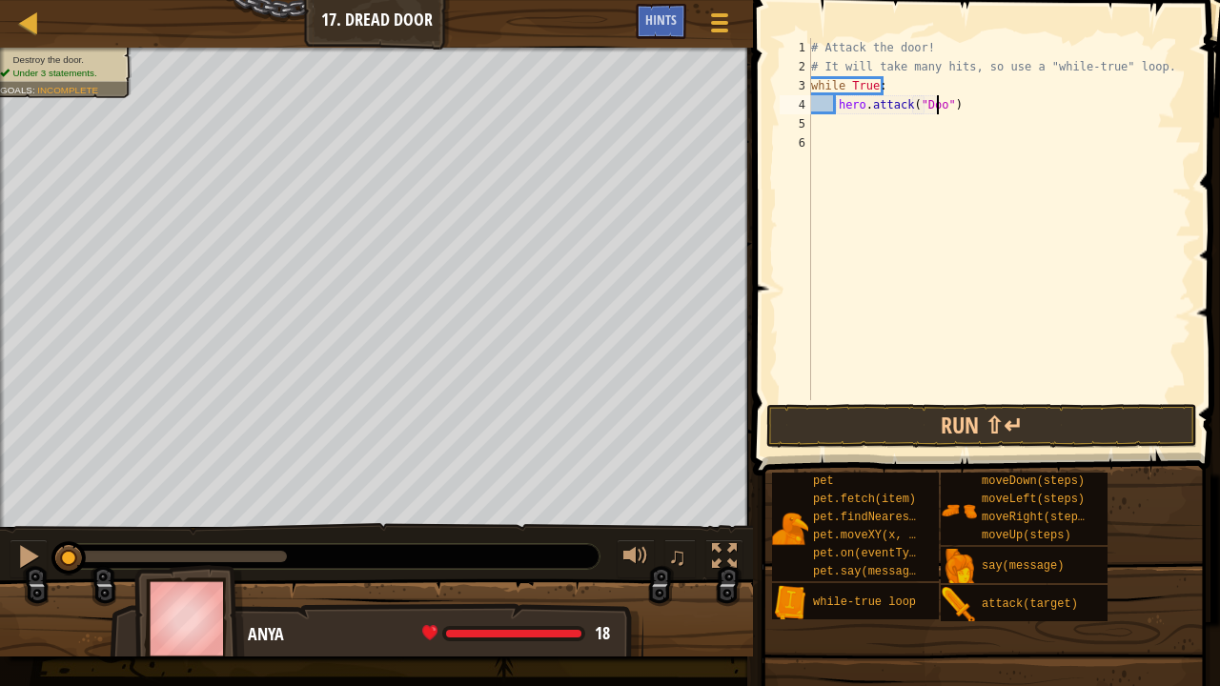
scroll to position [9, 10]
type textarea "hero.attack("Door")"
click at [968, 109] on div "# Attack the door! # It will take many hits, so use a "while-true" loop. while …" at bounding box center [999, 238] width 384 height 400
click at [946, 415] on button "Run ⇧↵" at bounding box center [981, 426] width 431 height 44
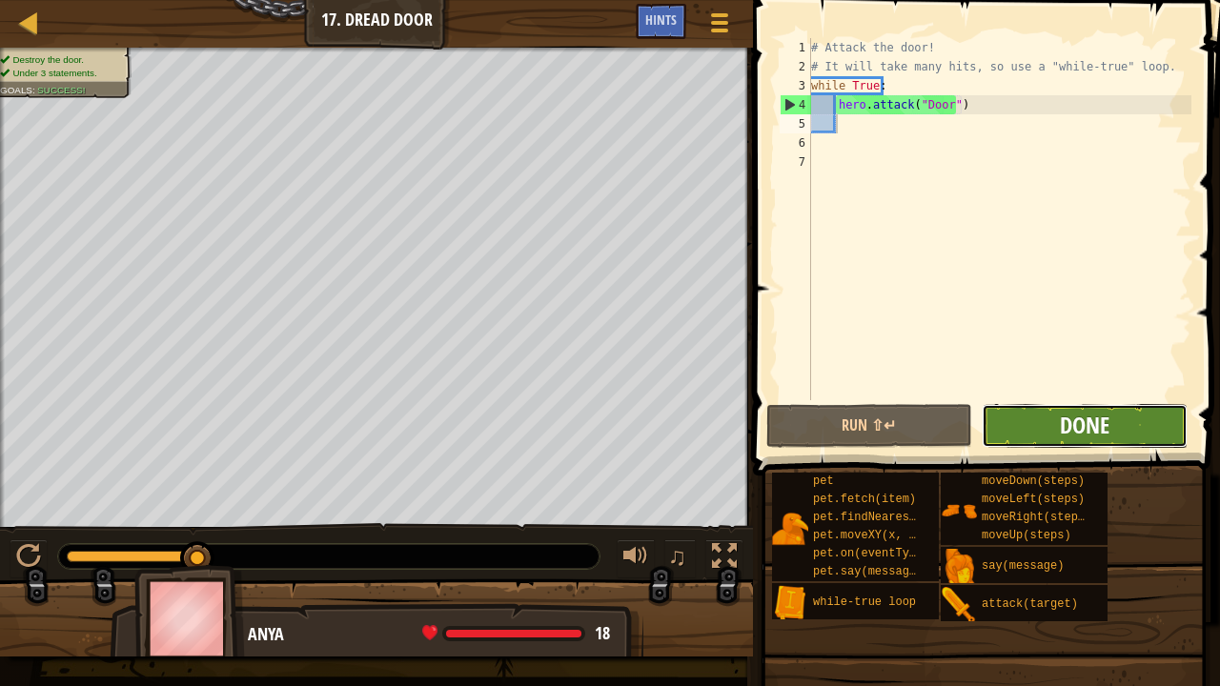
click at [1099, 421] on span "Done" at bounding box center [1084, 425] width 50 height 30
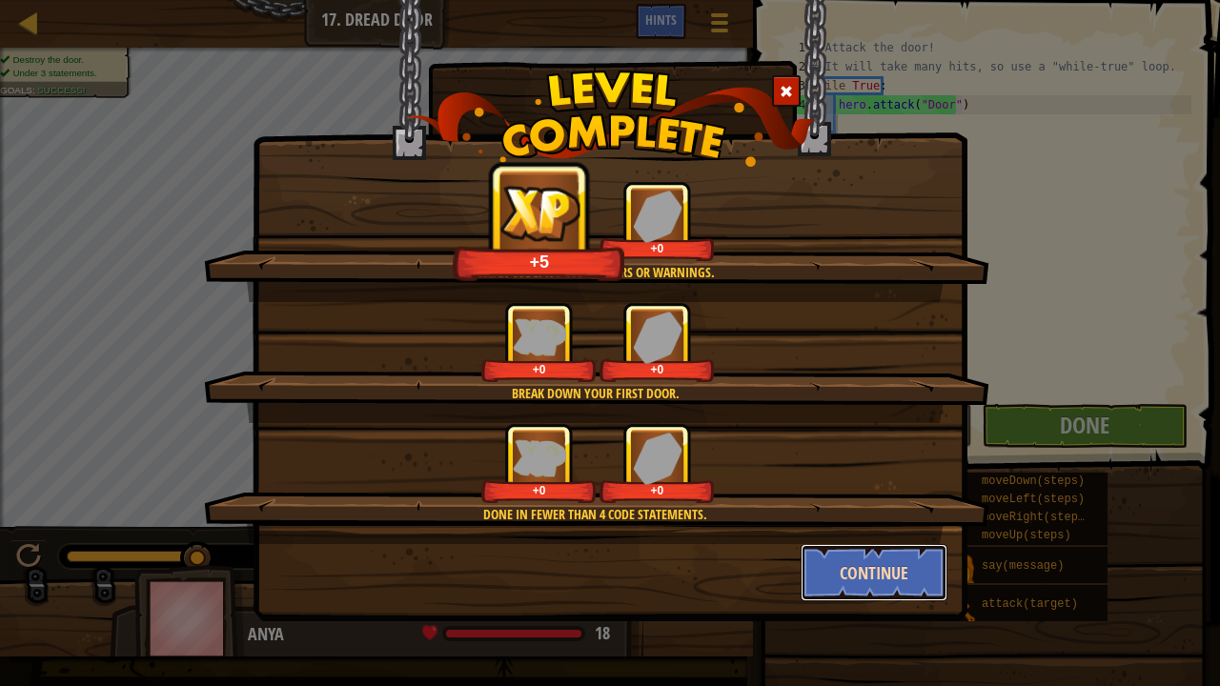
click at [869, 524] on button "Continue" at bounding box center [874, 572] width 148 height 57
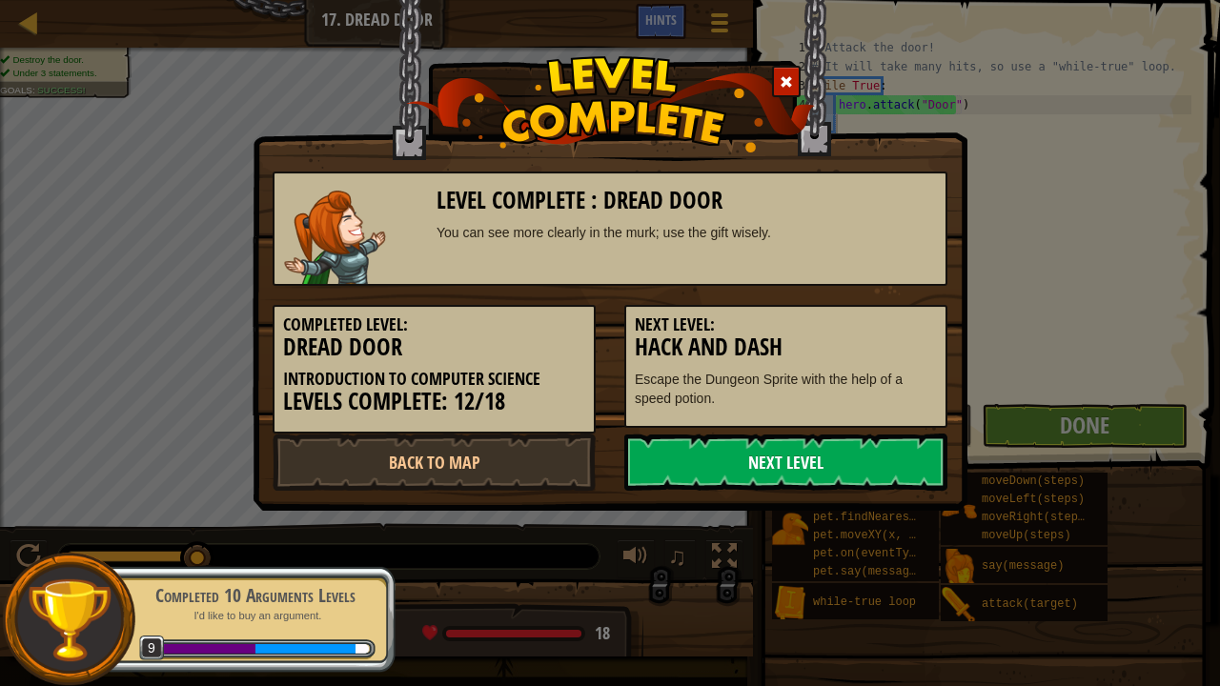
click at [755, 478] on link "Next Level" at bounding box center [785, 461] width 323 height 57
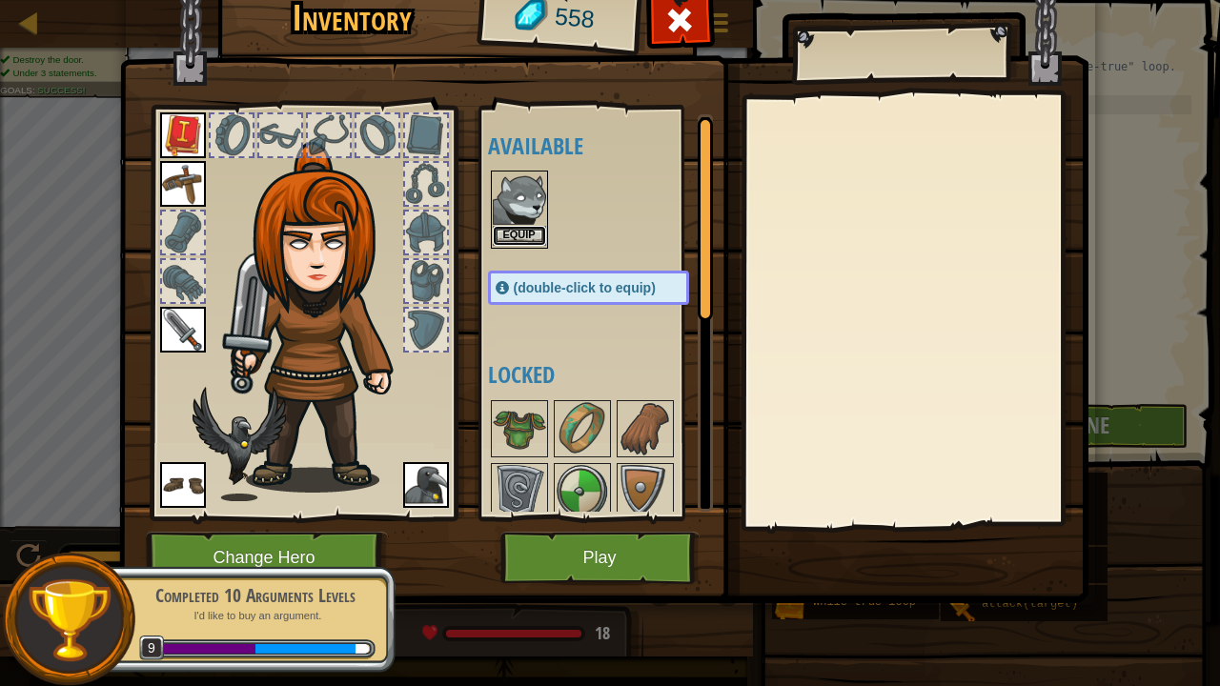
click at [524, 236] on button "Equip" at bounding box center [519, 236] width 53 height 20
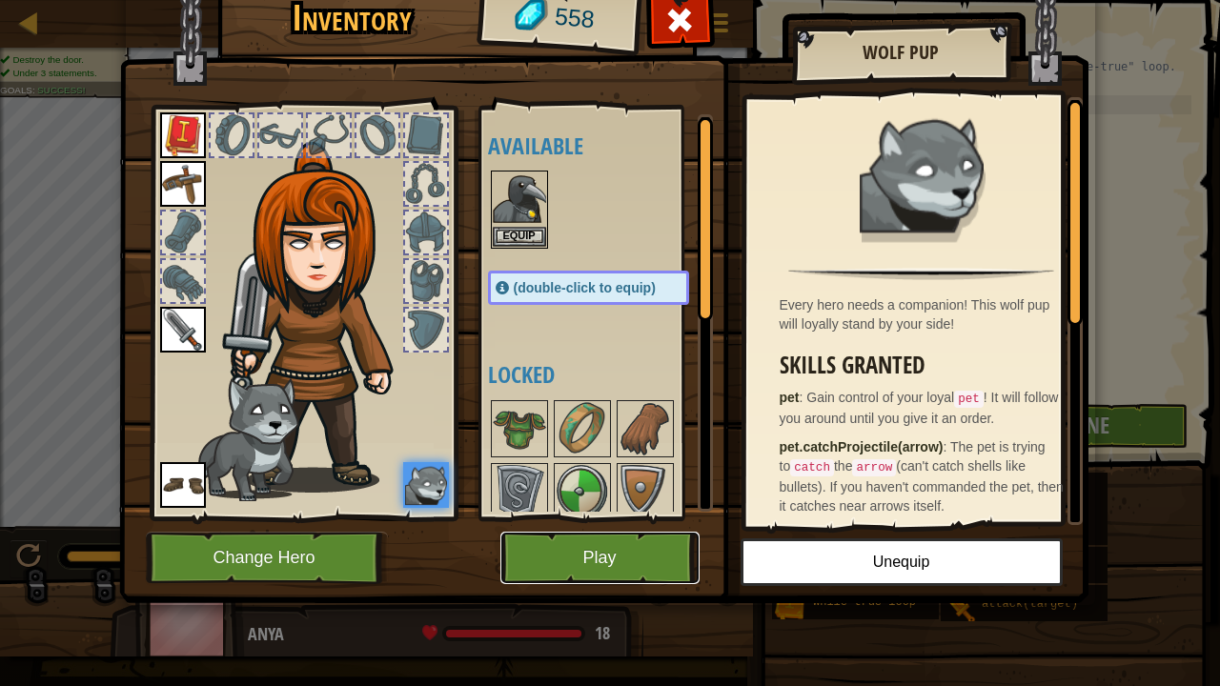
click at [594, 524] on button "Play" at bounding box center [599, 558] width 199 height 52
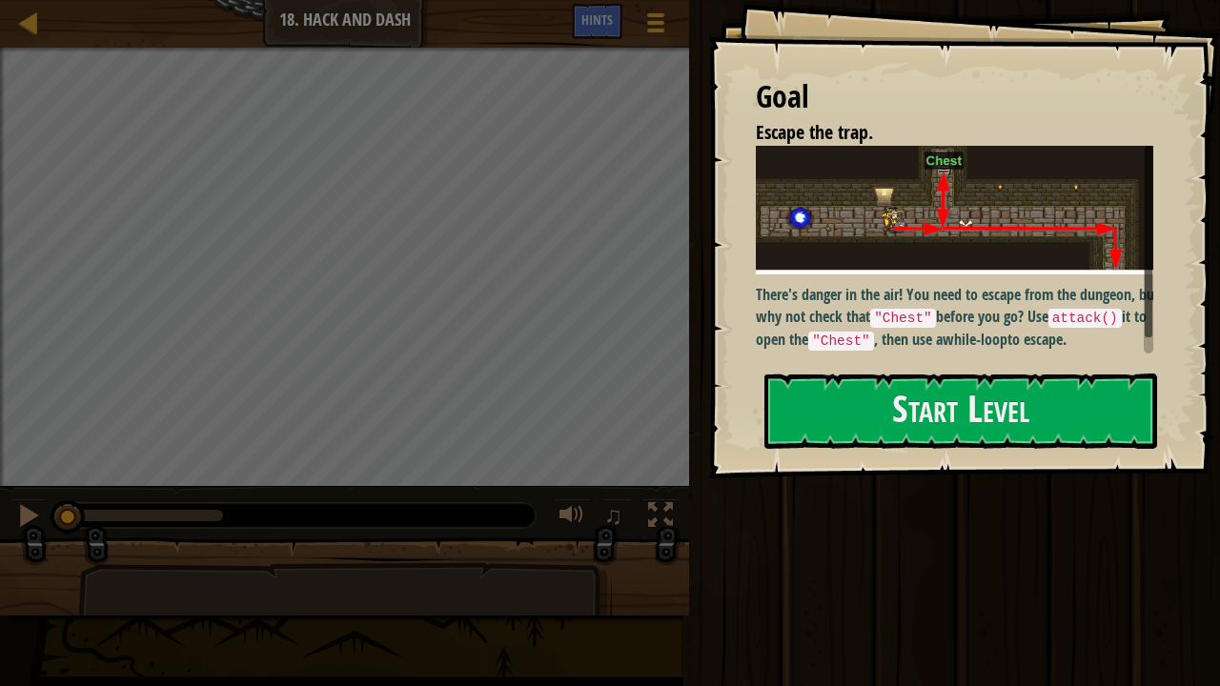
click at [594, 524] on div at bounding box center [344, 584] width 689 height 95
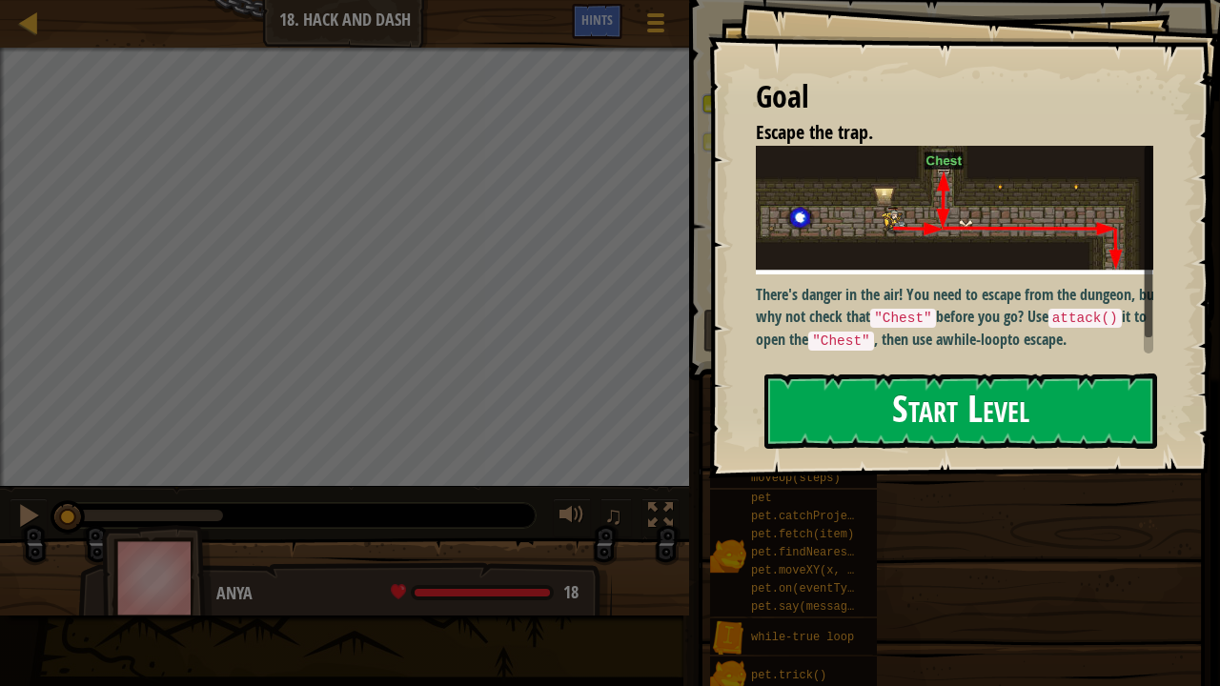
click at [824, 412] on button "Start Level" at bounding box center [960, 410] width 393 height 75
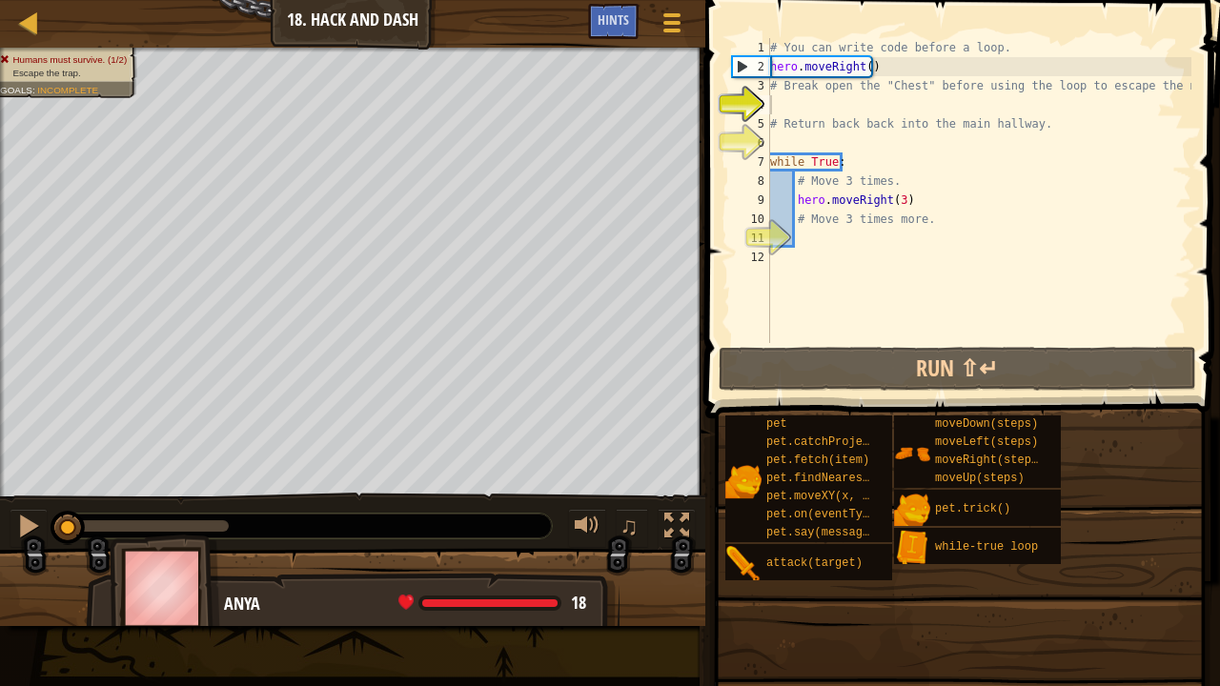
click at [717, 327] on span at bounding box center [964, 182] width 530 height 474
click at [867, 73] on div "# You can write code before a loop. hero . moveRight ( ) # Break open the "Ches…" at bounding box center [978, 209] width 425 height 343
click at [865, 63] on div "# You can write code before a loop. hero . moveRight ( ) # Break open the "Ches…" at bounding box center [978, 209] width 425 height 343
type textarea "hero.moveRight(4)"
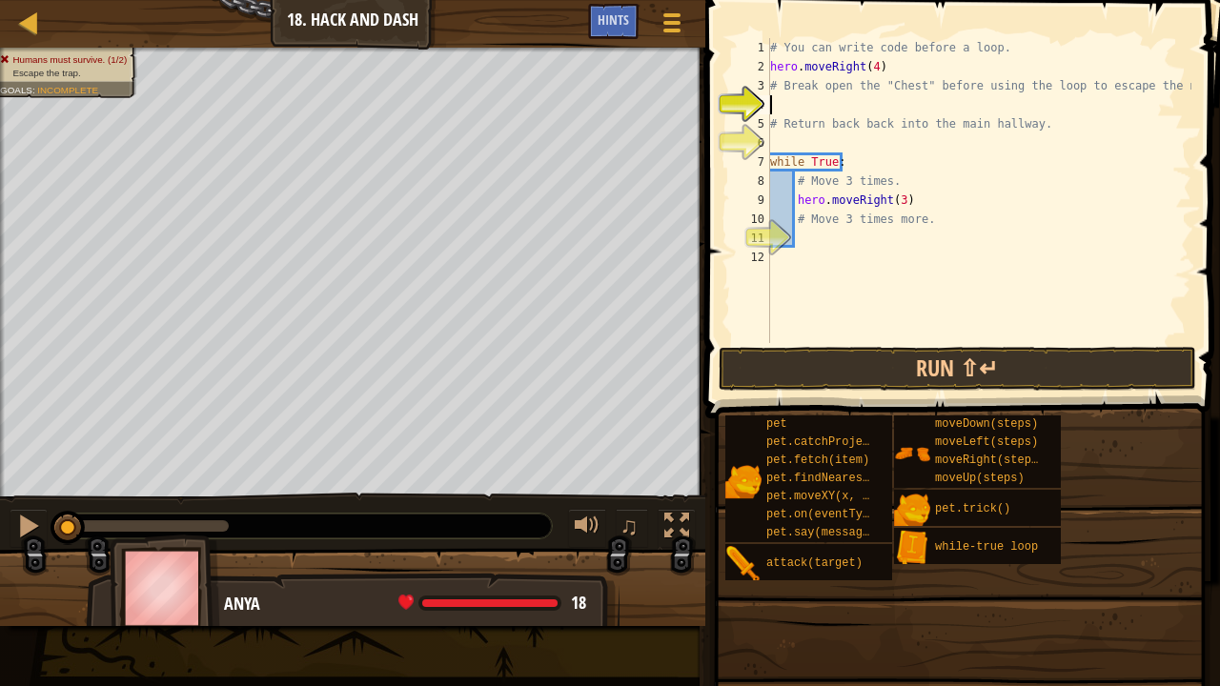
click at [819, 111] on div "# You can write code before a loop. hero . moveRight ( 4 ) # Break open the "Ch…" at bounding box center [978, 209] width 425 height 343
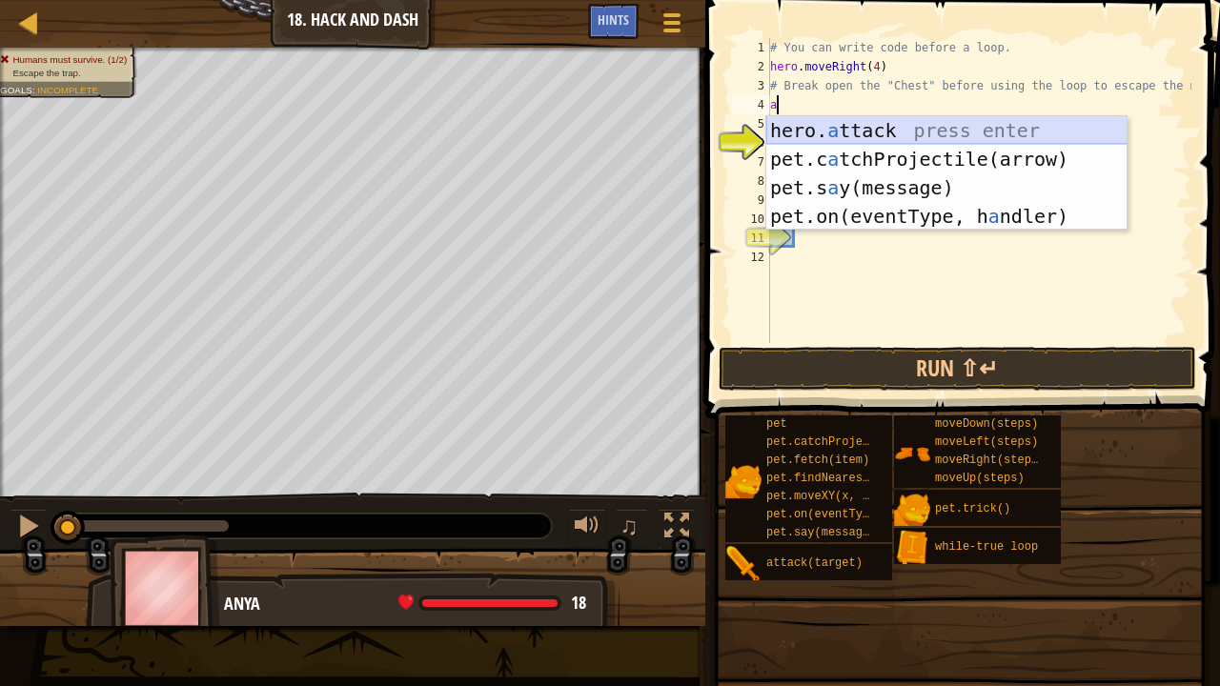
click at [832, 126] on div "hero. a ttack press enter pet.c a tchProjectile(arrow) press enter pet.s a y(me…" at bounding box center [946, 201] width 361 height 171
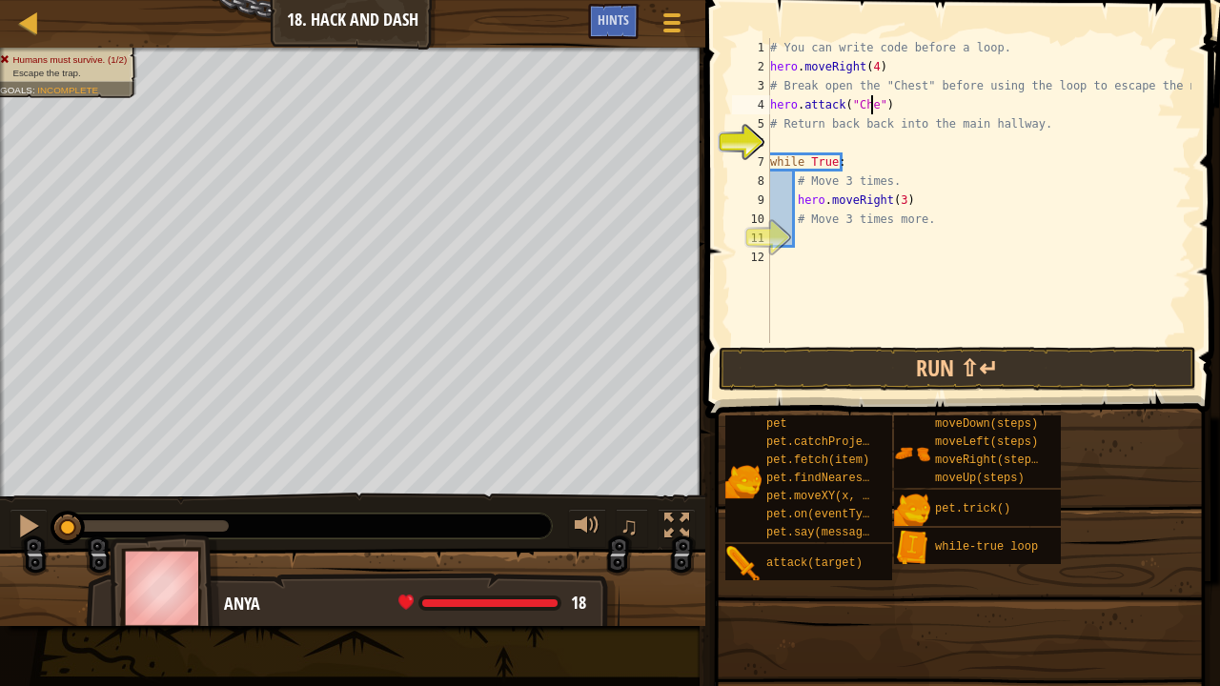
type textarea "hero.attack("Chest")"
click at [823, 235] on div "# You can write code before a loop. hero . moveRight ( 4 ) # Break open the "Ch…" at bounding box center [978, 209] width 425 height 343
click at [798, 137] on div "# You can write code before a loop. hero . moveRight ( 4 ) # Break open the "Ch…" at bounding box center [978, 209] width 425 height 343
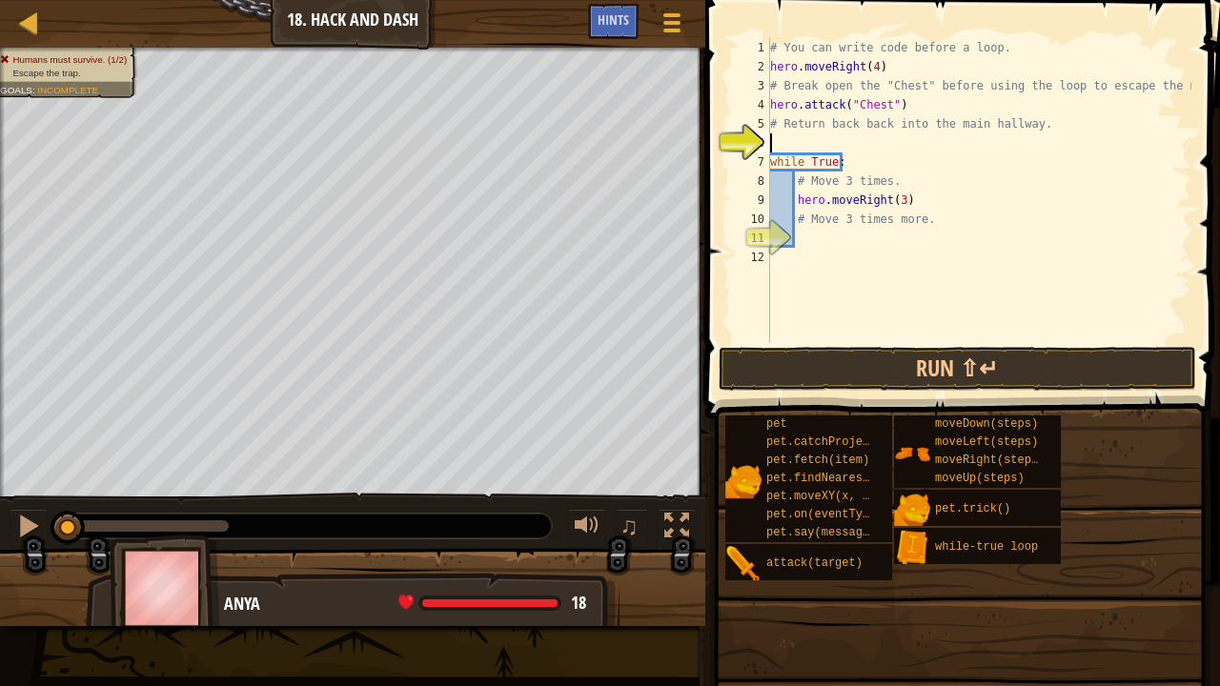
scroll to position [9, 0]
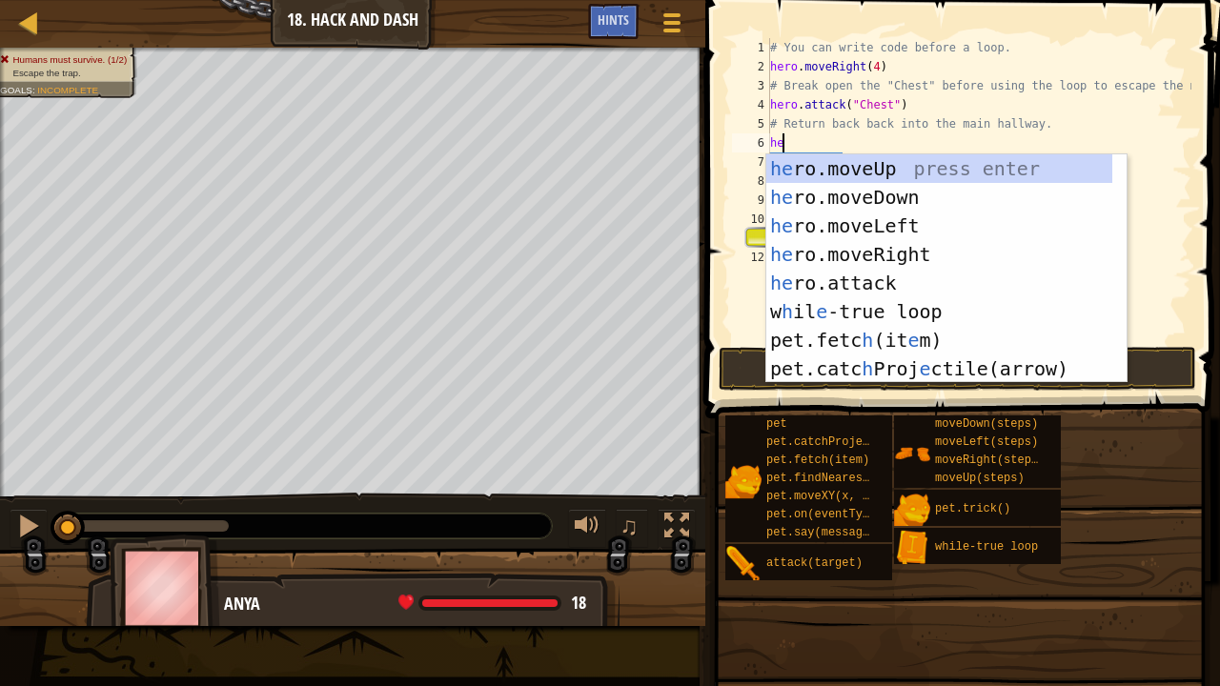
type textarea "her"
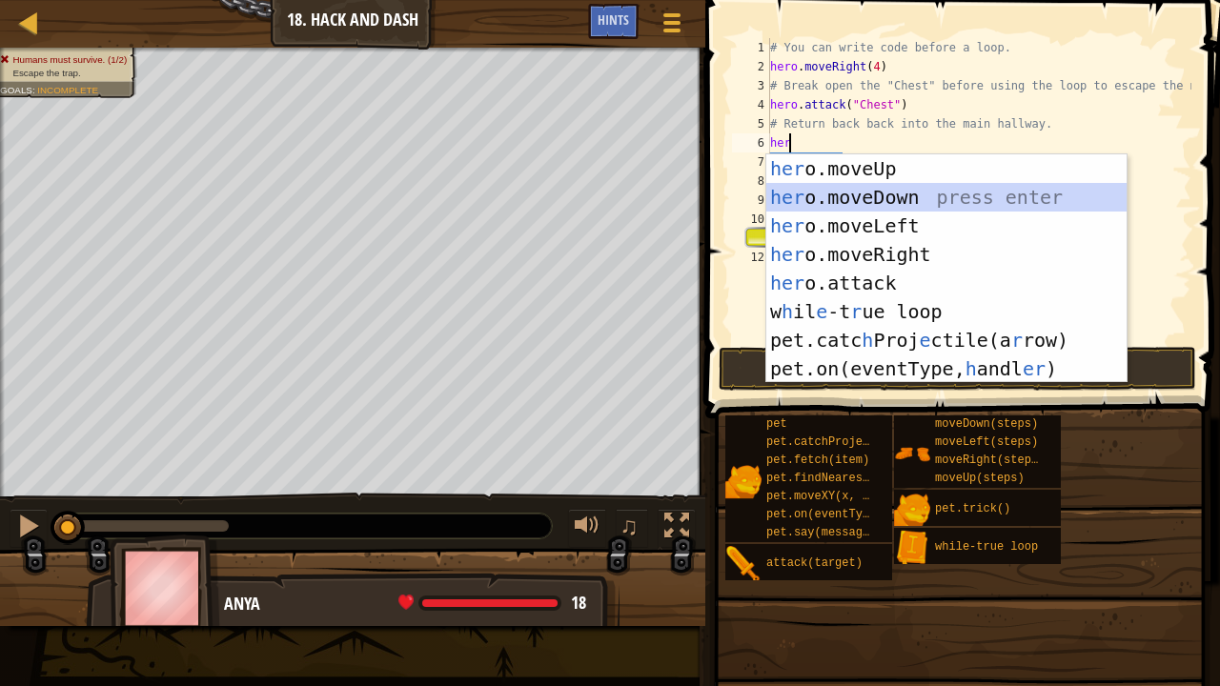
click at [811, 198] on div "her o.moveUp press enter her o.moveDown press enter her o.moveLeft press enter …" at bounding box center [946, 297] width 361 height 286
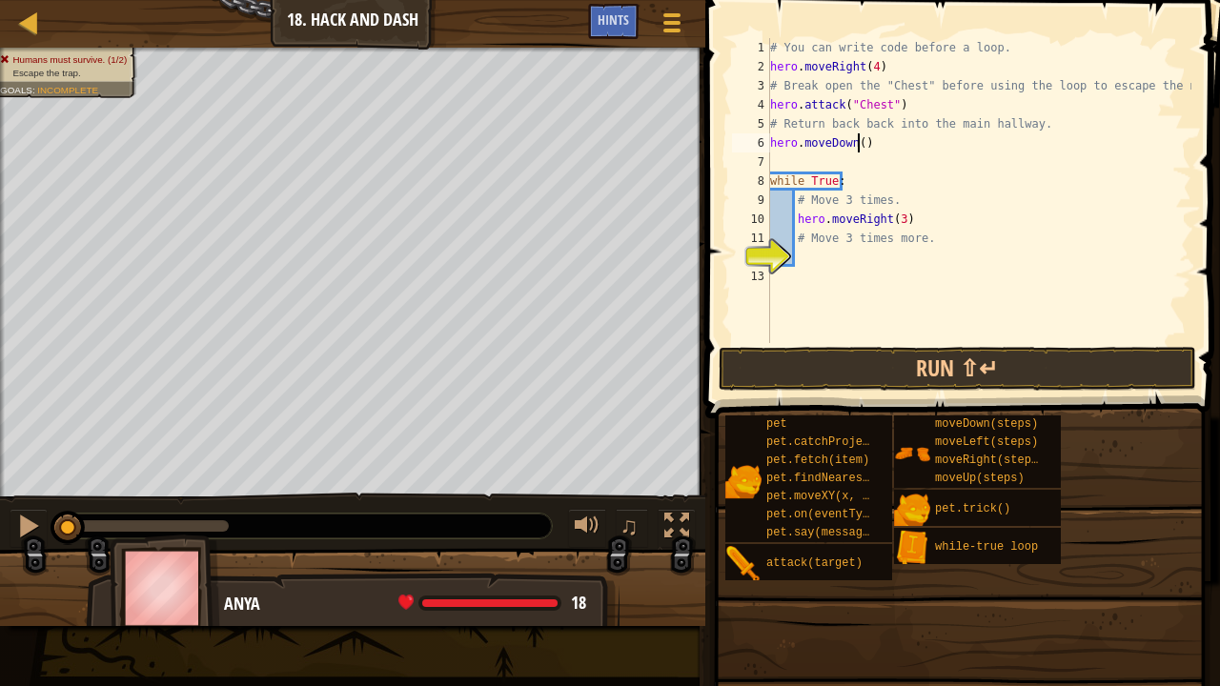
click at [857, 145] on div "# You can write code before a loop. hero . moveRight ( 4 ) # Break open the "Ch…" at bounding box center [978, 209] width 425 height 343
type textarea "hero.moveDown(1)"
click at [779, 166] on div "# You can write code before a loop. hero . moveRight ( 4 ) # Break open the "Ch…" at bounding box center [978, 209] width 425 height 343
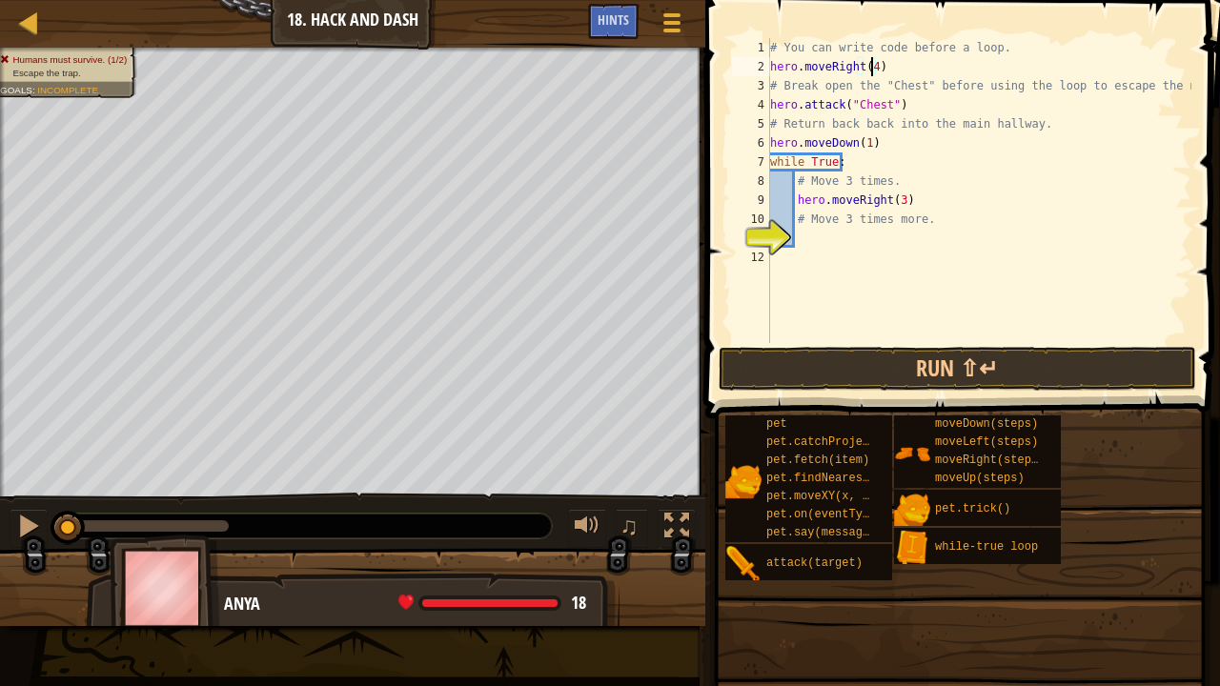
click at [871, 69] on div "# You can write code before a loop. hero . moveRight ( 4 ) # Break open the "Ch…" at bounding box center [978, 209] width 425 height 343
type textarea "hero.moveRight(1)"
click at [819, 231] on div "# You can write code before a loop. hero . moveRight ( 1 ) # Break open the "Ch…" at bounding box center [978, 209] width 425 height 343
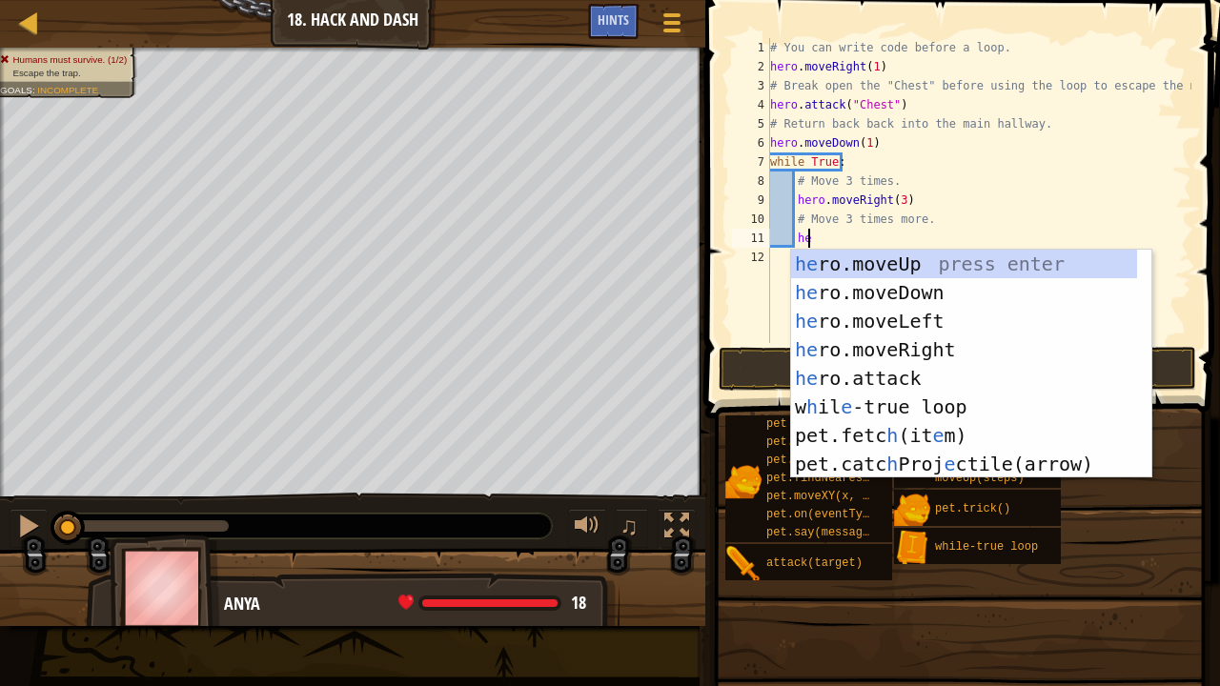
type textarea "her"
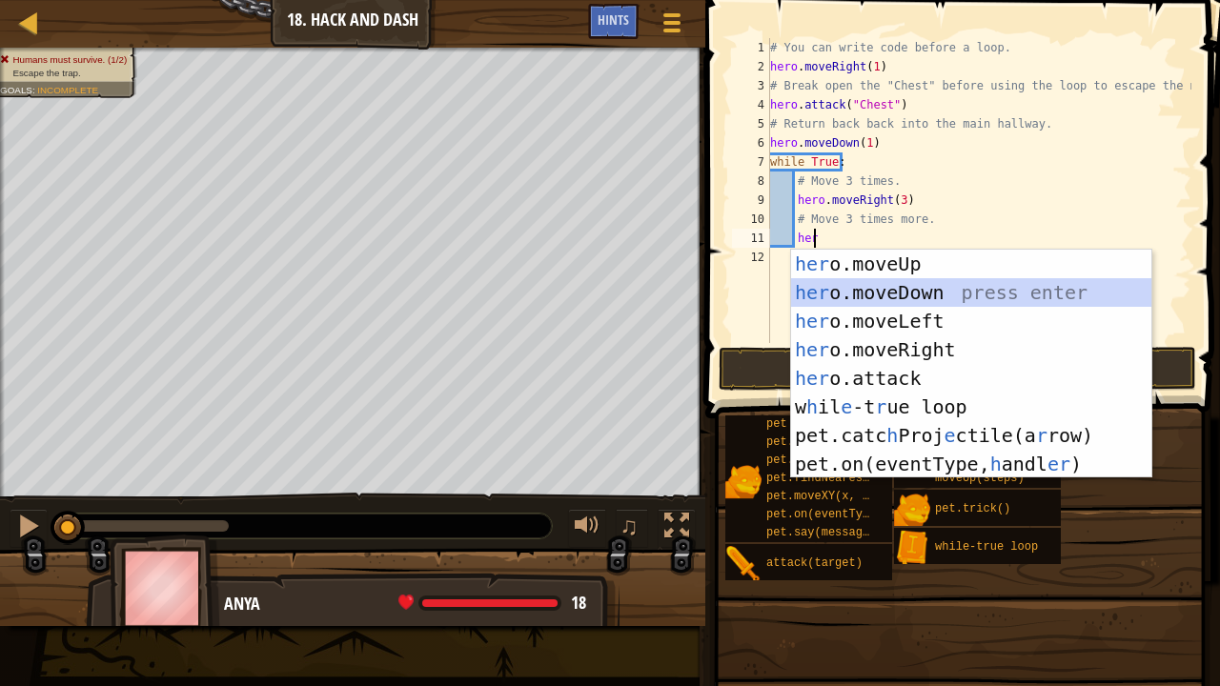
click at [916, 288] on div "her o.moveUp press enter her o.moveDown press enter her o.moveLeft press enter …" at bounding box center [971, 393] width 361 height 286
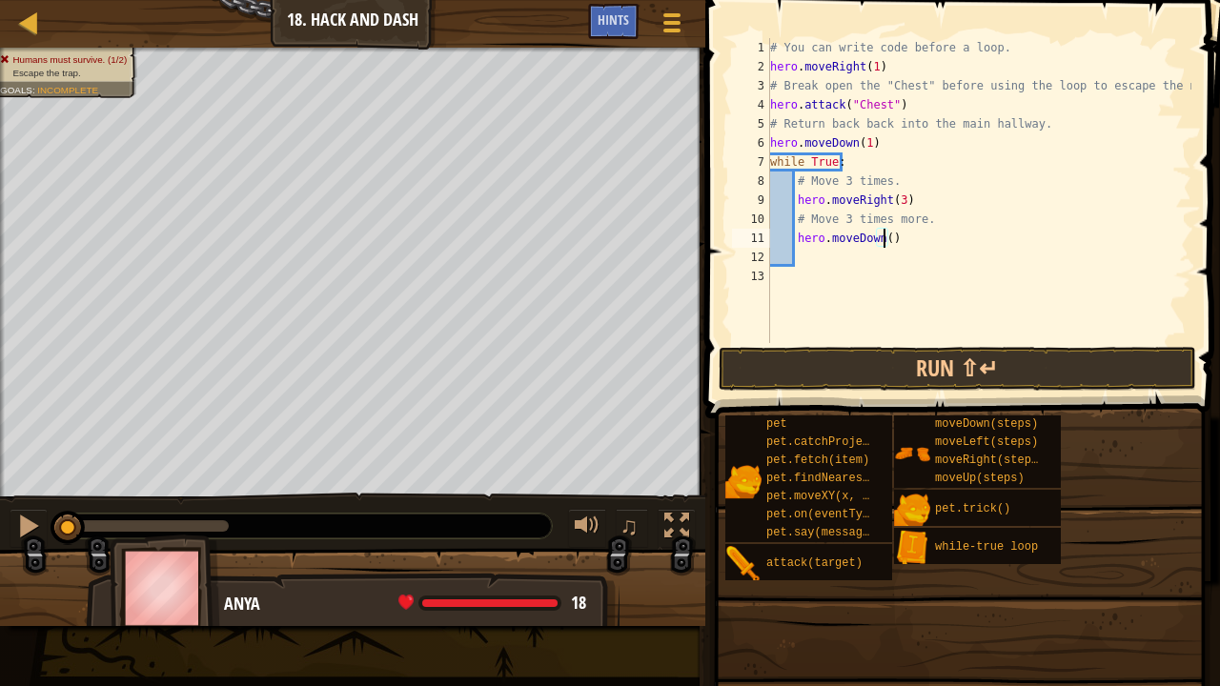
click at [881, 235] on div "# You can write code before a loop. hero . moveRight ( 1 ) # Break open the "Ch…" at bounding box center [978, 209] width 425 height 343
type textarea "hero.moveDown(3)"
click at [816, 254] on div "# You can write code before a loop. hero . moveRight ( 1 ) # Break open the "Ch…" at bounding box center [978, 209] width 425 height 343
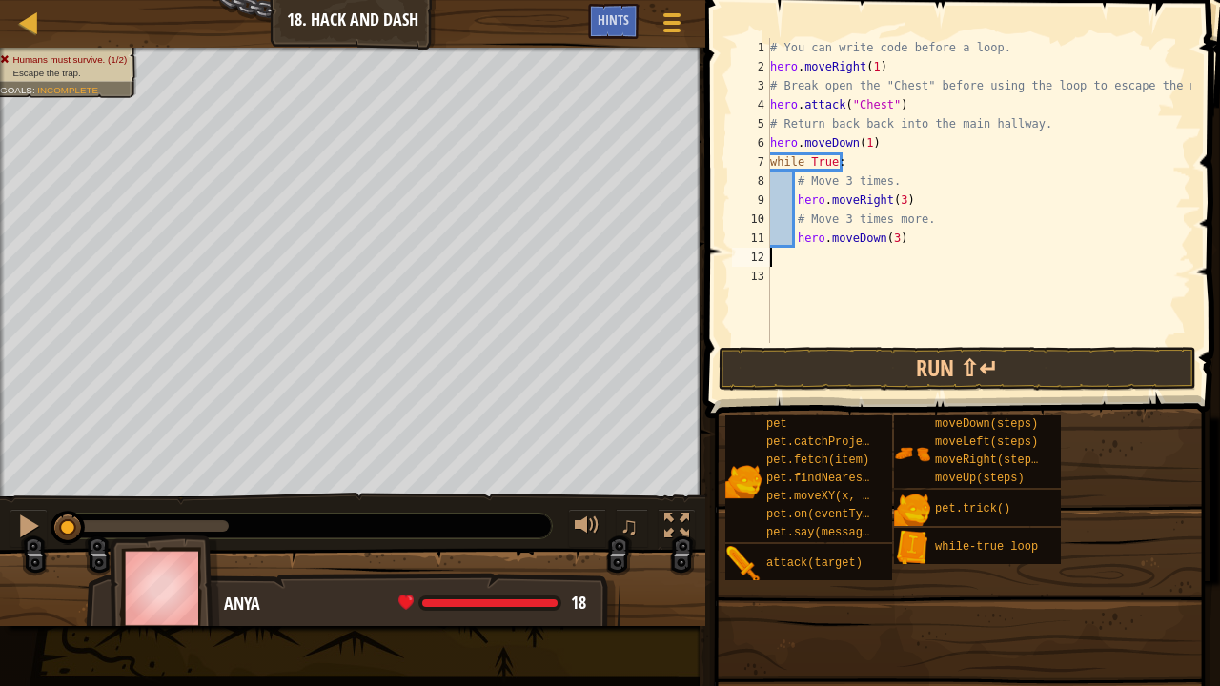
click at [816, 254] on div "# You can write code before a loop. hero . moveRight ( 1 ) # Break open the "Ch…" at bounding box center [978, 209] width 425 height 343
click at [944, 375] on button "Run ⇧↵" at bounding box center [956, 369] width 477 height 44
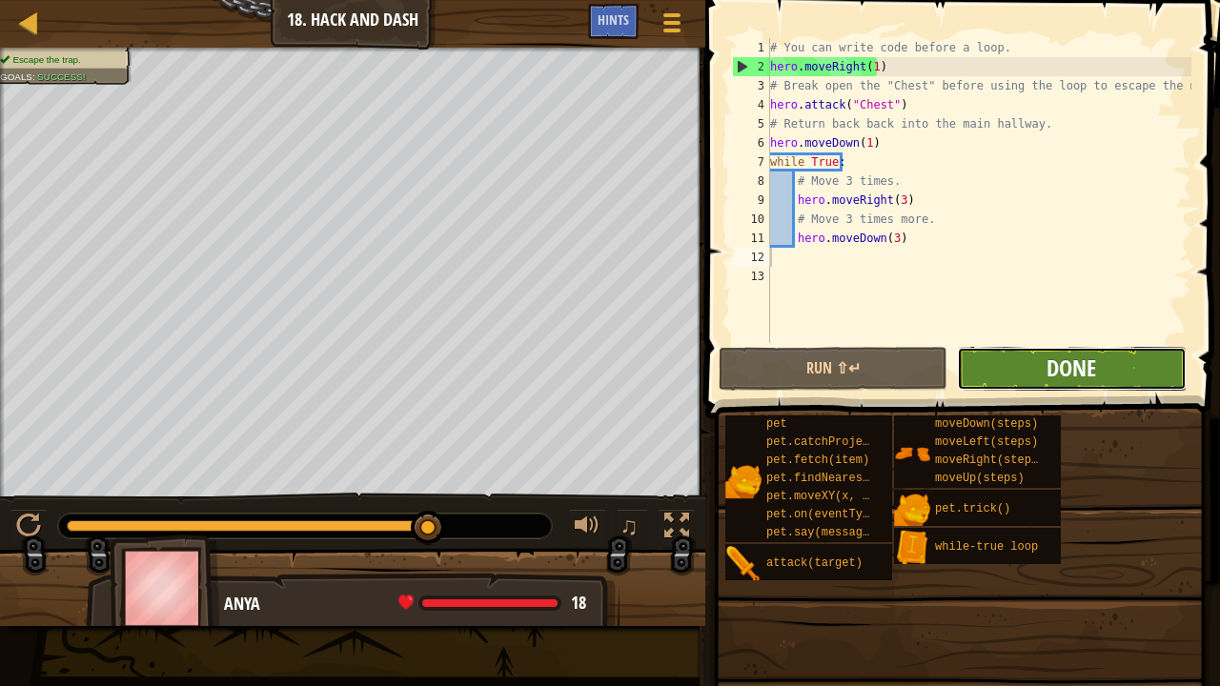
click at [1056, 377] on span "Done" at bounding box center [1071, 368] width 50 height 30
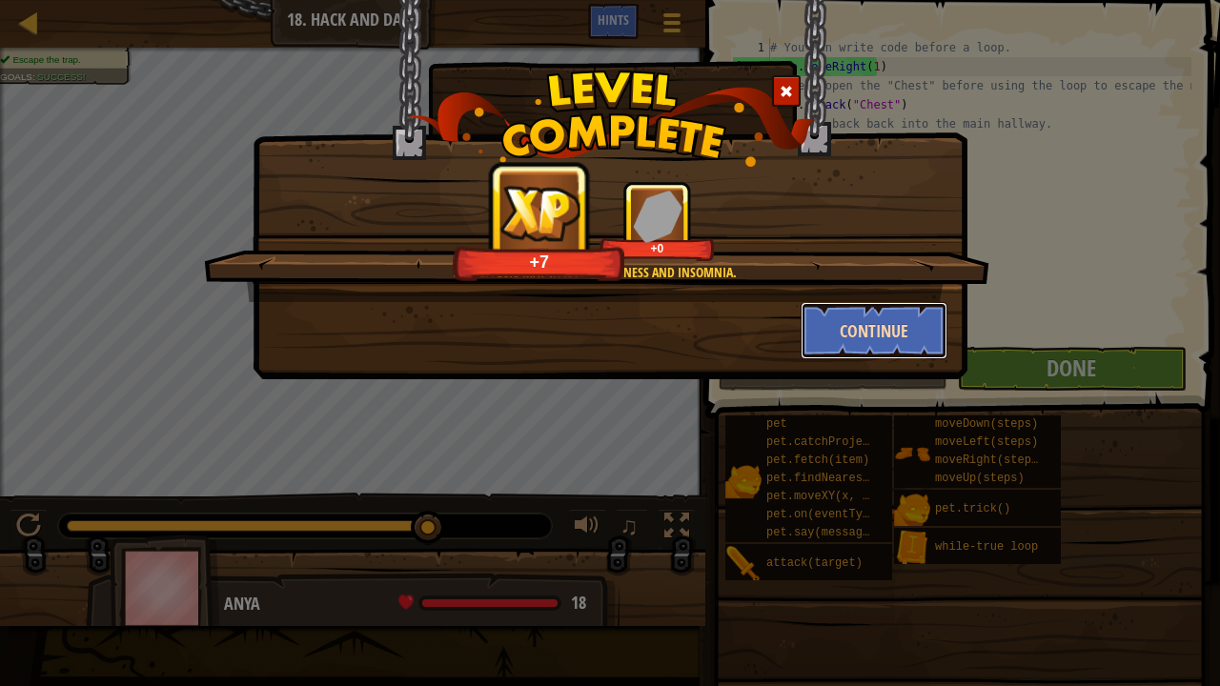
click at [892, 335] on button "Continue" at bounding box center [874, 330] width 148 height 57
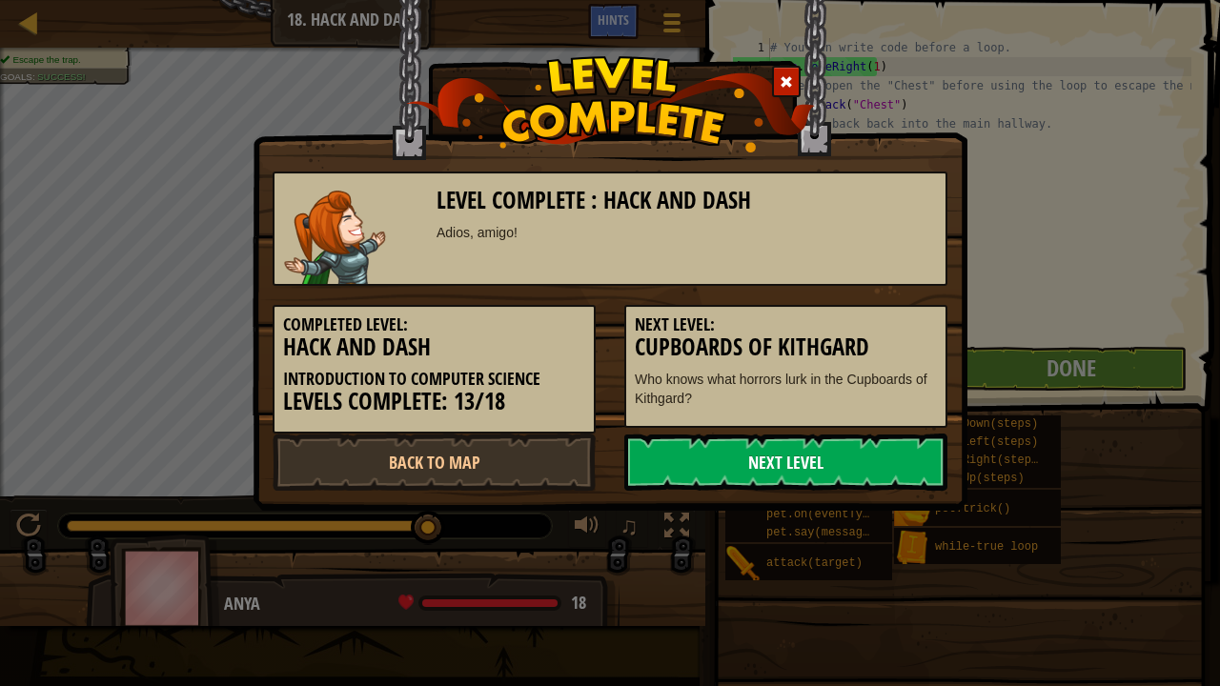
click at [804, 452] on link "Next Level" at bounding box center [785, 461] width 323 height 57
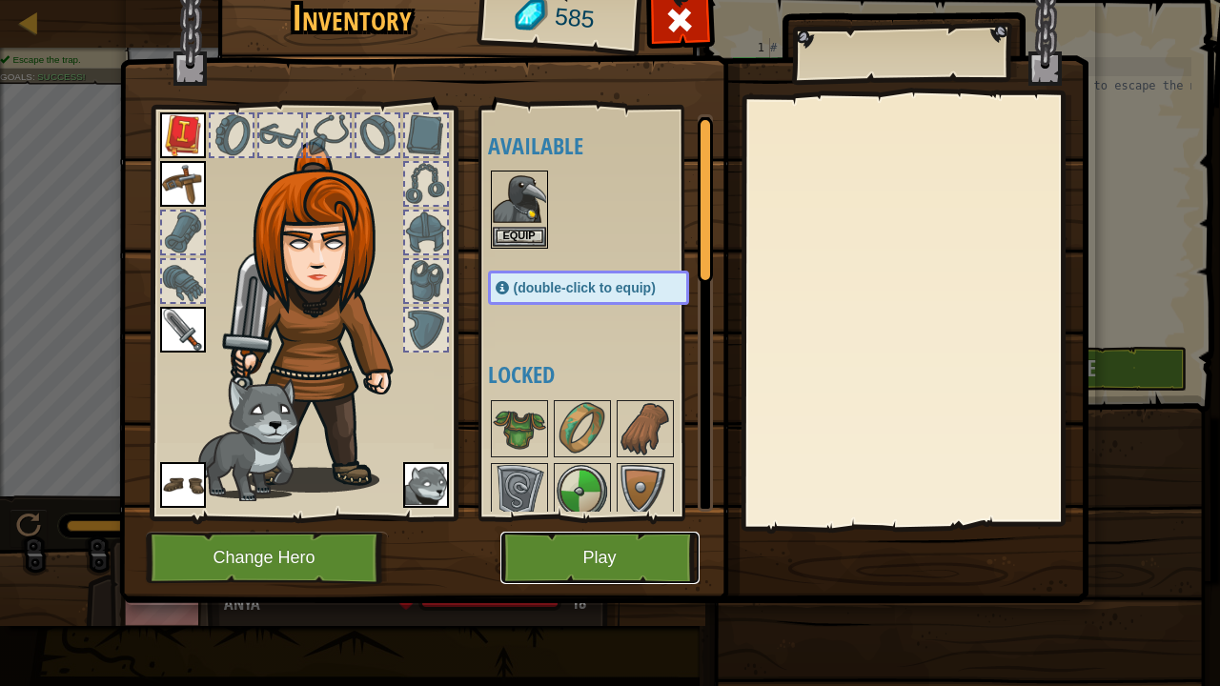
click at [591, 524] on button "Play" at bounding box center [599, 558] width 199 height 52
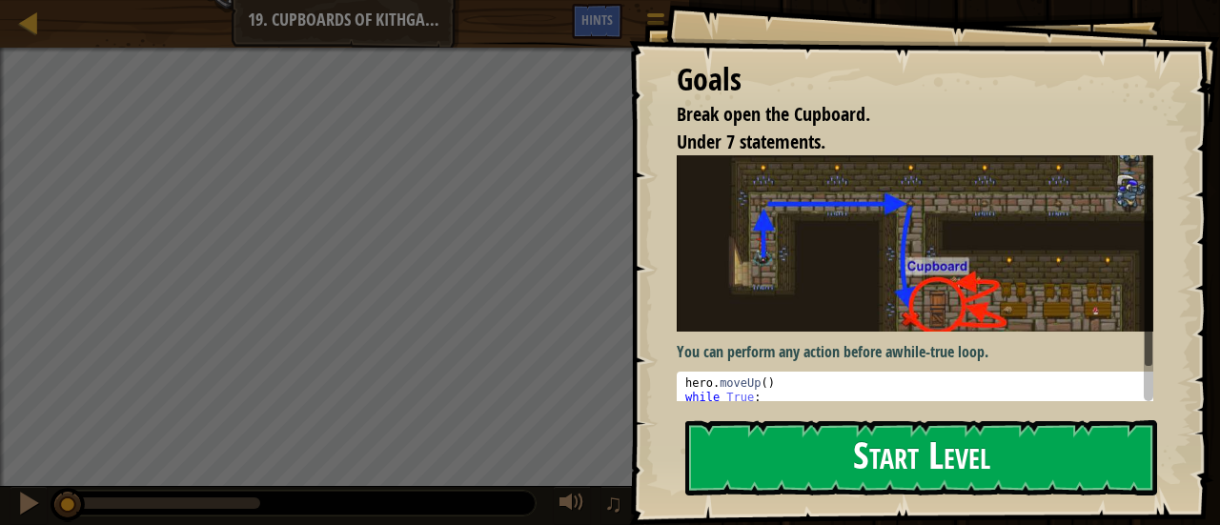
click at [798, 474] on button "Start Level" at bounding box center [921, 457] width 472 height 75
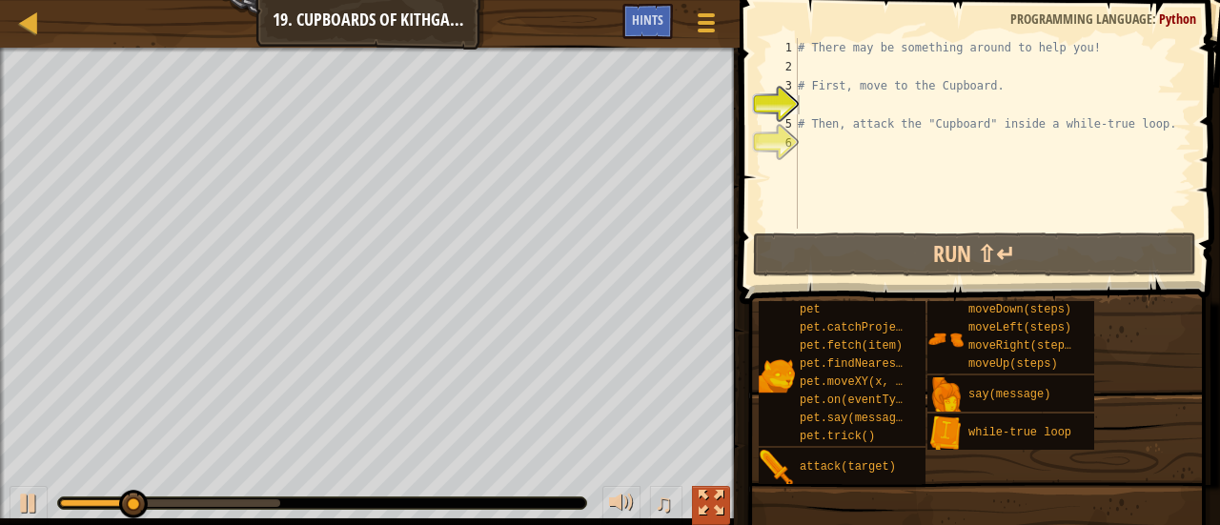
click at [718, 511] on div at bounding box center [710, 503] width 25 height 25
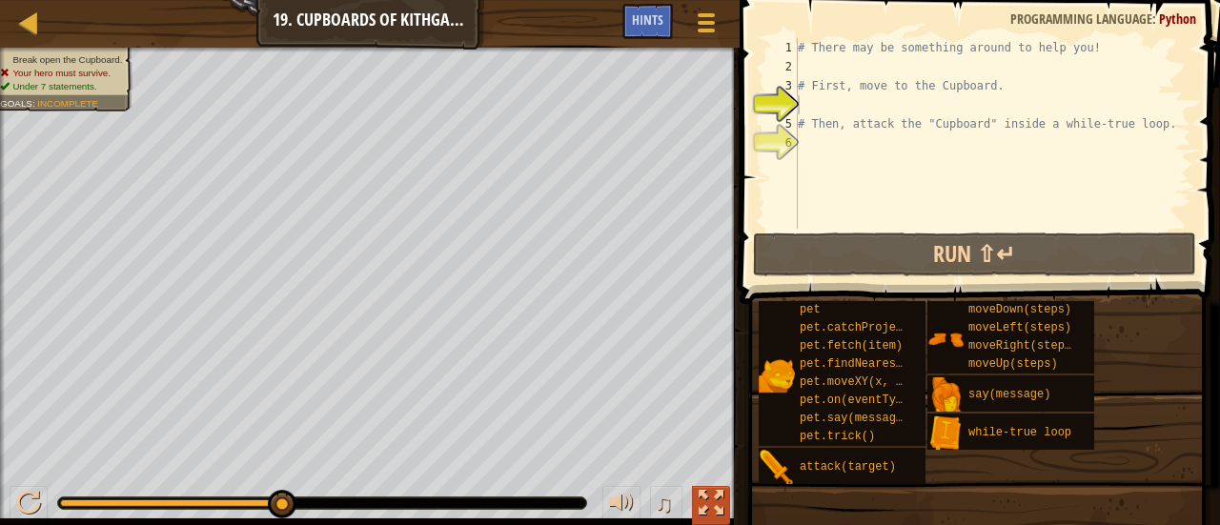
click at [712, 503] on div at bounding box center [710, 503] width 25 height 25
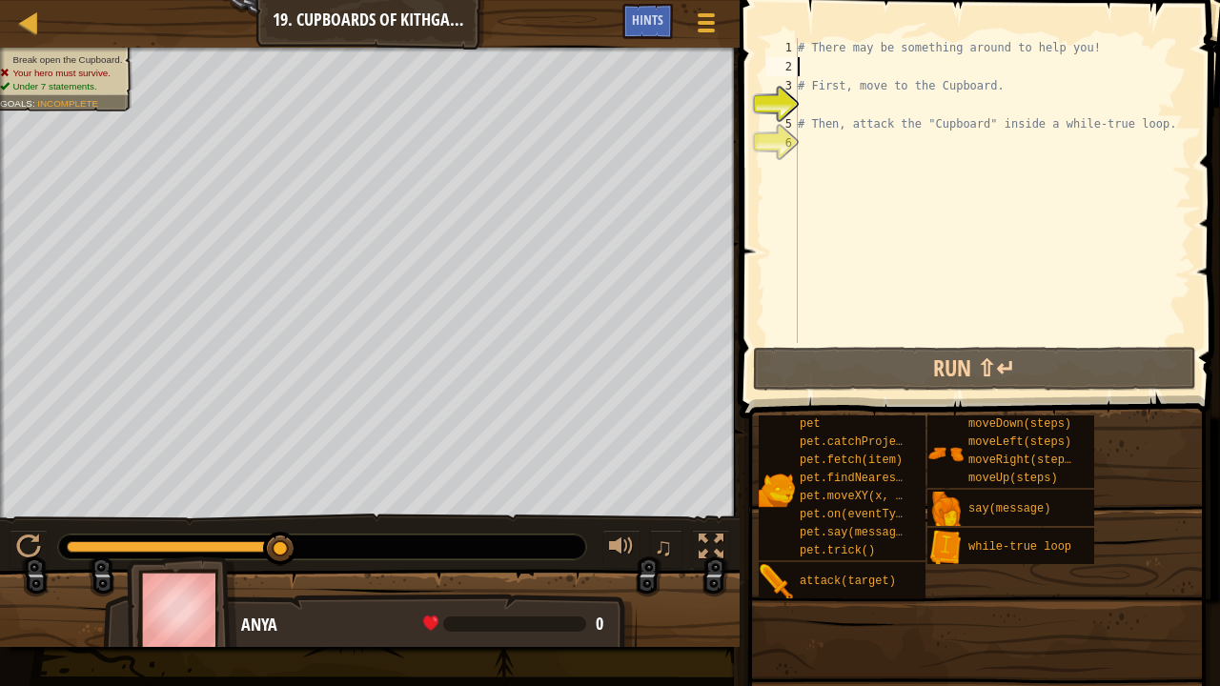
click at [799, 65] on div "# There may be something around to help you! # First, move to the Cupboard. # T…" at bounding box center [992, 209] width 397 height 343
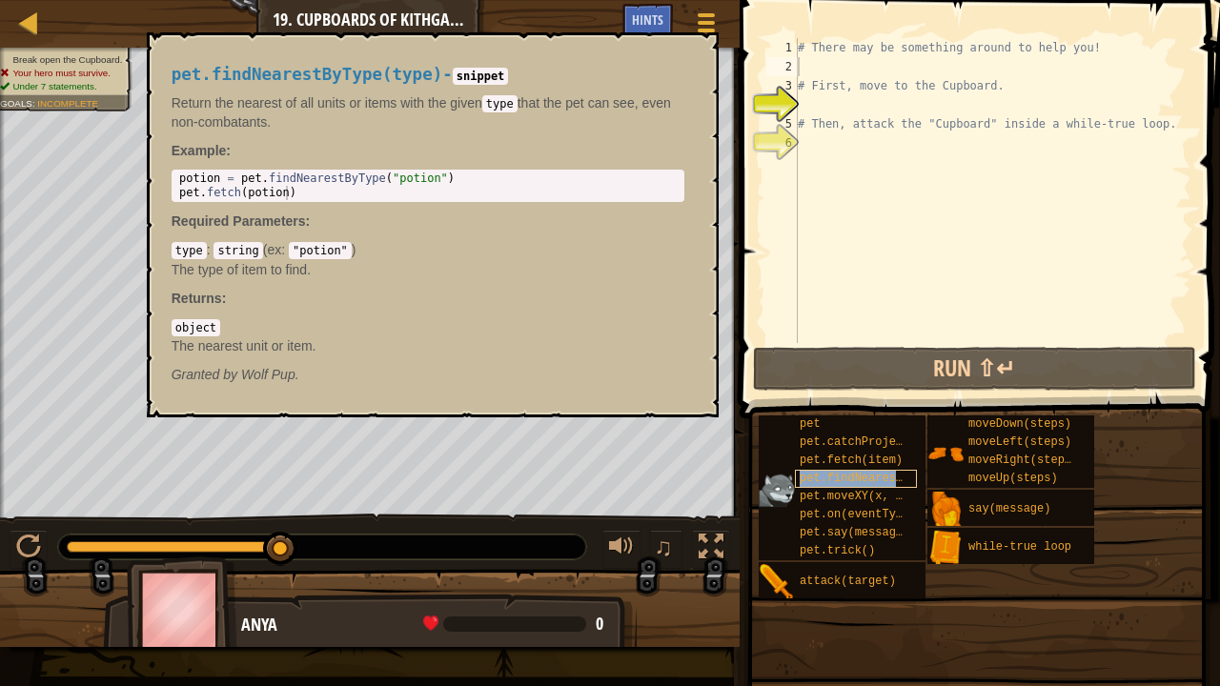
click at [833, 478] on span "pet.findNearestByType(type)" at bounding box center [891, 478] width 185 height 13
click at [809, 482] on span "pet.findNearestByType(type)" at bounding box center [891, 478] width 185 height 13
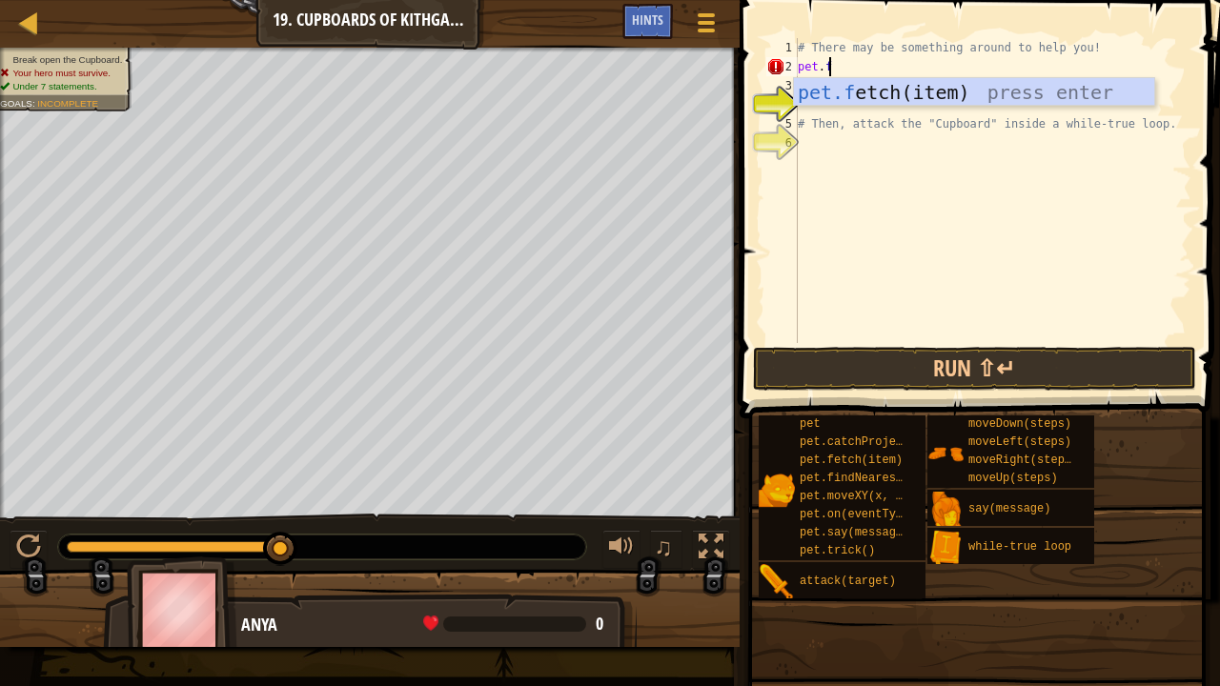
scroll to position [9, 2]
click at [838, 97] on div "pet.f etch( i tem) press enter" at bounding box center [974, 121] width 361 height 86
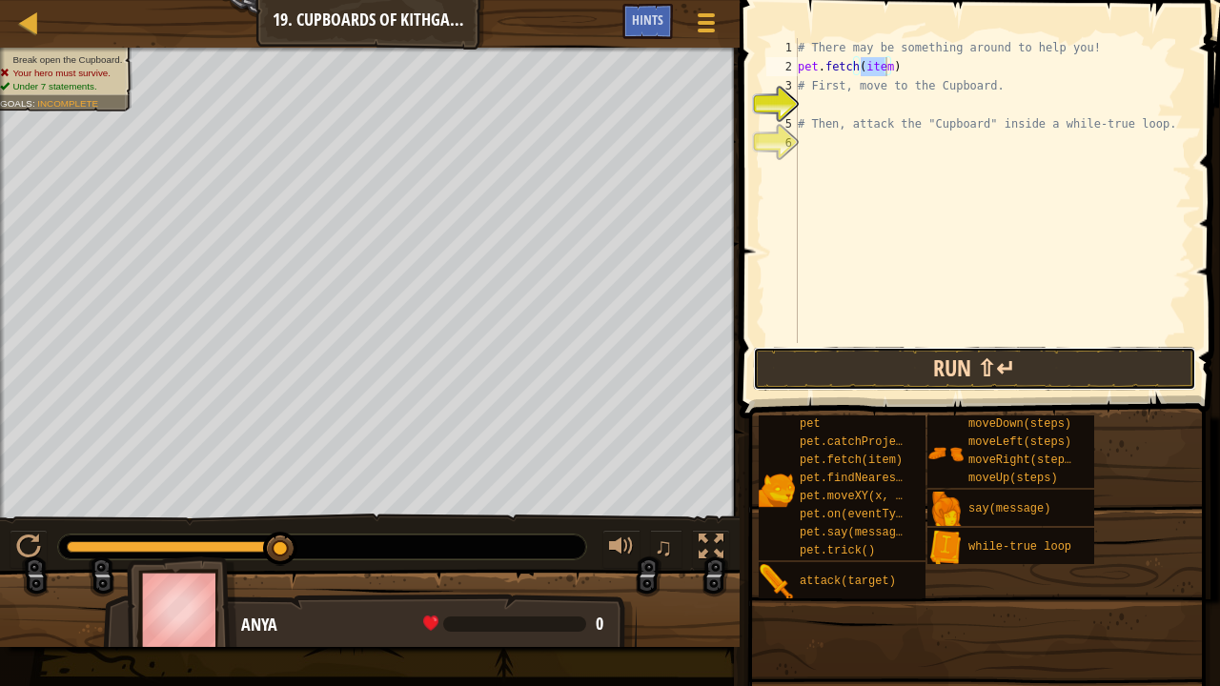
click at [867, 372] on button "Run ⇧↵" at bounding box center [975, 369] width 444 height 44
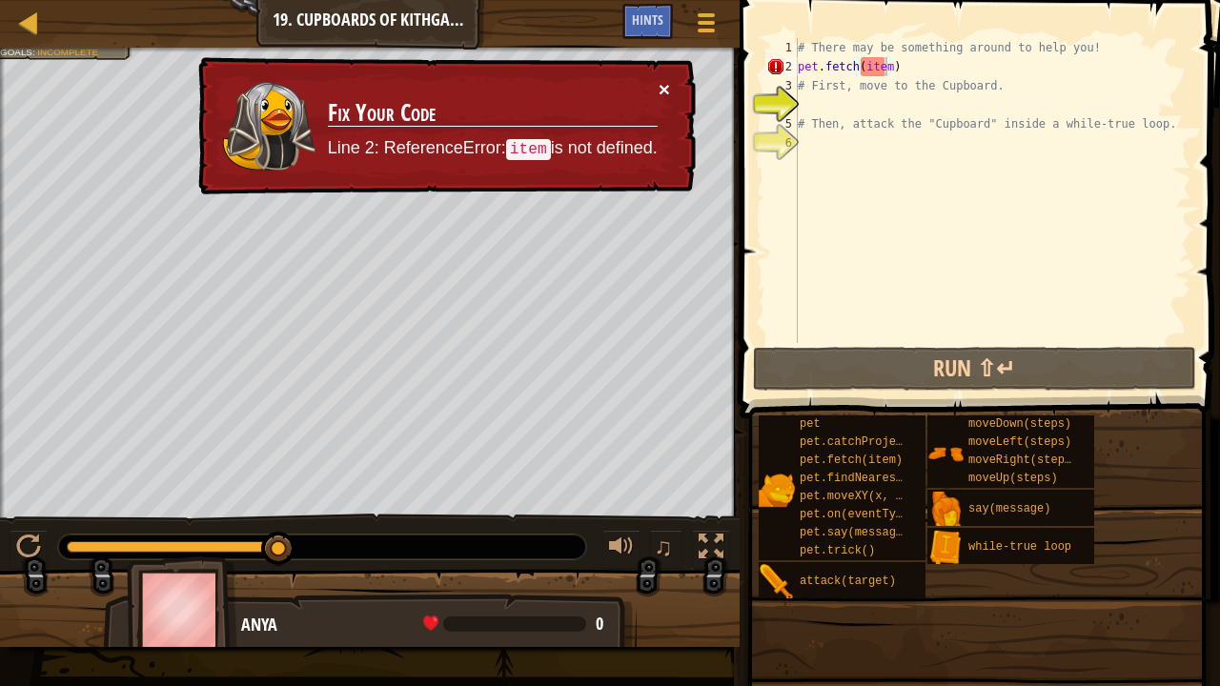
click at [661, 90] on button "×" at bounding box center [663, 89] width 11 height 20
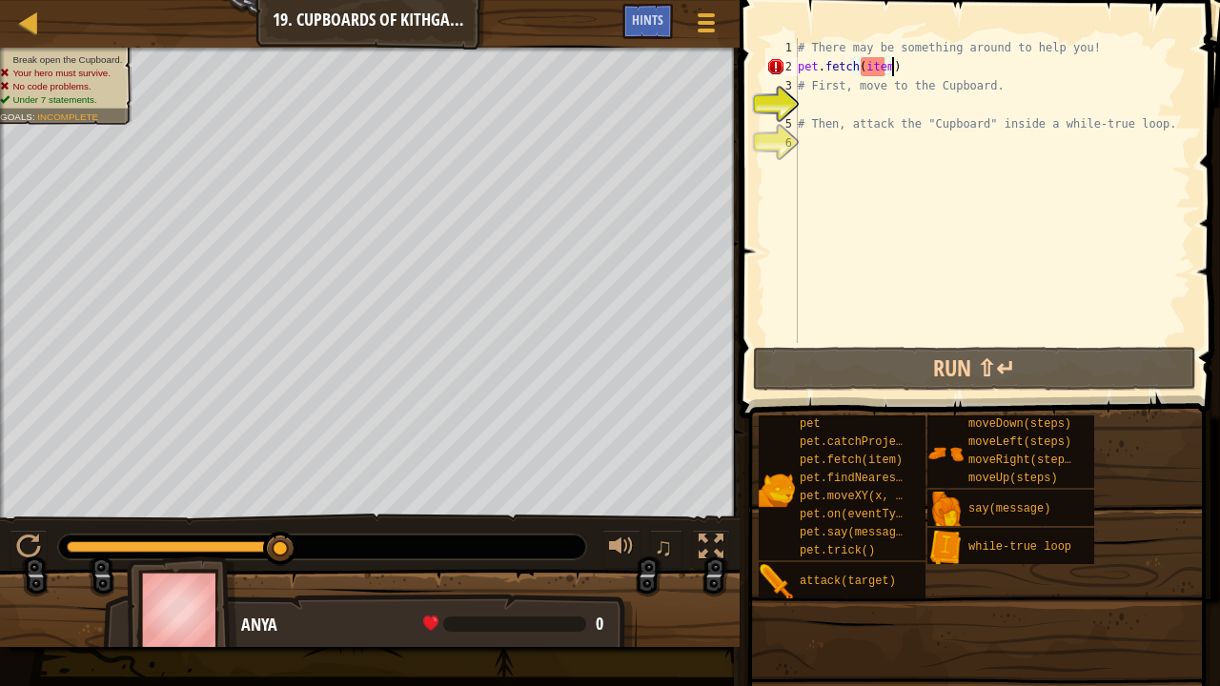
click at [911, 65] on div "# There may be something around to help you! pet . fetch ( item ) # First, move…" at bounding box center [992, 209] width 397 height 343
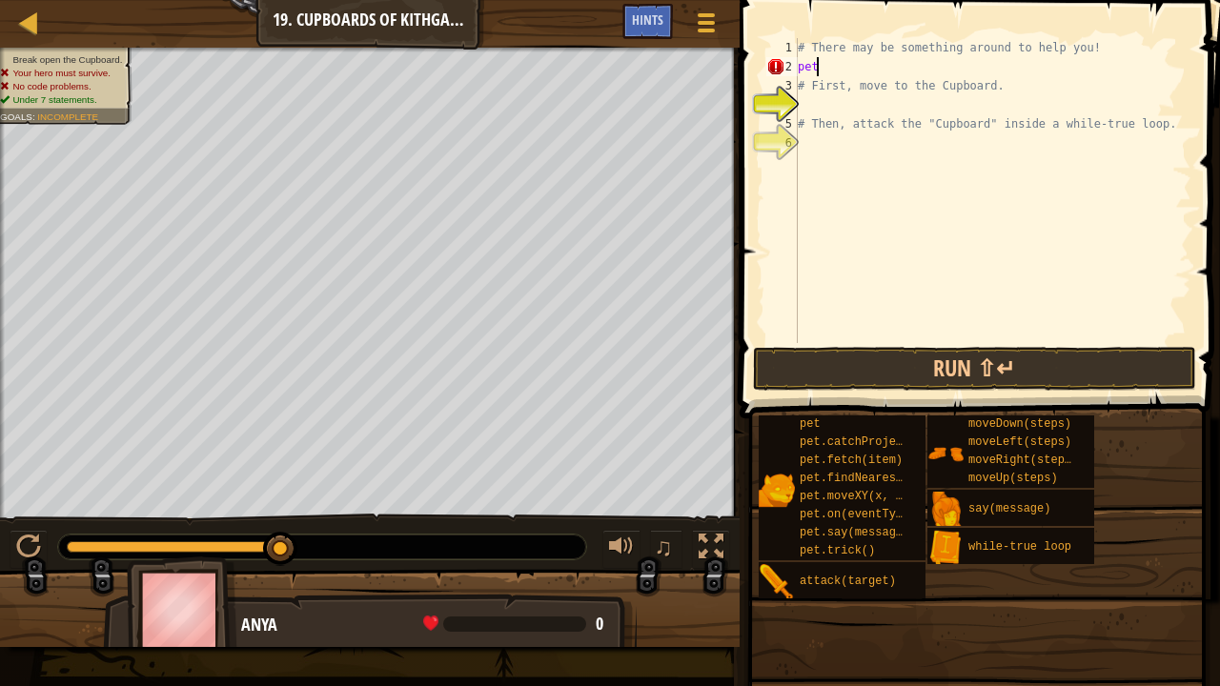
scroll to position [9, 0]
type textarea "p"
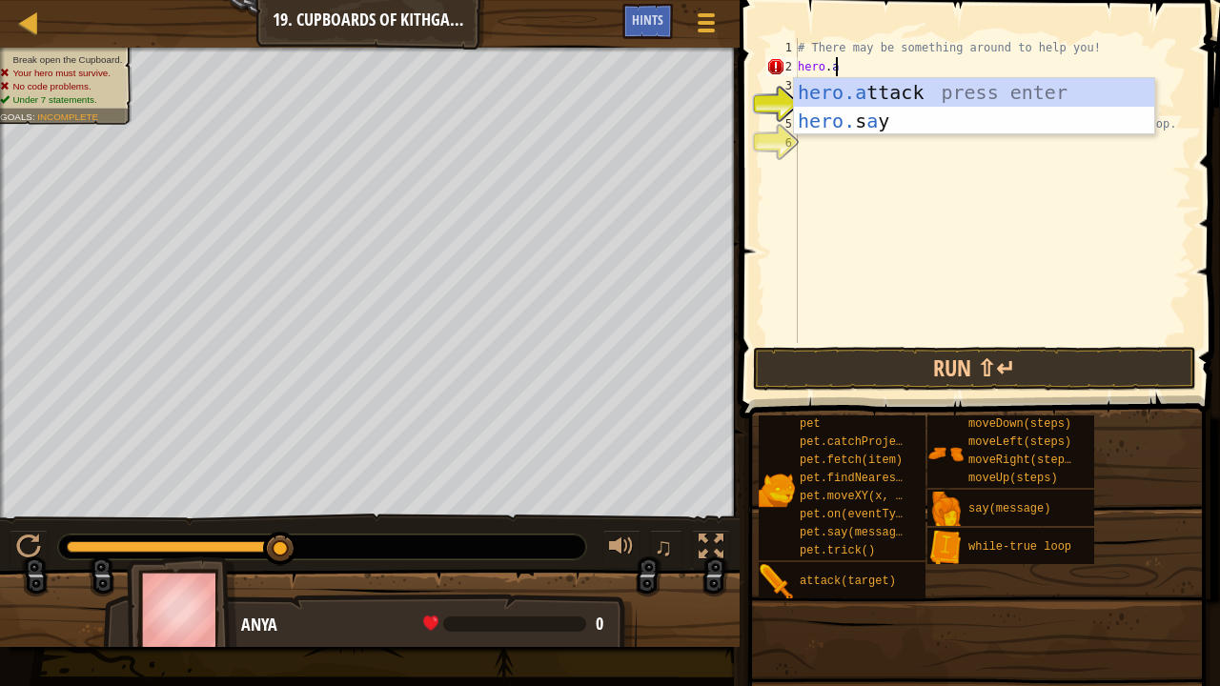
scroll to position [9, 2]
click at [869, 101] on div "hero.a ttack press enter hero. s a y press enter" at bounding box center [974, 135] width 361 height 114
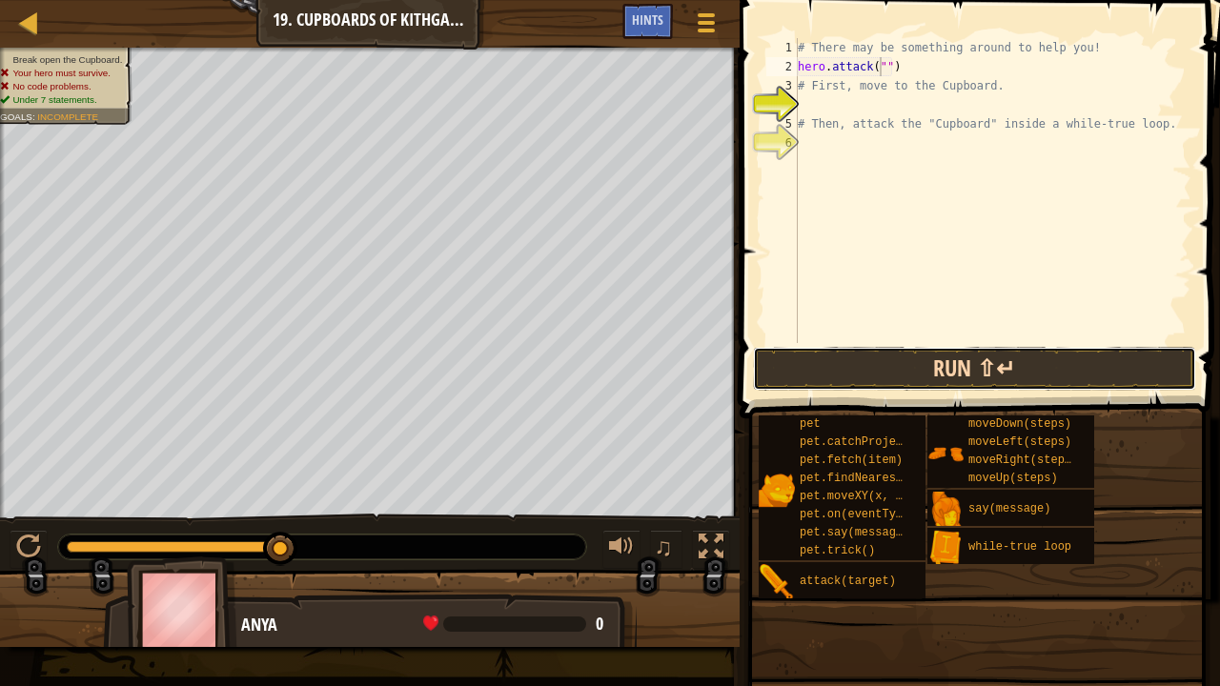
click at [913, 383] on button "Run ⇧↵" at bounding box center [975, 369] width 444 height 44
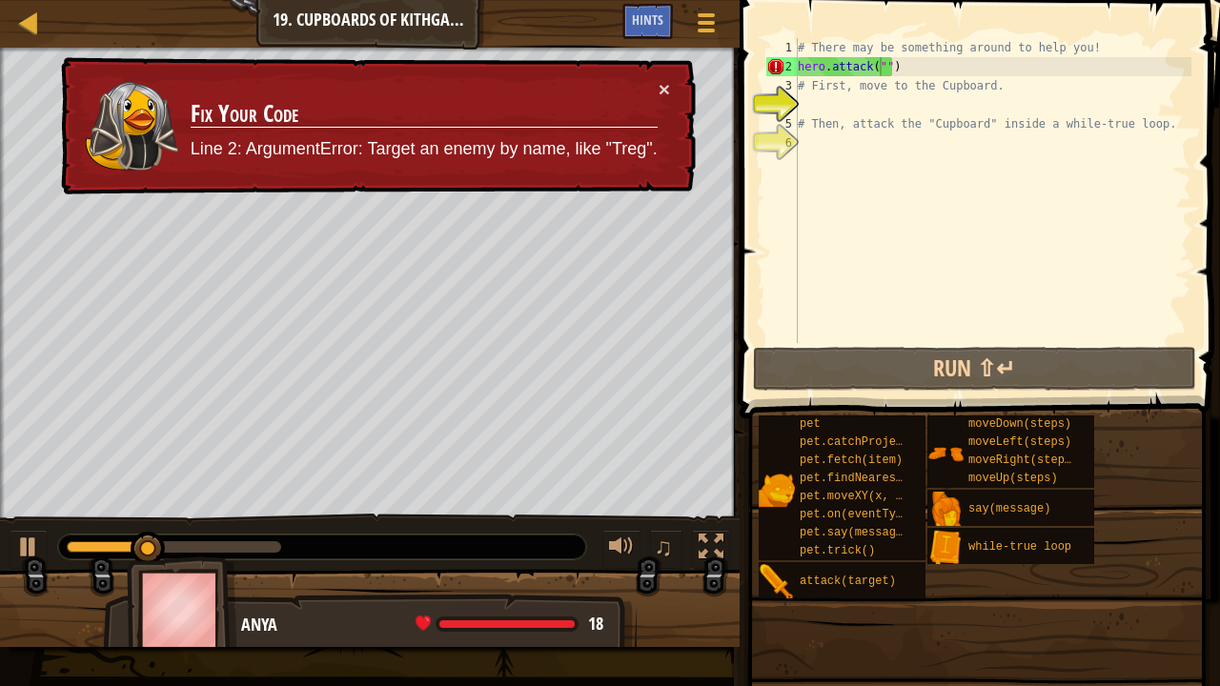
click at [672, 77] on div "× Fix Your Code Line 2: ArgumentError: Target an enemy by name, like "Treg"." at bounding box center [376, 126] width 638 height 138
click at [661, 88] on div "× Fix Your Code Line 2: ArgumentError: Target an enemy by name, like "Treg"." at bounding box center [376, 126] width 638 height 138
click at [661, 88] on button "×" at bounding box center [663, 89] width 11 height 20
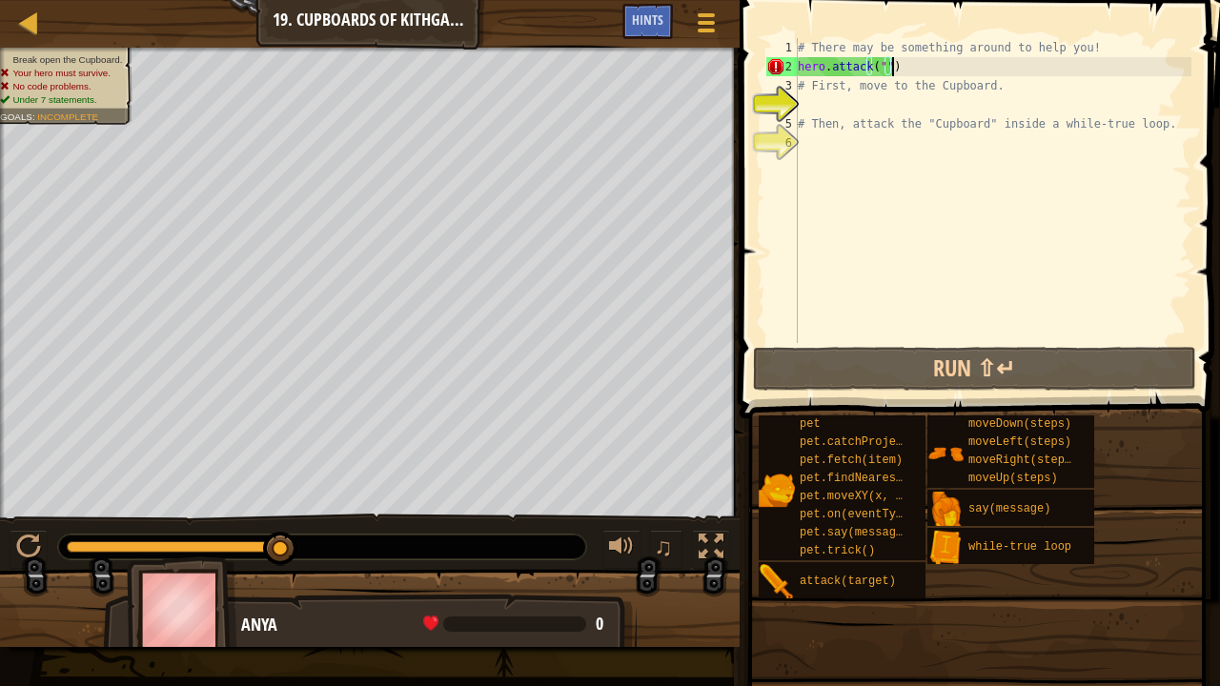
click at [897, 69] on div "# There may be something around to help you! hero . attack ( "" ) # First, move…" at bounding box center [992, 209] width 397 height 343
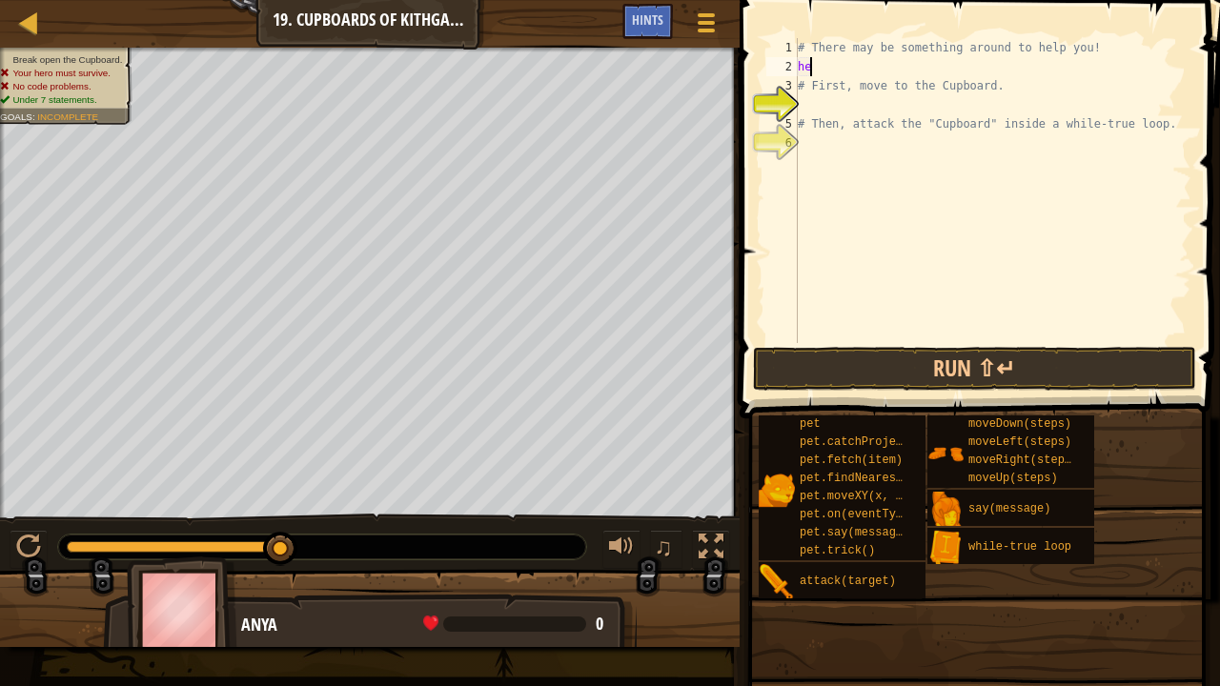
scroll to position [9, 0]
type textarea "h"
click at [849, 105] on div "# There may be something around to help you! # First, move to the Cupboard. # T…" at bounding box center [992, 209] width 397 height 343
type textarea "s"
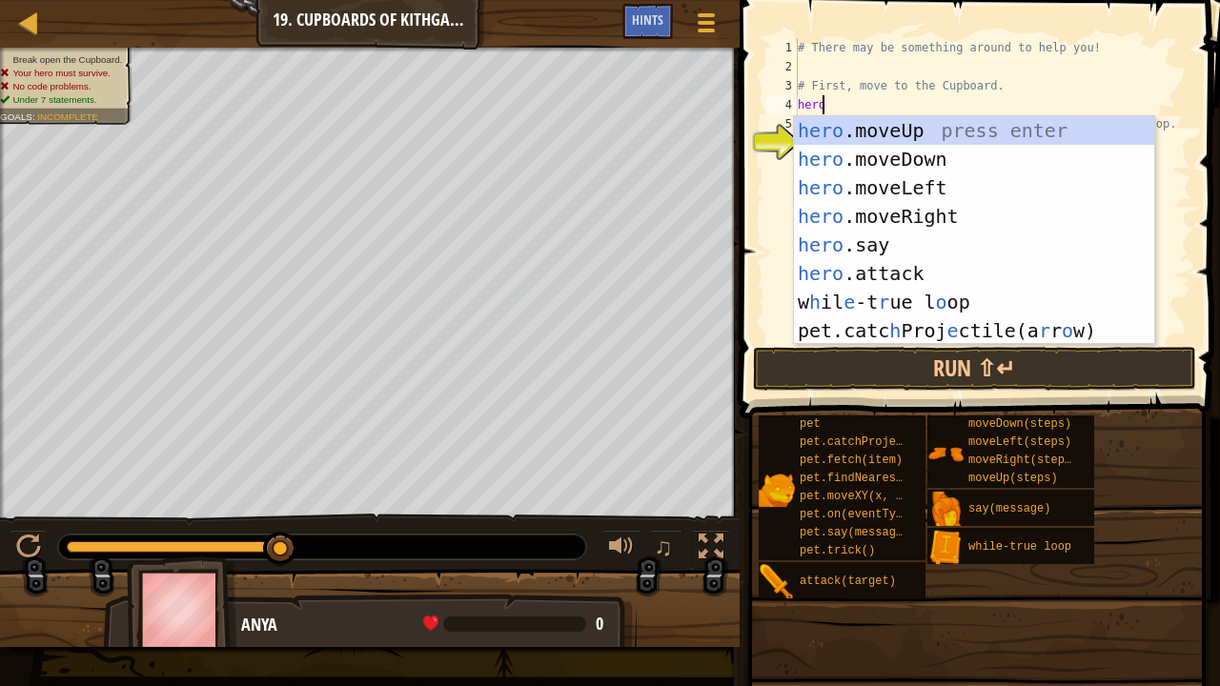
type textarea "hero."
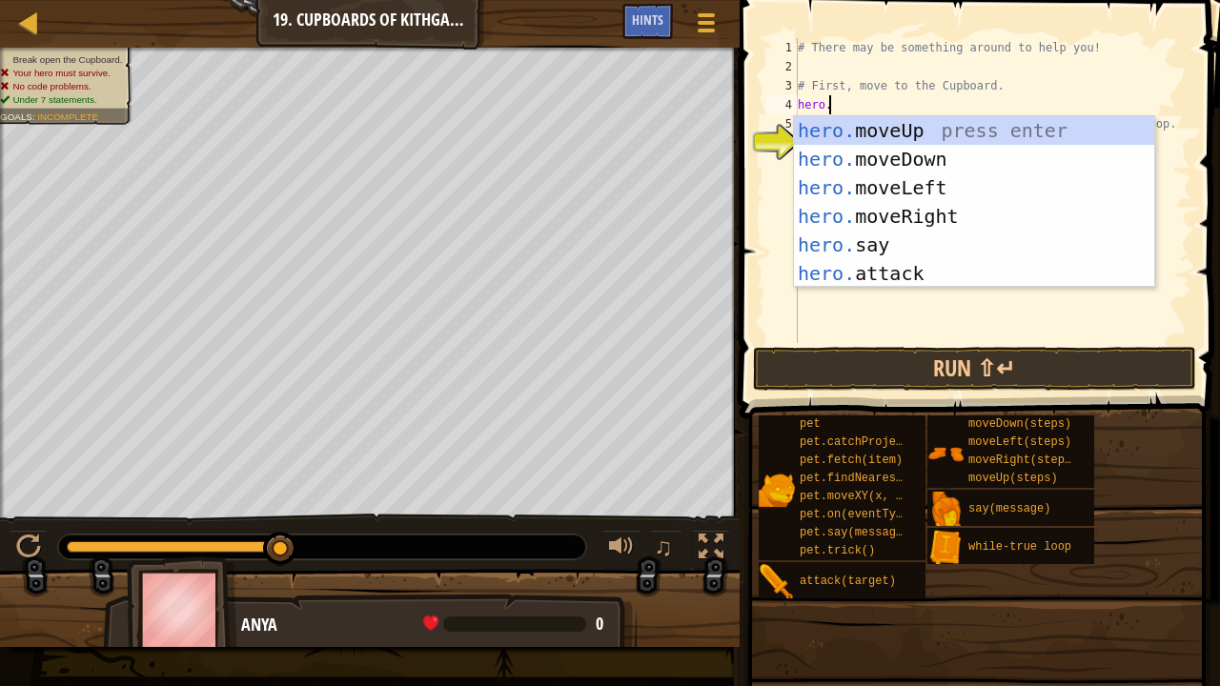
scroll to position [9, 1]
click at [852, 131] on div "hero. moveUp press enter hero. moveDown press enter hero. moveLeft press enter …" at bounding box center [974, 230] width 361 height 229
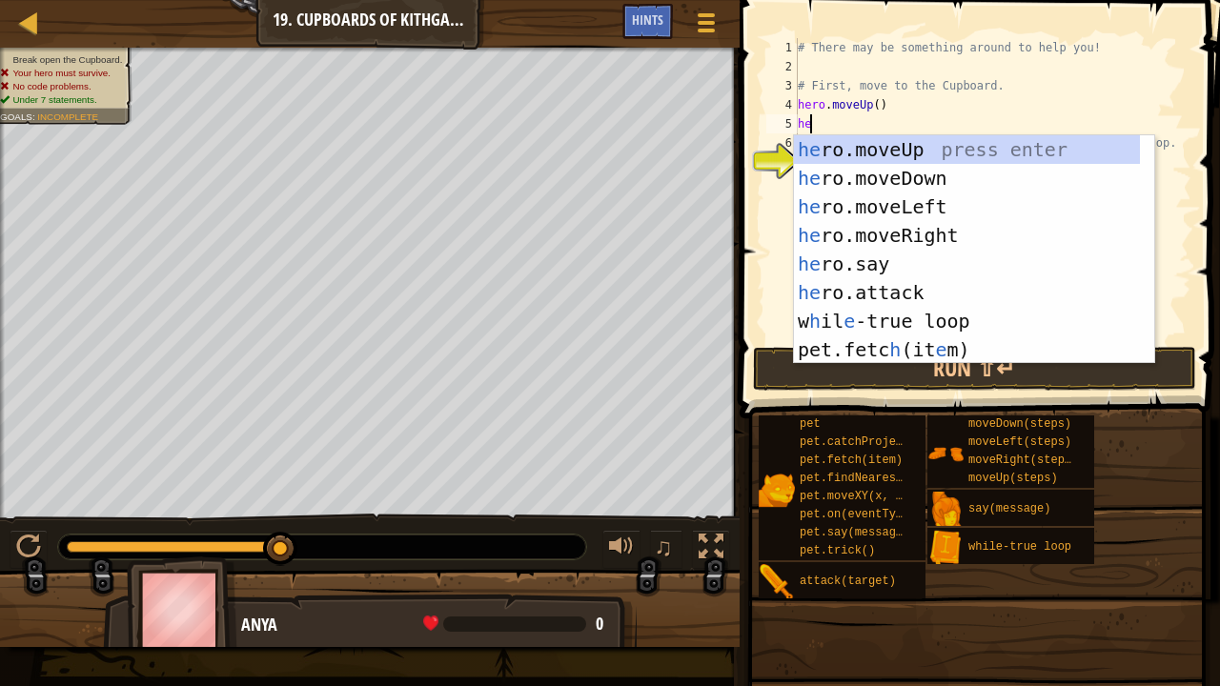
scroll to position [9, 0]
type textarea "hero"
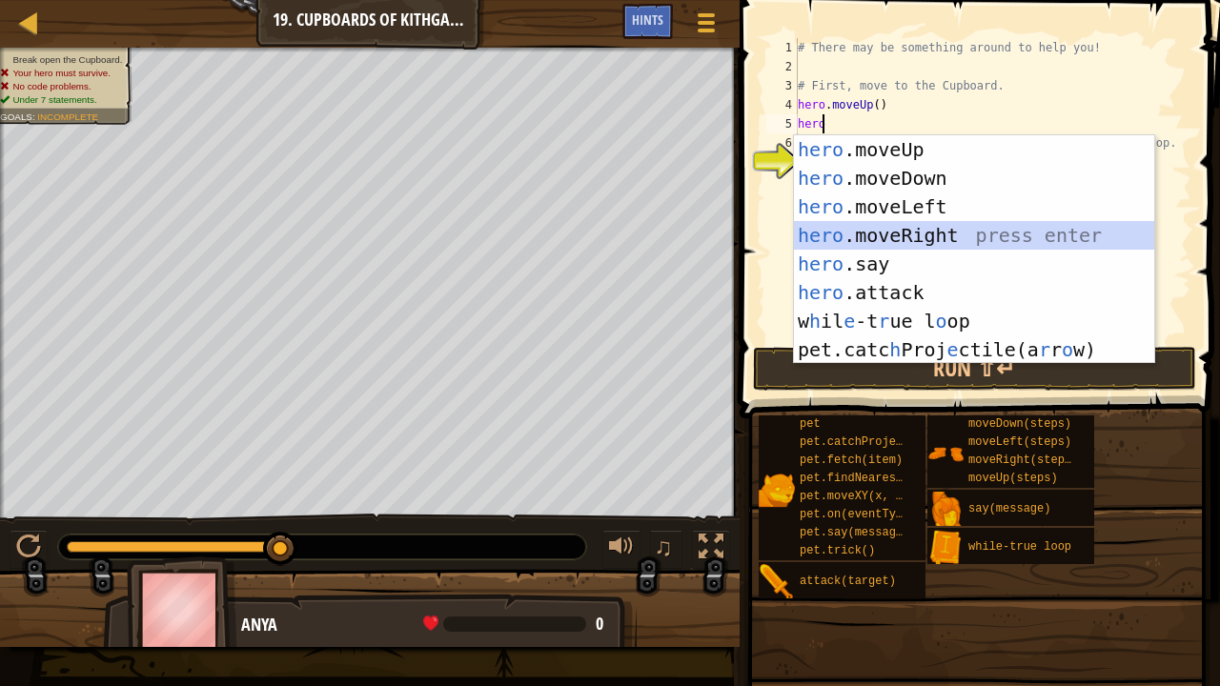
click at [883, 233] on div "hero .moveUp press enter hero .moveDown press enter hero .moveLeft press enter …" at bounding box center [974, 278] width 361 height 286
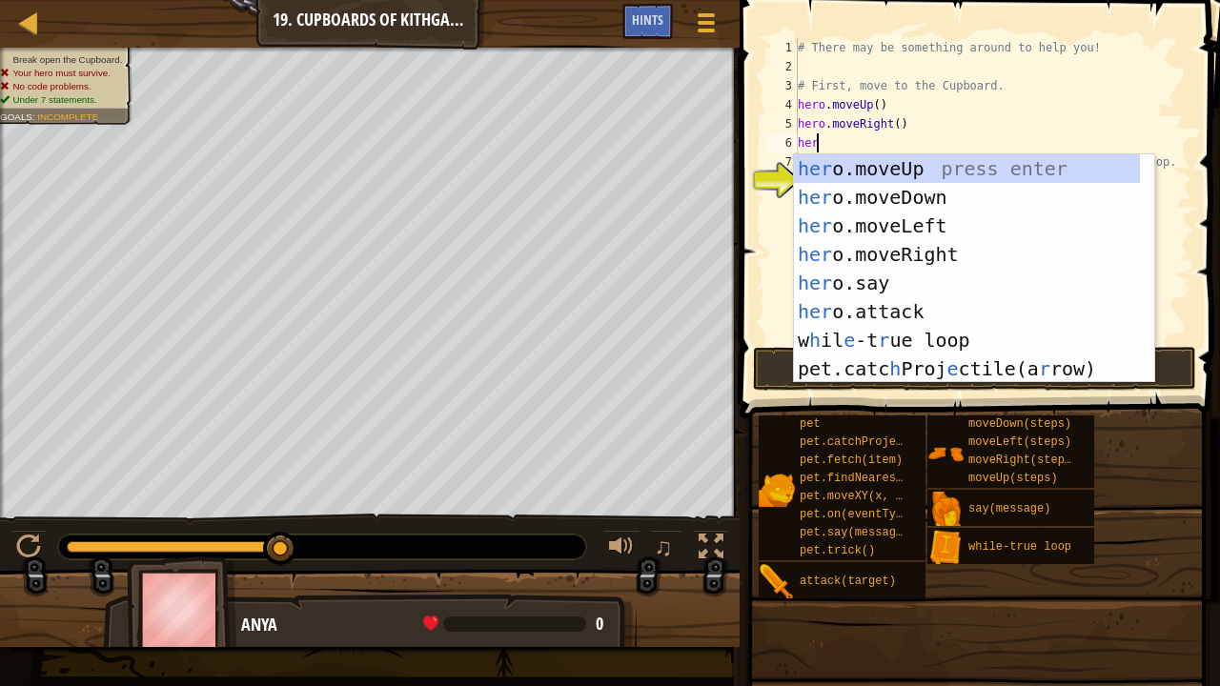
type textarea "hero"
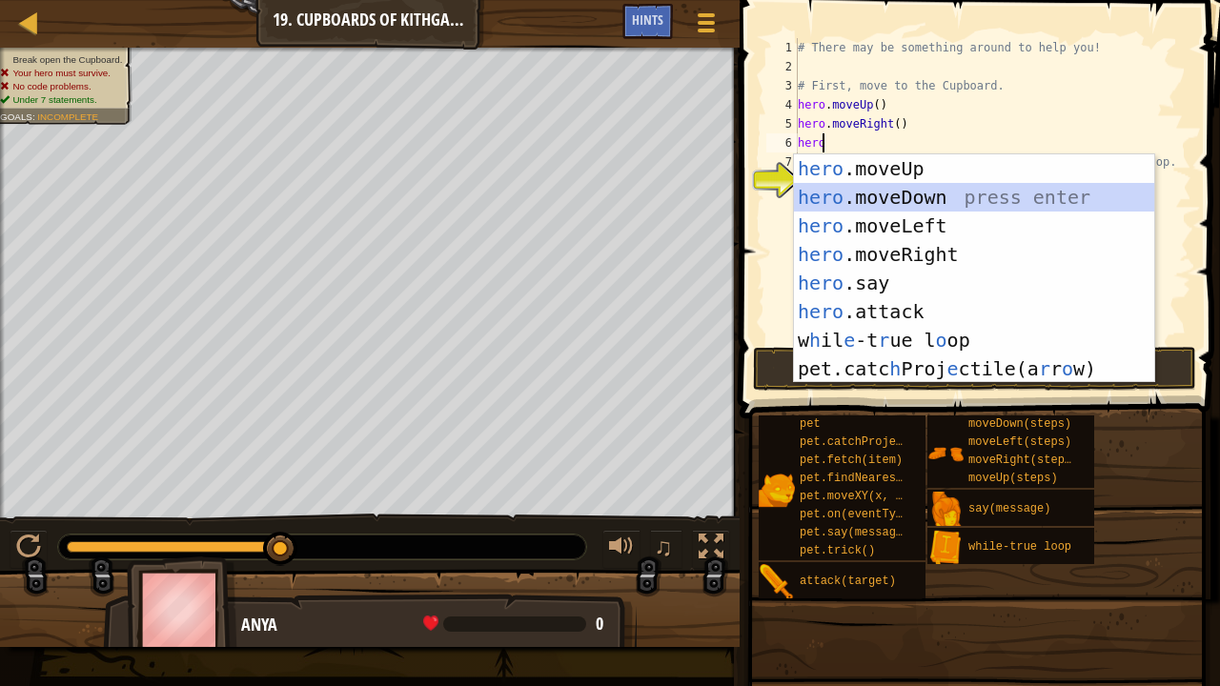
click at [868, 201] on div "hero .moveUp press enter hero .moveDown press enter hero .moveLeft press enter …" at bounding box center [974, 297] width 361 height 286
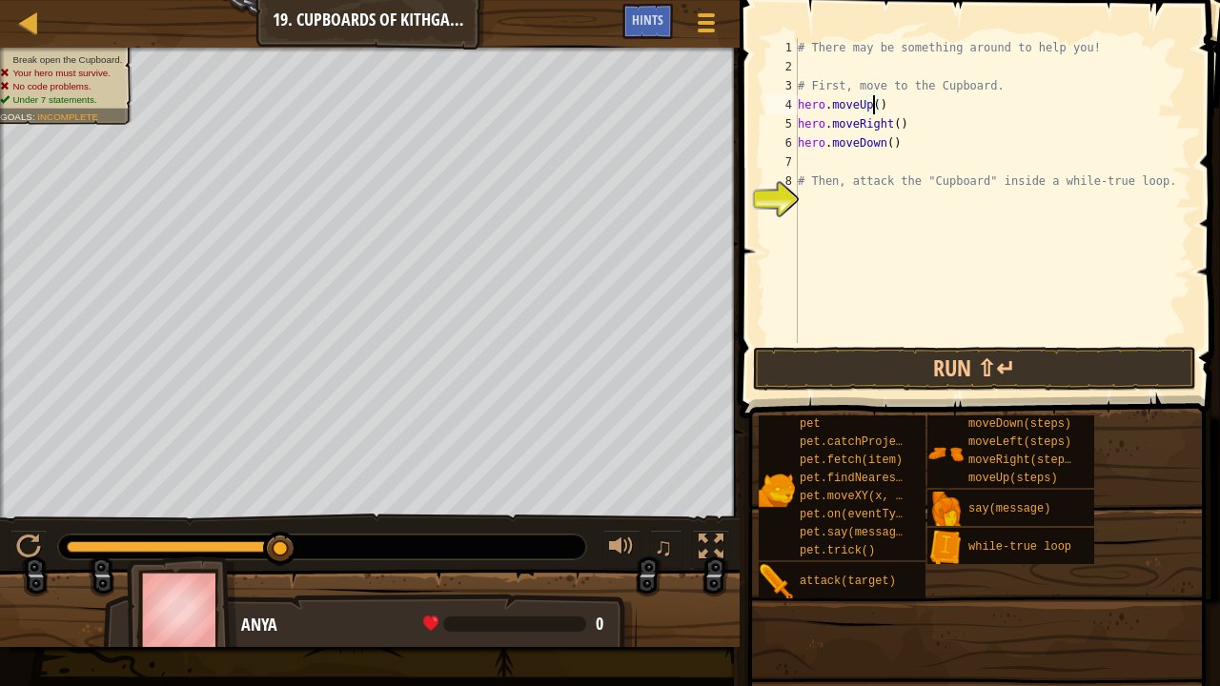
click at [871, 107] on div "# There may be something around to help you! # First, move to the Cupboard. her…" at bounding box center [992, 209] width 397 height 343
click at [890, 126] on div "# There may be something around to help you! # First, move to the Cupboard. her…" at bounding box center [992, 209] width 397 height 343
click at [884, 147] on div "# There may be something around to help you! # First, move to the Cupboard. her…" at bounding box center [992, 209] width 397 height 343
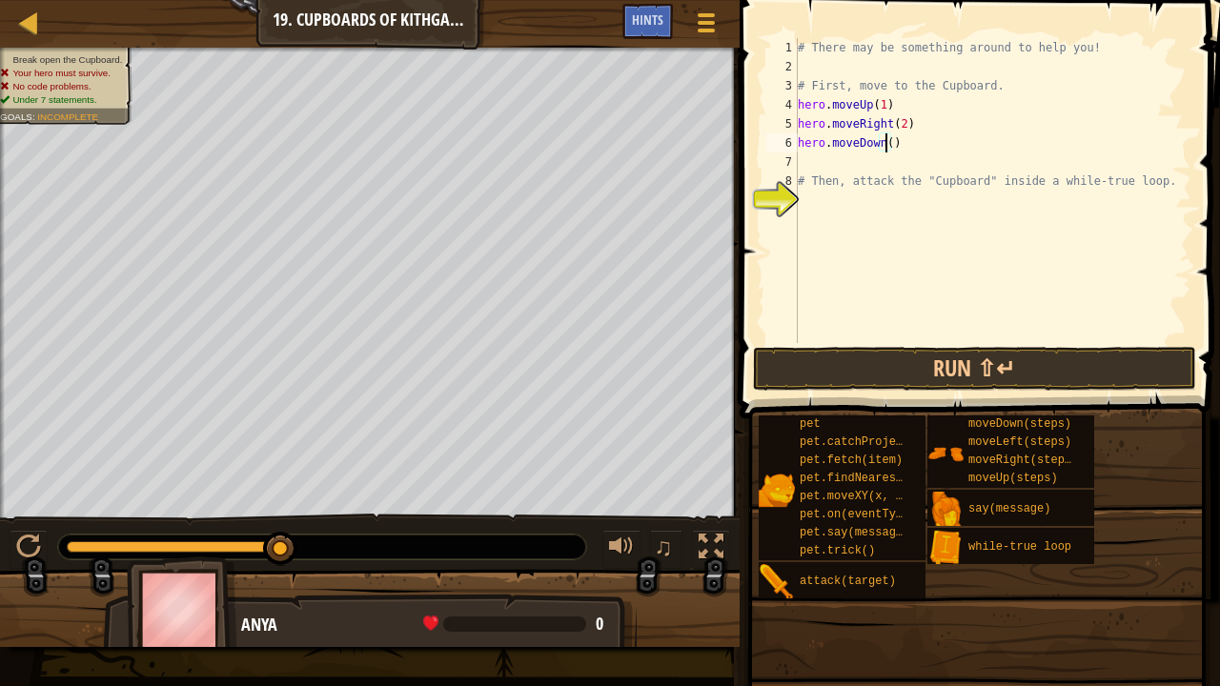
scroll to position [9, 7]
type textarea "hero.moveDown(2)"
click at [862, 368] on button "Run ⇧↵" at bounding box center [975, 369] width 444 height 44
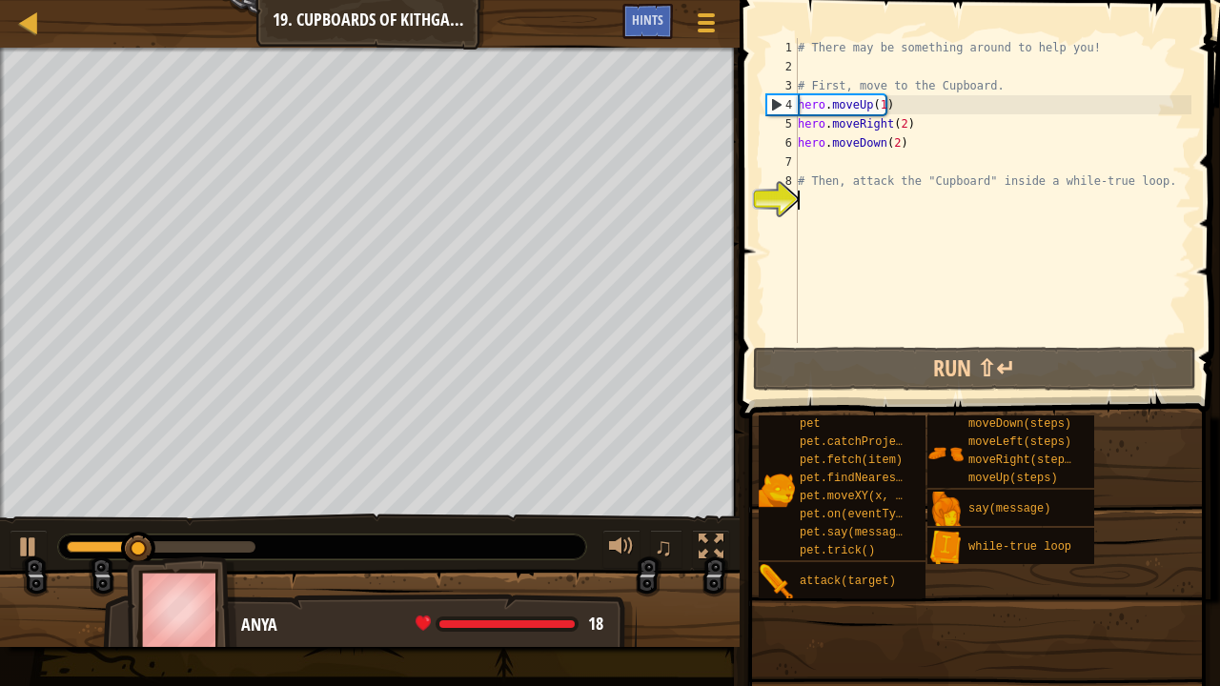
click at [819, 197] on div "# There may be something around to help you! # First, move to the Cupboard. her…" at bounding box center [992, 209] width 397 height 343
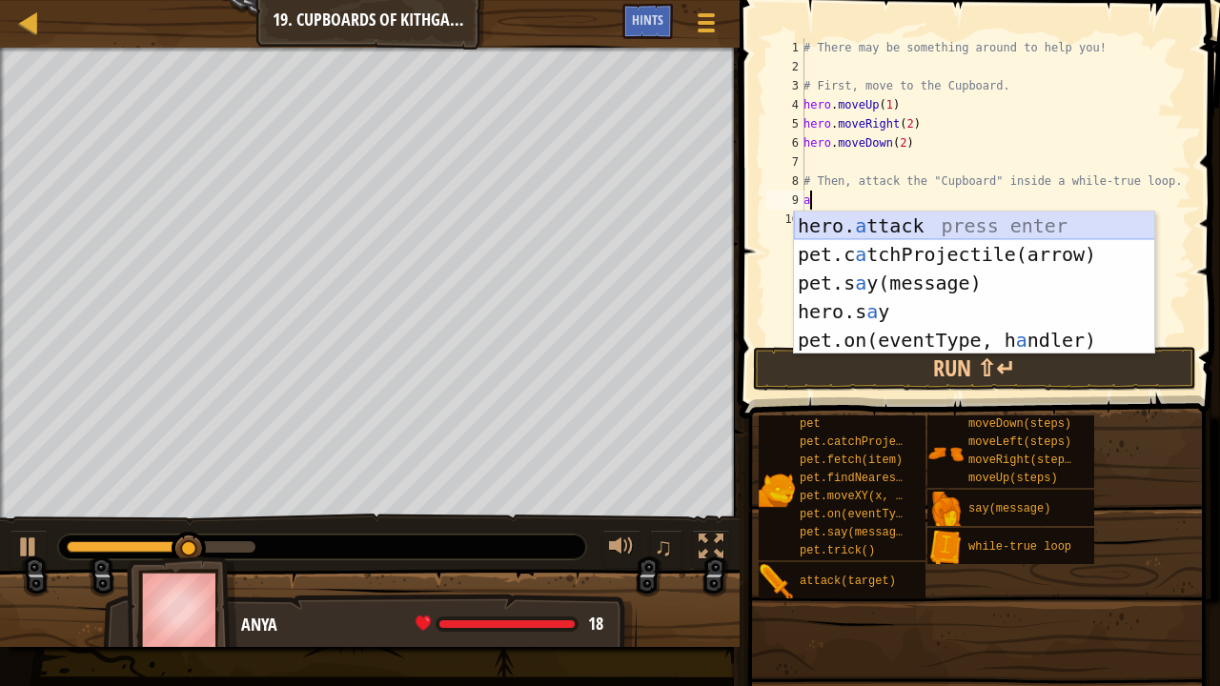
click at [837, 228] on div "hero. a ttack press enter pet.c a tchProjectile(arrow) press enter pet.s a y(me…" at bounding box center [974, 312] width 361 height 200
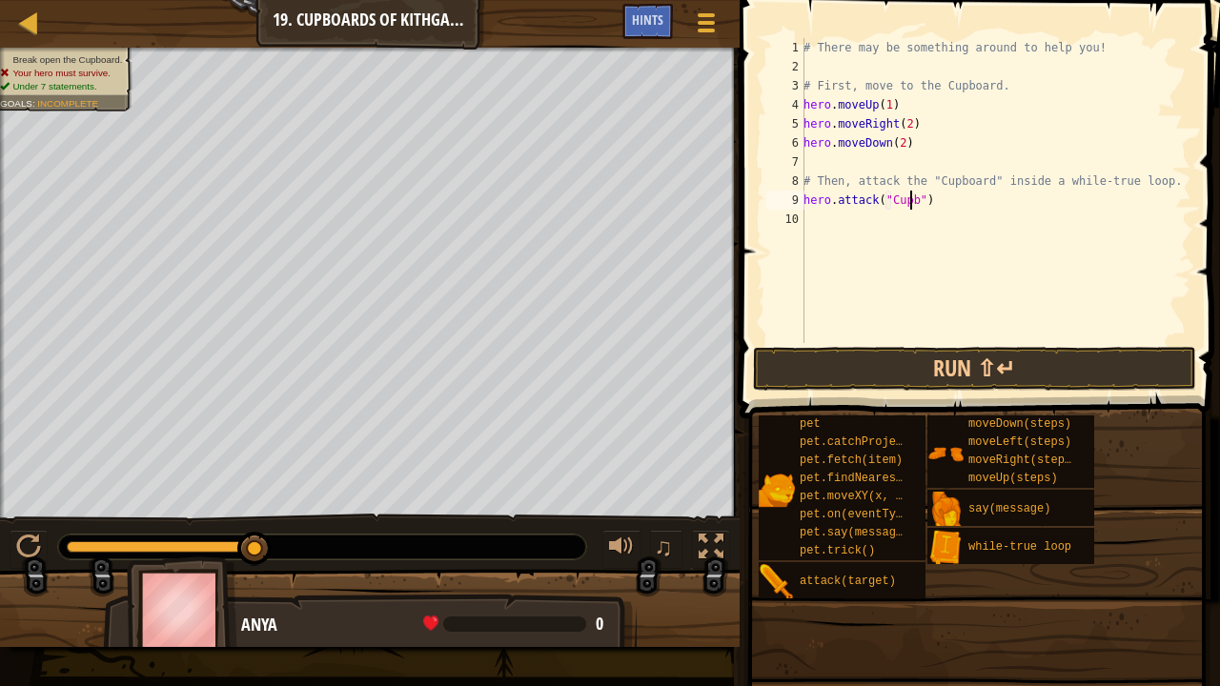
scroll to position [9, 9]
type textarea "hero.attack("Cupboard")"
click at [837, 219] on div "# There may be something around to help you! # First, move to the Cupboard. her…" at bounding box center [995, 209] width 392 height 343
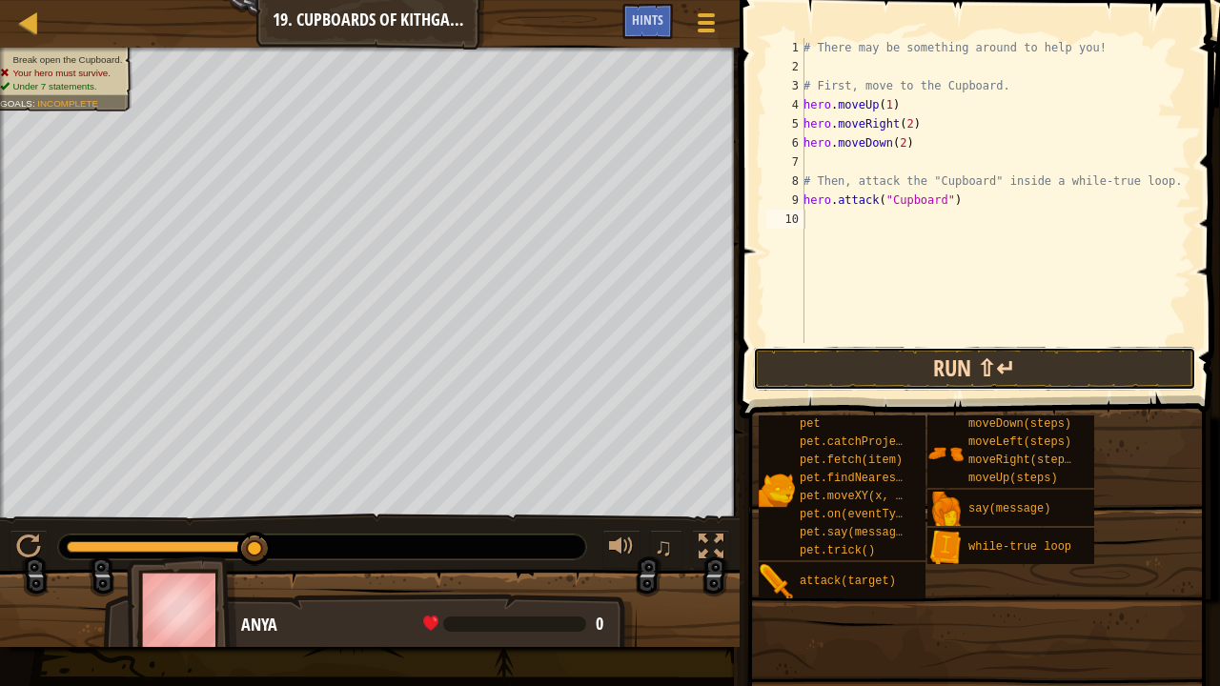
click at [847, 358] on button "Run ⇧↵" at bounding box center [975, 369] width 444 height 44
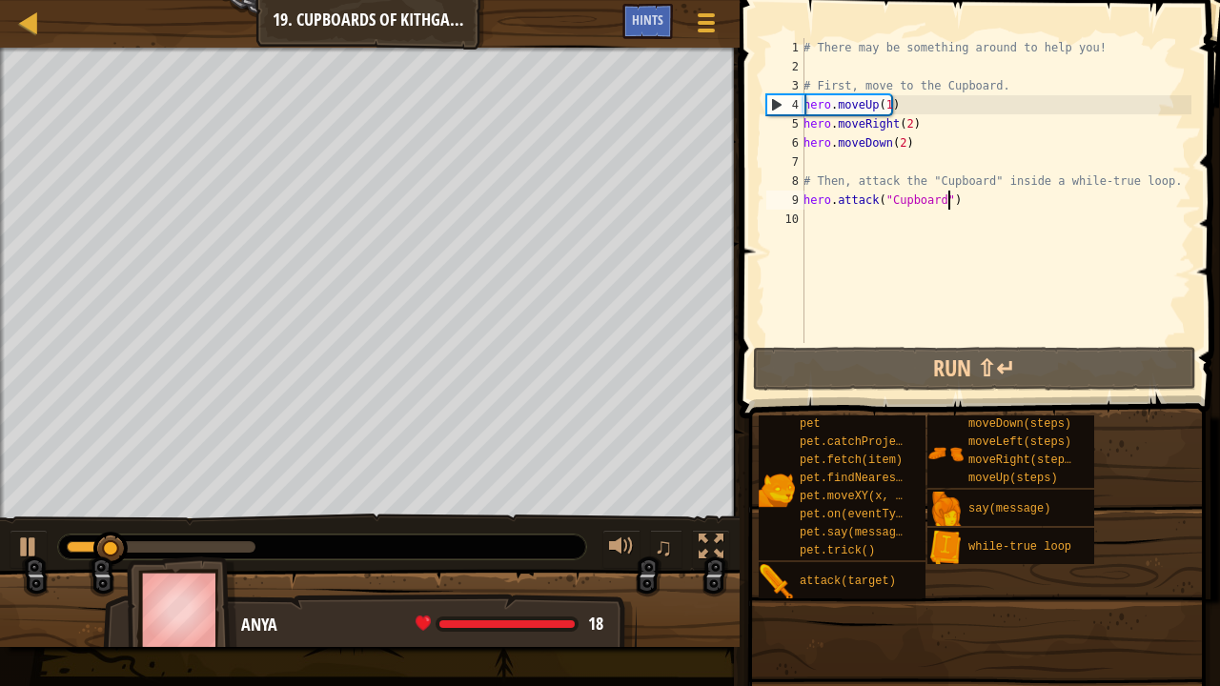
click at [962, 196] on div "# There may be something around to help you! # First, move to the Cupboard. her…" at bounding box center [995, 209] width 392 height 343
type textarea "hero.attack("Cupboard")"
click at [1148, 181] on div "# There may be something around to help you! # First, move to the Cupboard. her…" at bounding box center [995, 209] width 392 height 343
type textarea "# Then, attack the "Cupboard" inside a while-true loop."
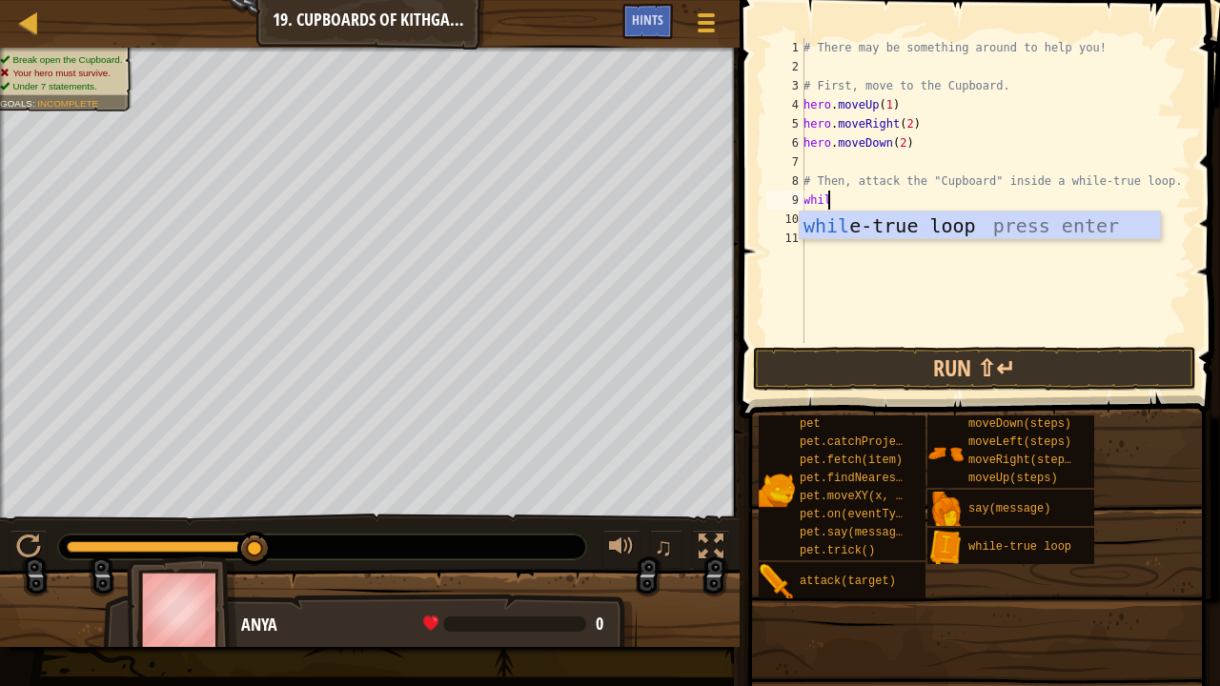
type textarea "while"
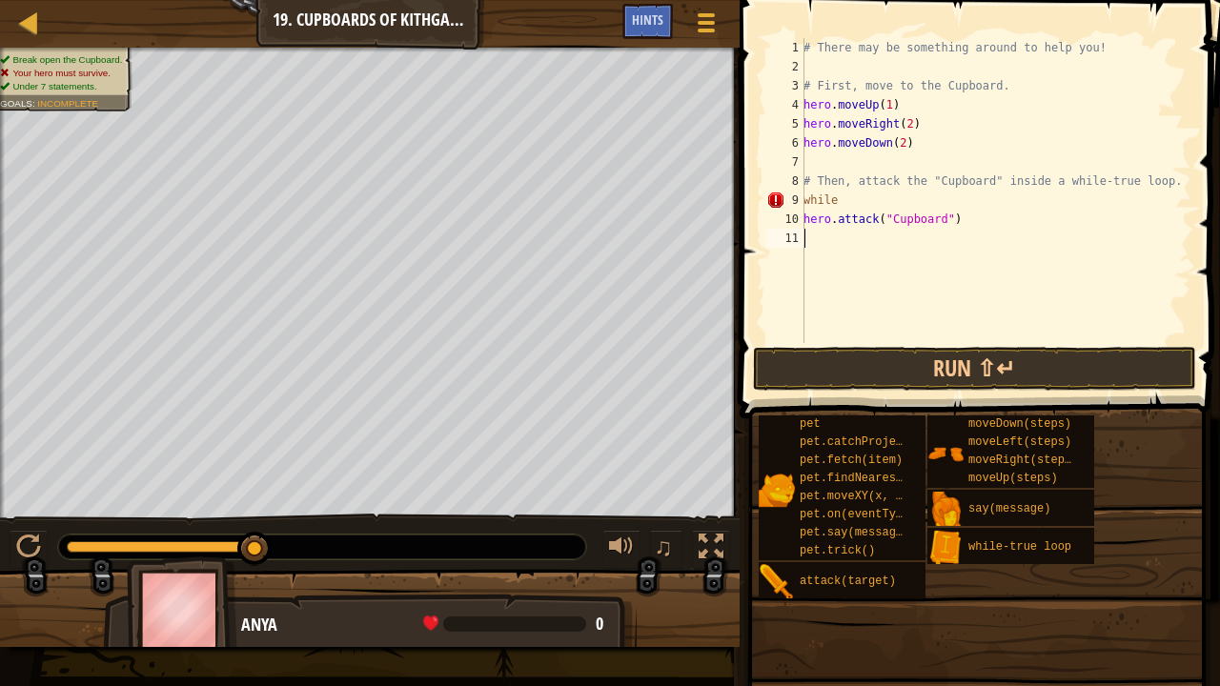
click at [930, 243] on div "# There may be something around to help you! # First, move to the Cupboard. her…" at bounding box center [995, 209] width 392 height 343
click at [850, 203] on div "# There may be something around to help you! # First, move to the Cupboard. her…" at bounding box center [995, 209] width 392 height 343
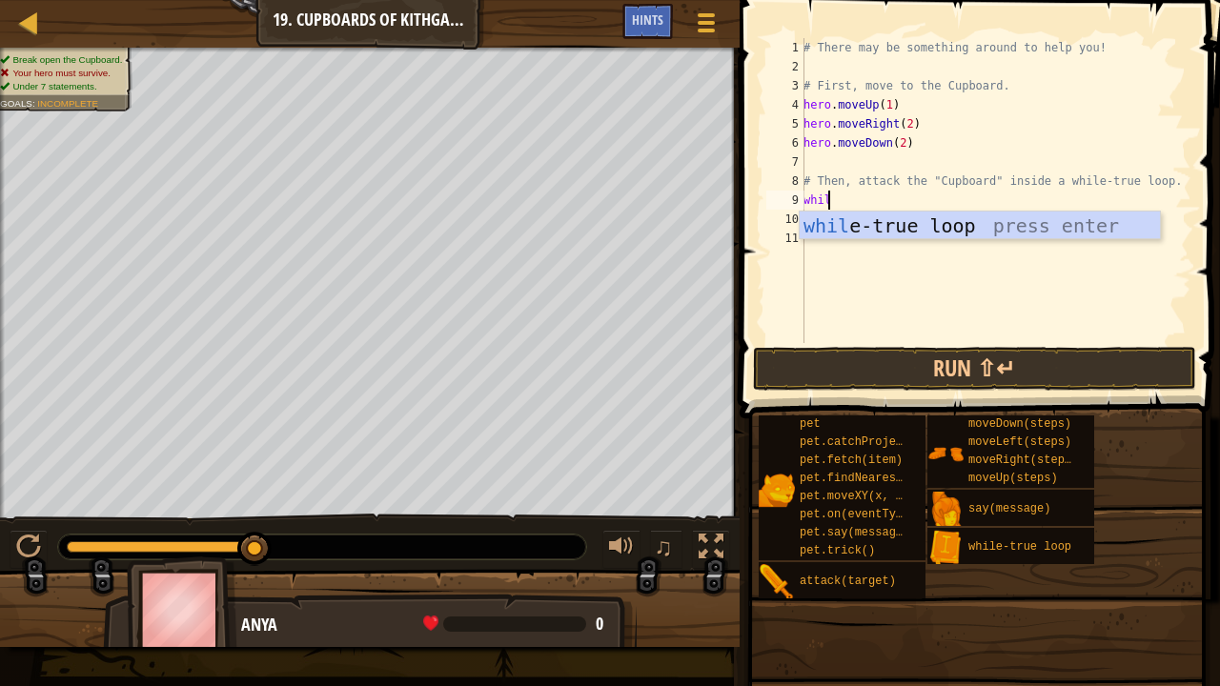
type textarea "while"
click at [850, 235] on div "while -true loop press enter" at bounding box center [979, 255] width 361 height 86
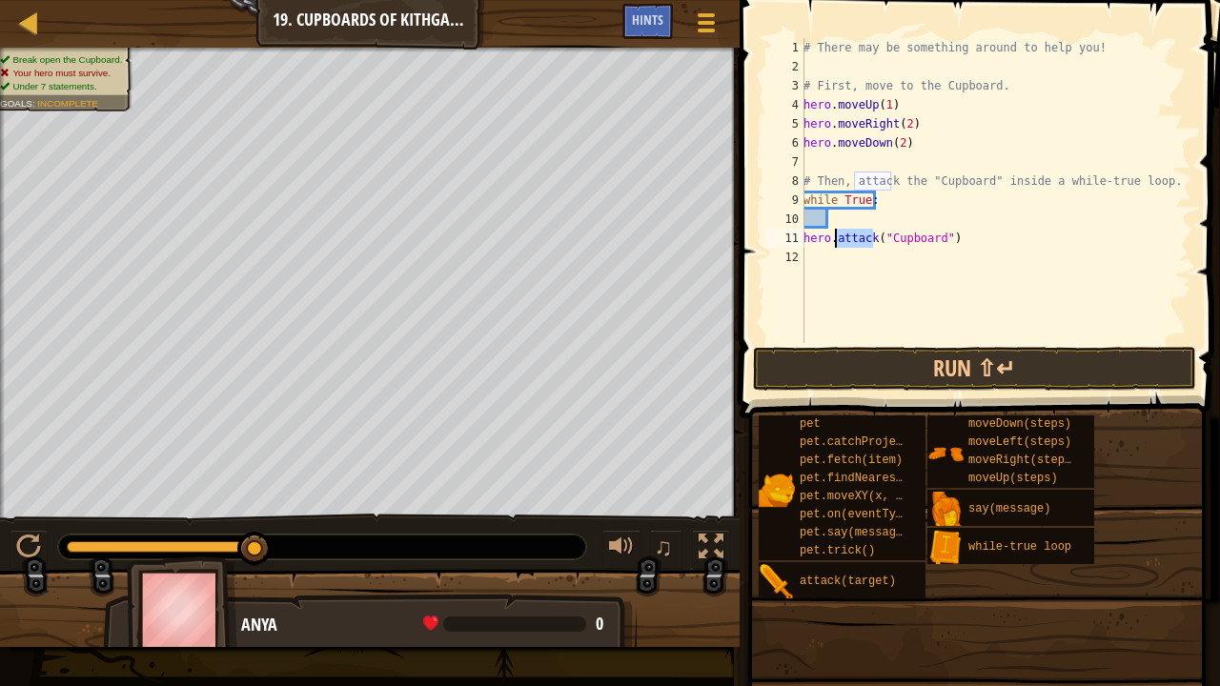
scroll to position [9, 1]
click at [850, 235] on div "# There may be something around to help you! # First, move to the Cupboard. her…" at bounding box center [995, 209] width 392 height 343
type textarea "hero.attack("Cupboard")"
click at [808, 240] on div "# There may be something around to help you! # First, move to the Cupboard. her…" at bounding box center [995, 209] width 392 height 343
click at [828, 224] on div "# There may be something around to help you! # First, move to the Cupboard. her…" at bounding box center [995, 209] width 392 height 343
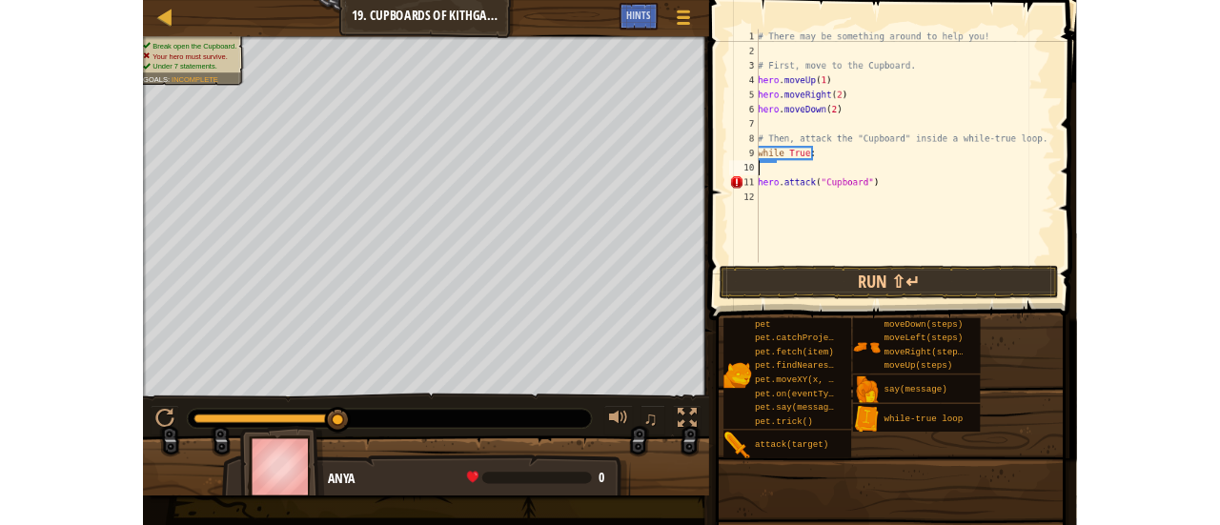
scroll to position [9, 0]
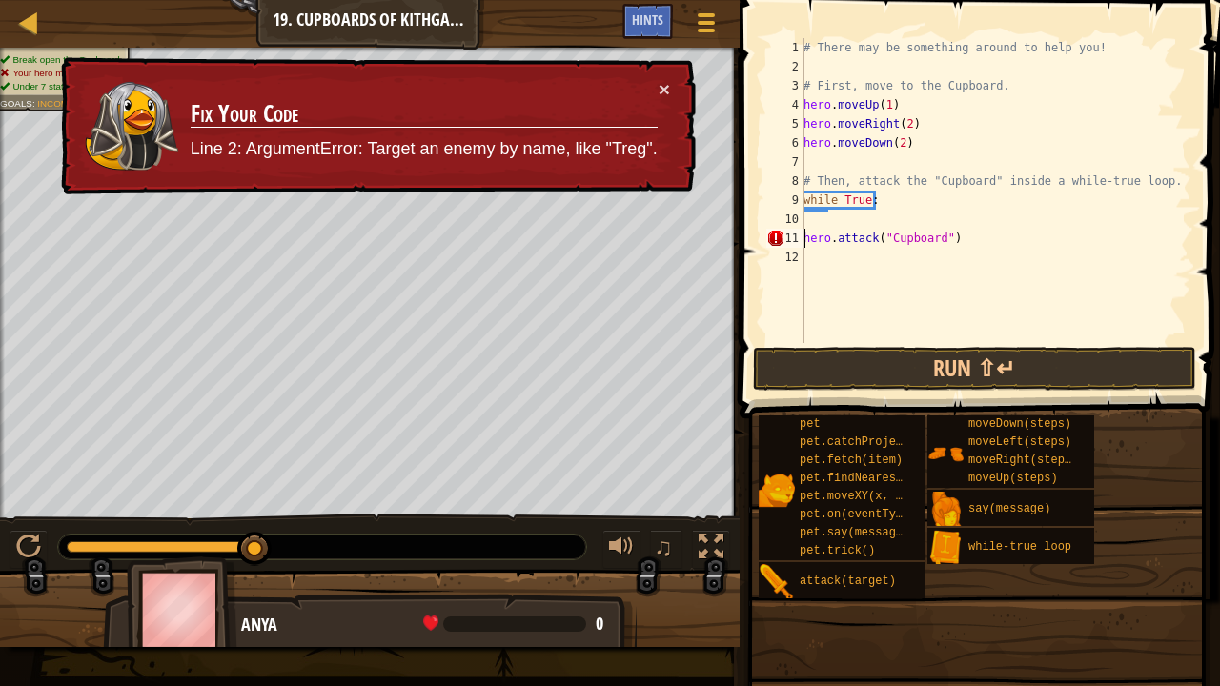
click at [805, 237] on div "# There may be something around to help you! # First, move to the Cupboard. her…" at bounding box center [995, 209] width 392 height 343
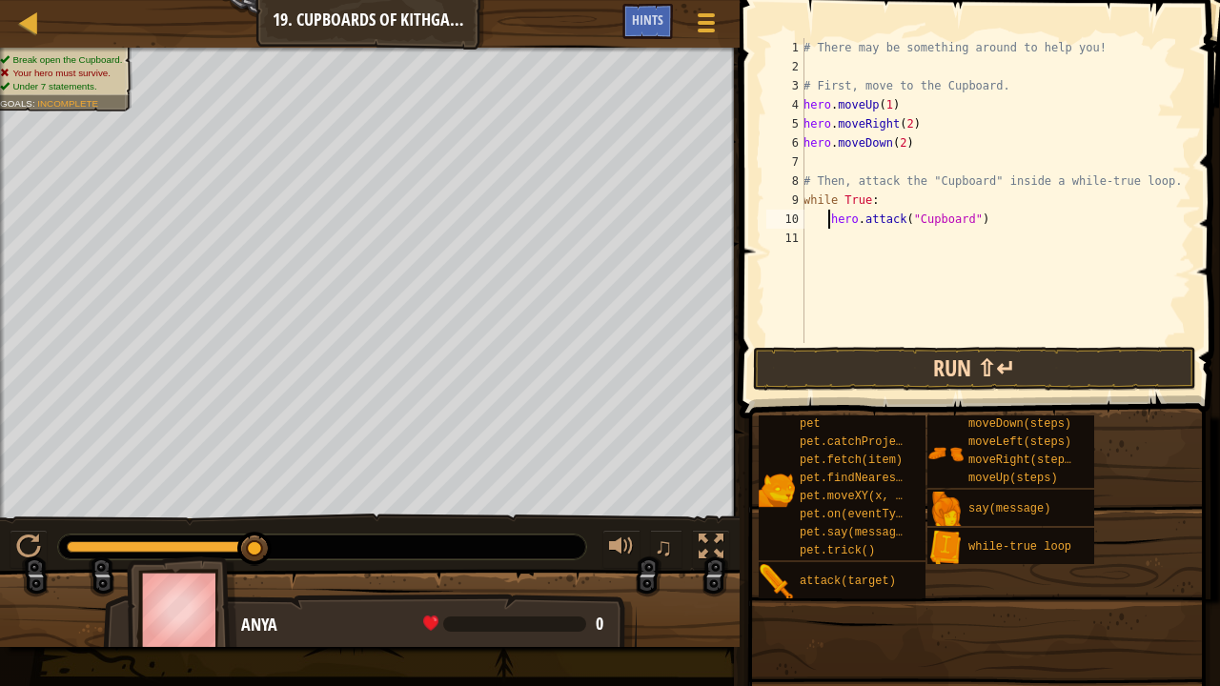
type textarea "hero.attack("Cupboard")"
click at [805, 359] on button "Run ⇧↵" at bounding box center [975, 369] width 444 height 44
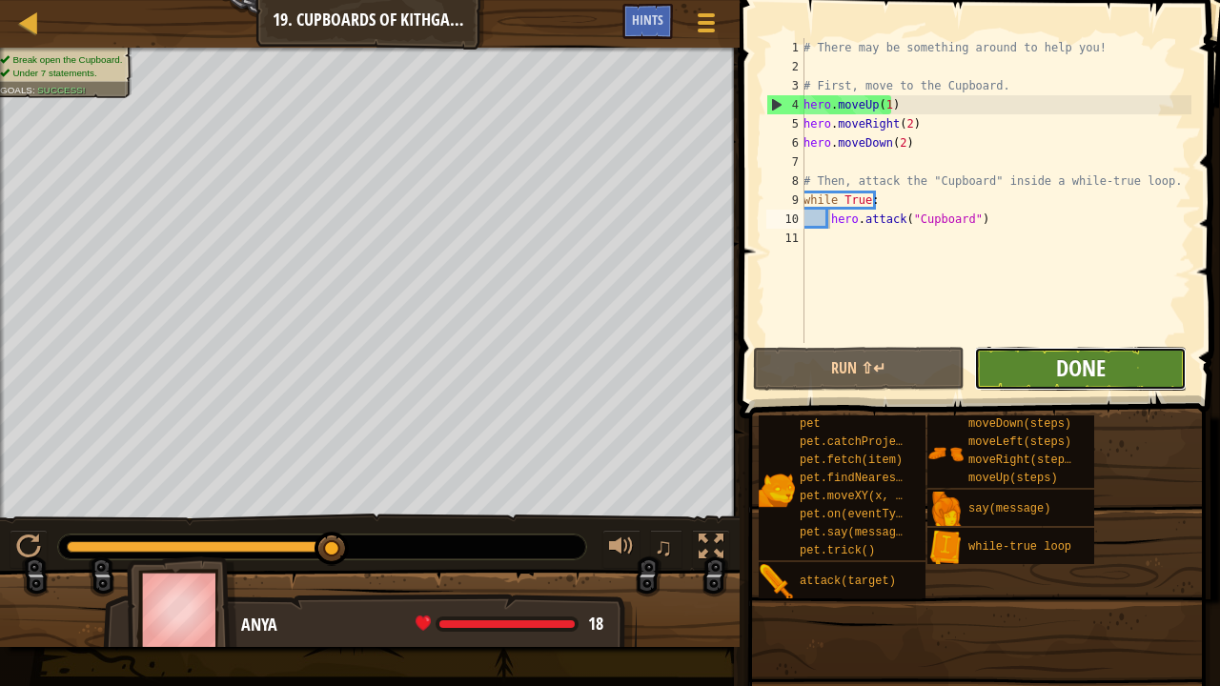
click at [1069, 376] on span "Done" at bounding box center [1081, 368] width 50 height 30
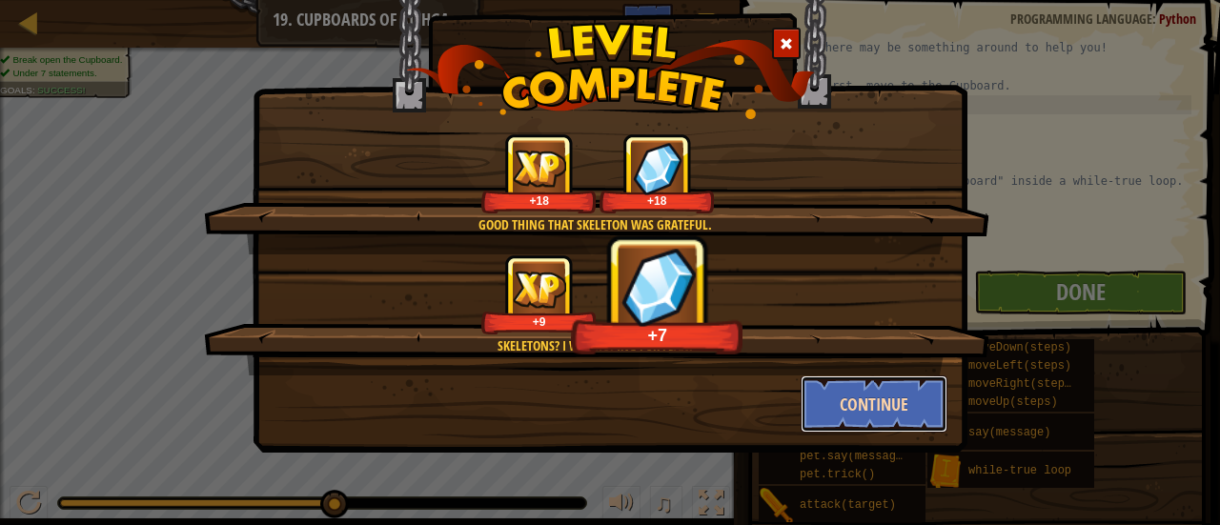
click at [869, 394] on button "Continue" at bounding box center [874, 403] width 148 height 57
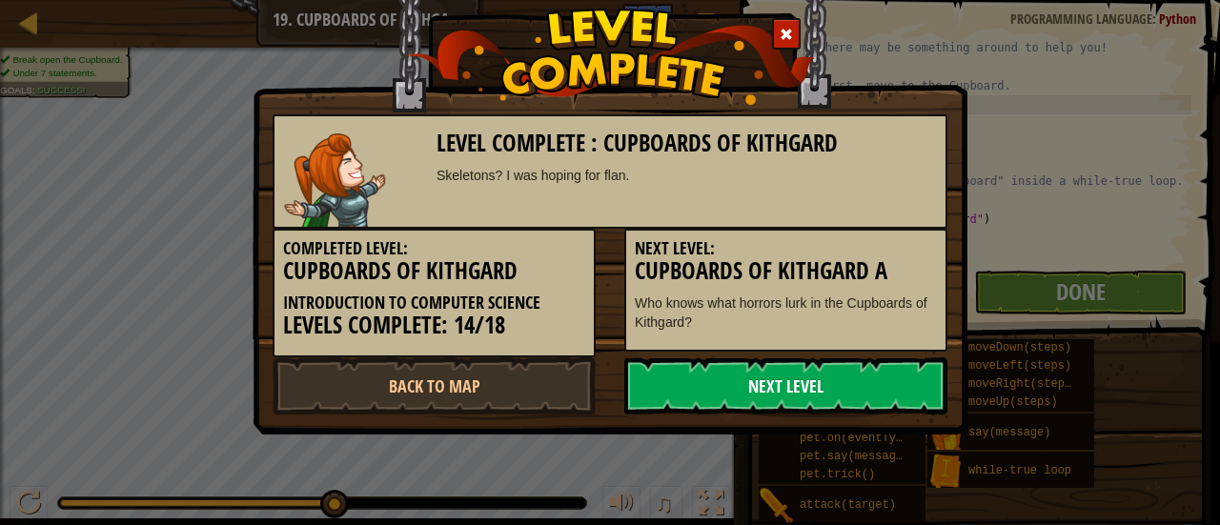
click at [758, 393] on link "Next Level" at bounding box center [785, 385] width 323 height 57
